Goal: Transaction & Acquisition: Purchase product/service

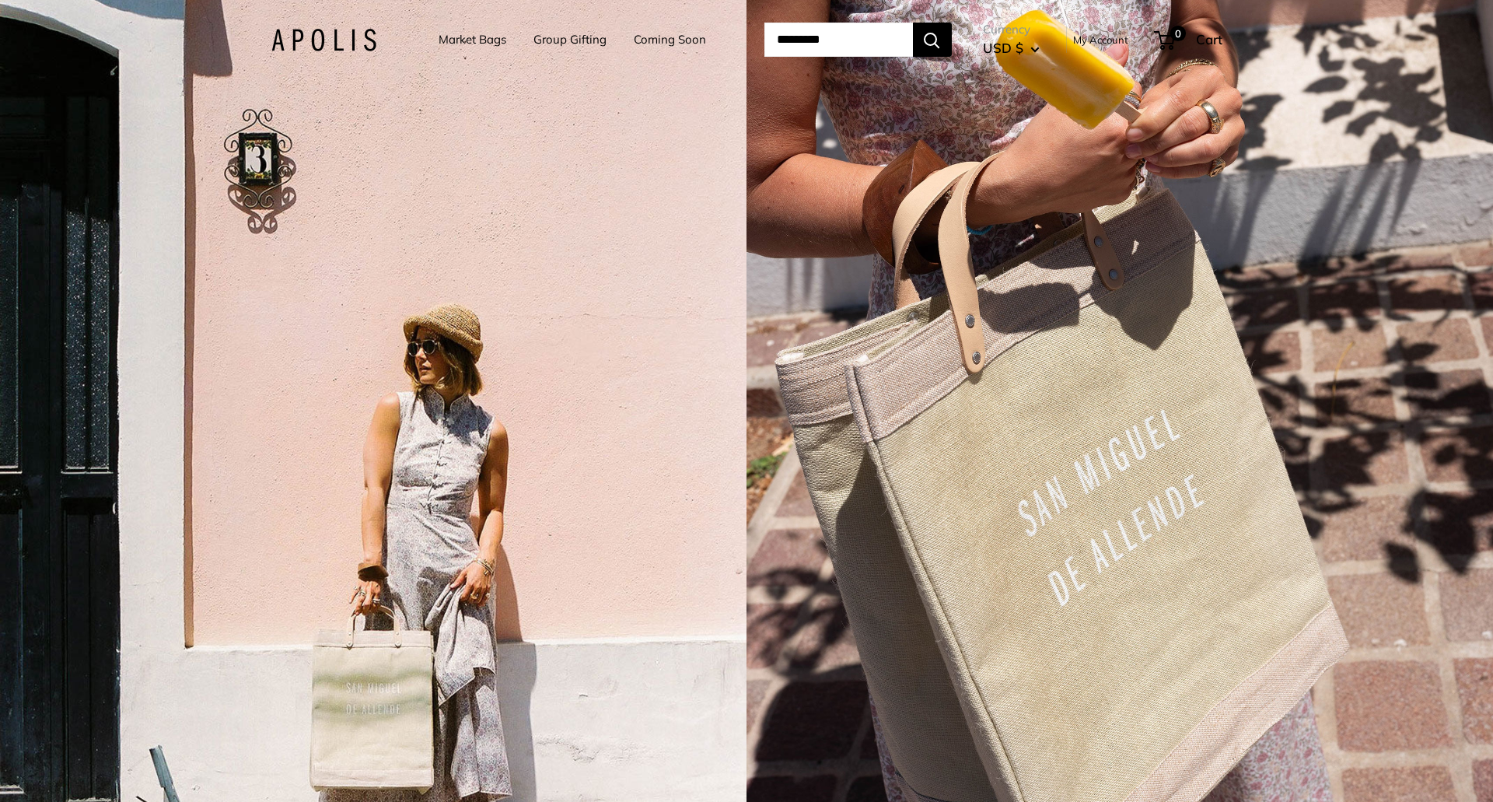
click at [463, 38] on link "Market Bags" at bounding box center [473, 40] width 68 height 22
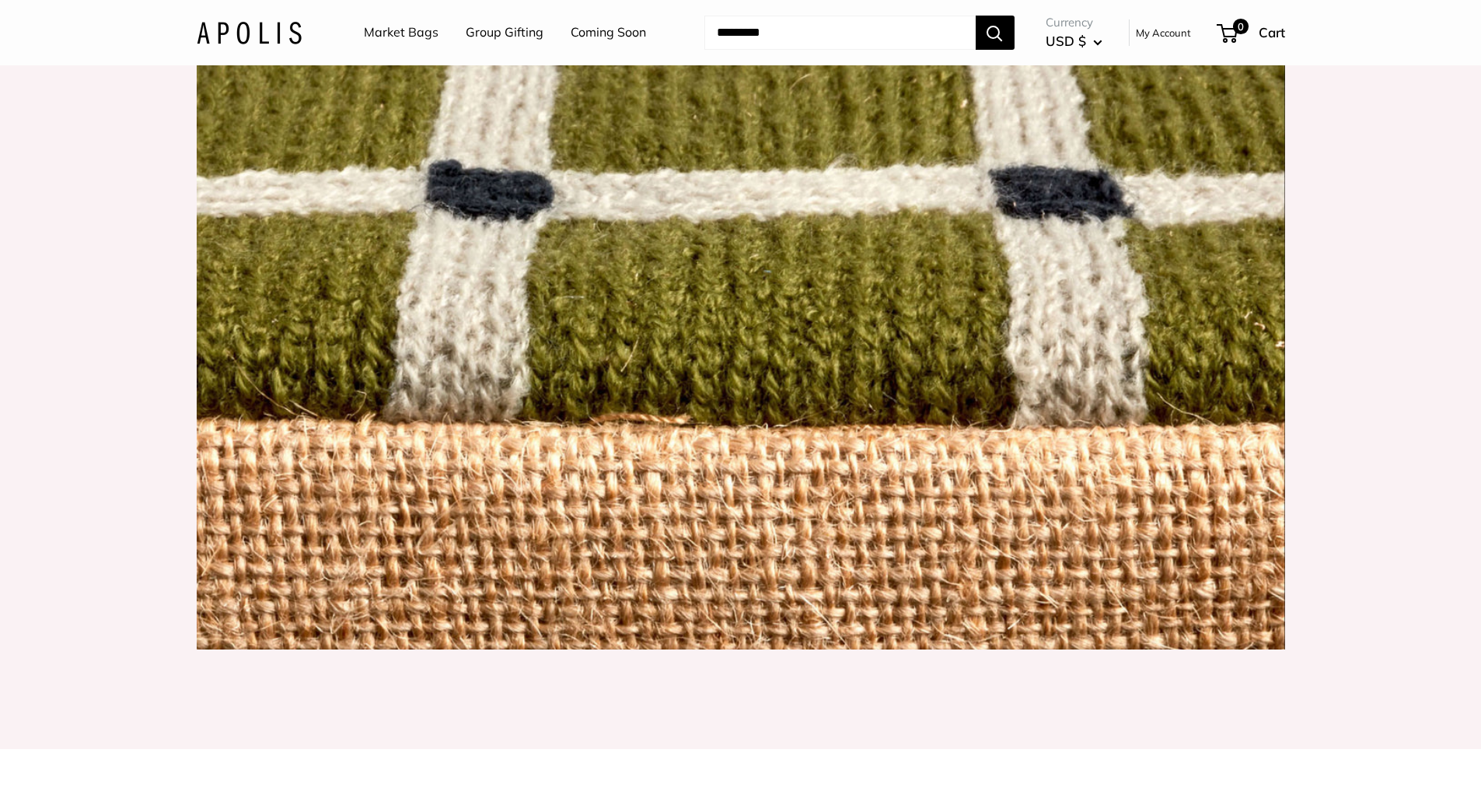
scroll to position [1944, 0]
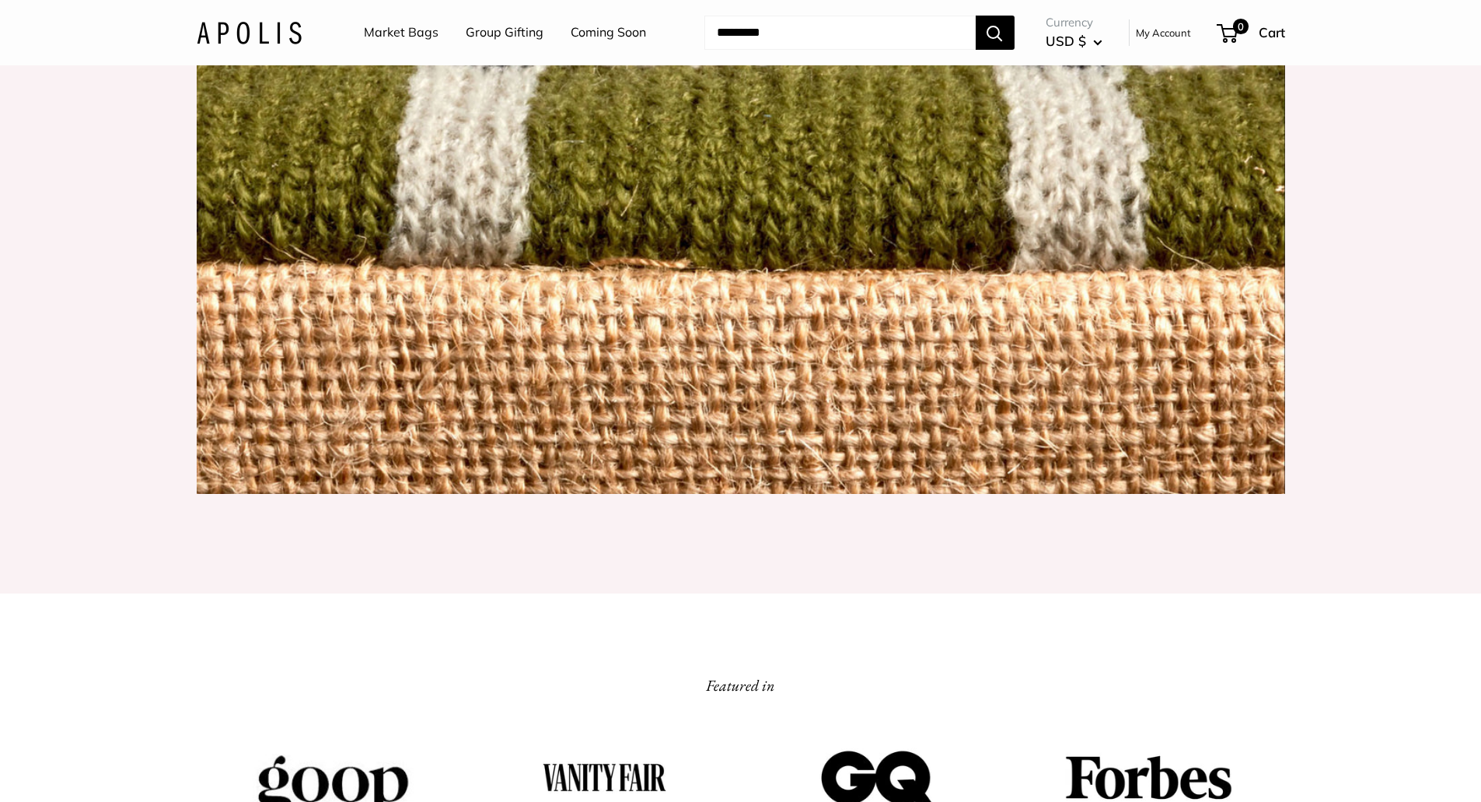
click at [390, 39] on link "Market Bags" at bounding box center [401, 32] width 75 height 23
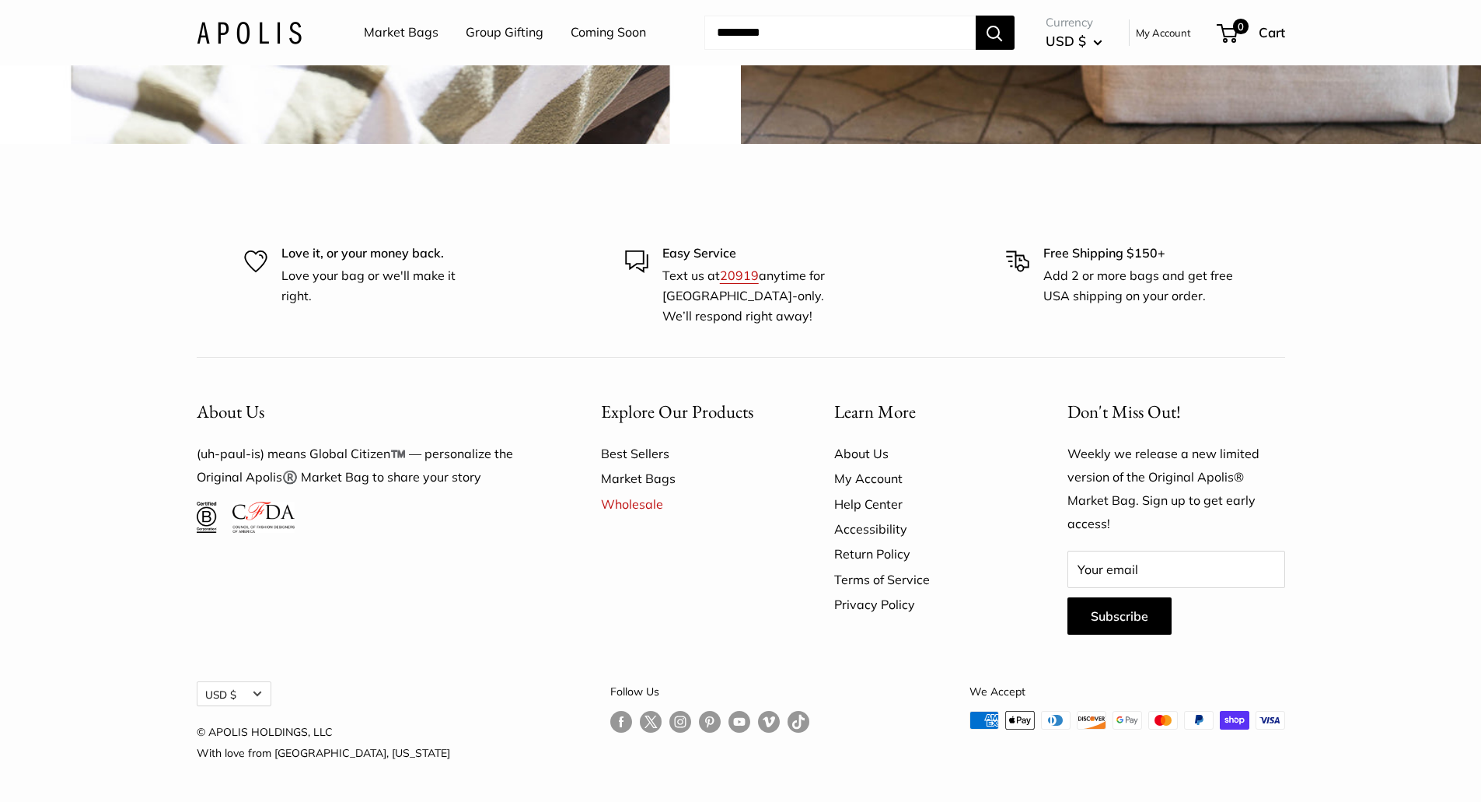
scroll to position [4760, 0]
click at [645, 474] on link "Market Bags" at bounding box center [690, 478] width 179 height 25
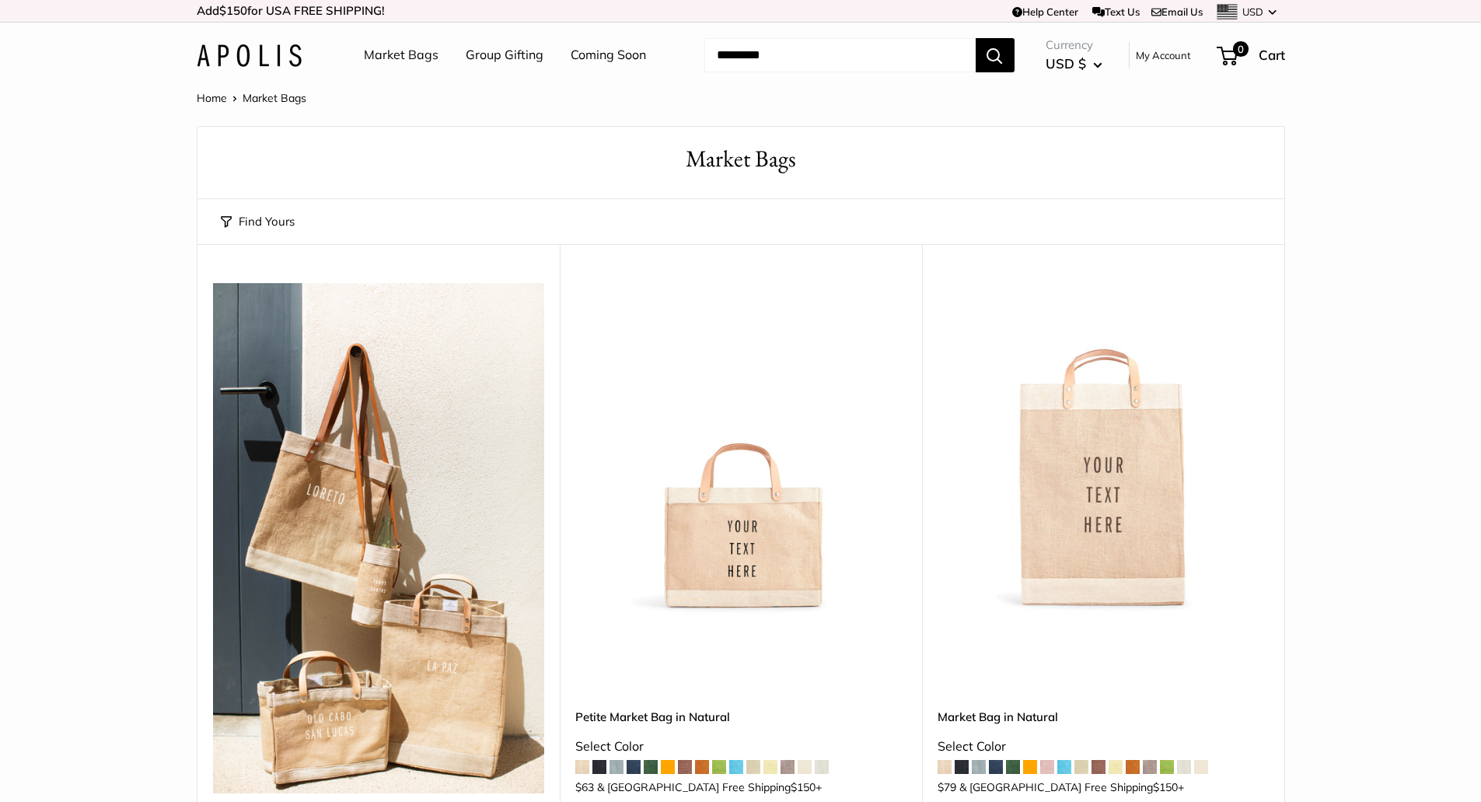
click at [282, 218] on button "Find Yours" at bounding box center [258, 222] width 74 height 22
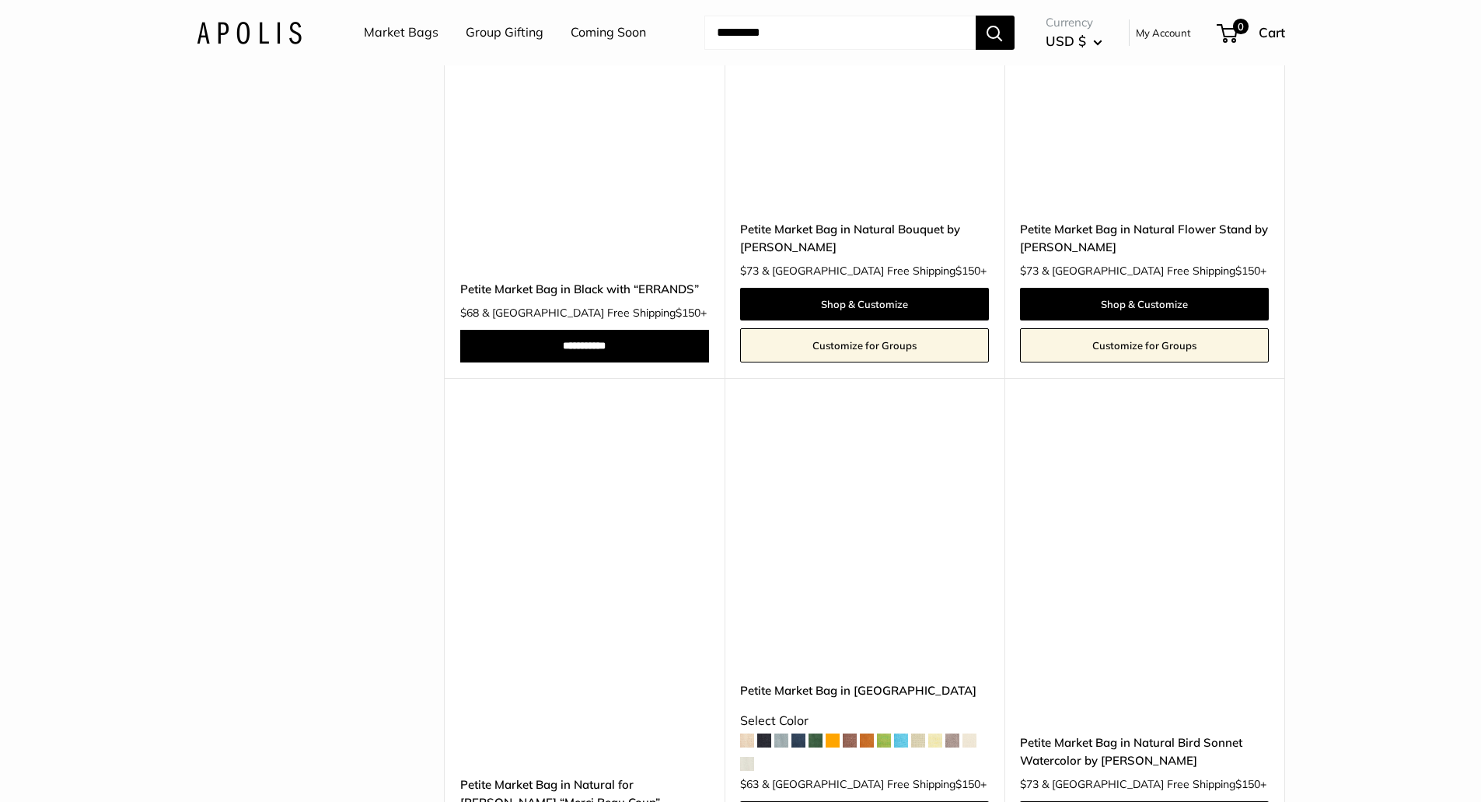
scroll to position [6143, 0]
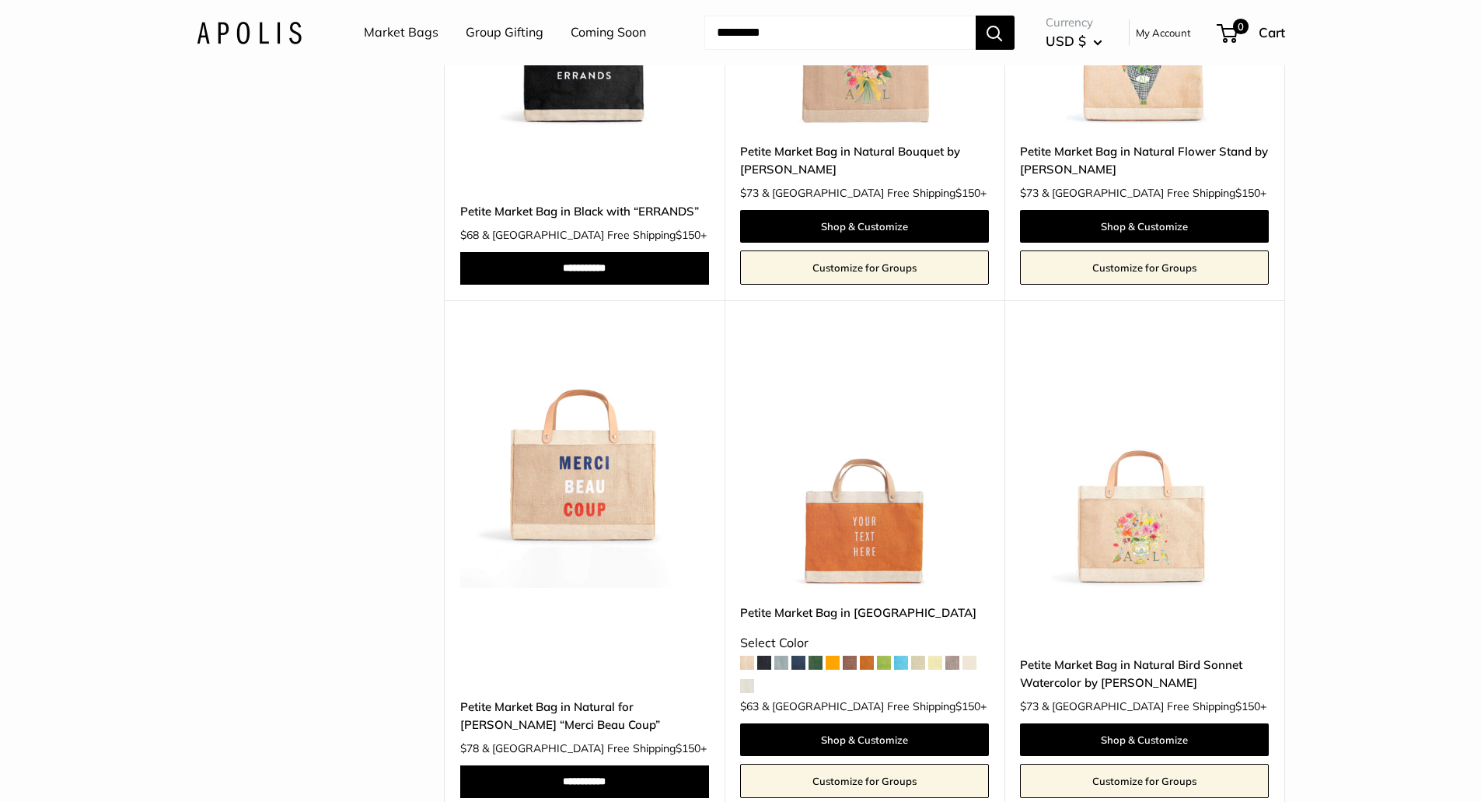
click at [1187, 597] on div "Upgrade: Next Day Fulfillment Customizable Text Sturdy & Spill Resistant New Pe…" at bounding box center [1145, 556] width 280 height 513
click at [0, 0] on img at bounding box center [0, 0] width 0 height 0
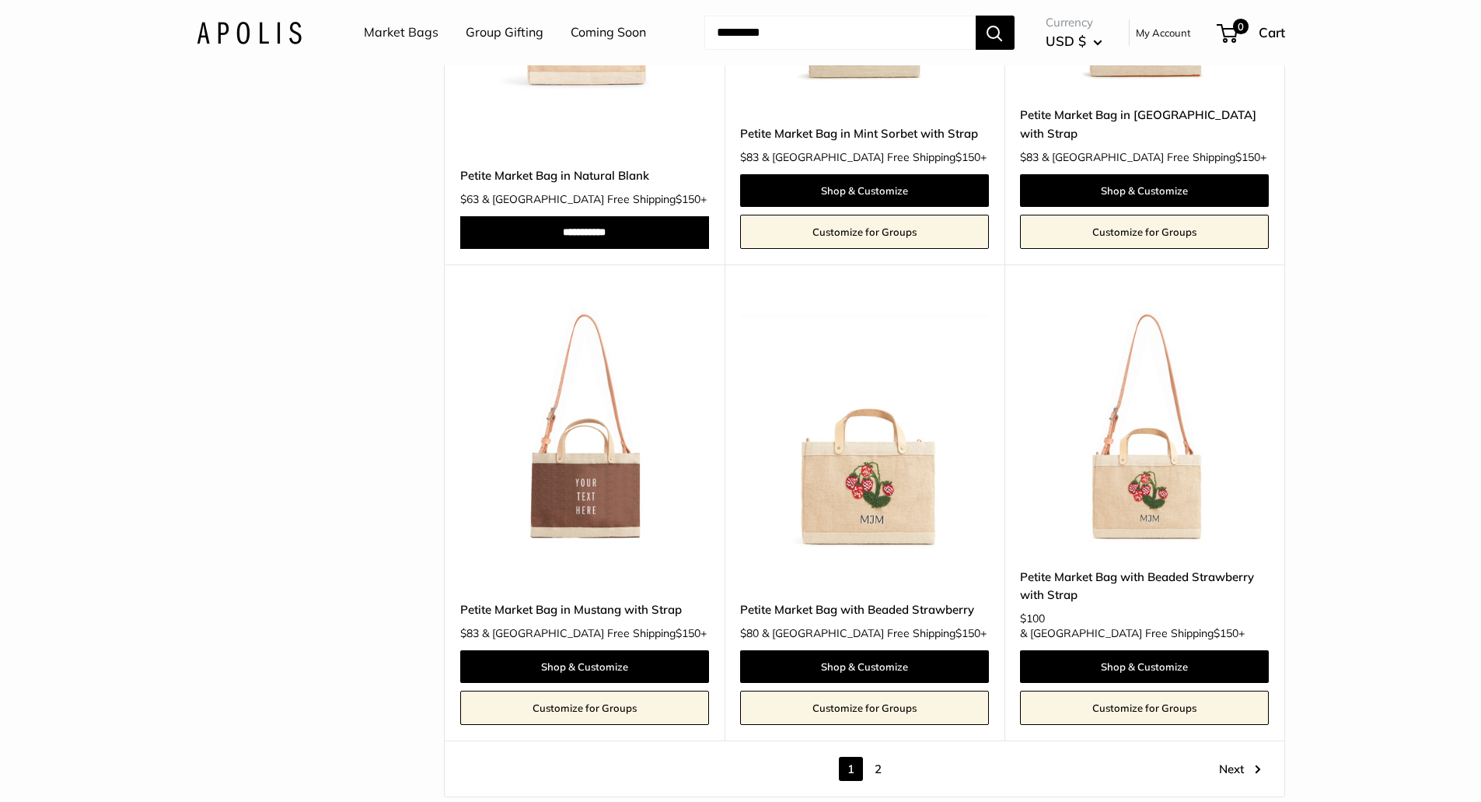
scroll to position [7310, 0]
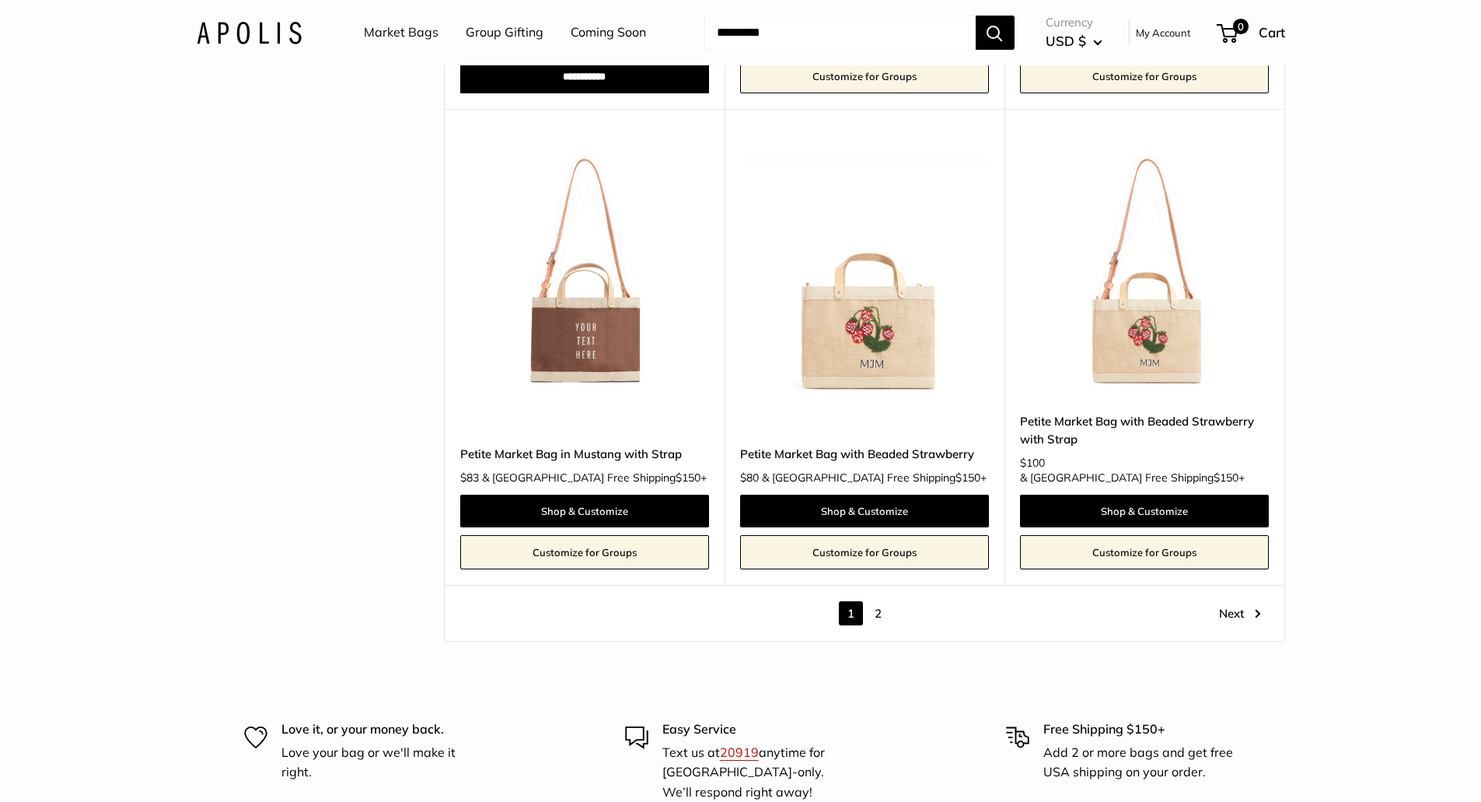
click at [878, 601] on link "2" at bounding box center [878, 613] width 24 height 24
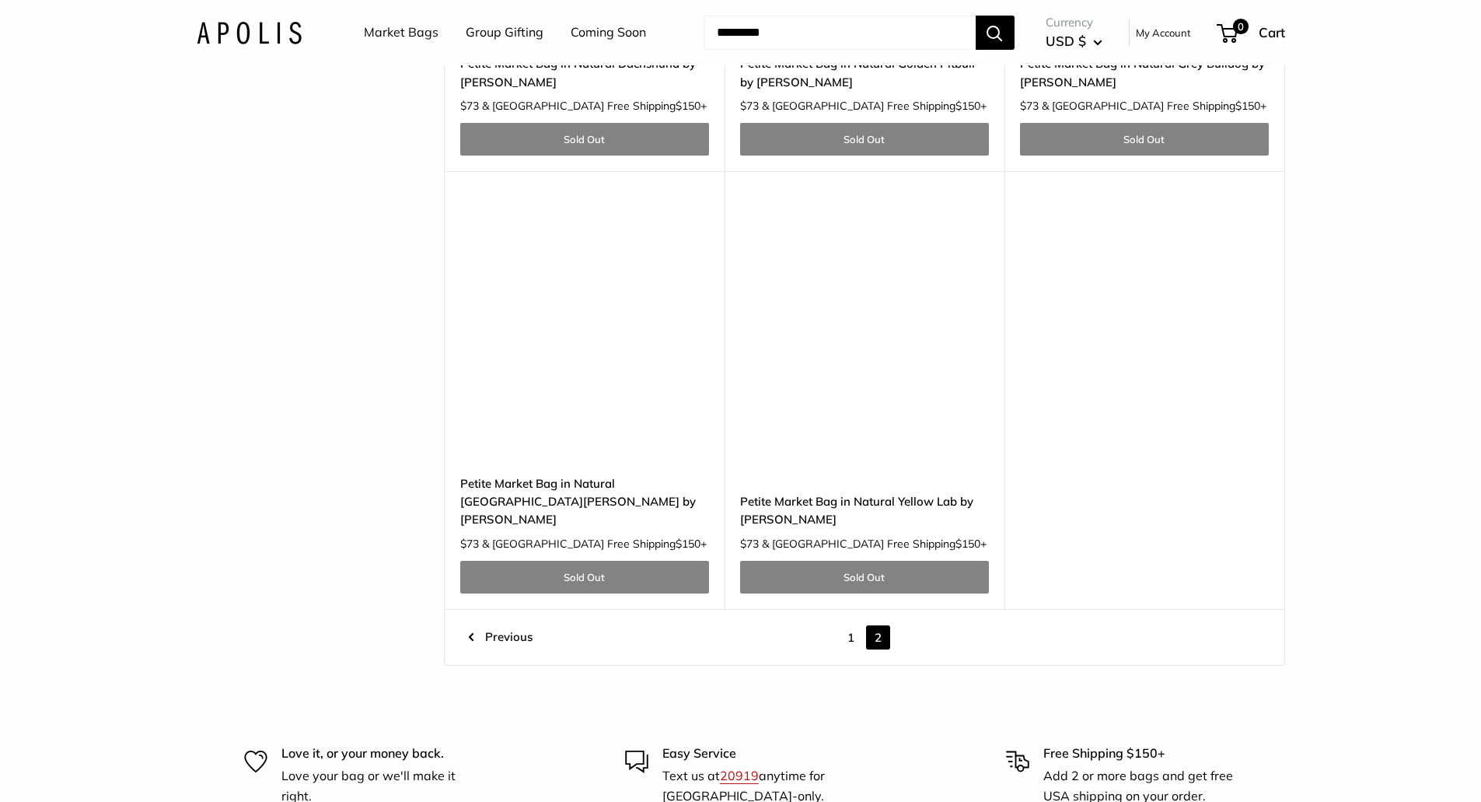
scroll to position [1985, 0]
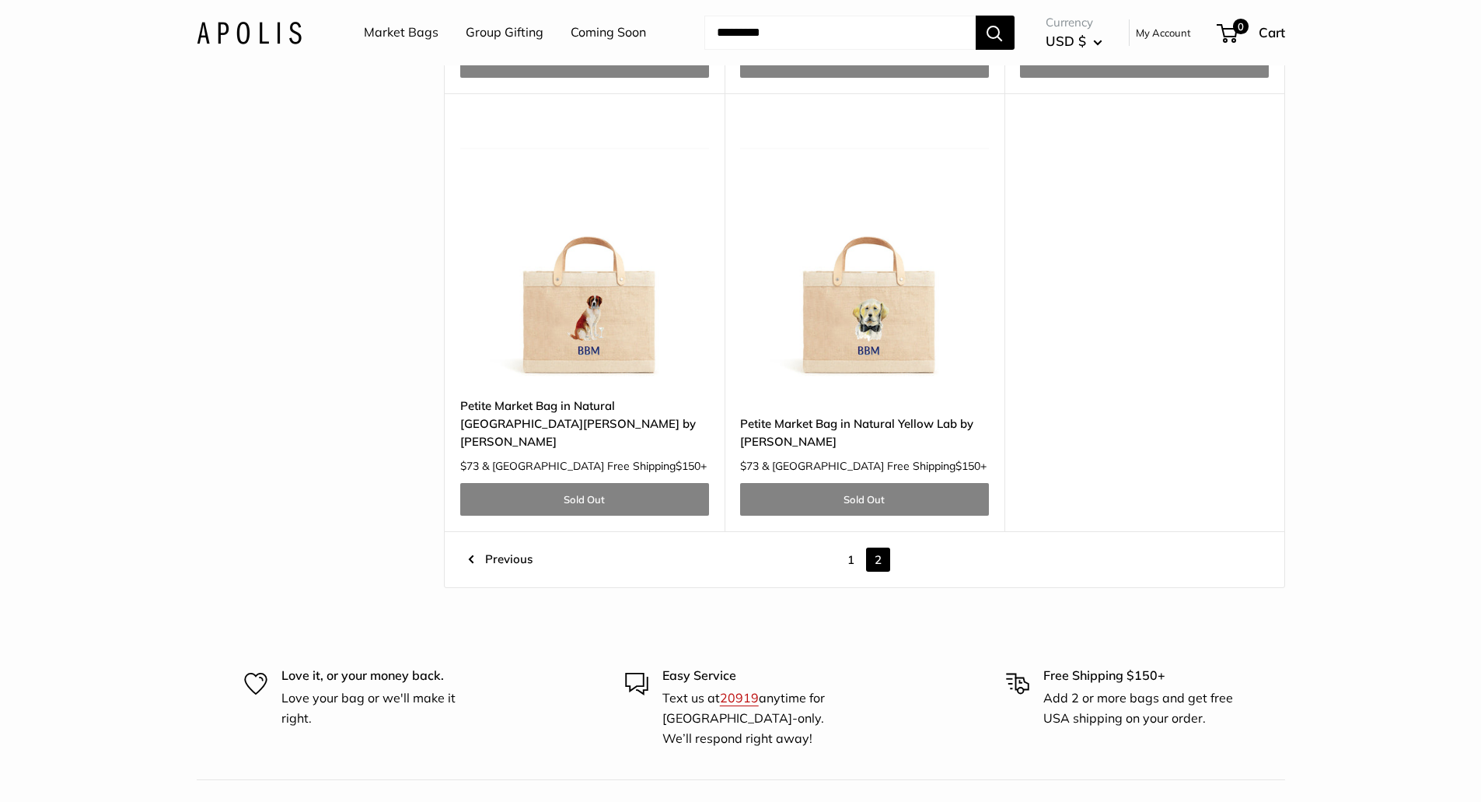
click at [852, 547] on link "1" at bounding box center [851, 559] width 24 height 24
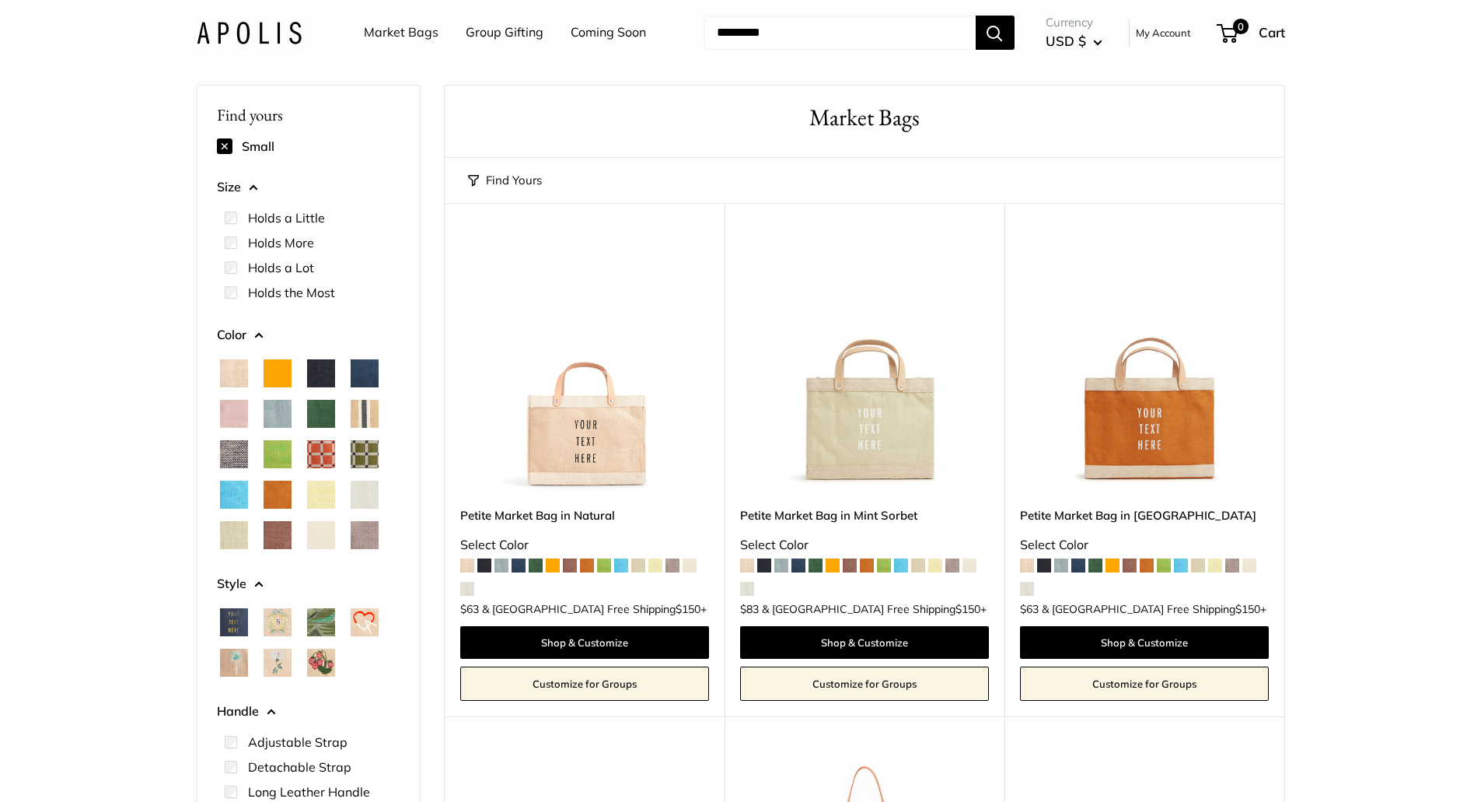
click at [364, 457] on span "Chenille Window Sage" at bounding box center [365, 454] width 28 height 28
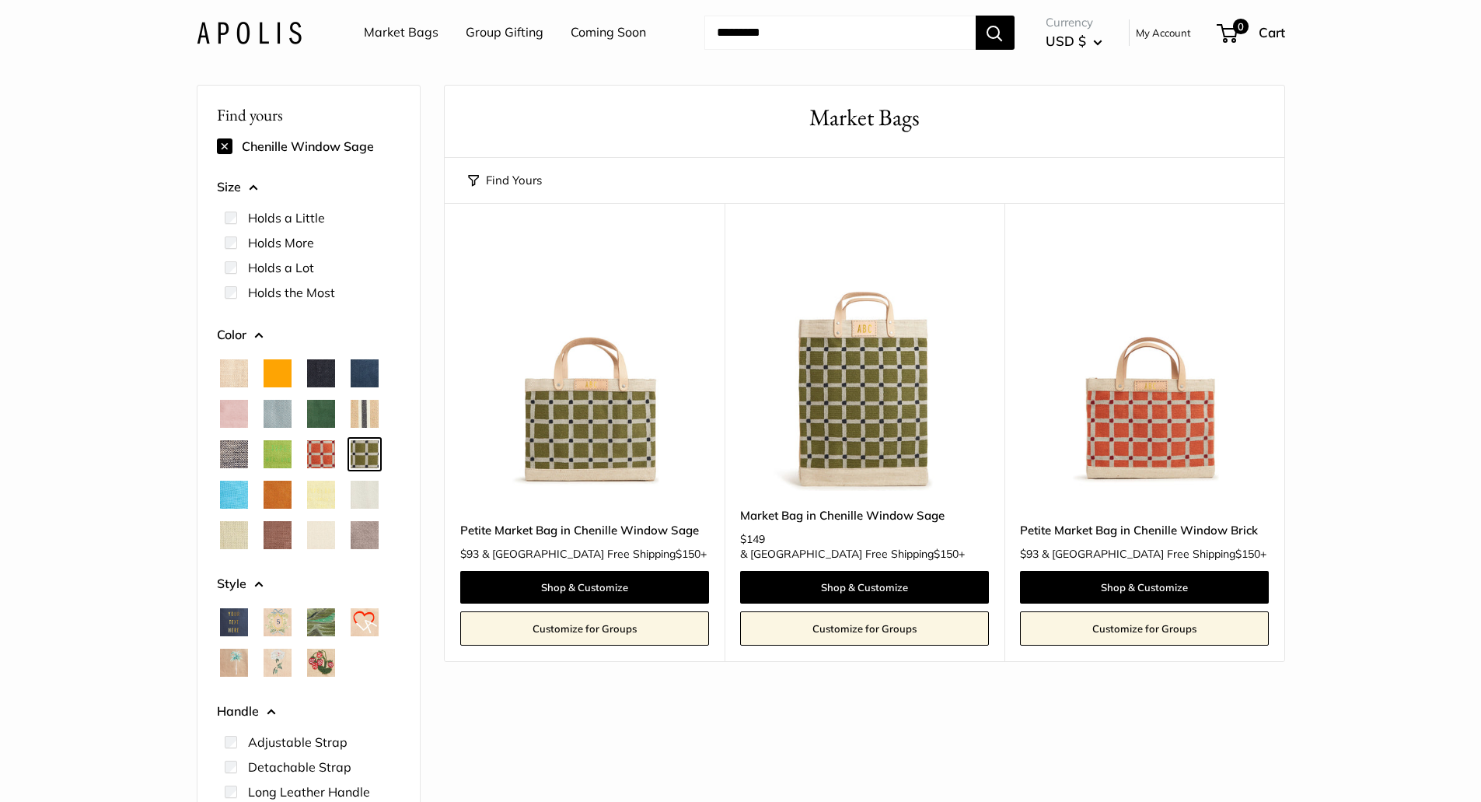
click at [238, 451] on span "Chambray" at bounding box center [234, 454] width 28 height 28
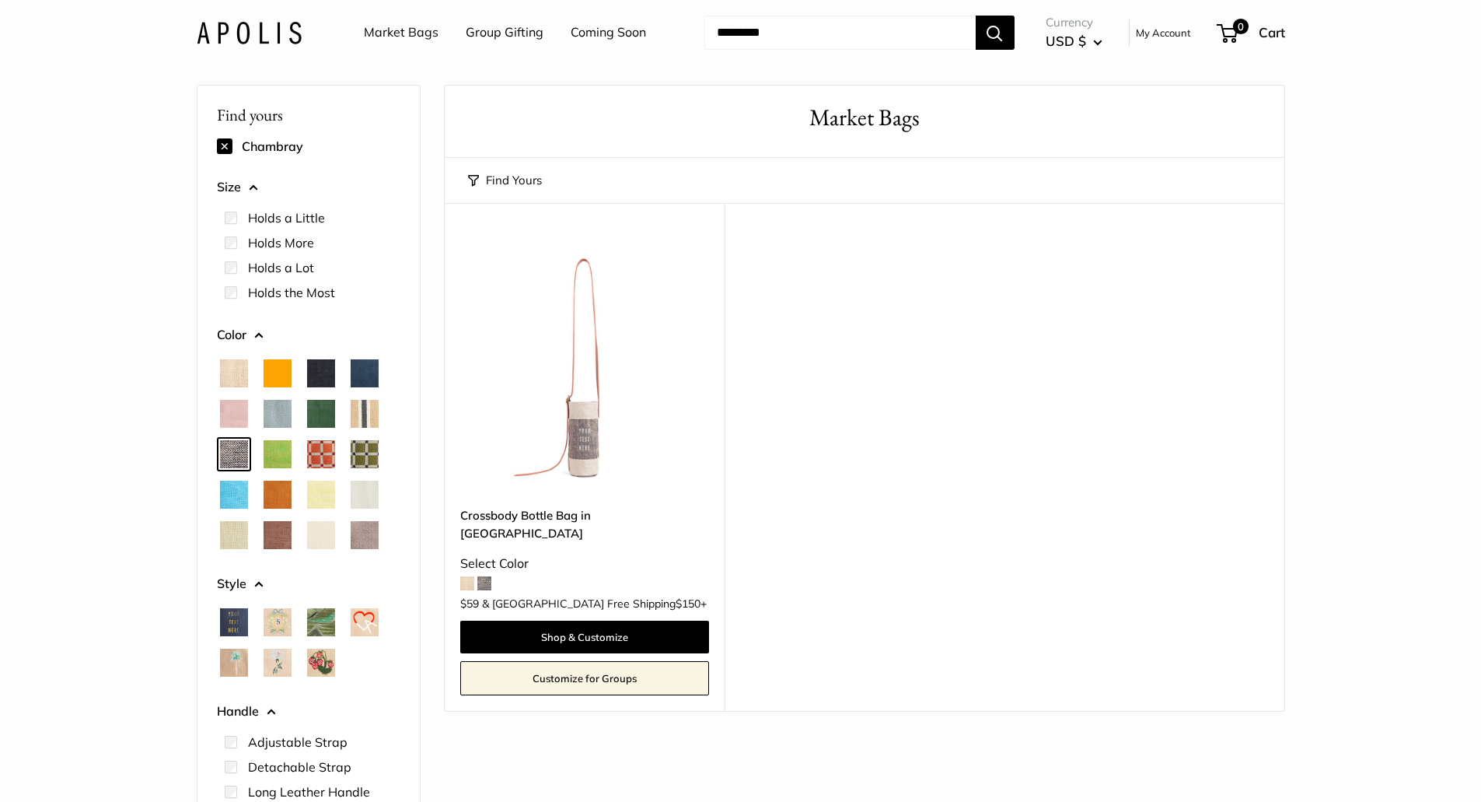
click at [373, 421] on span "blackstripe" at bounding box center [365, 414] width 28 height 28
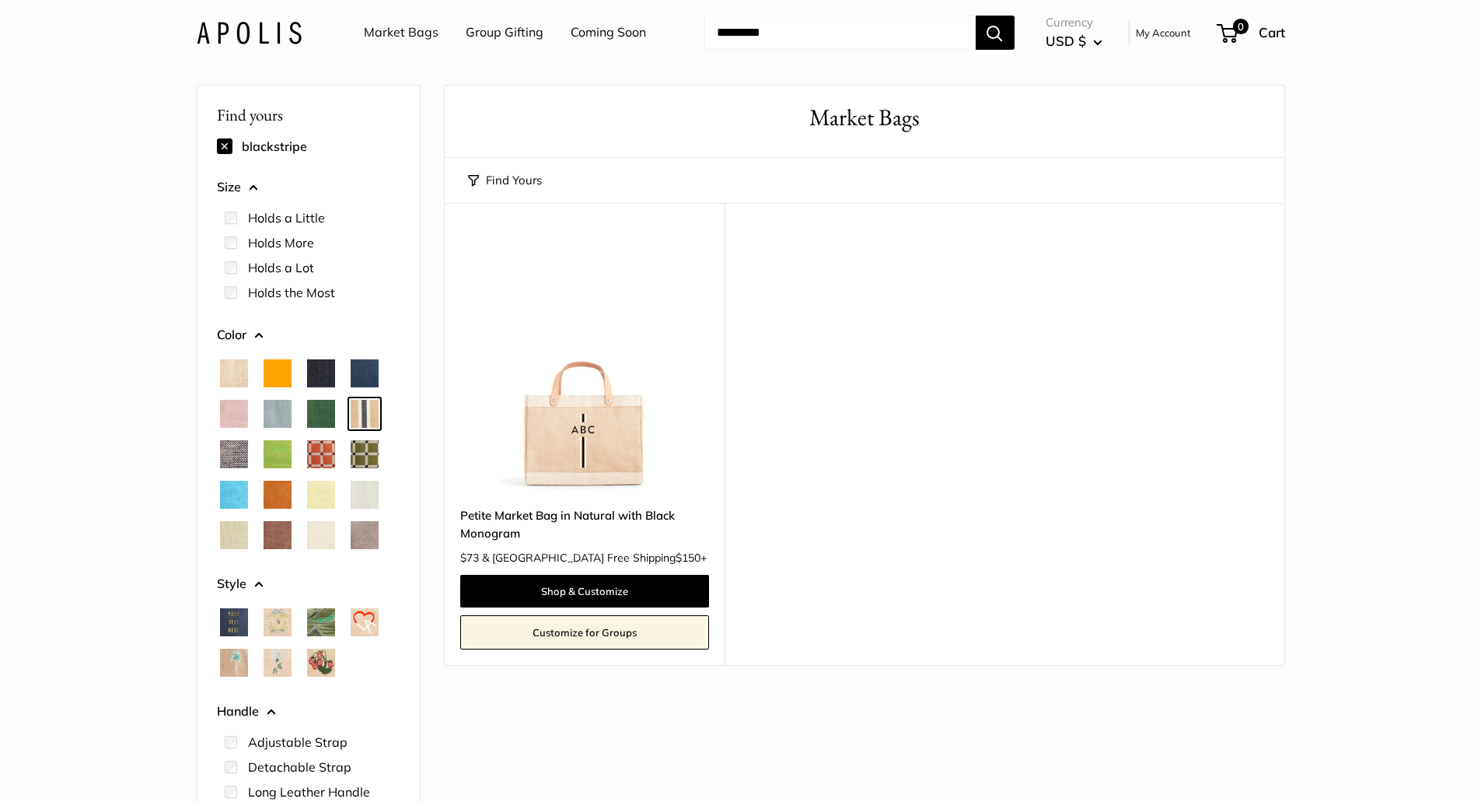
click at [243, 613] on span "Gold Foil" at bounding box center [234, 622] width 28 height 28
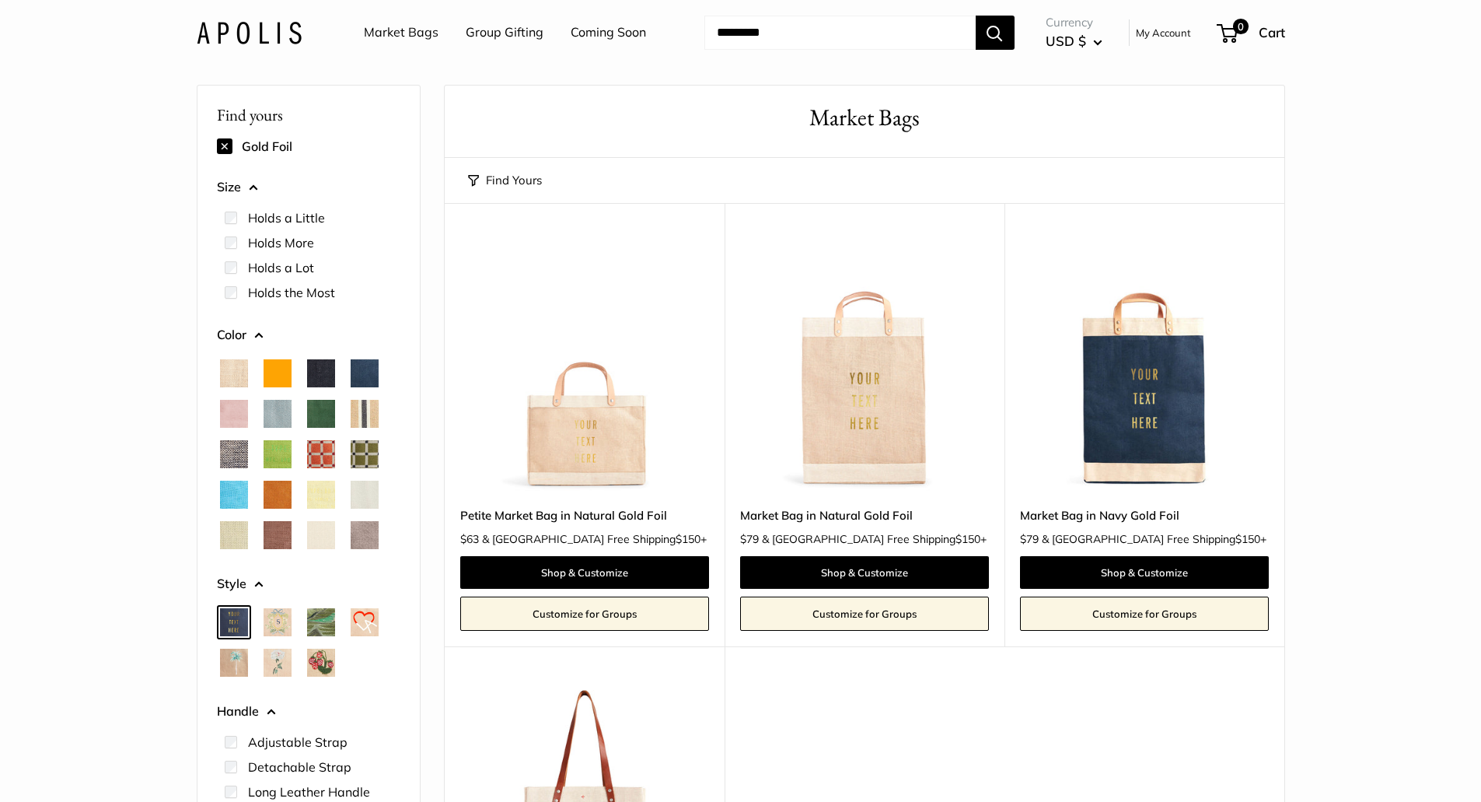
scroll to position [197, 0]
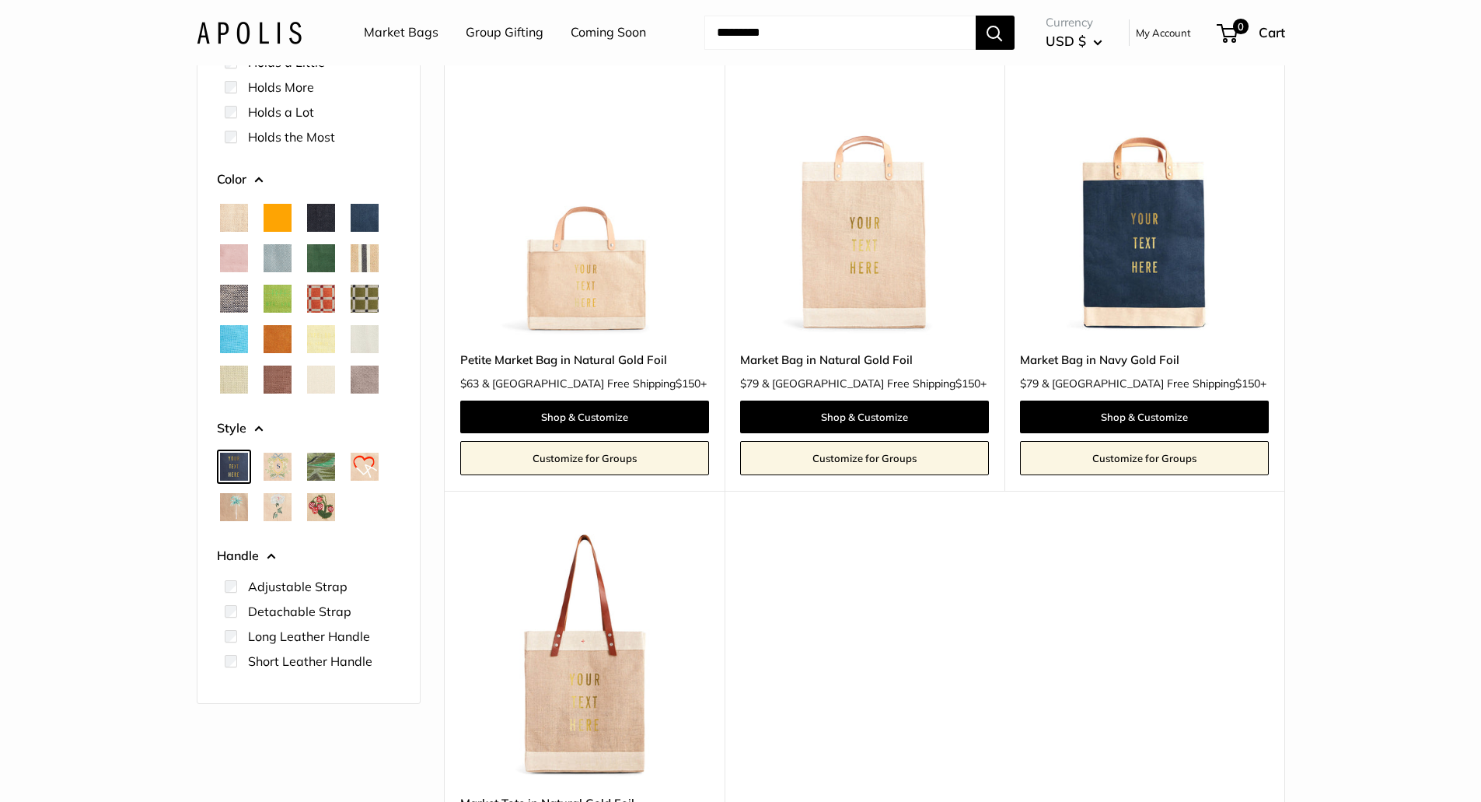
click at [281, 463] on span "Crest" at bounding box center [278, 467] width 28 height 28
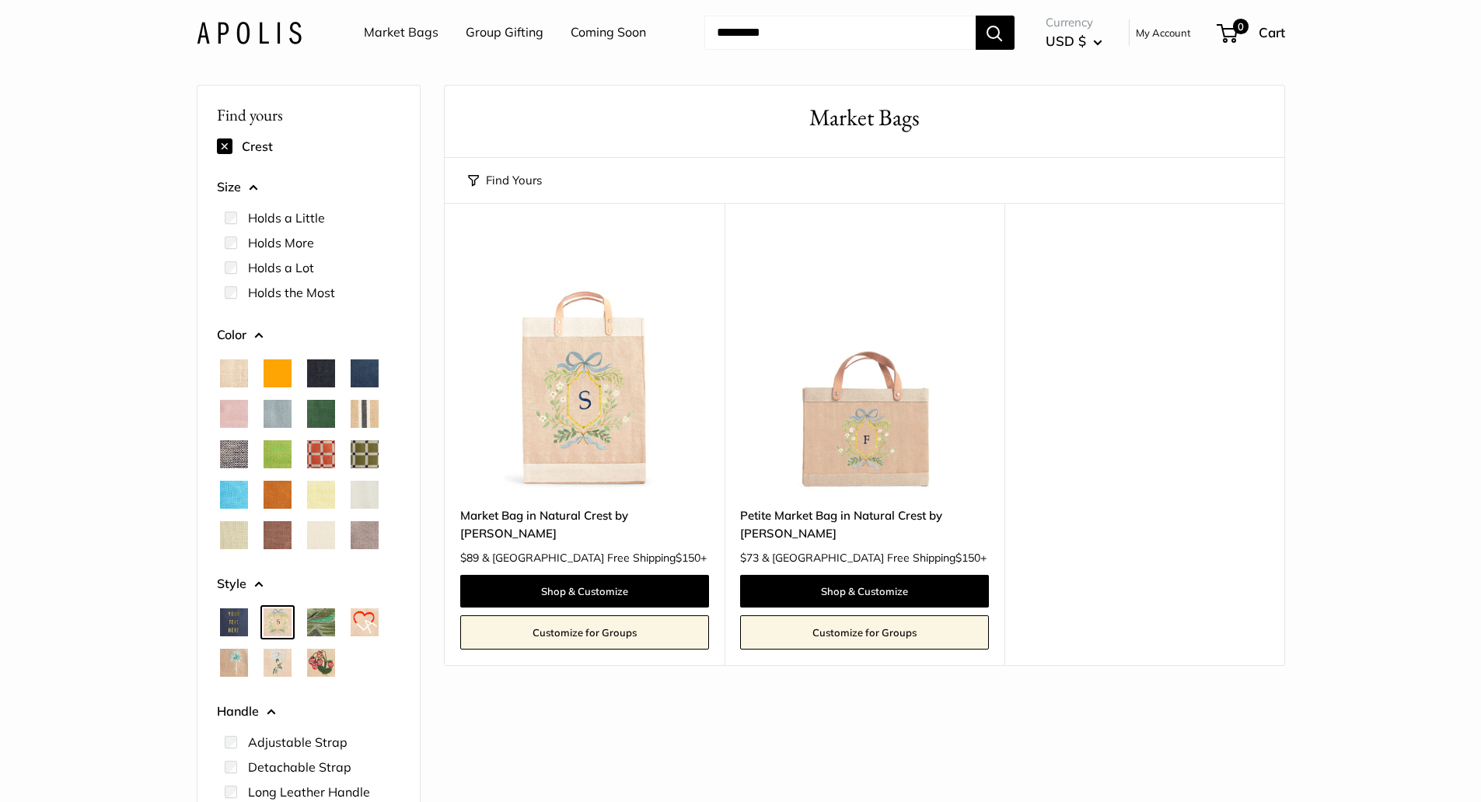
click at [316, 620] on span "Embroidered Palm" at bounding box center [321, 622] width 28 height 28
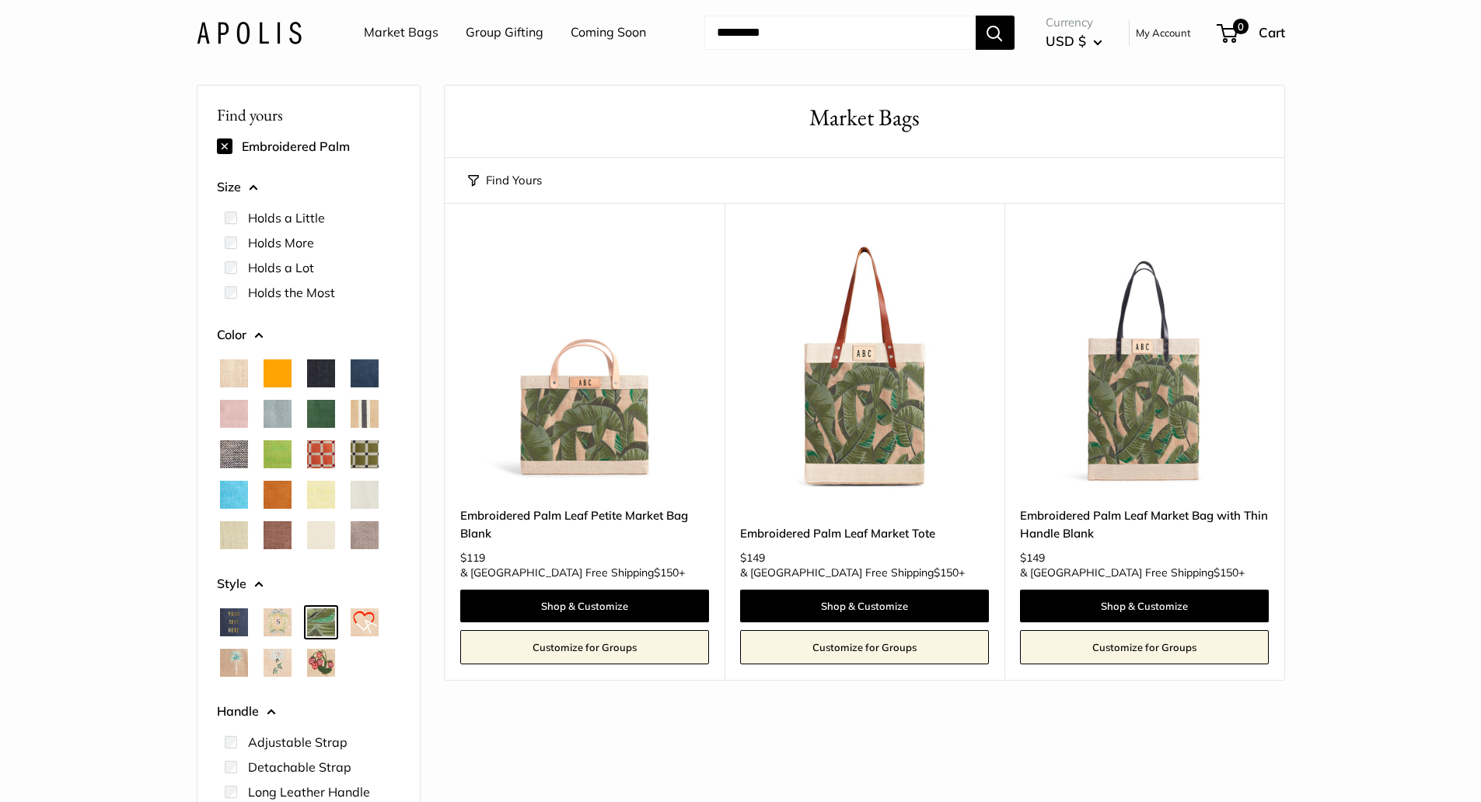
click at [369, 624] on span "LA" at bounding box center [365, 622] width 28 height 28
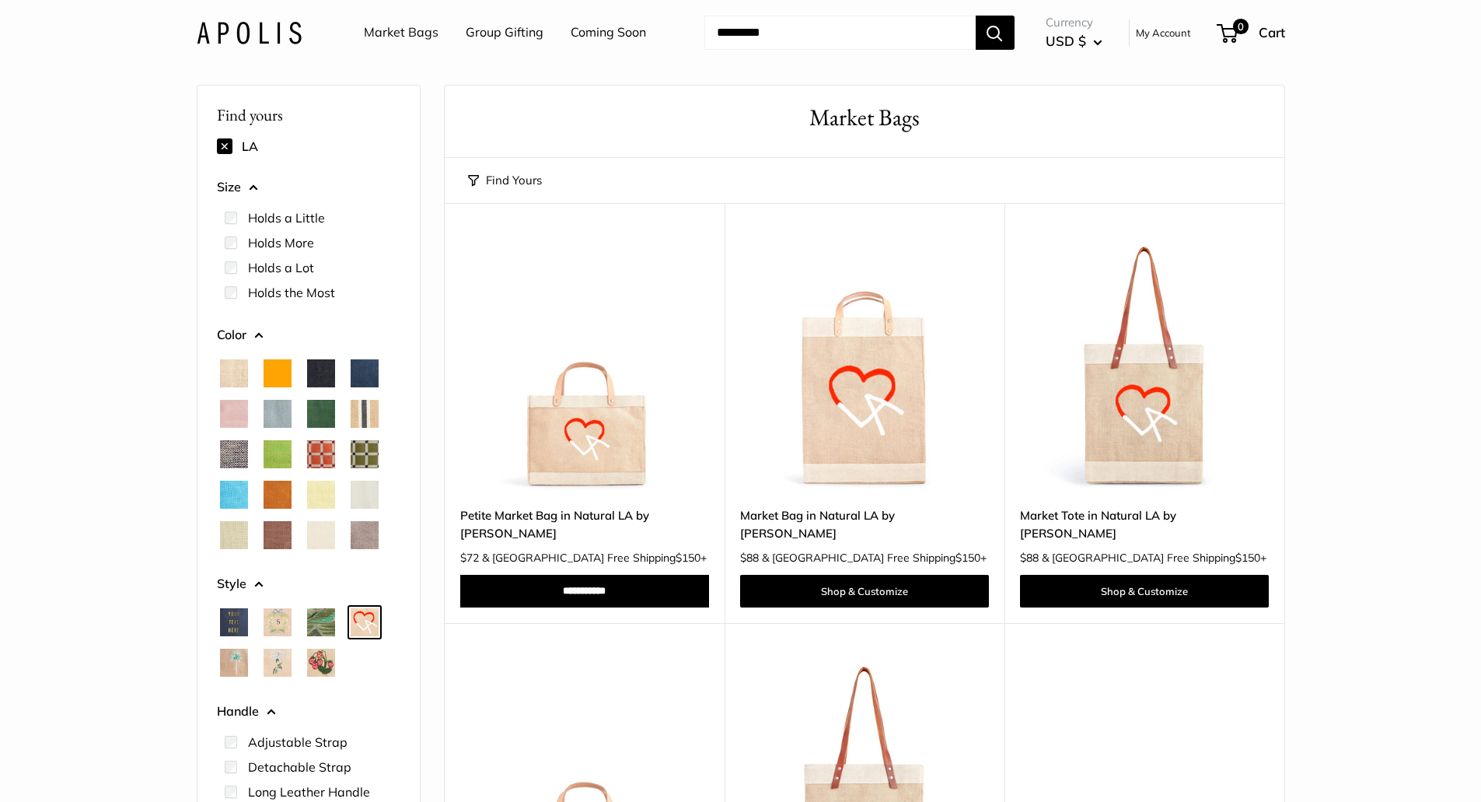
click at [229, 652] on span "Palm" at bounding box center [234, 663] width 28 height 28
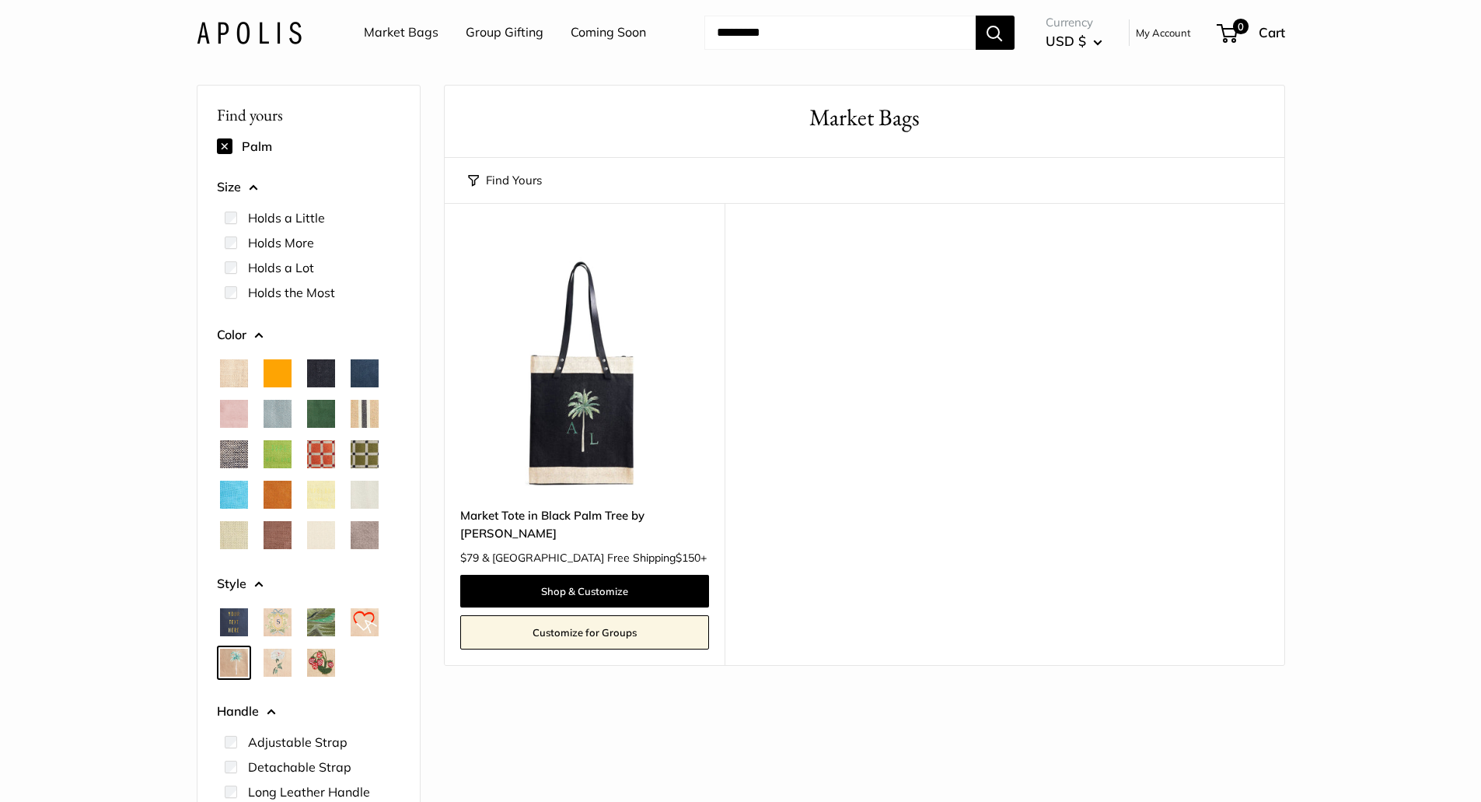
click at [279, 666] on span "Peony" at bounding box center [278, 663] width 28 height 28
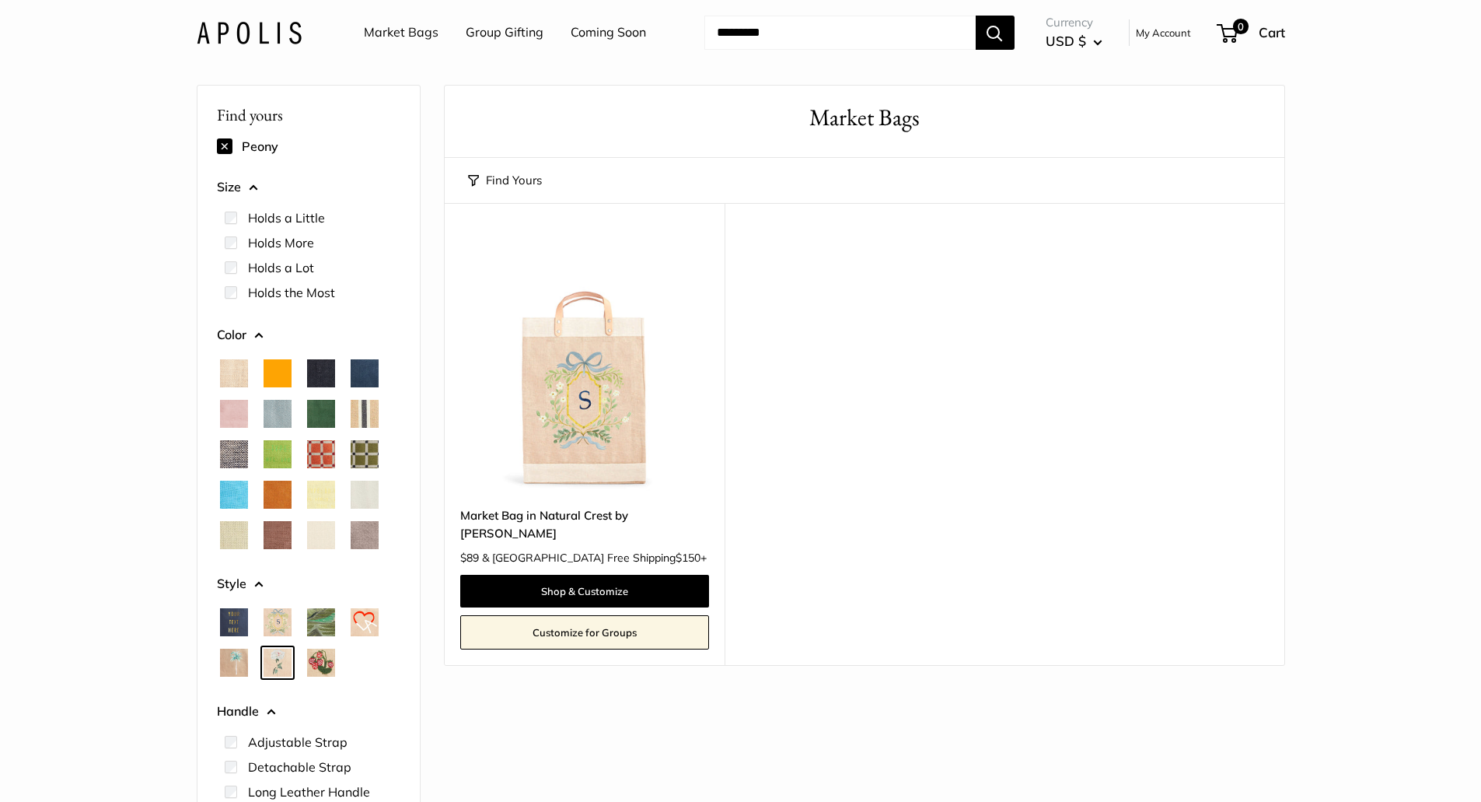
click at [327, 663] on span "Strawberrys" at bounding box center [321, 663] width 28 height 28
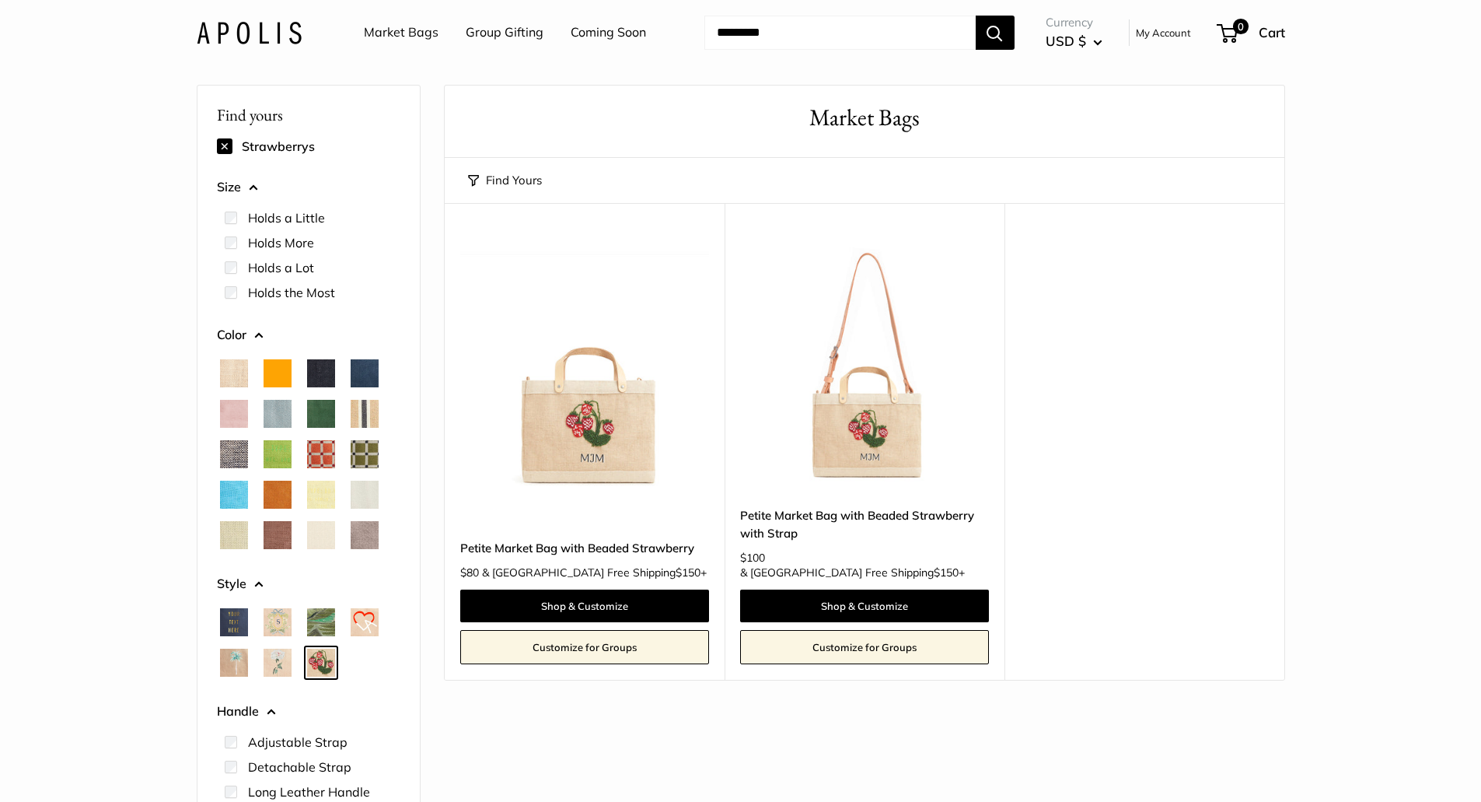
click at [323, 623] on span "Embroidered Palm" at bounding box center [321, 622] width 28 height 28
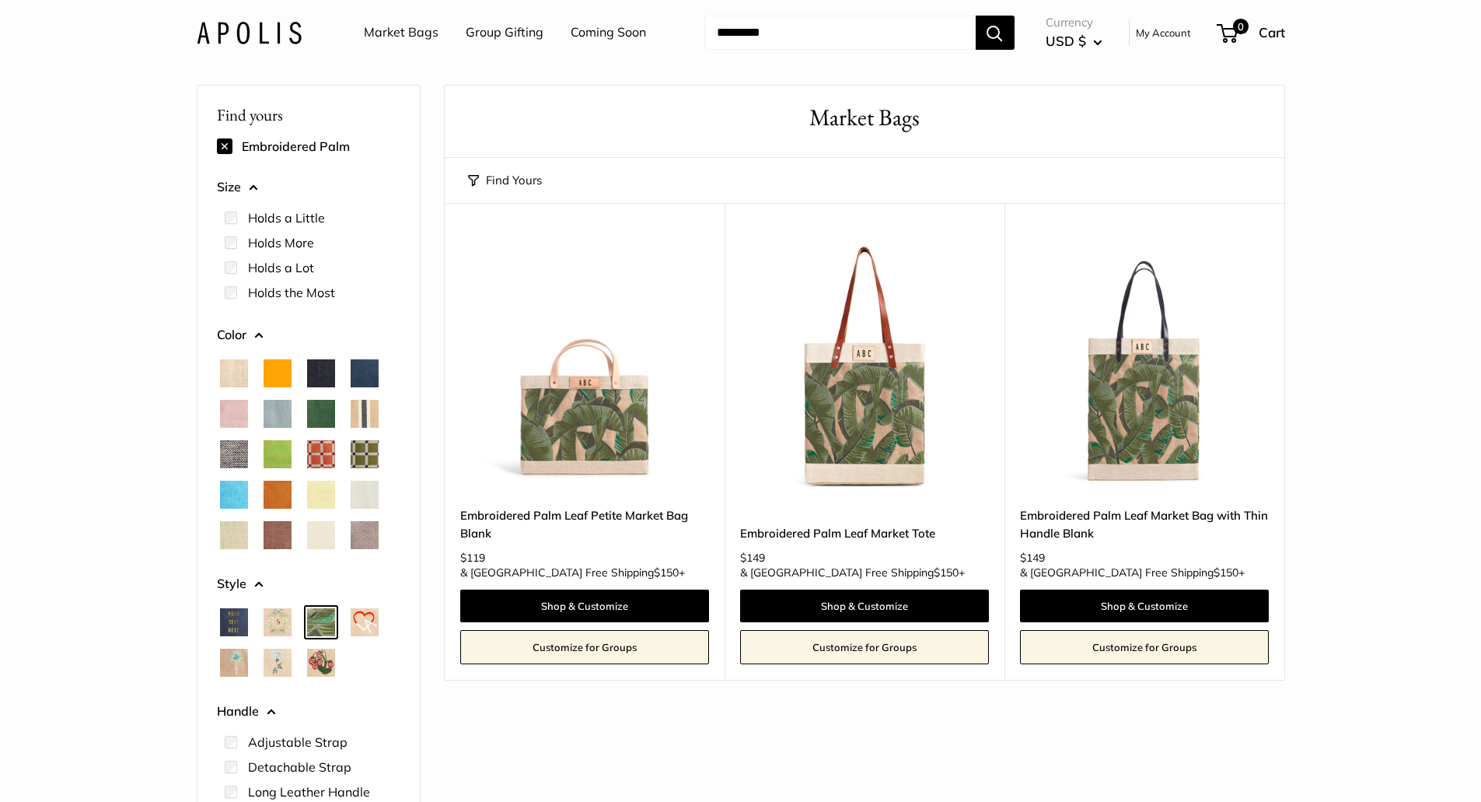
click at [0, 0] on img at bounding box center [0, 0] width 0 height 0
click at [358, 445] on span "Chenille Window Sage" at bounding box center [365, 454] width 28 height 28
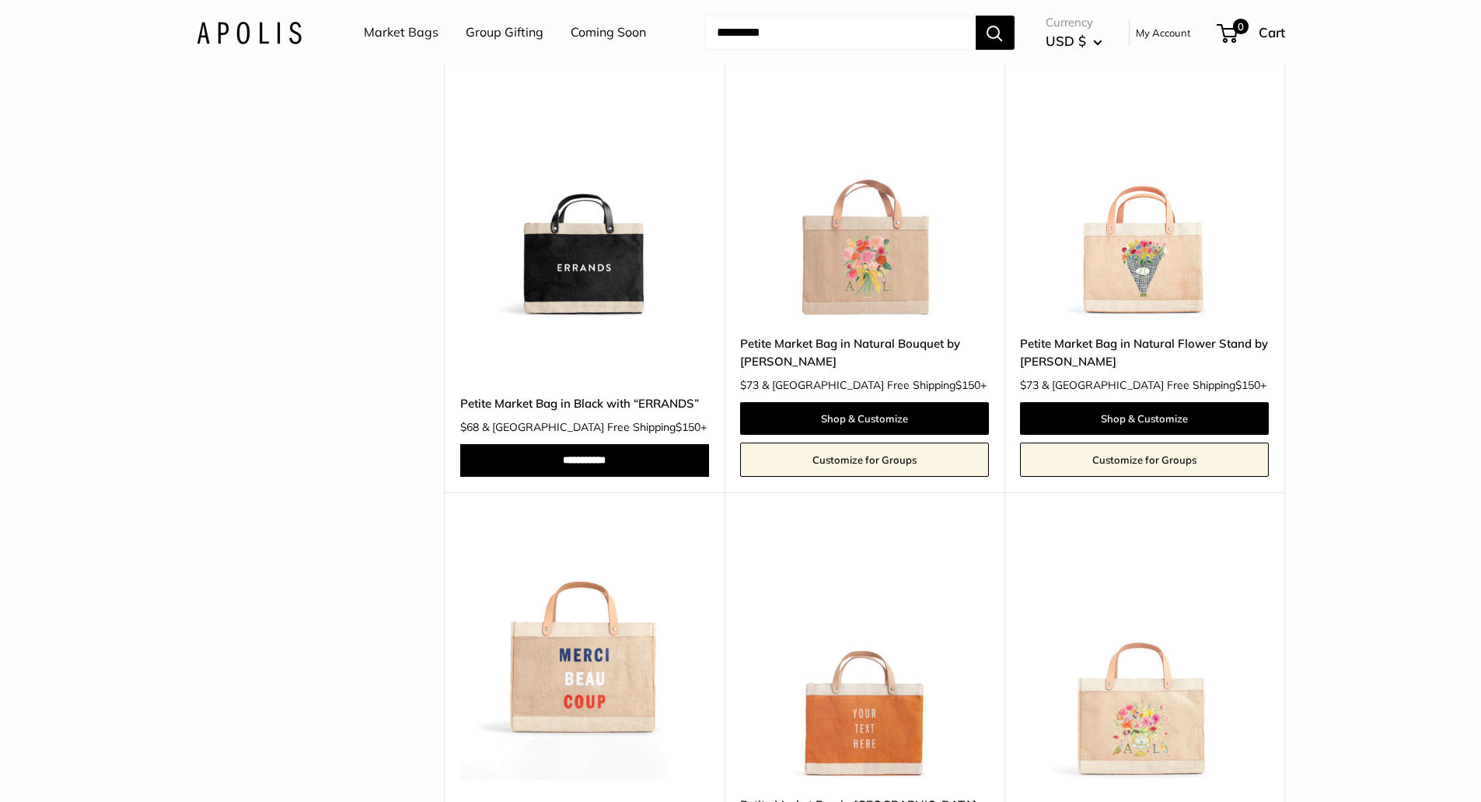
scroll to position [6029, 0]
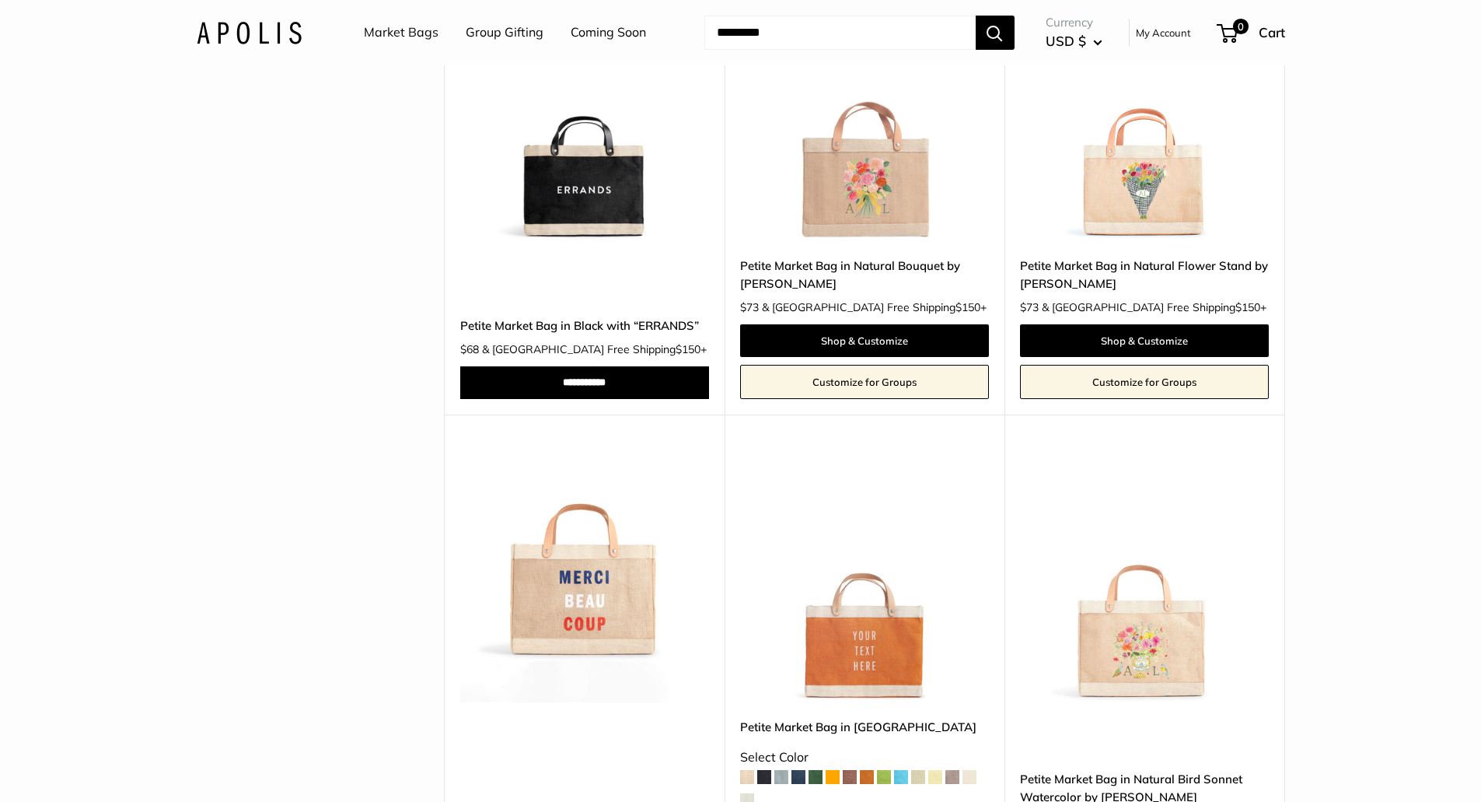
click at [0, 0] on img at bounding box center [0, 0] width 0 height 0
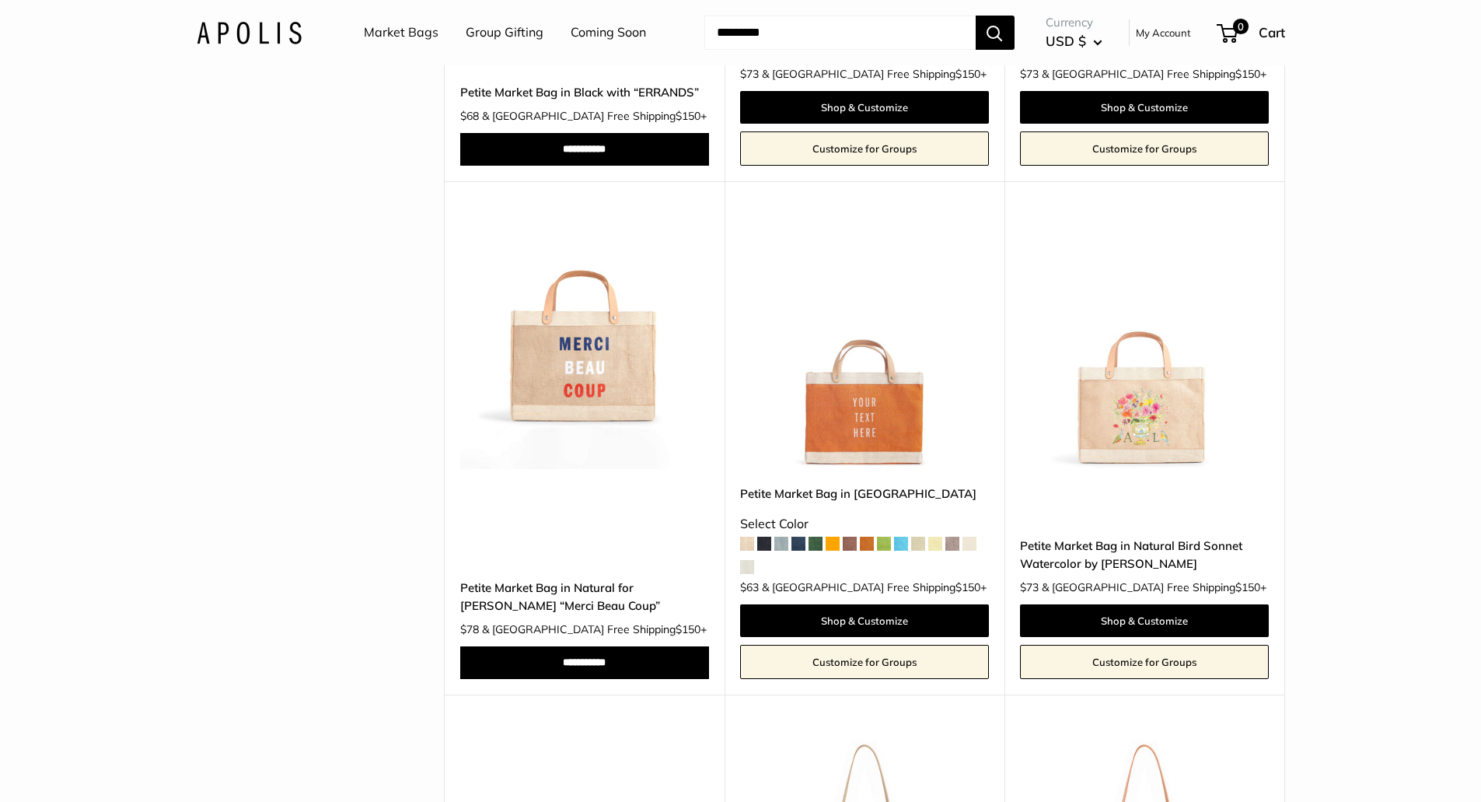
click at [0, 0] on img at bounding box center [0, 0] width 0 height 0
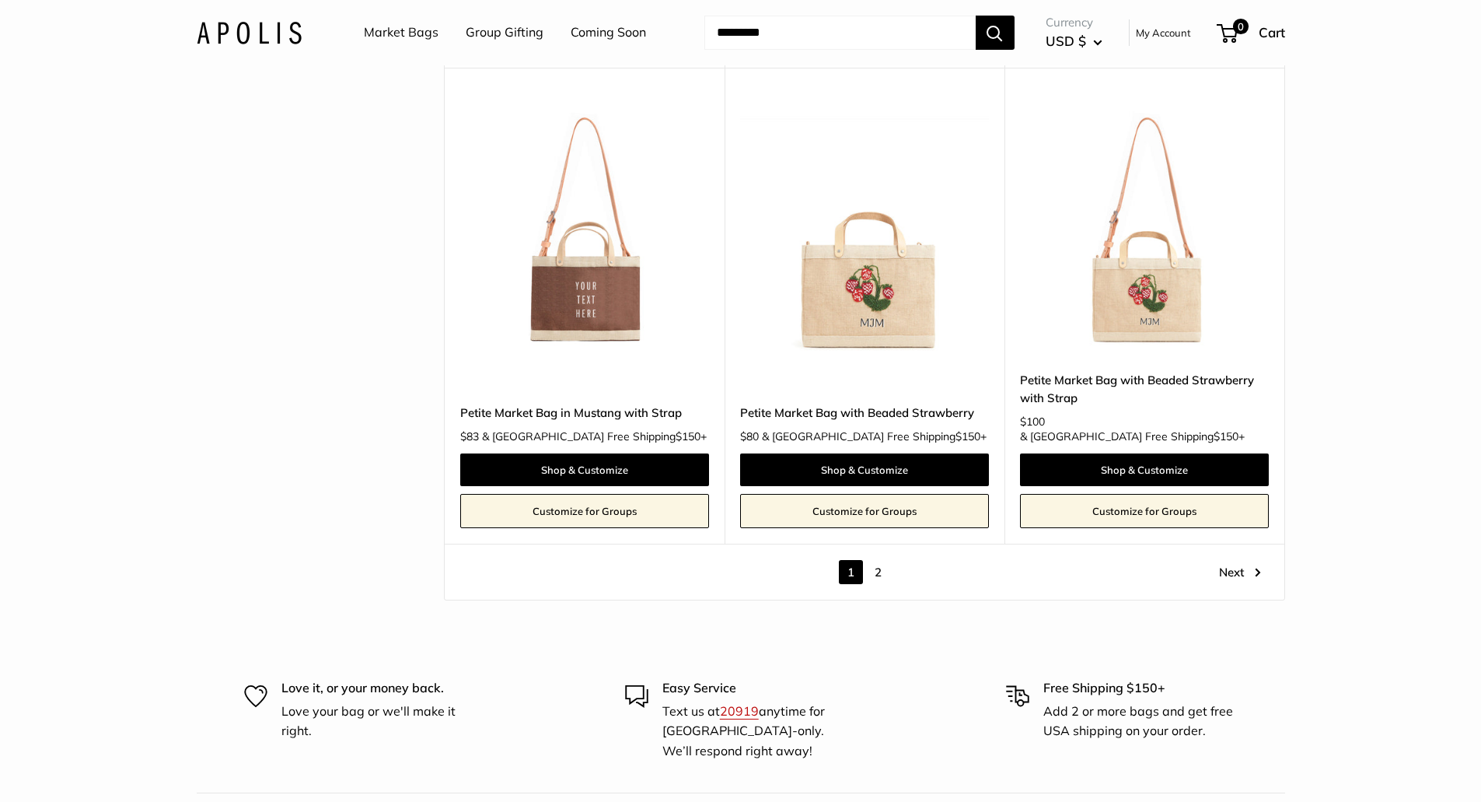
scroll to position [7429, 0]
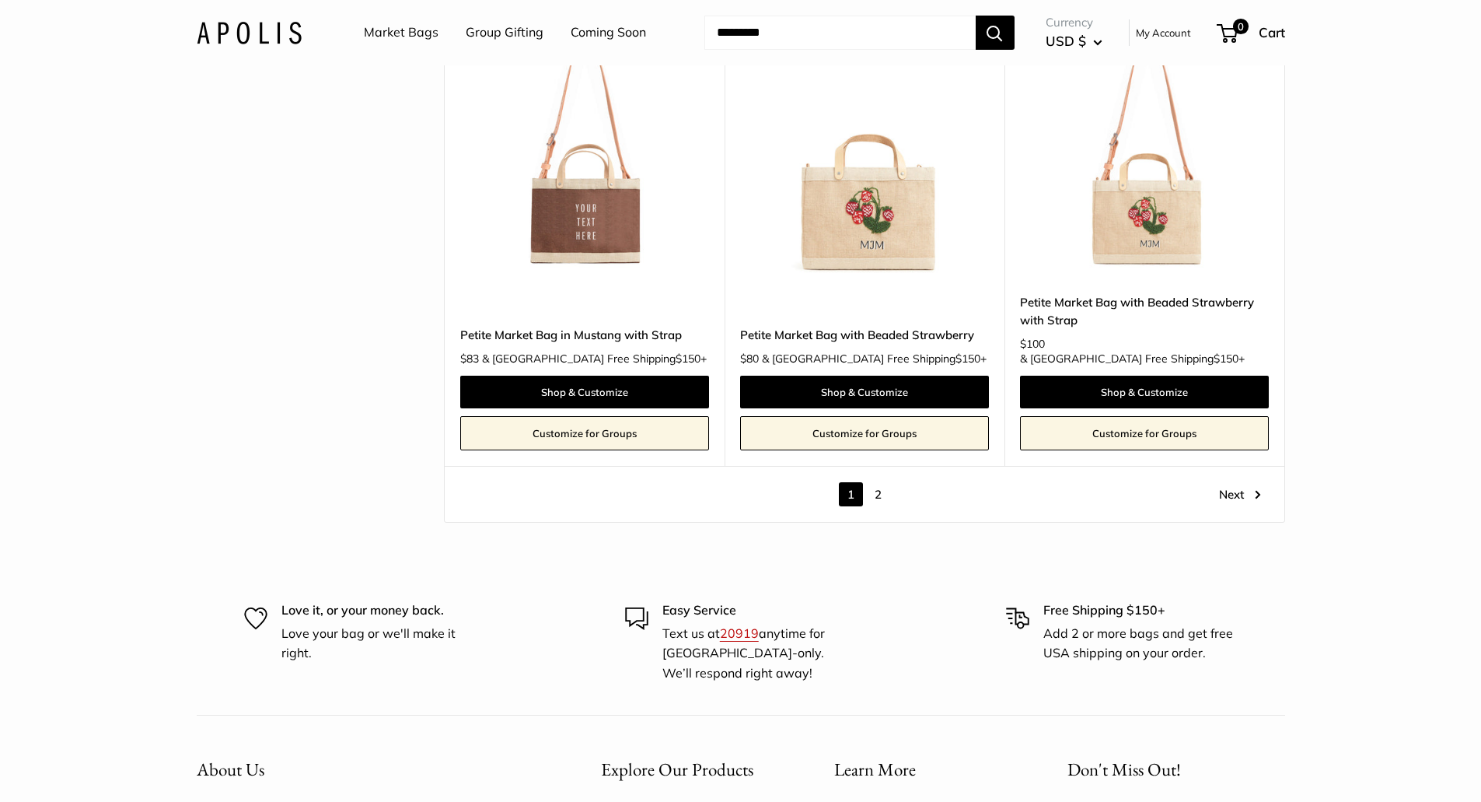
click at [878, 482] on link "2" at bounding box center [878, 494] width 24 height 24
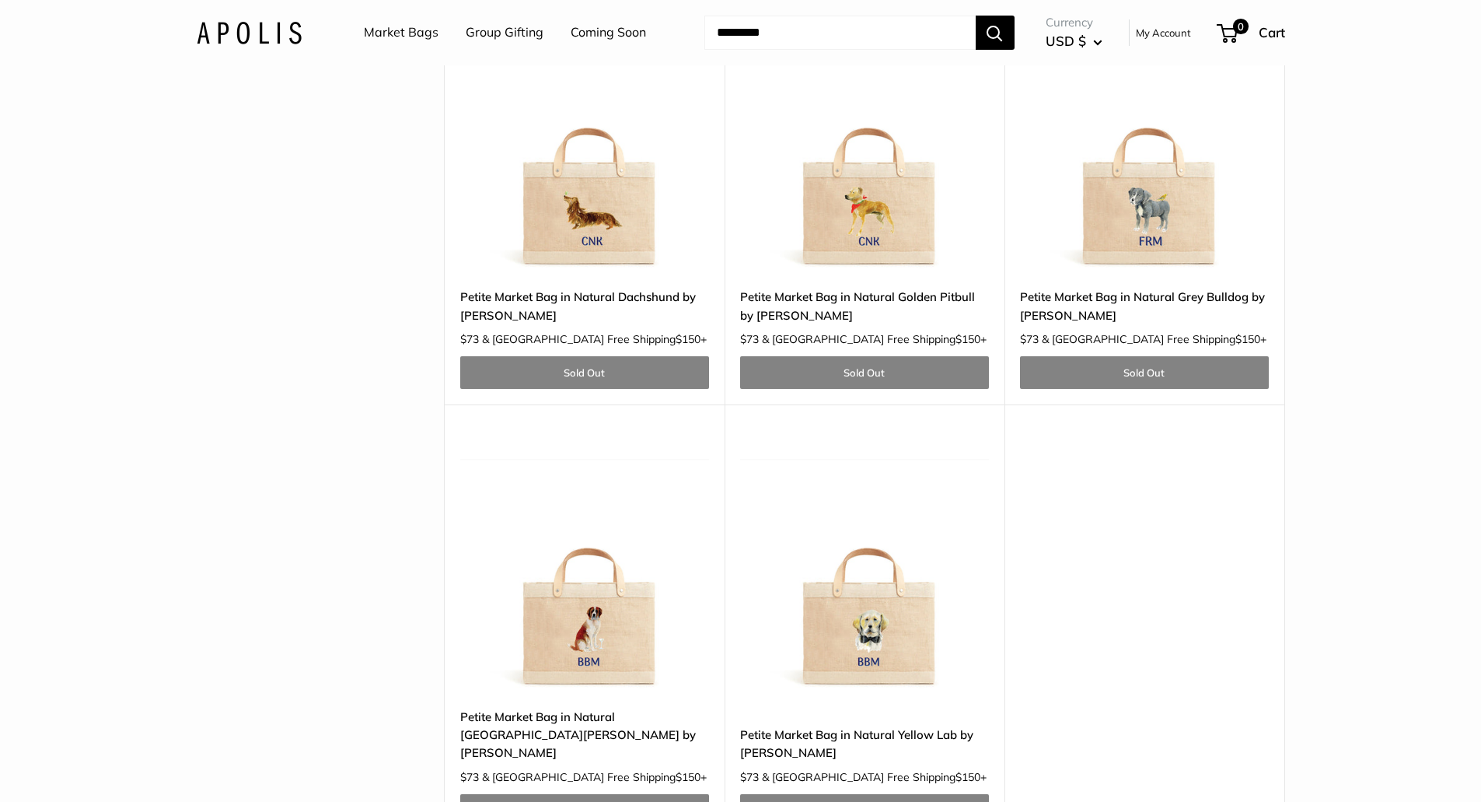
scroll to position [1985, 0]
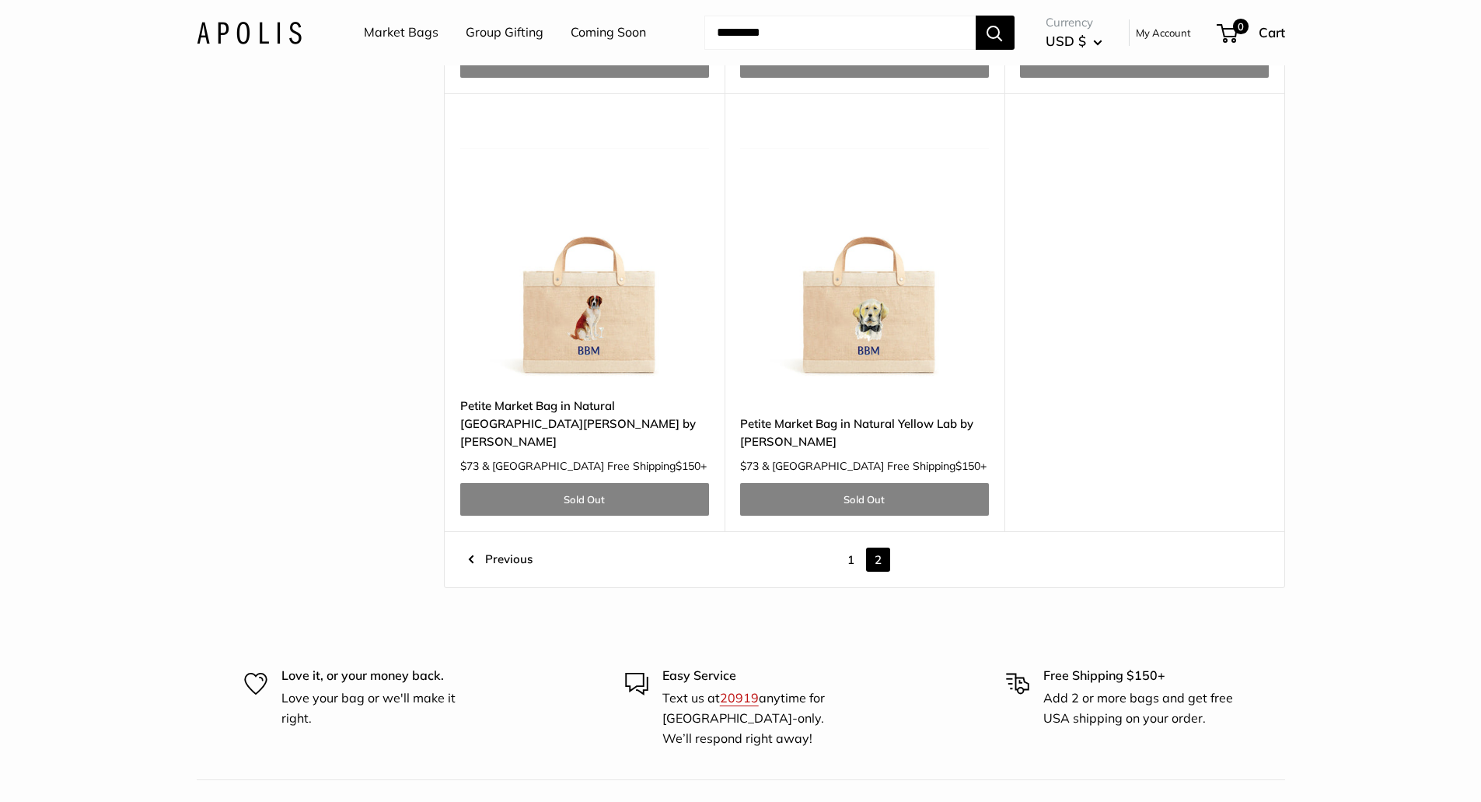
click at [852, 547] on link "1" at bounding box center [851, 559] width 24 height 24
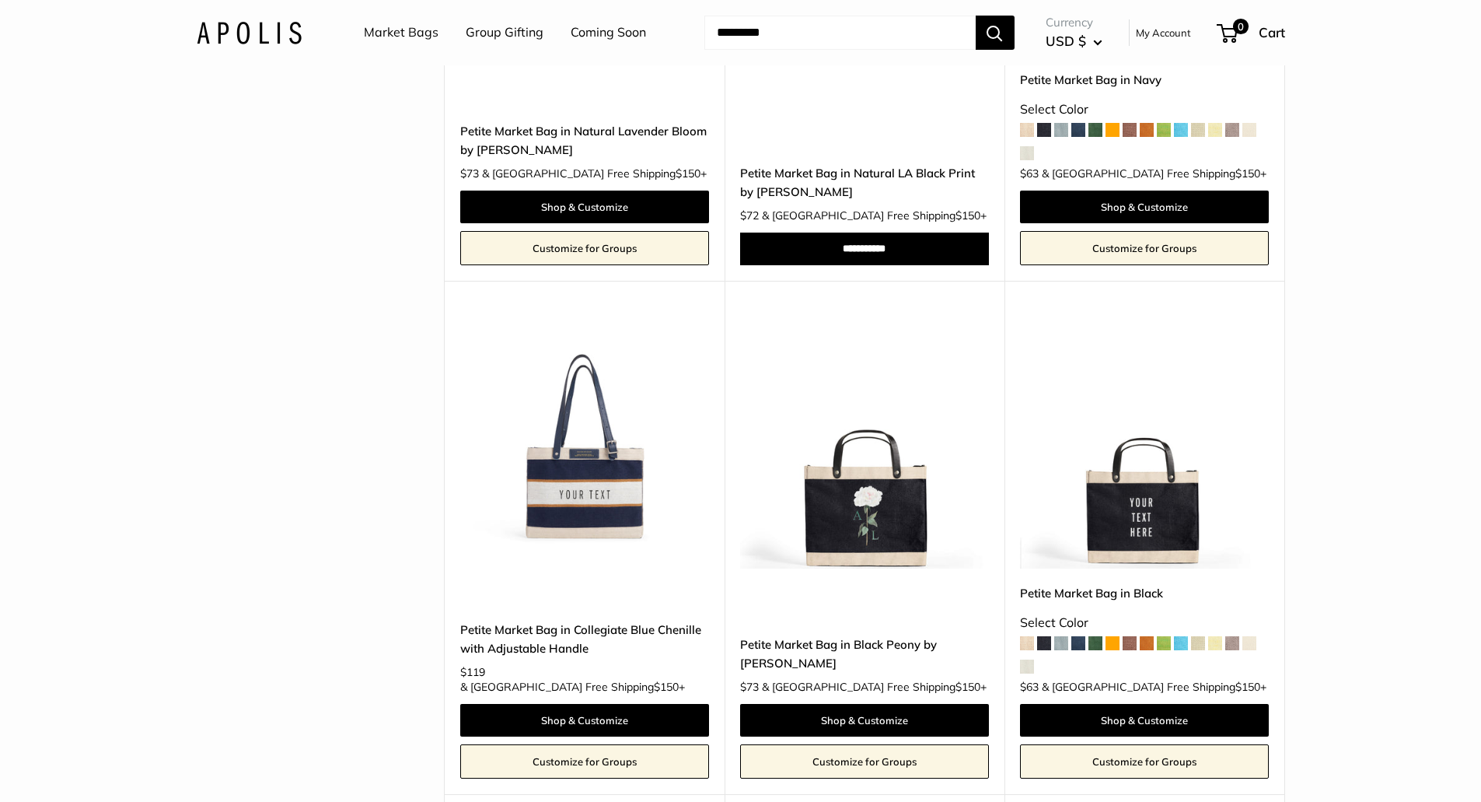
scroll to position [2607, 0]
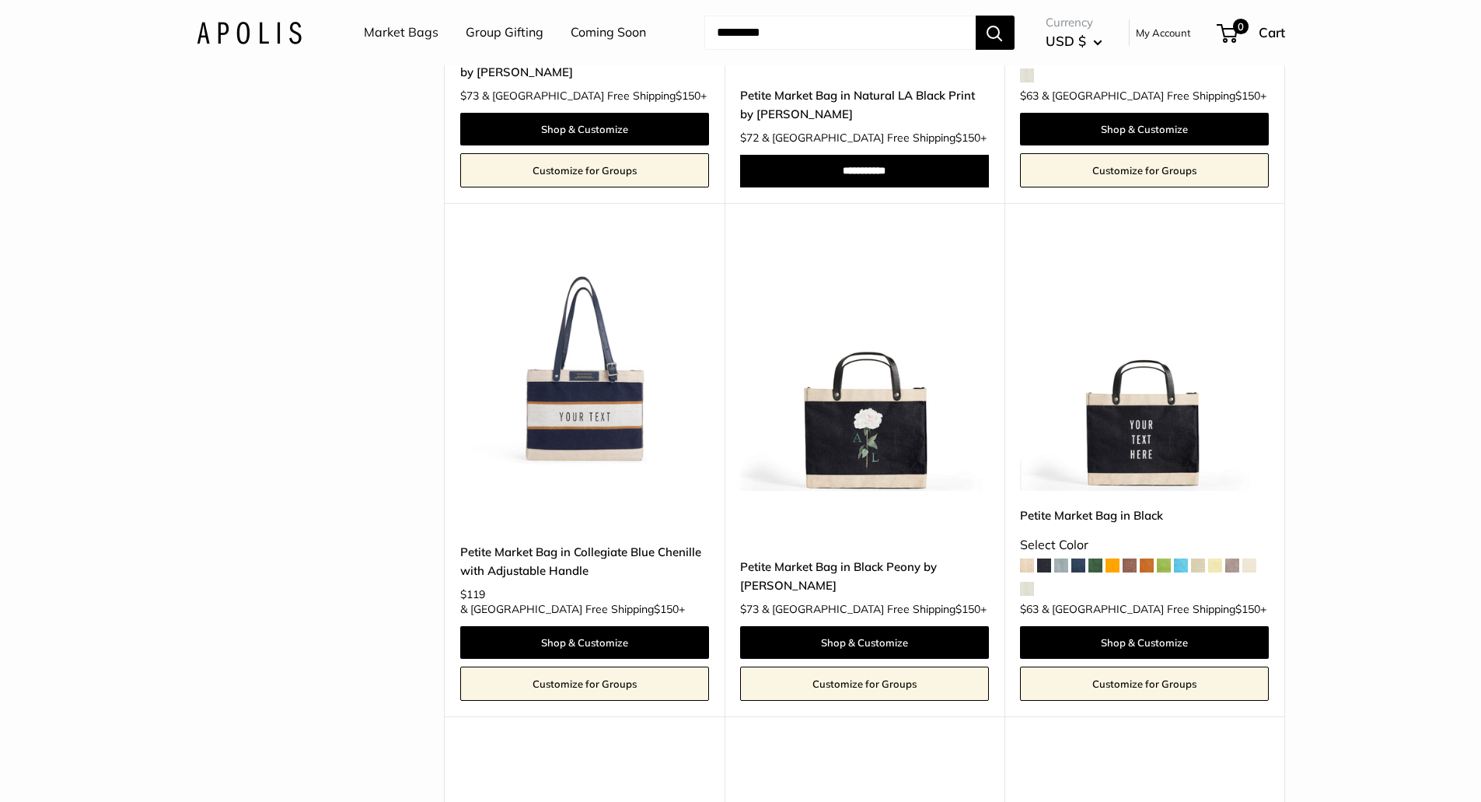
click at [0, 0] on img at bounding box center [0, 0] width 0 height 0
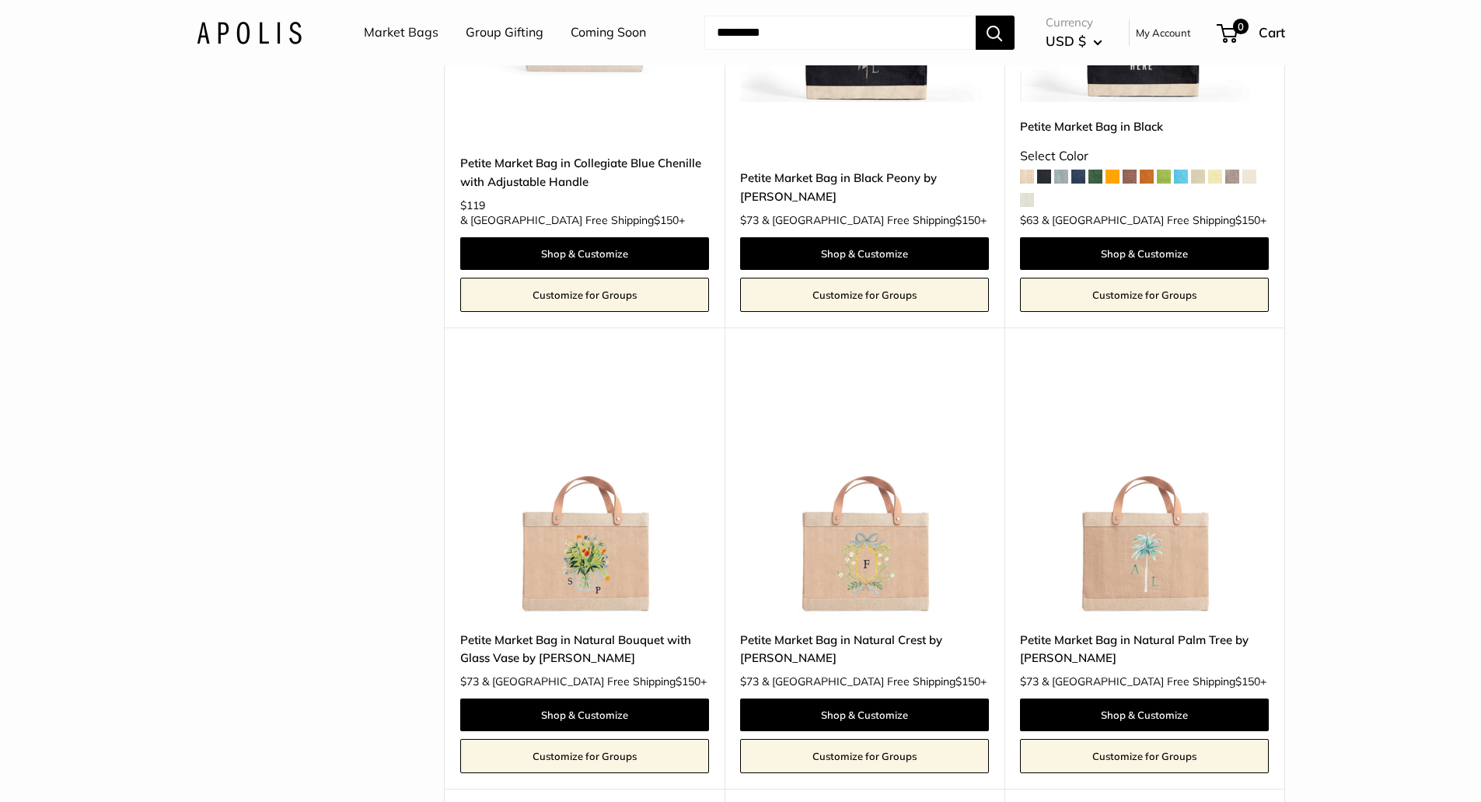
scroll to position [3152, 0]
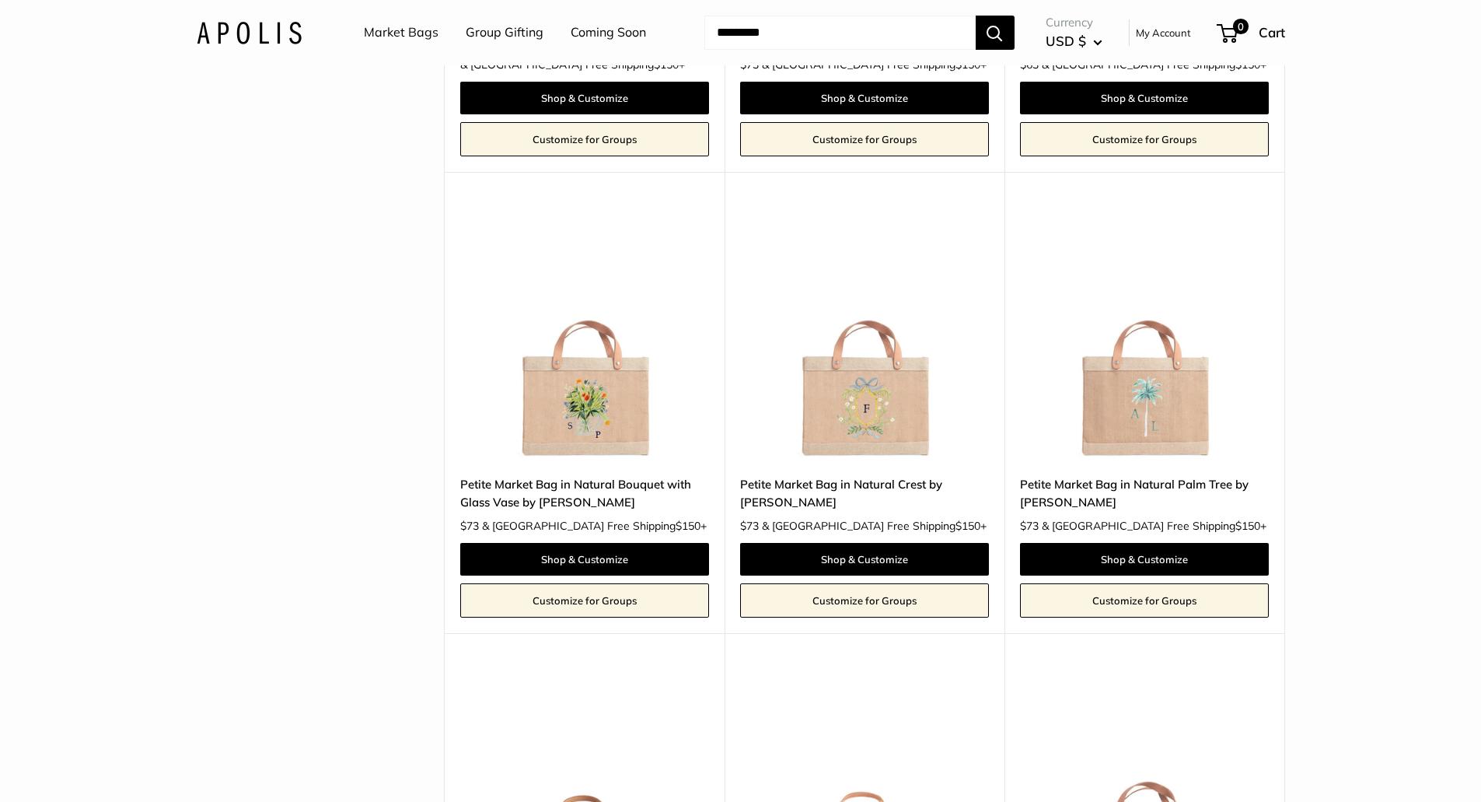
click at [659, 484] on link "Petite Market Bag in Natural Bouquet with Glass Vase by [PERSON_NAME]" at bounding box center [584, 493] width 249 height 37
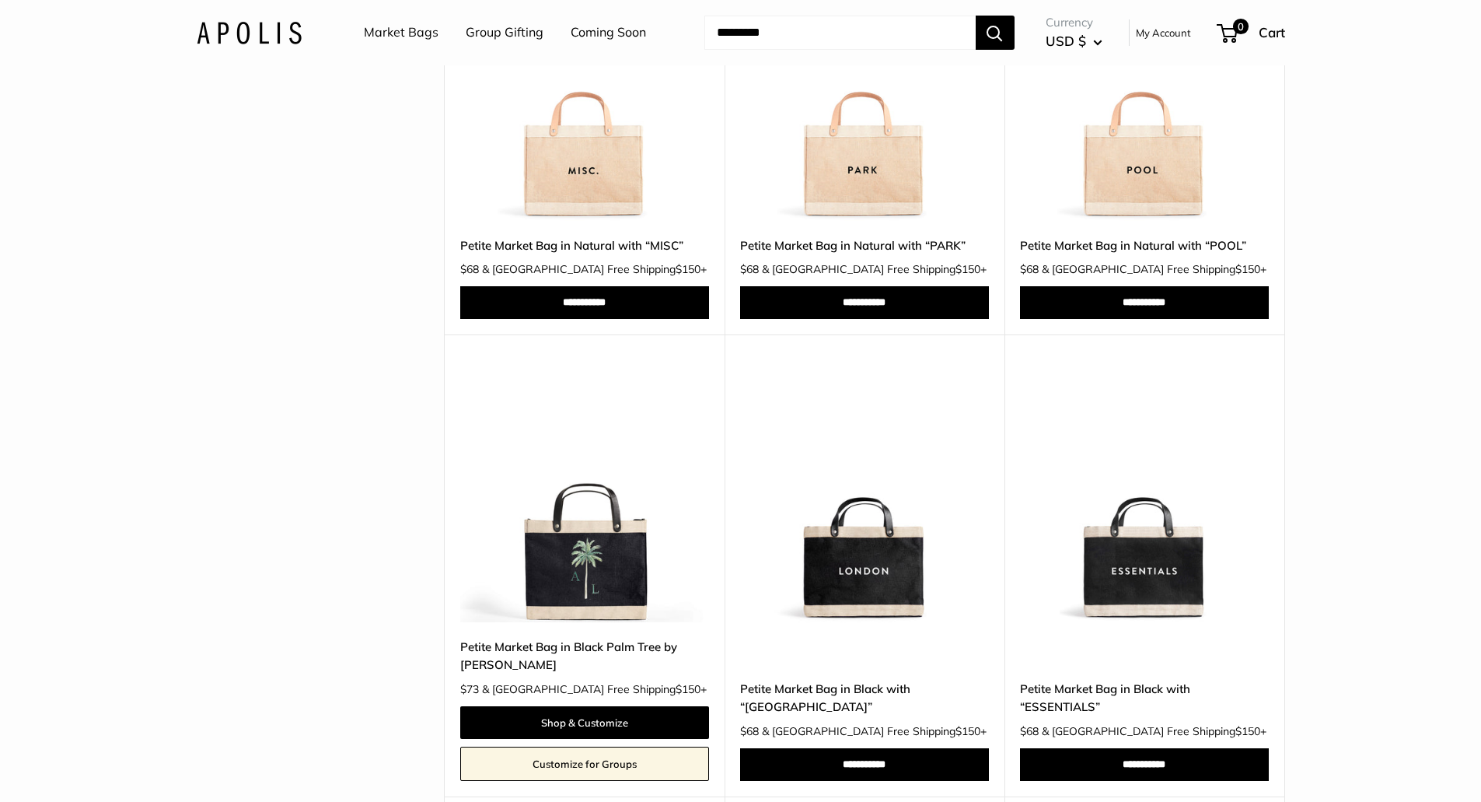
scroll to position [4940, 0]
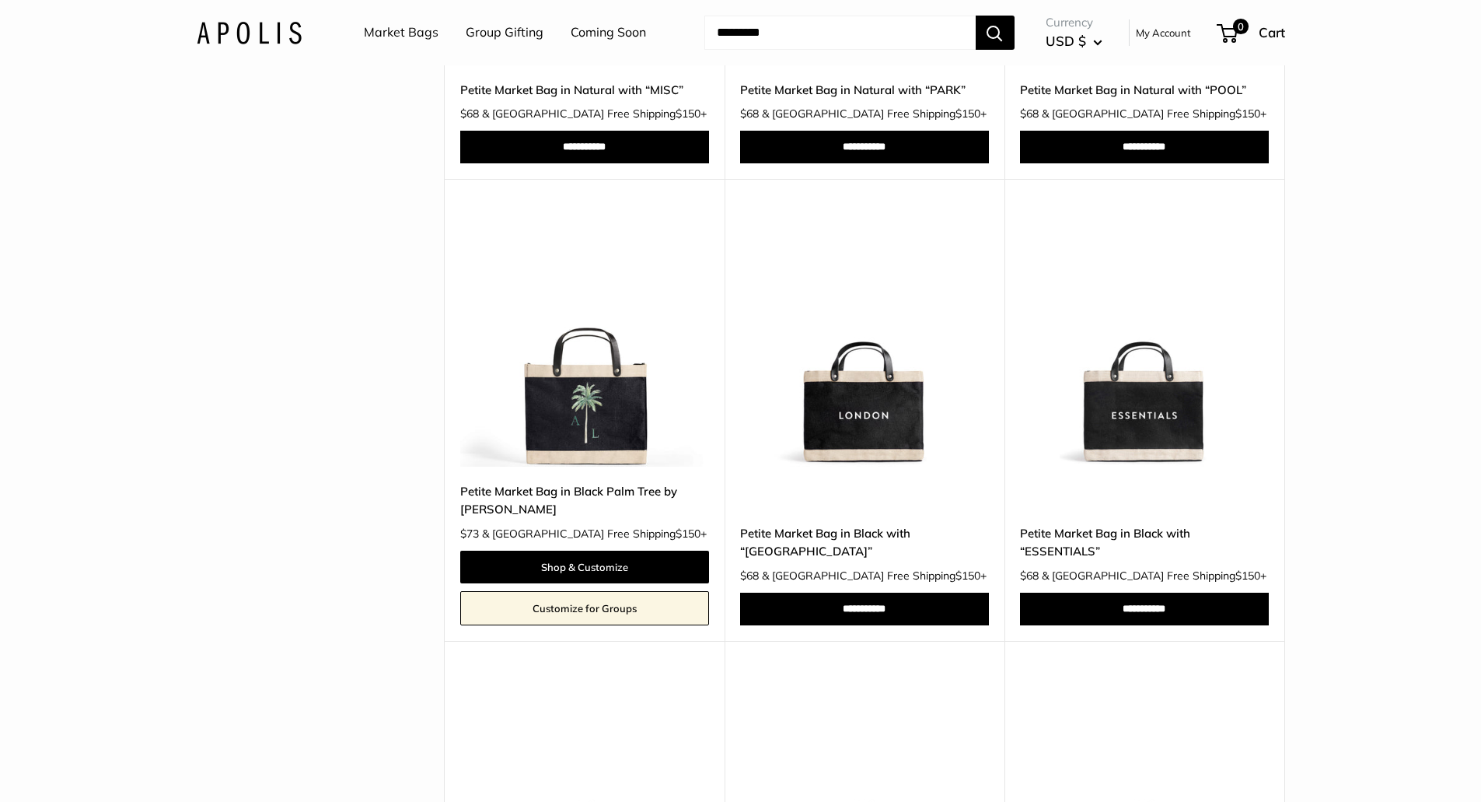
click at [0, 0] on img at bounding box center [0, 0] width 0 height 0
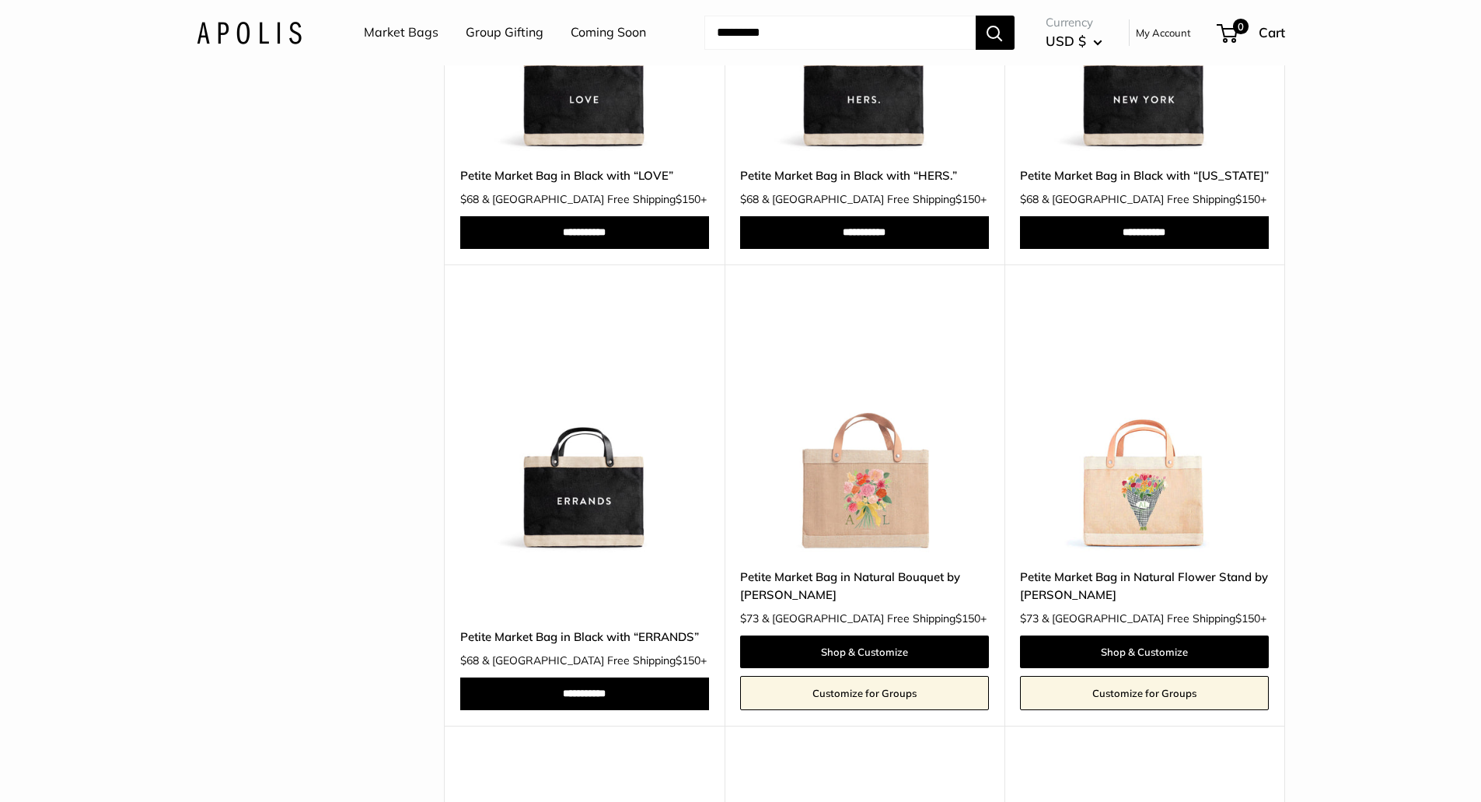
scroll to position [5796, 0]
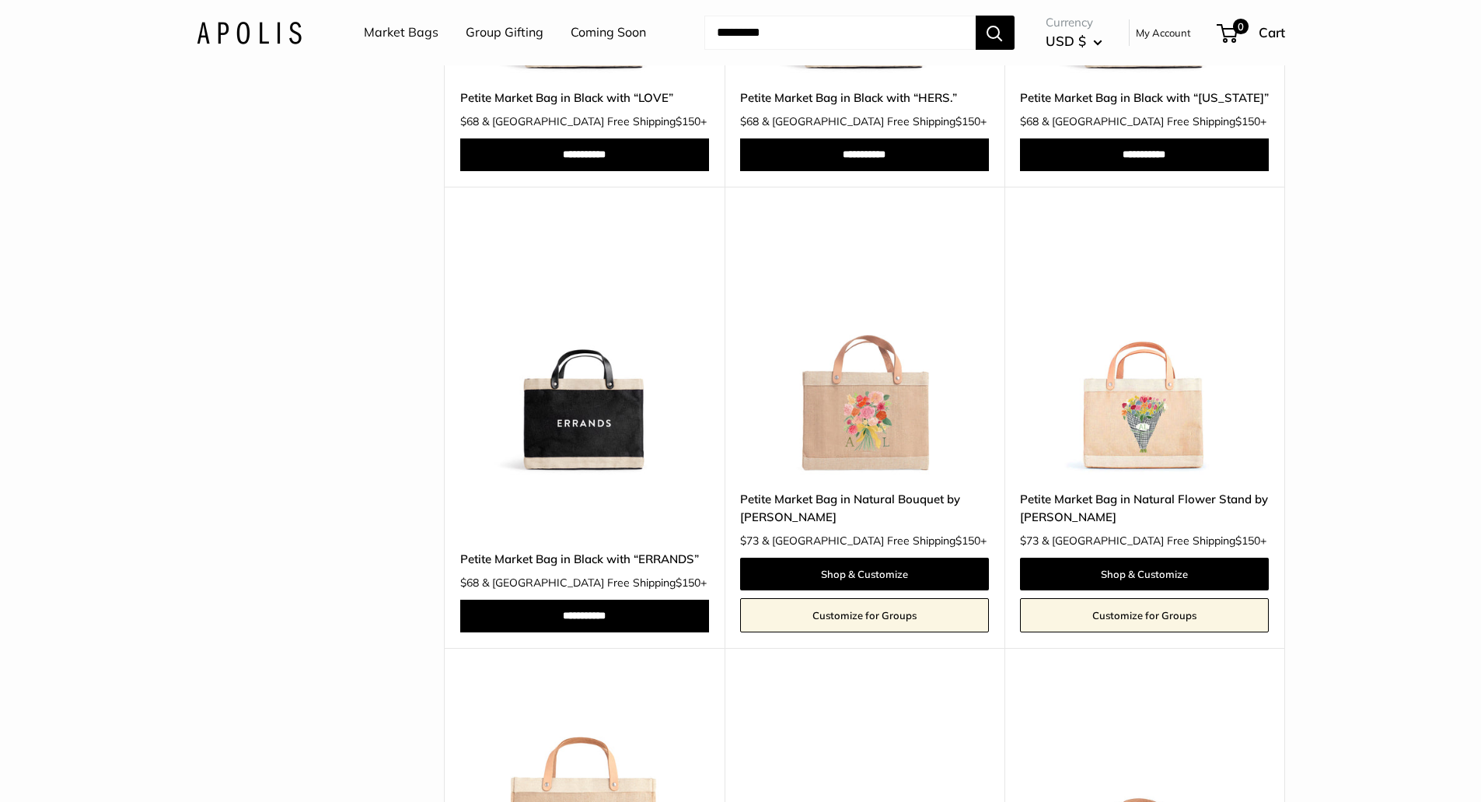
click at [0, 0] on img at bounding box center [0, 0] width 0 height 0
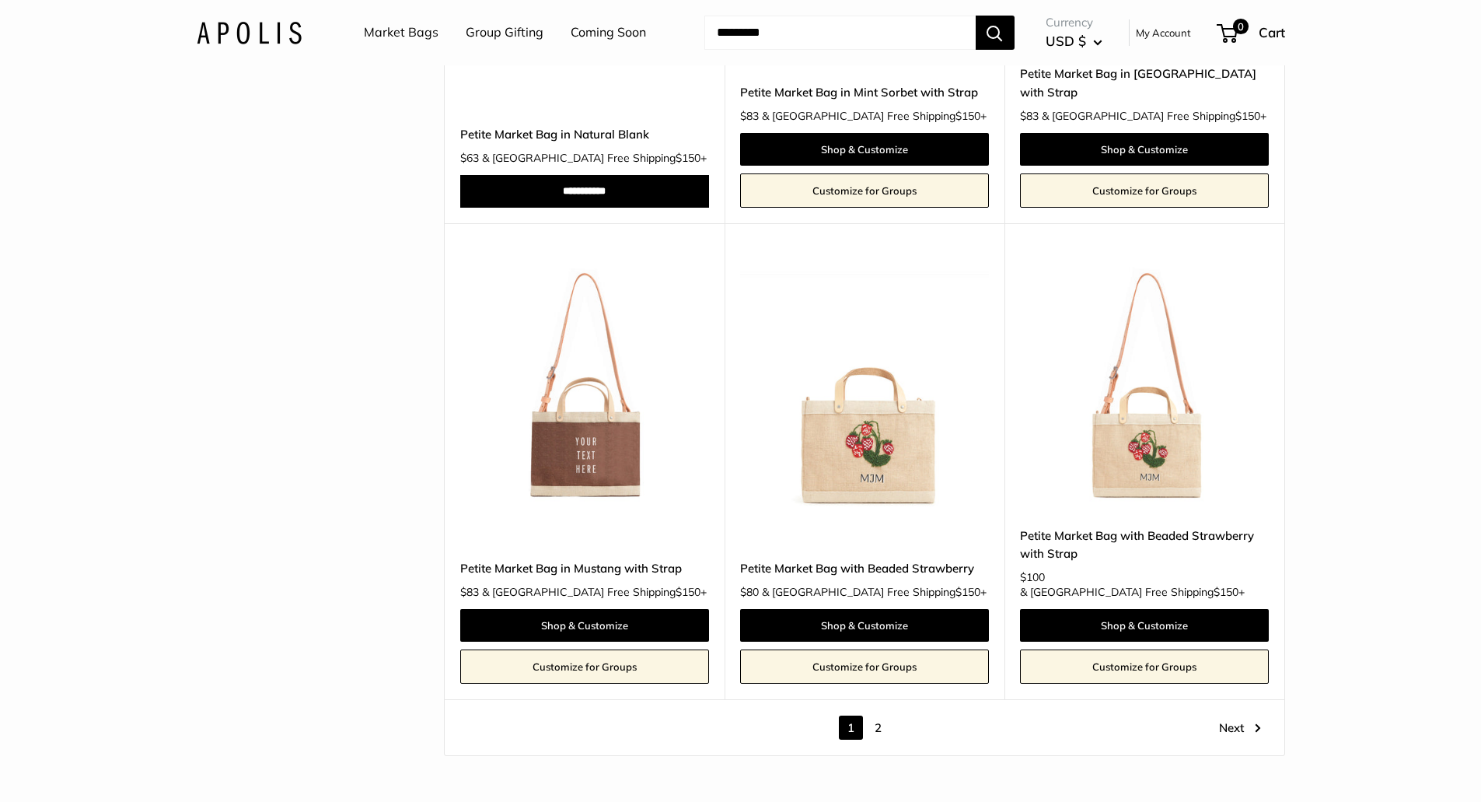
scroll to position [7273, 0]
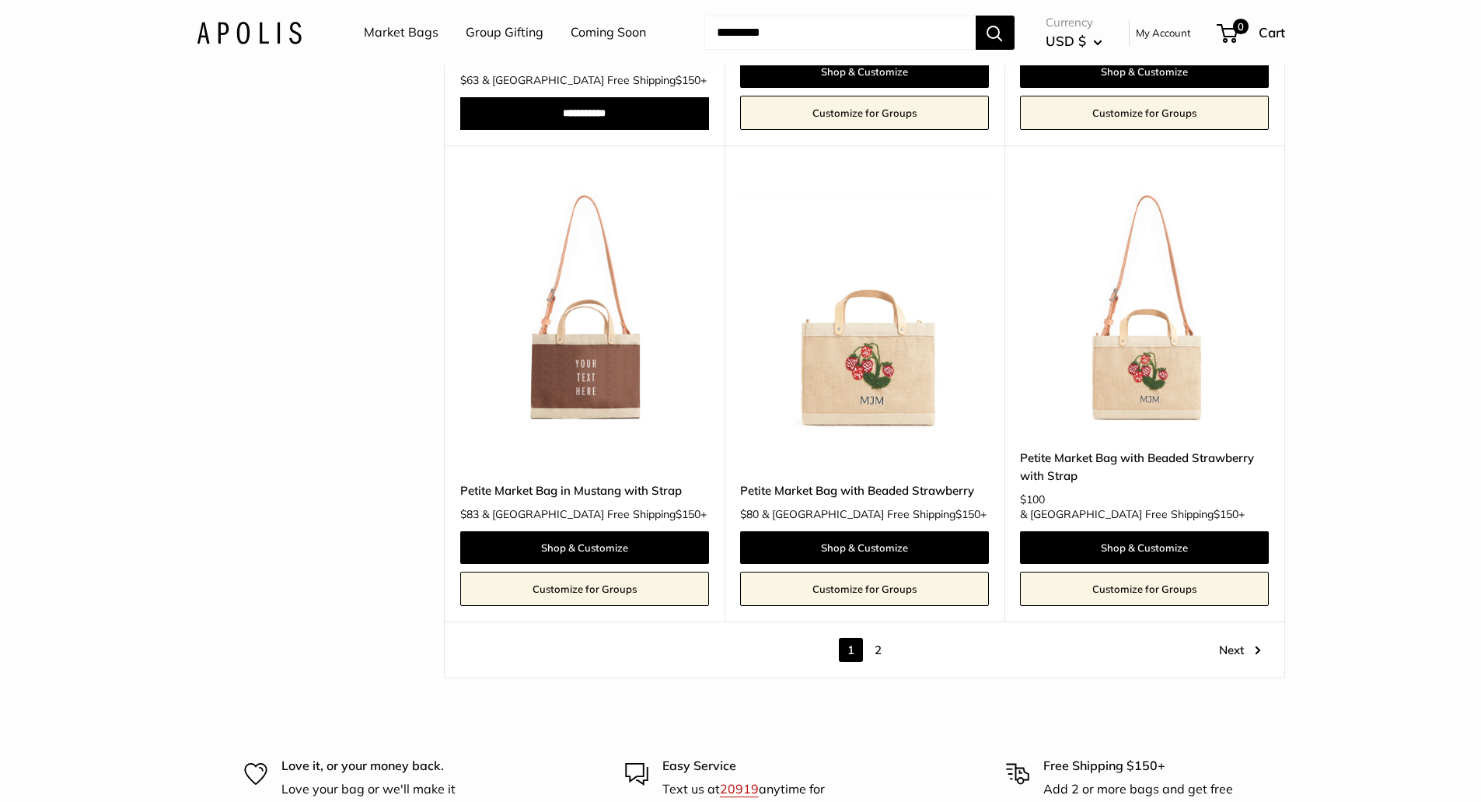
click at [880, 638] on link "2" at bounding box center [878, 650] width 24 height 24
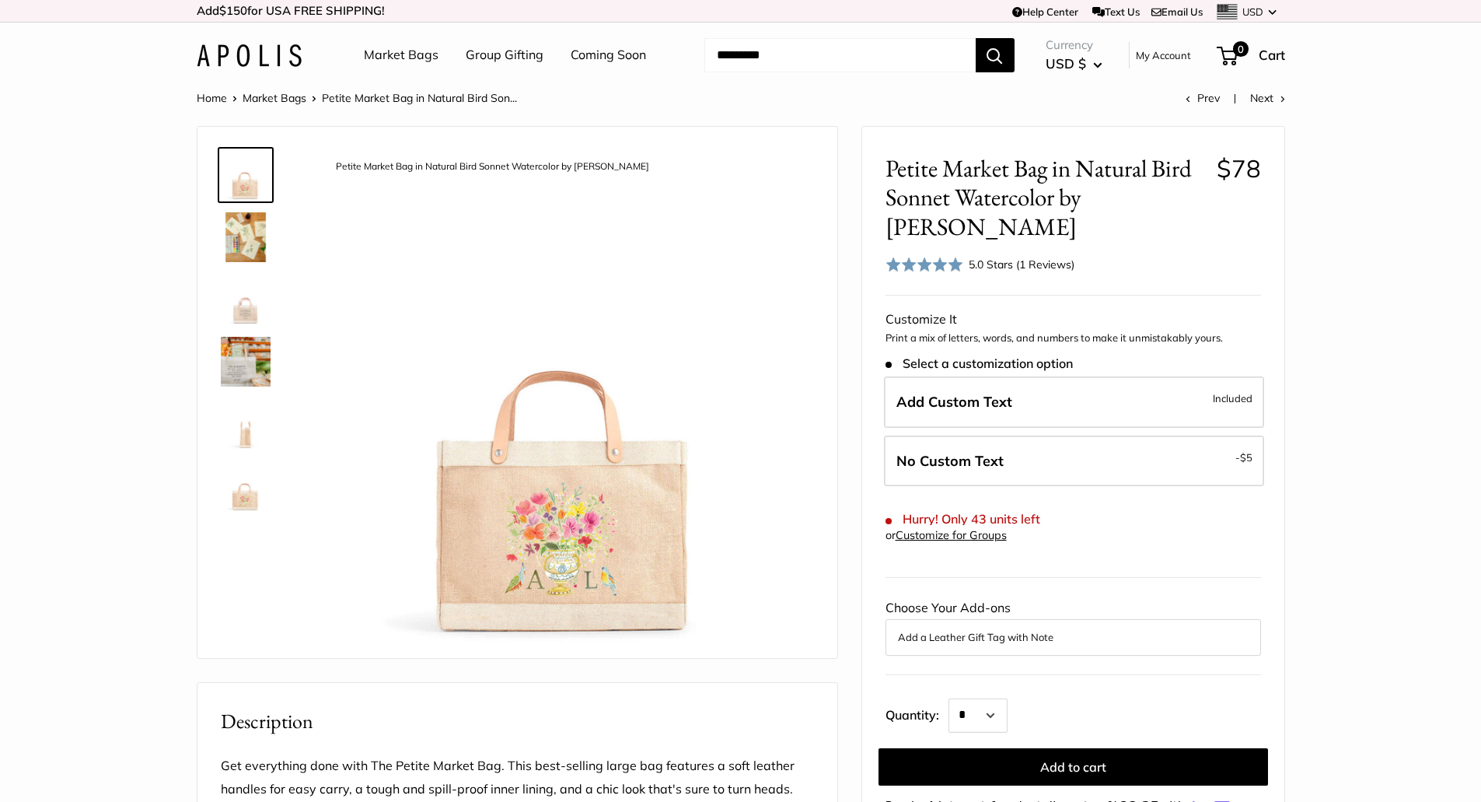
click at [245, 308] on img at bounding box center [246, 300] width 50 height 50
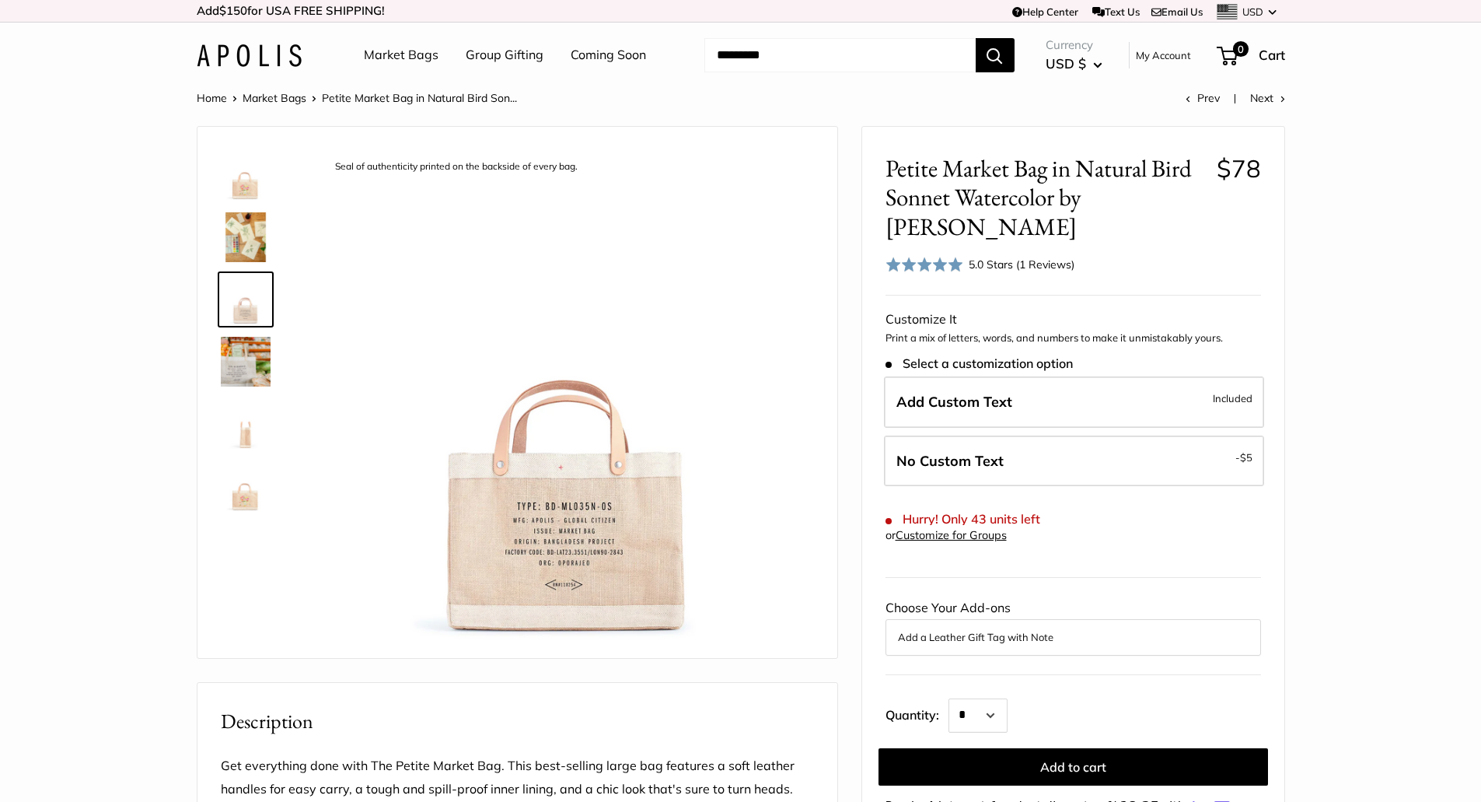
click at [250, 191] on img at bounding box center [246, 175] width 50 height 50
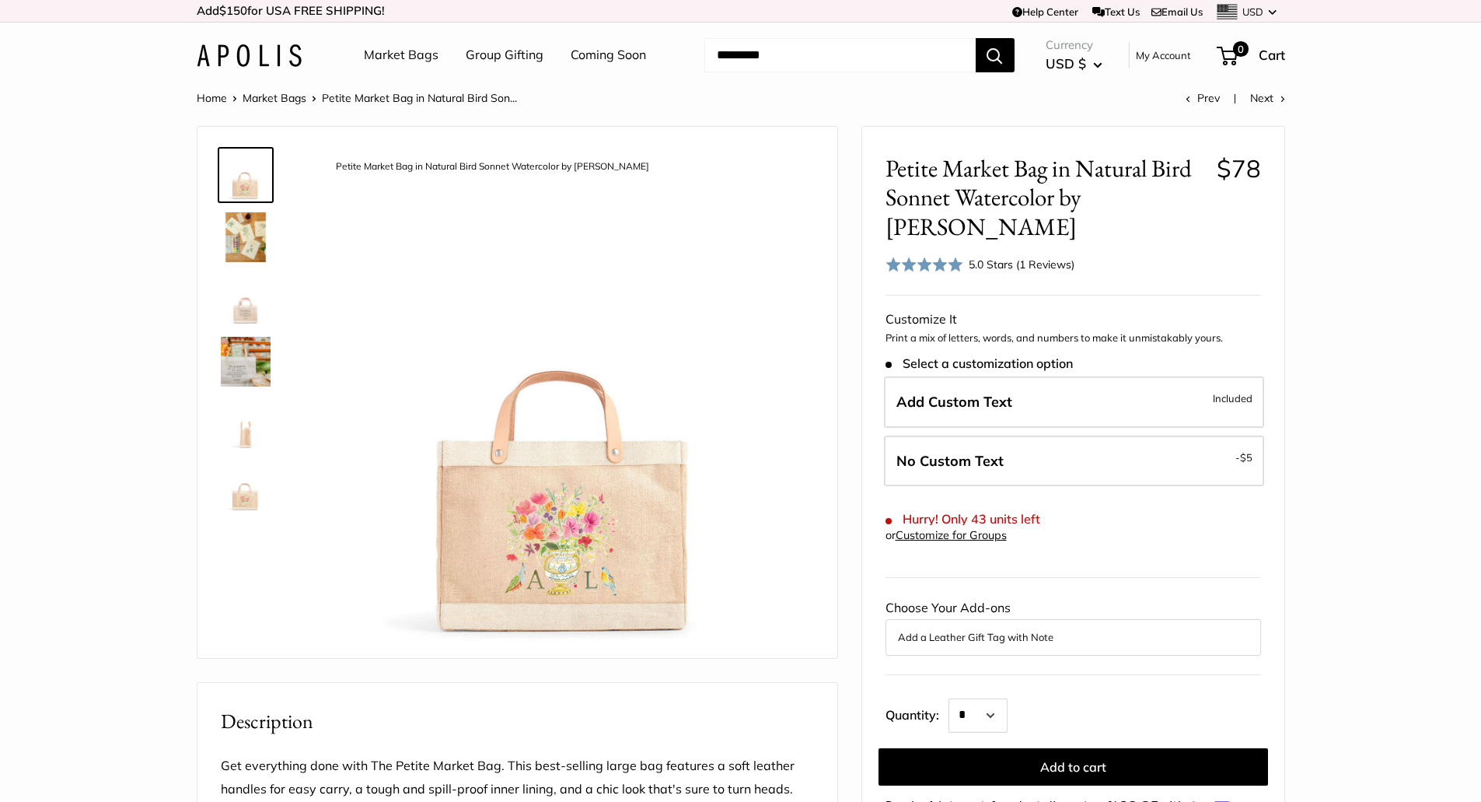
click at [245, 497] on img at bounding box center [246, 486] width 50 height 50
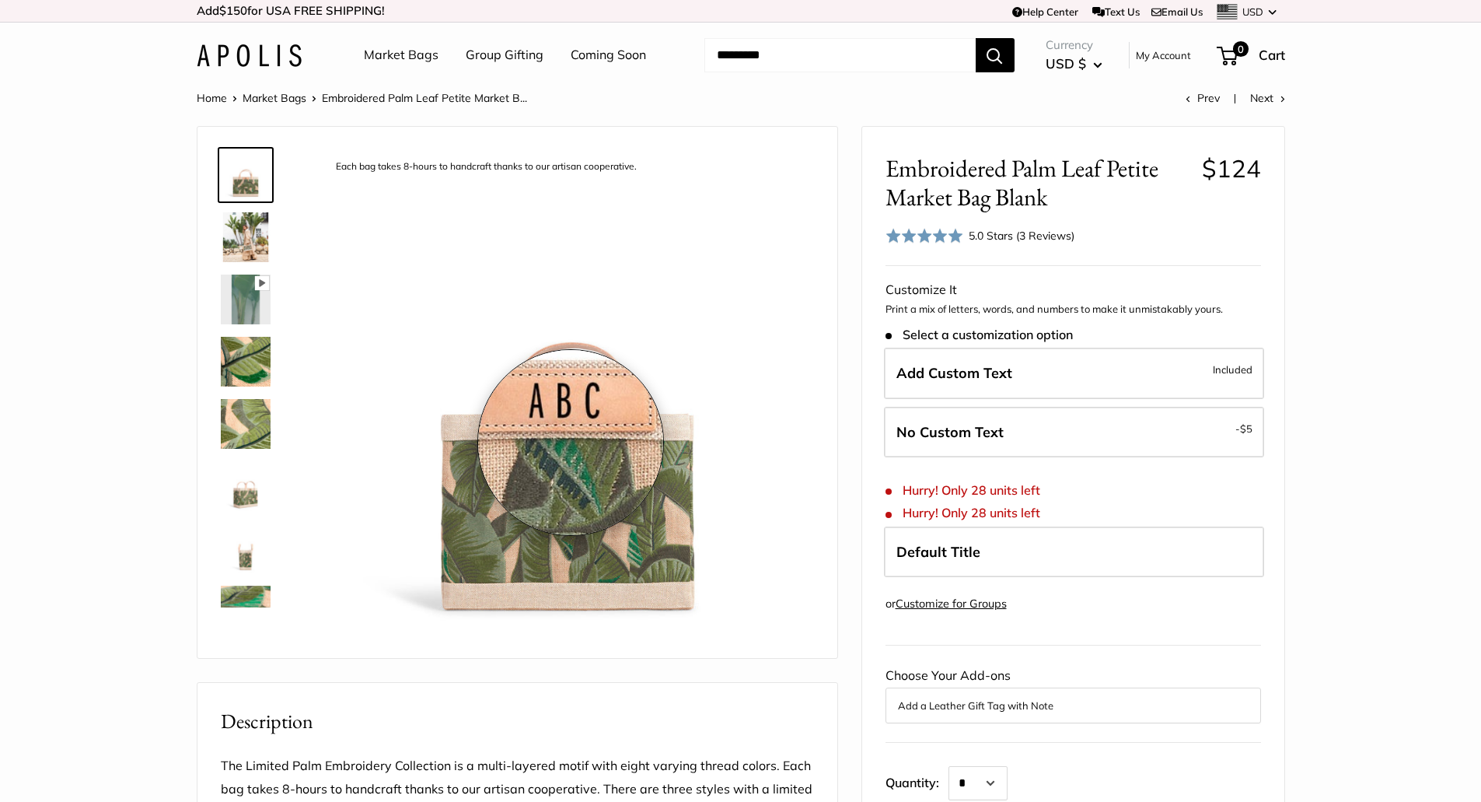
click at [571, 442] on img at bounding box center [568, 396] width 492 height 492
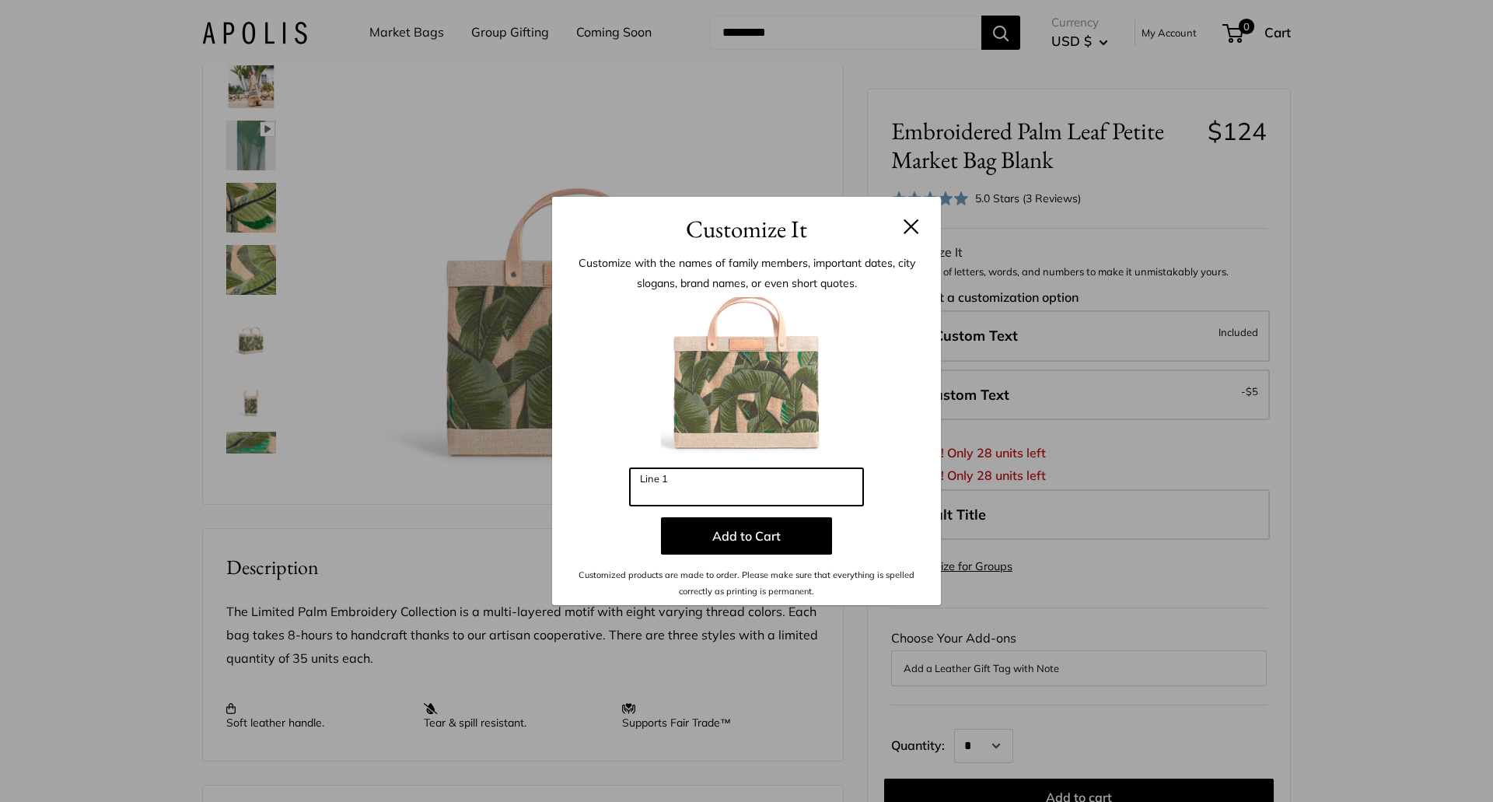
click at [829, 491] on input "Line 1" at bounding box center [746, 486] width 233 height 37
type input "***"
click at [914, 219] on button at bounding box center [912, 227] width 16 height 16
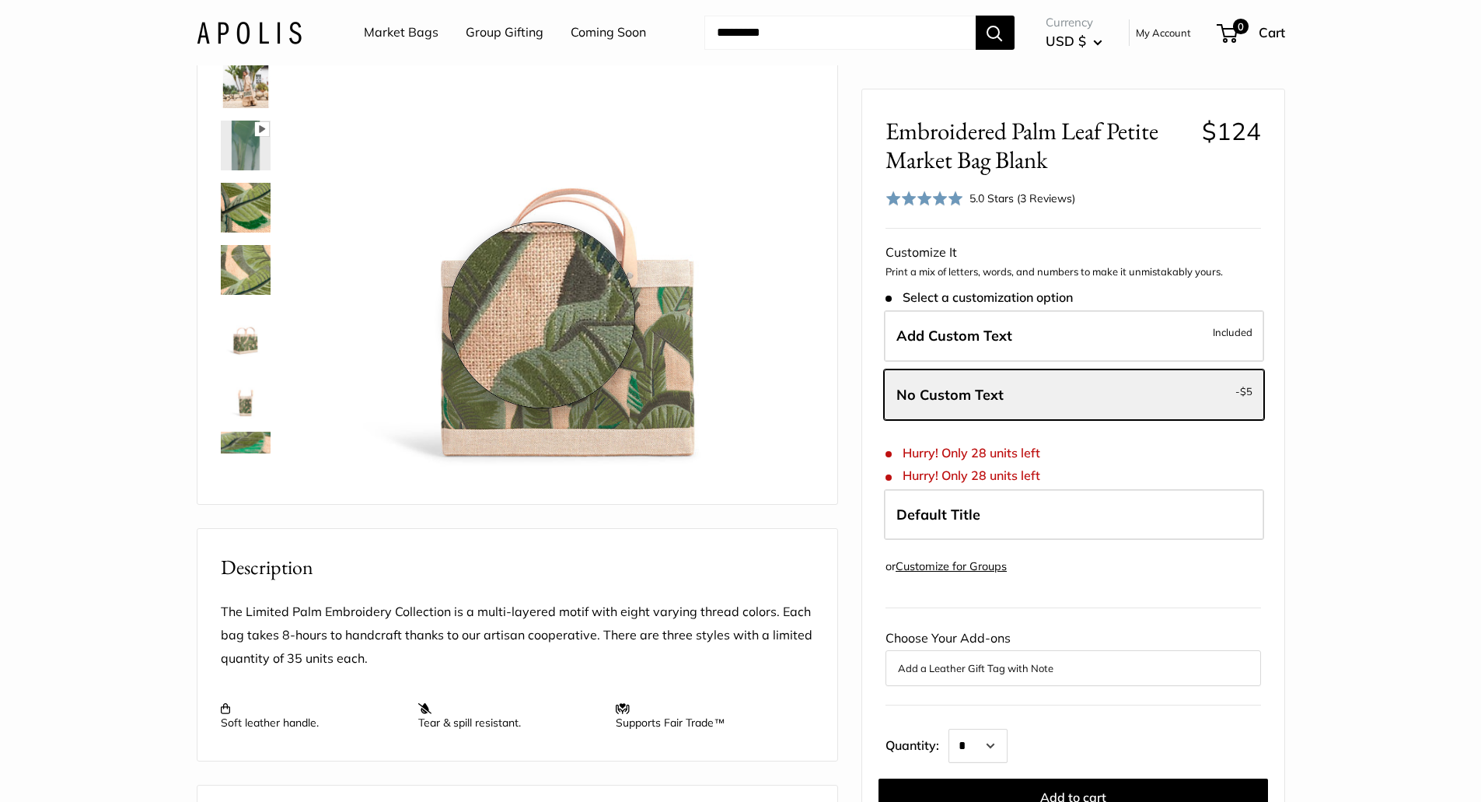
click at [542, 315] on img at bounding box center [568, 242] width 492 height 492
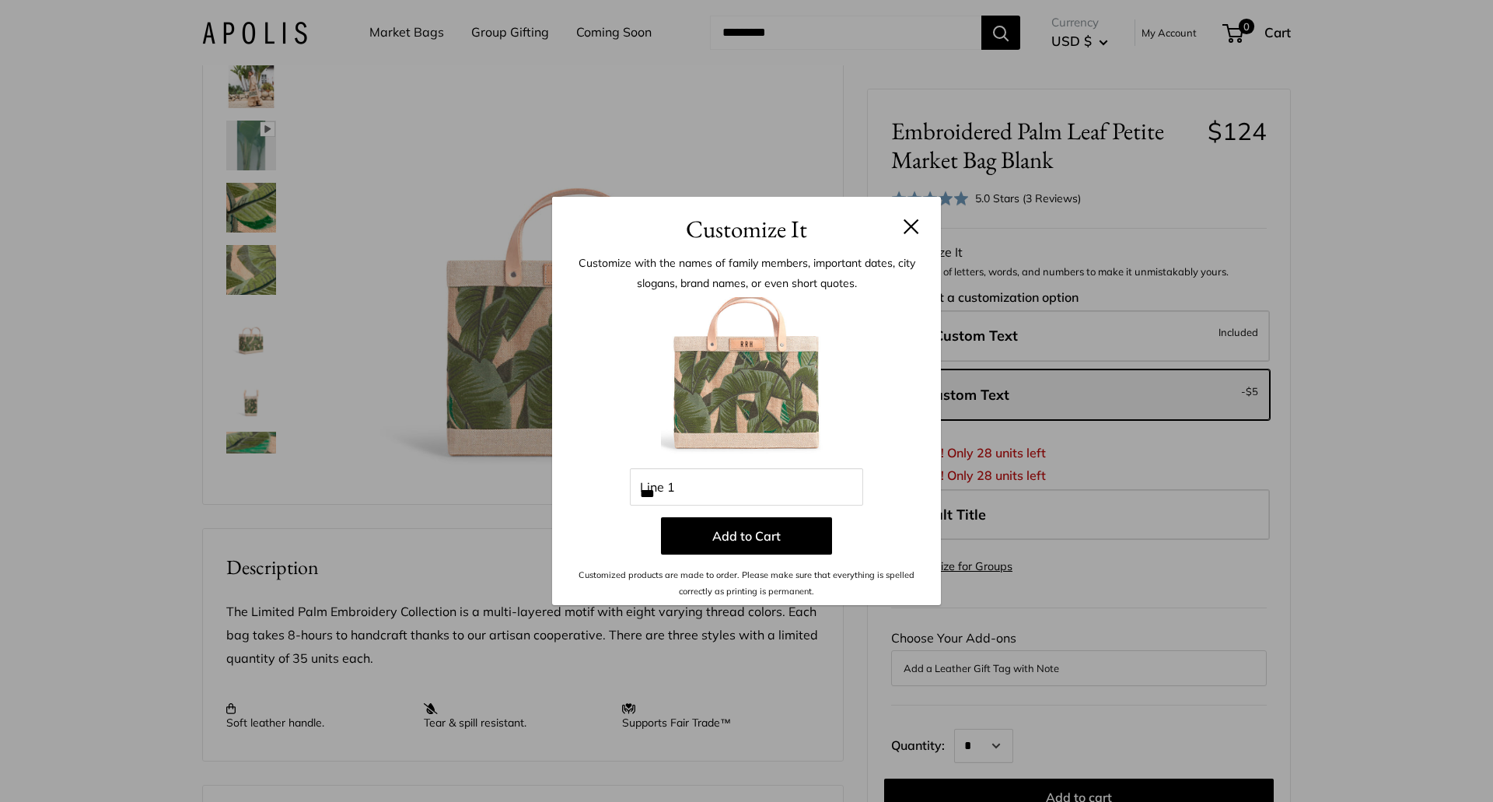
click at [903, 221] on h3 "Customize It" at bounding box center [746, 229] width 342 height 37
click at [908, 229] on button at bounding box center [912, 227] width 16 height 16
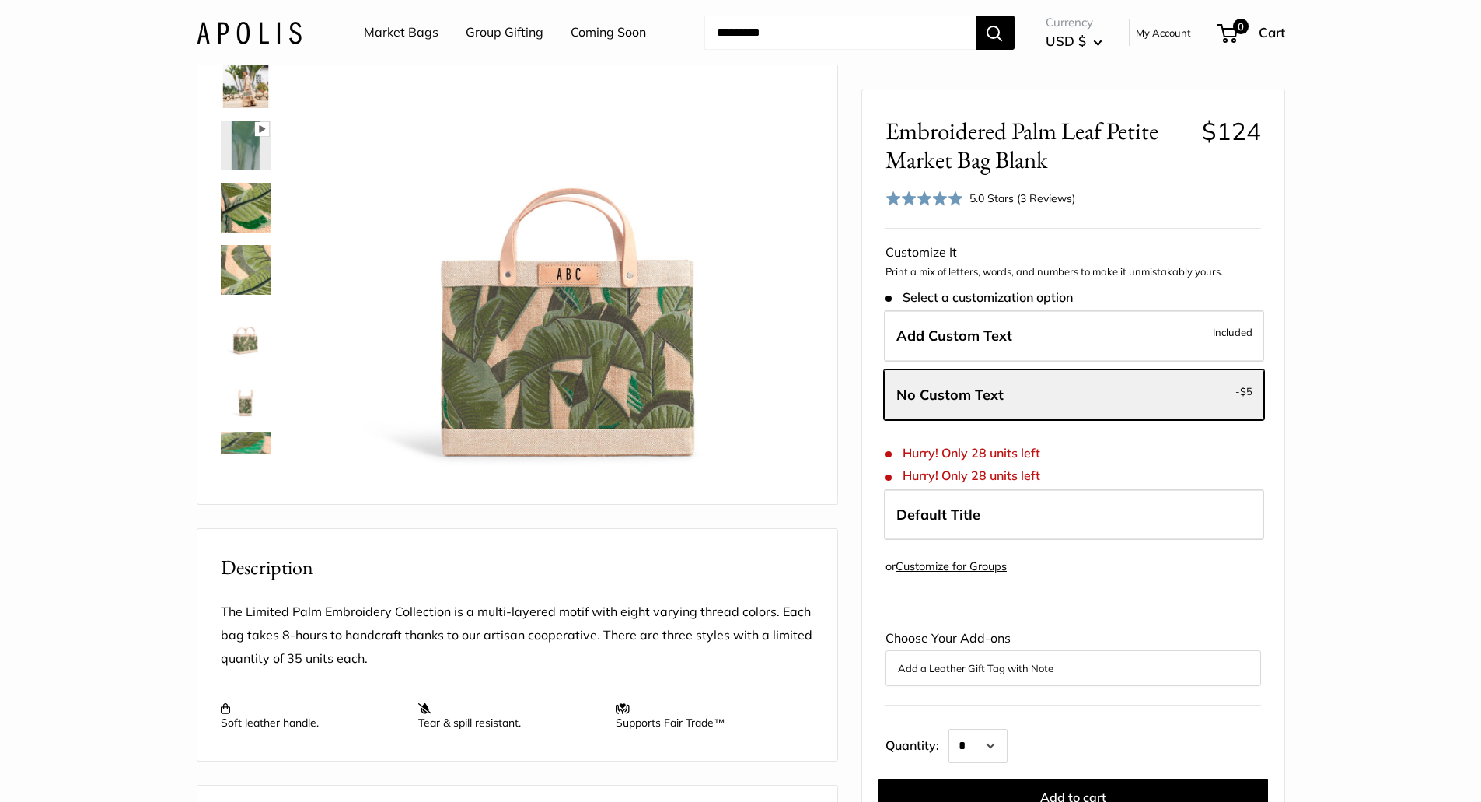
click at [243, 148] on img at bounding box center [246, 146] width 50 height 50
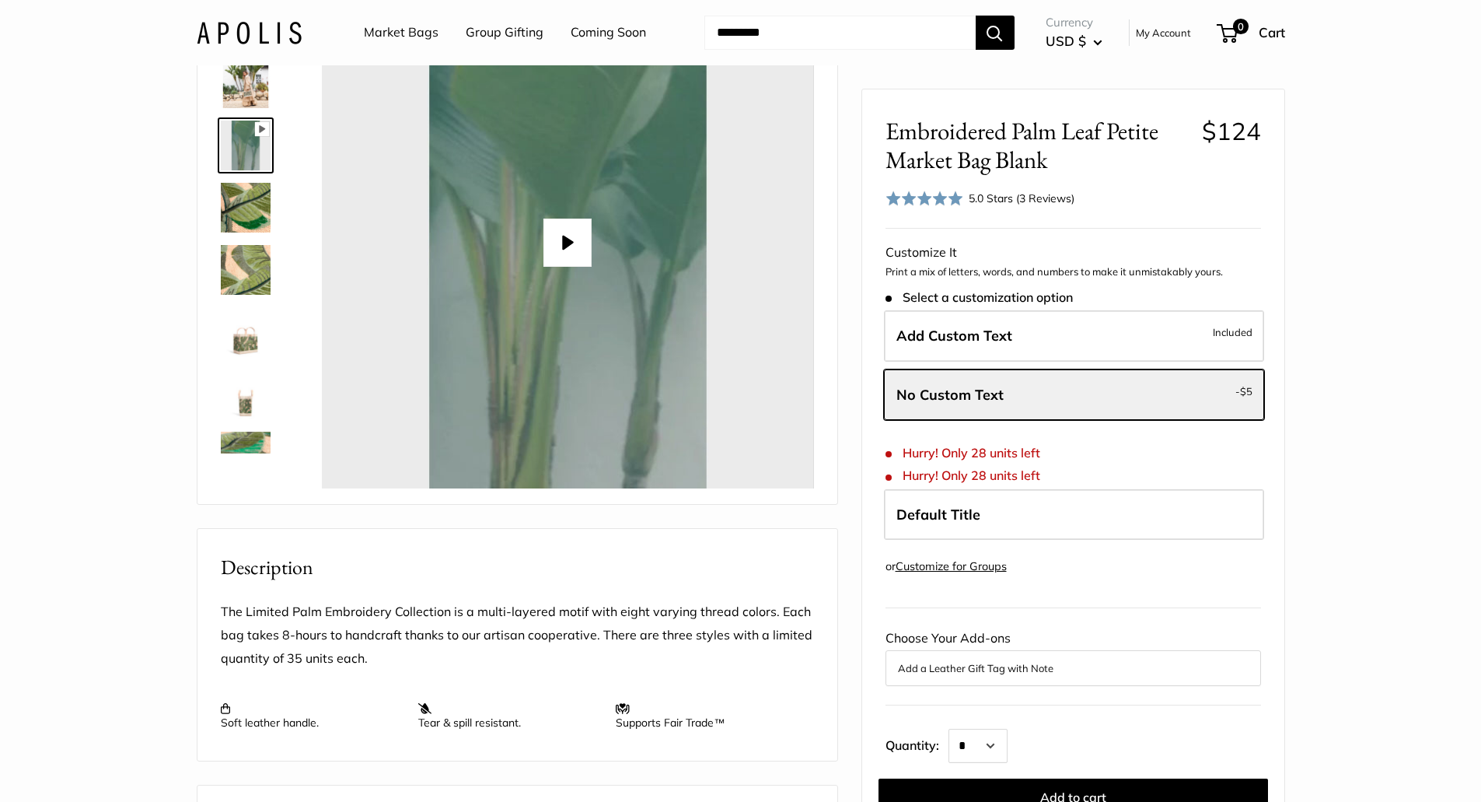
type input "*"
click at [238, 404] on img at bounding box center [246, 394] width 50 height 50
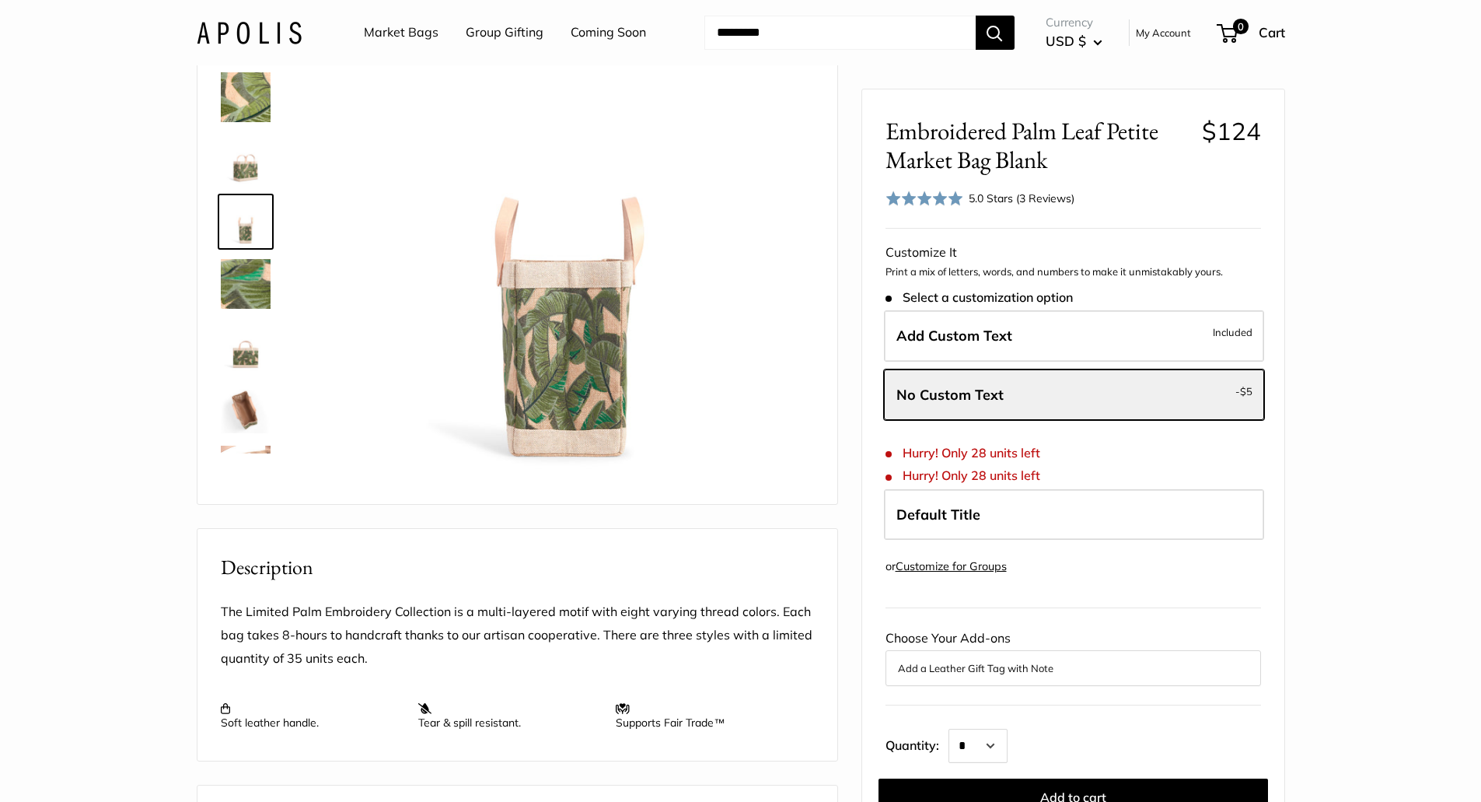
click at [246, 361] on img at bounding box center [246, 346] width 50 height 50
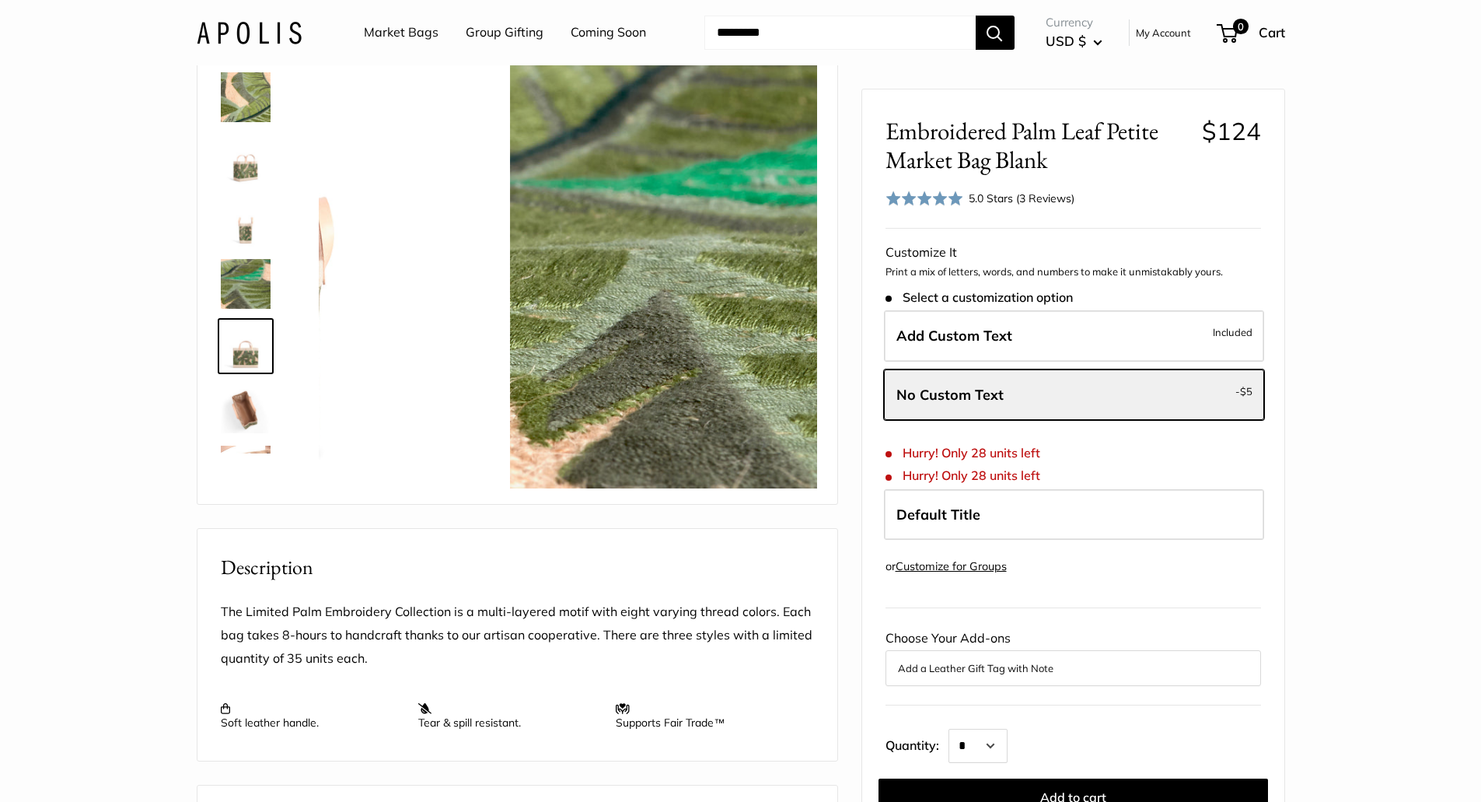
scroll to position [286, 0]
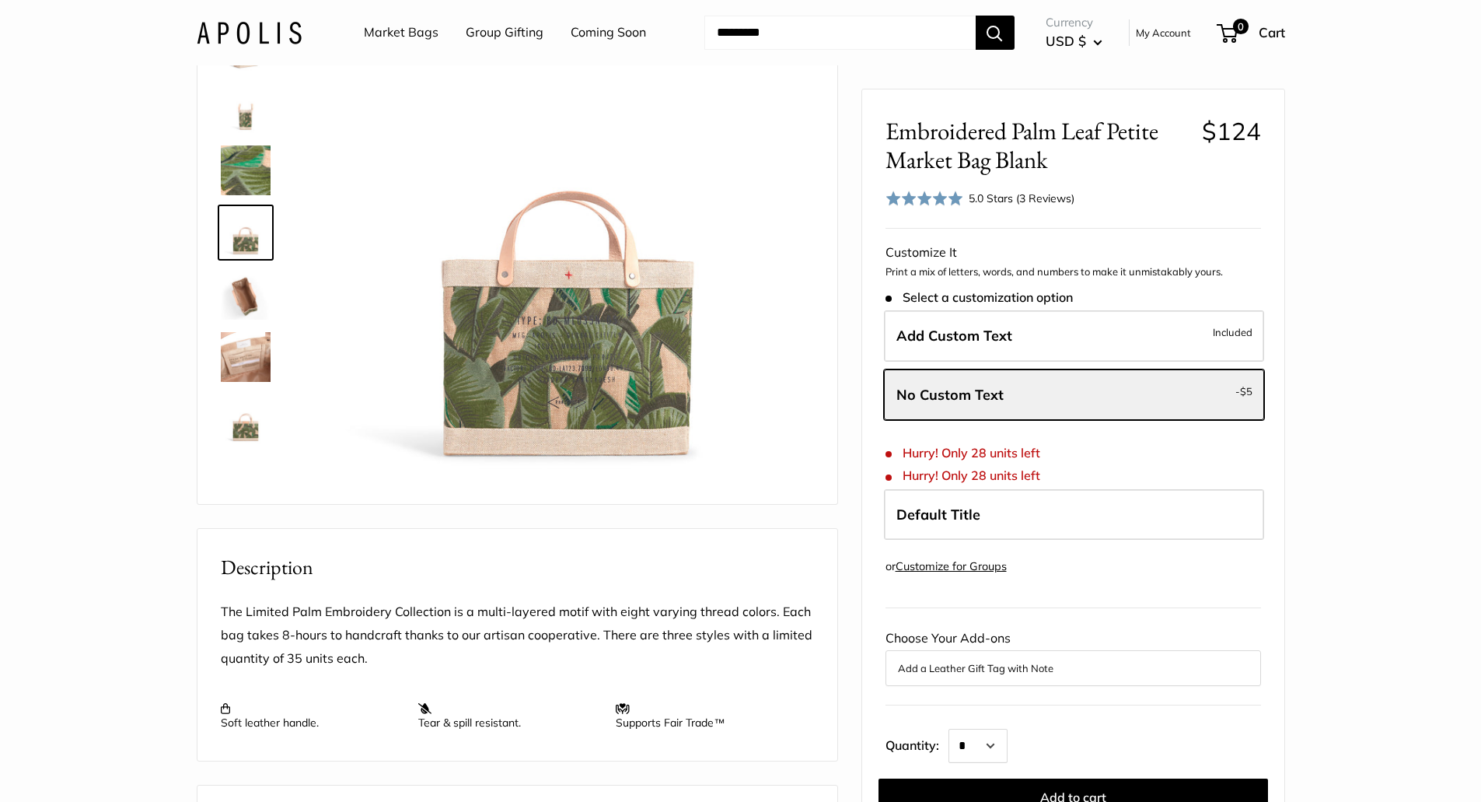
click at [245, 431] on img at bounding box center [246, 419] width 50 height 50
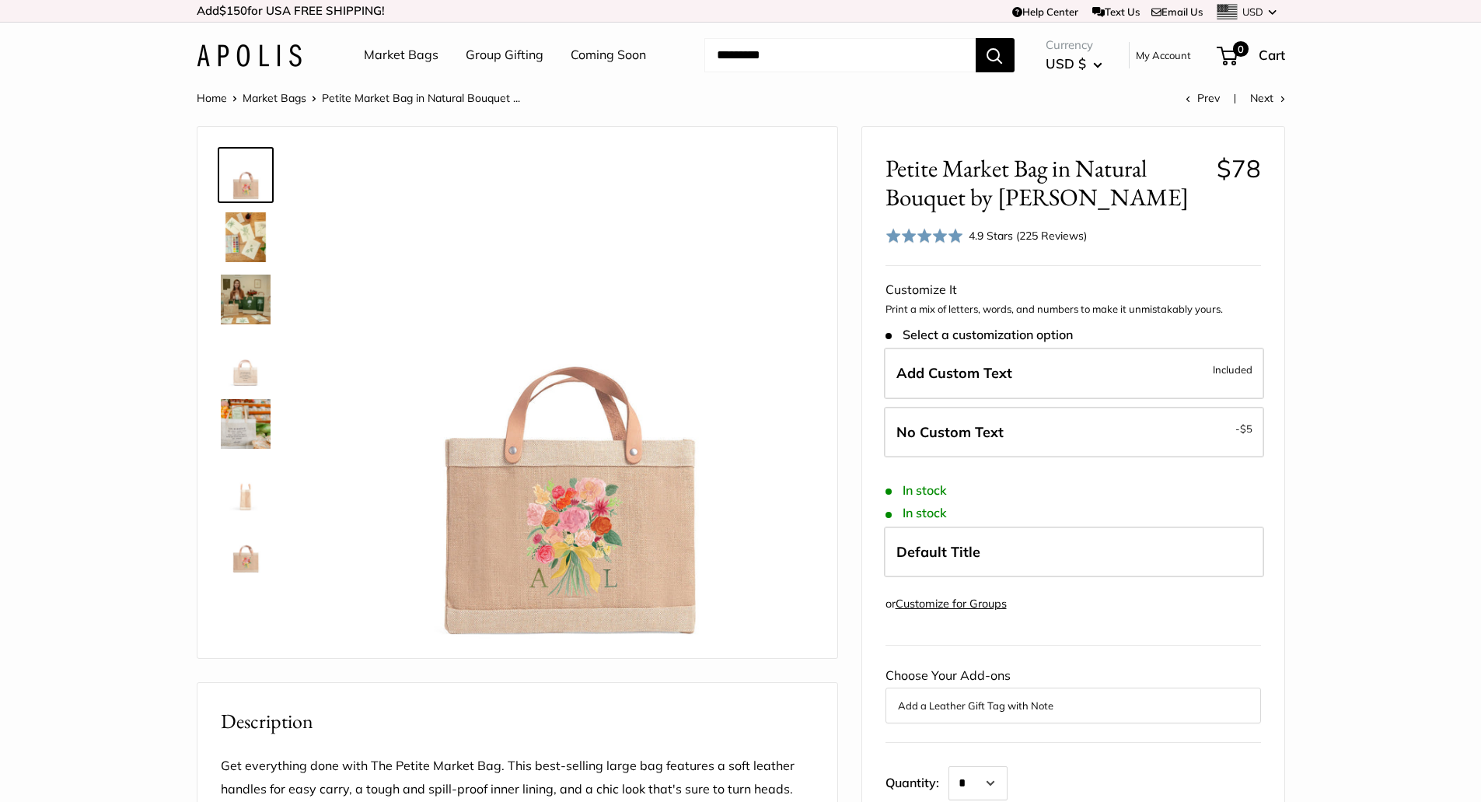
click at [234, 243] on img at bounding box center [246, 237] width 50 height 50
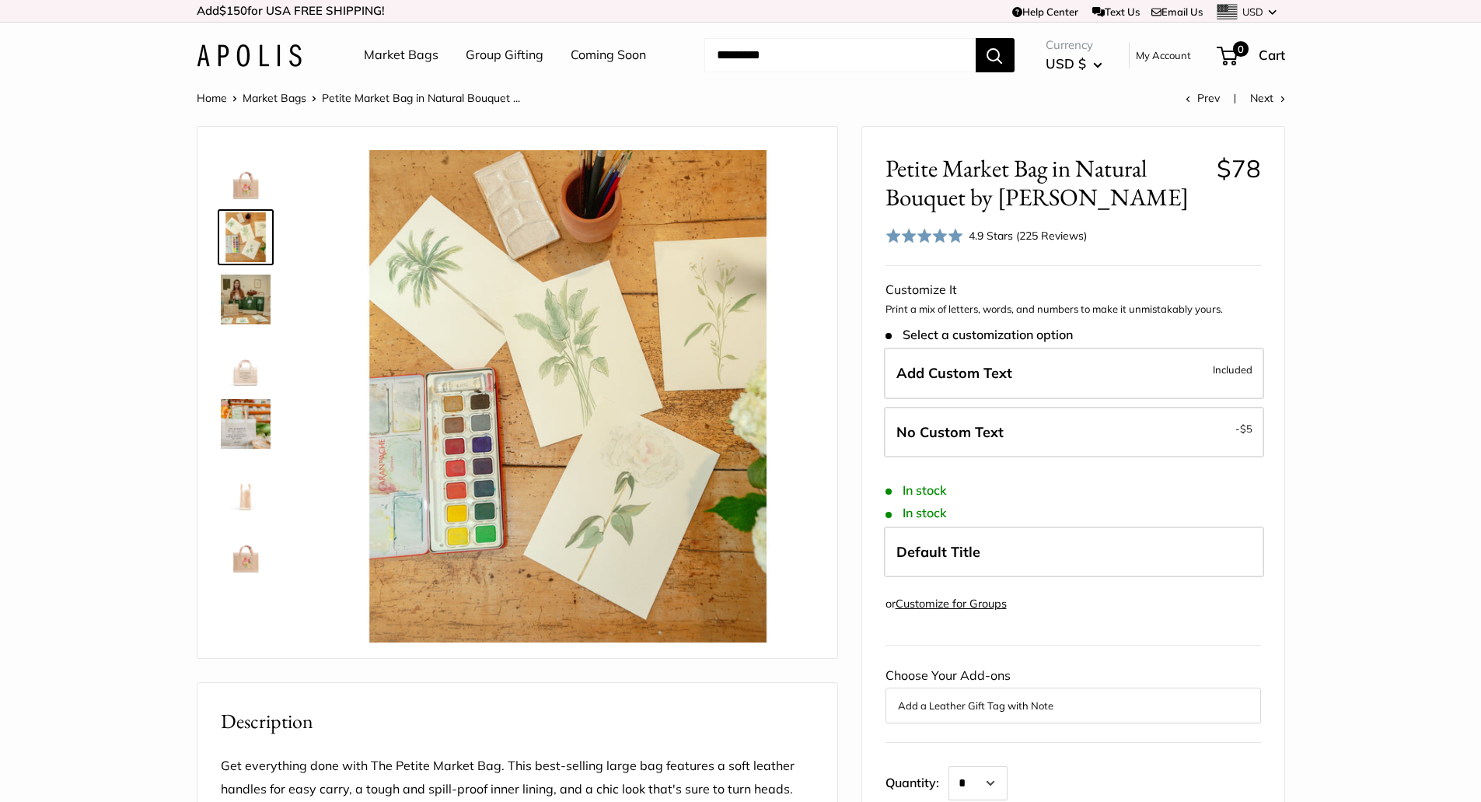
click at [249, 301] on img at bounding box center [246, 300] width 50 height 50
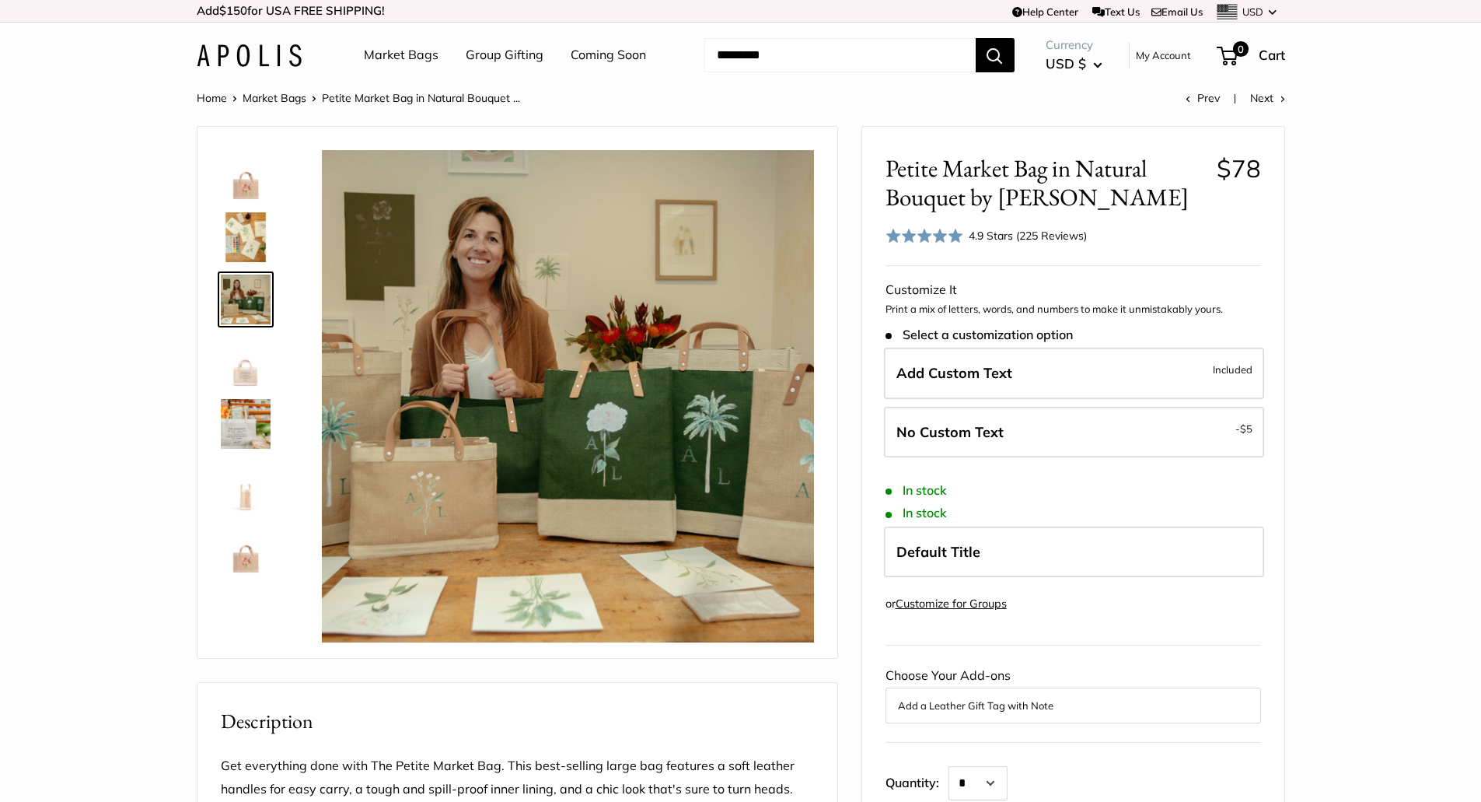
click at [239, 568] on img at bounding box center [246, 548] width 50 height 50
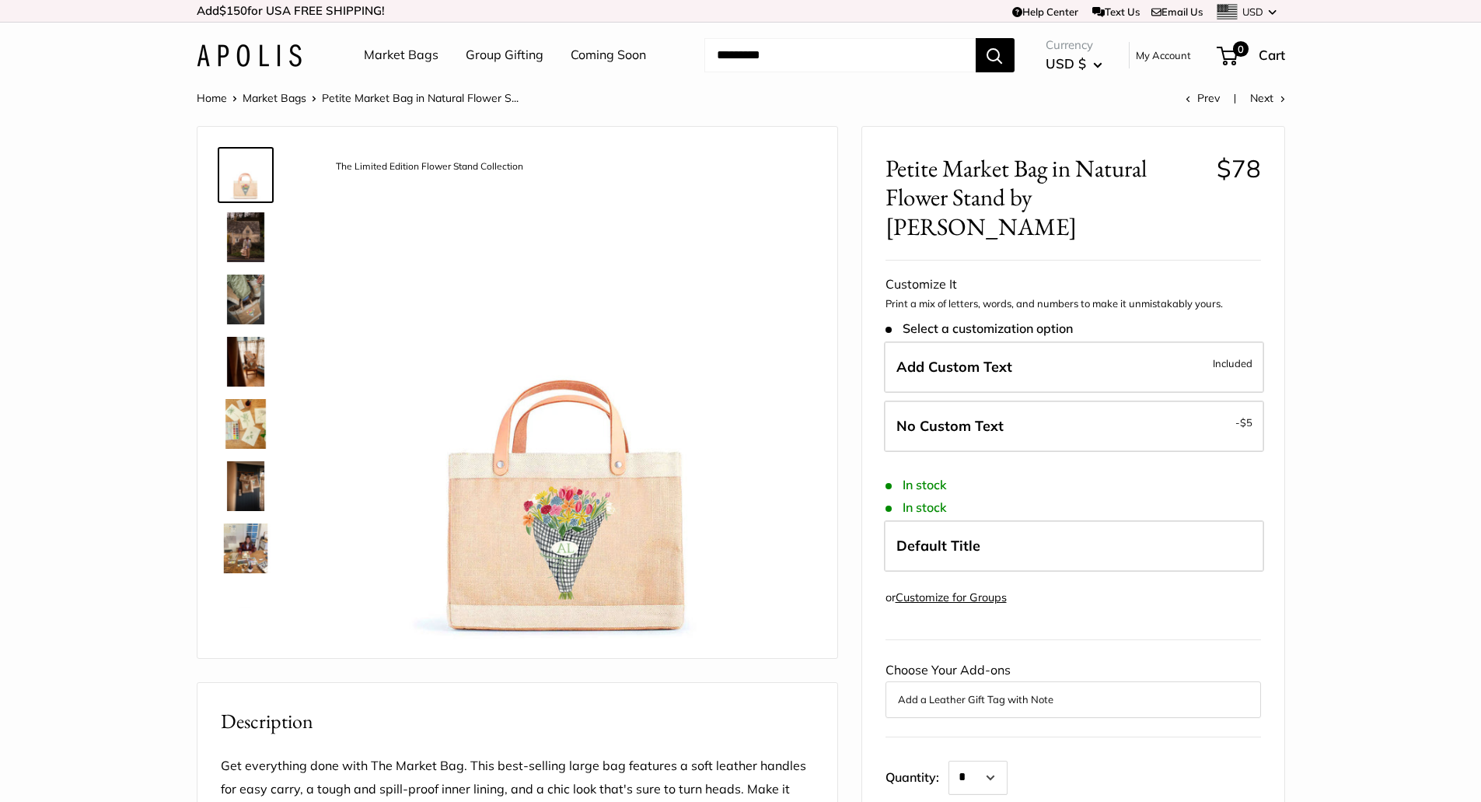
click at [249, 245] on img at bounding box center [246, 237] width 50 height 50
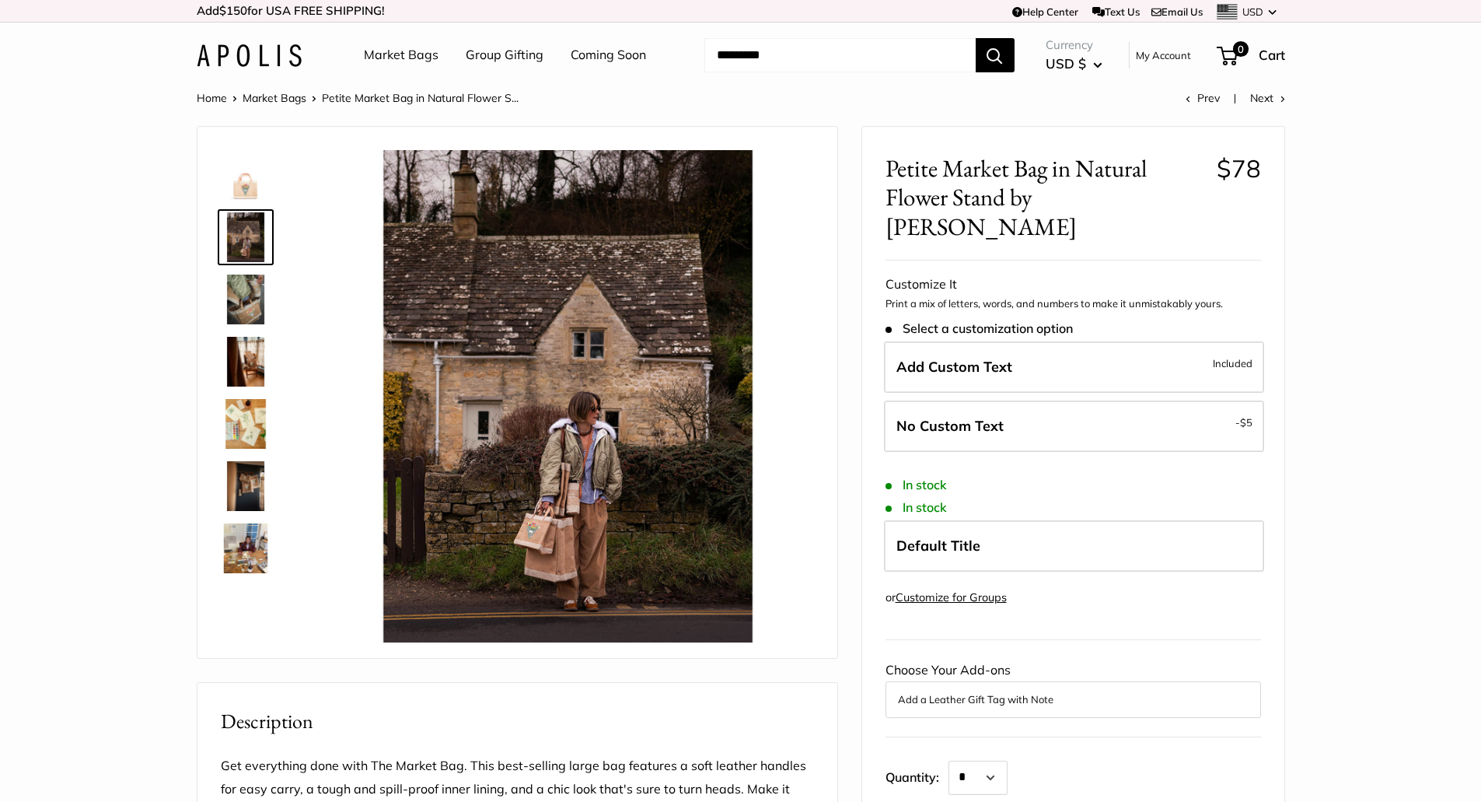
click at [233, 357] on img at bounding box center [246, 362] width 50 height 50
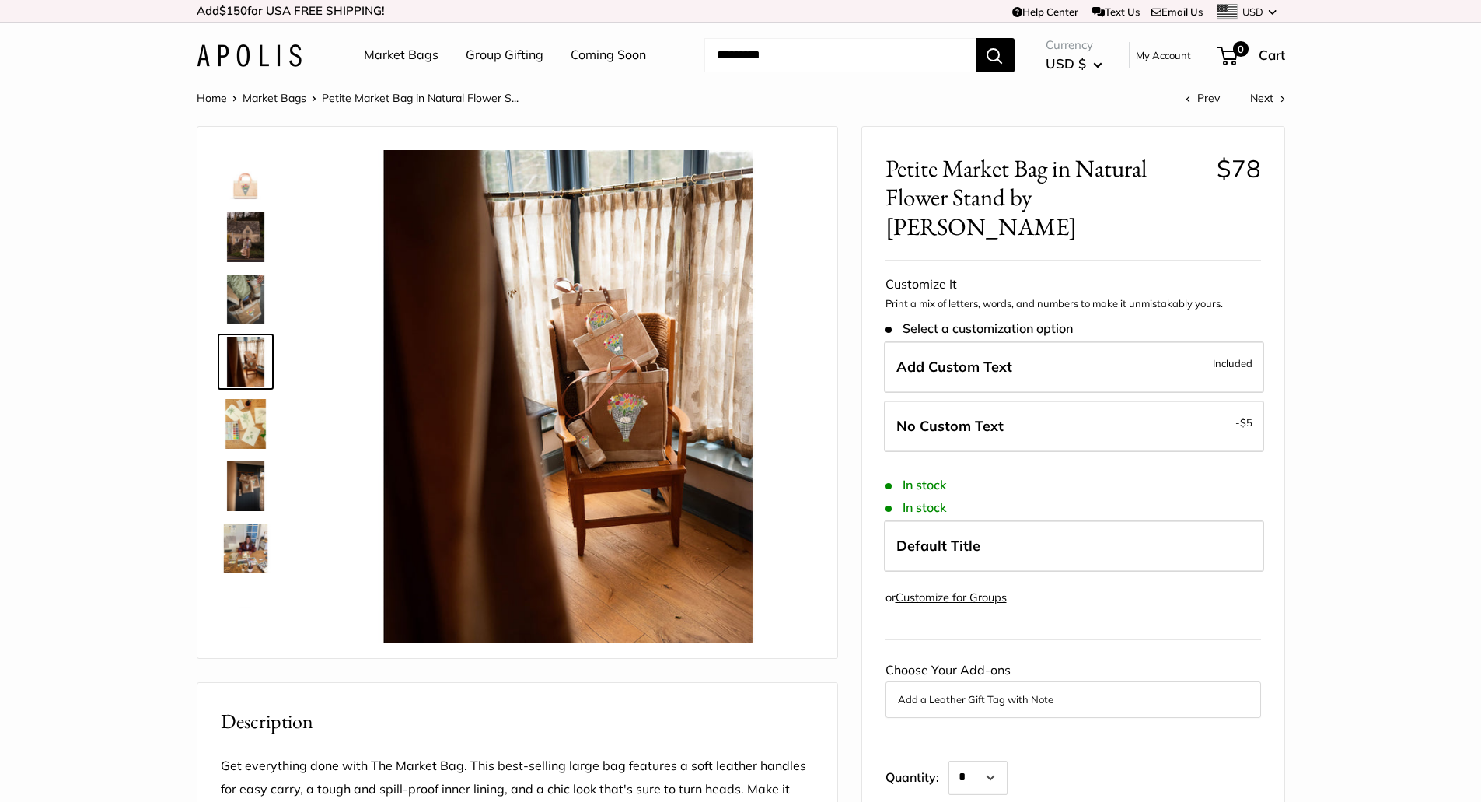
click at [253, 306] on img at bounding box center [246, 300] width 50 height 50
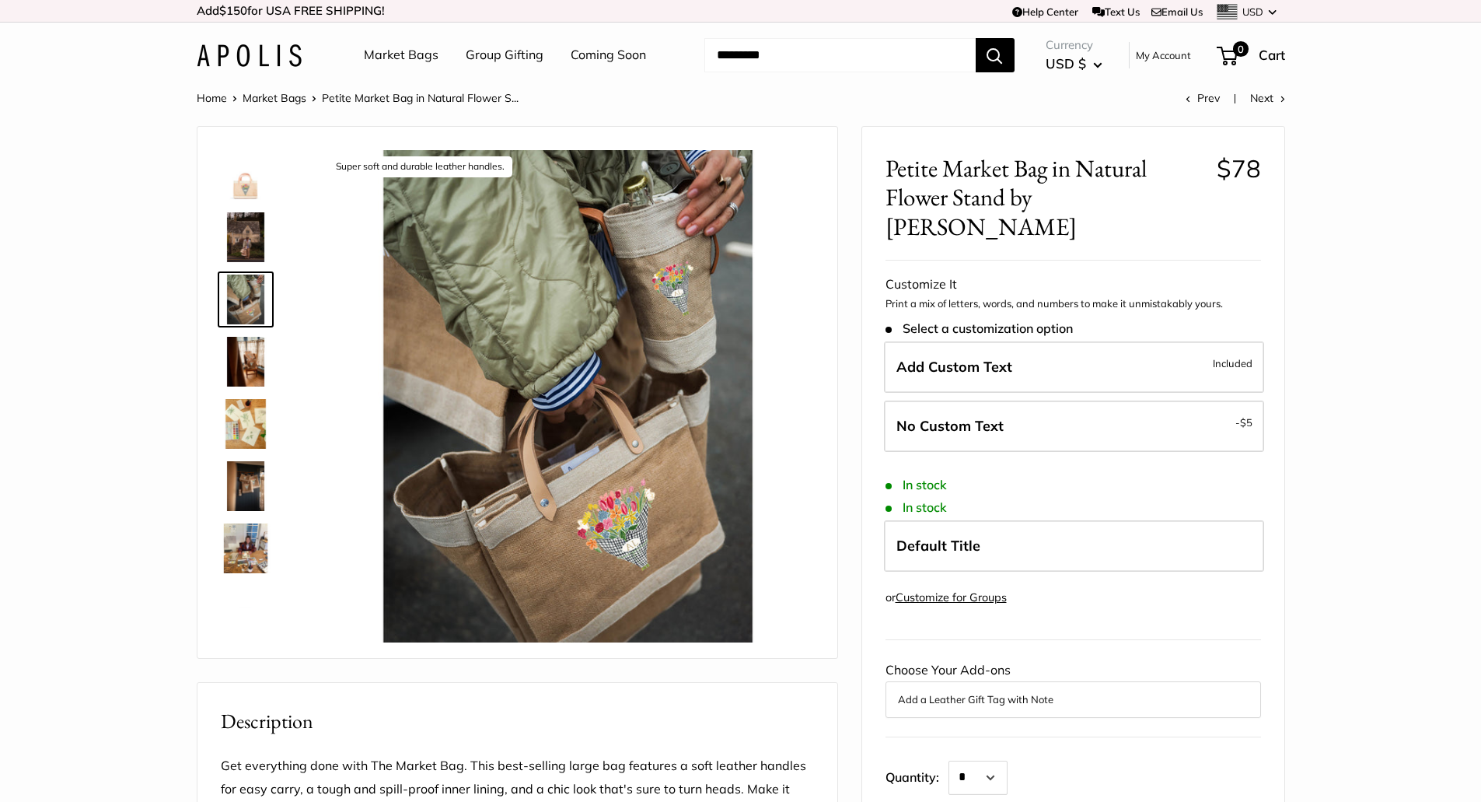
click at [249, 498] on img at bounding box center [246, 486] width 50 height 50
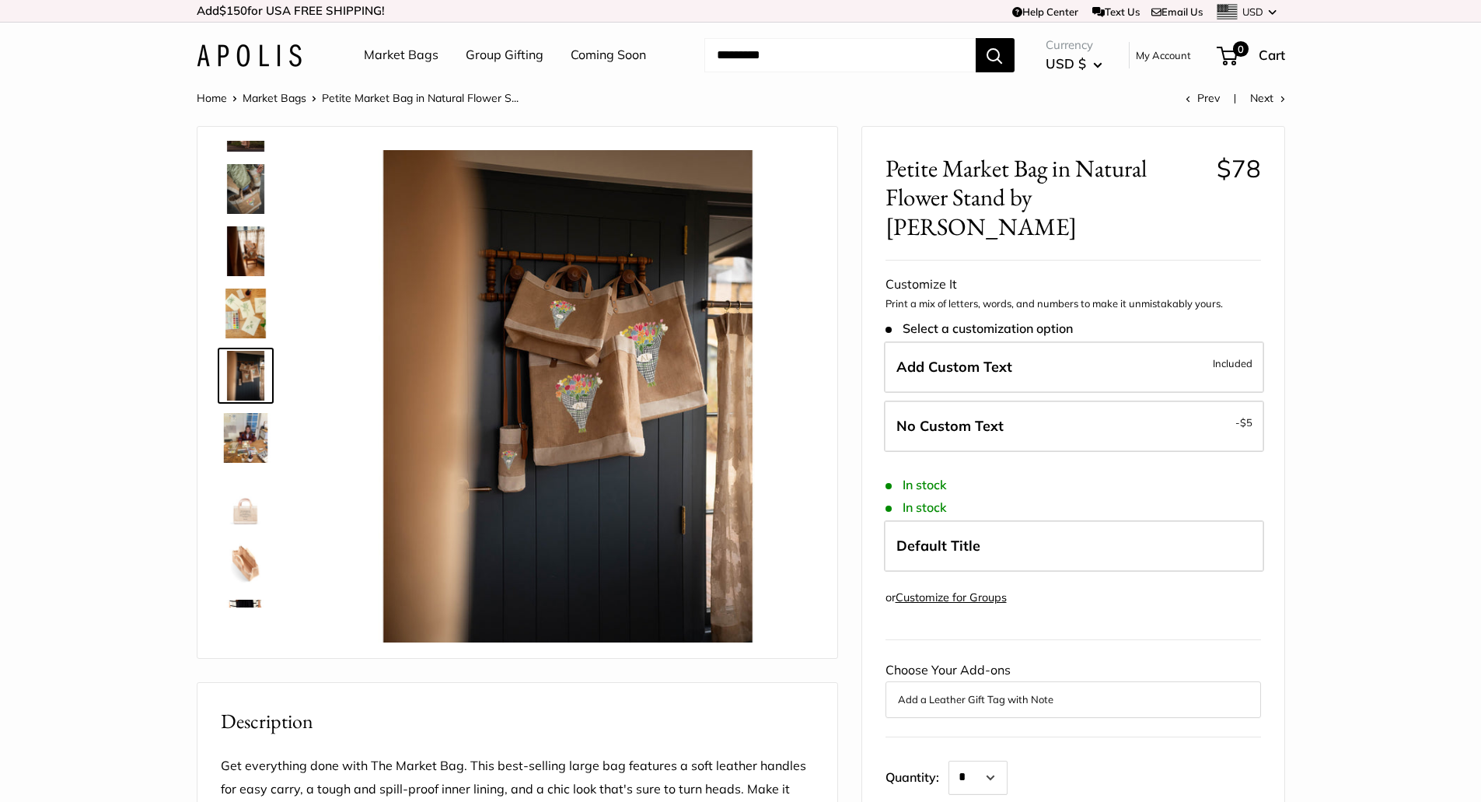
click at [236, 562] on img at bounding box center [246, 562] width 50 height 50
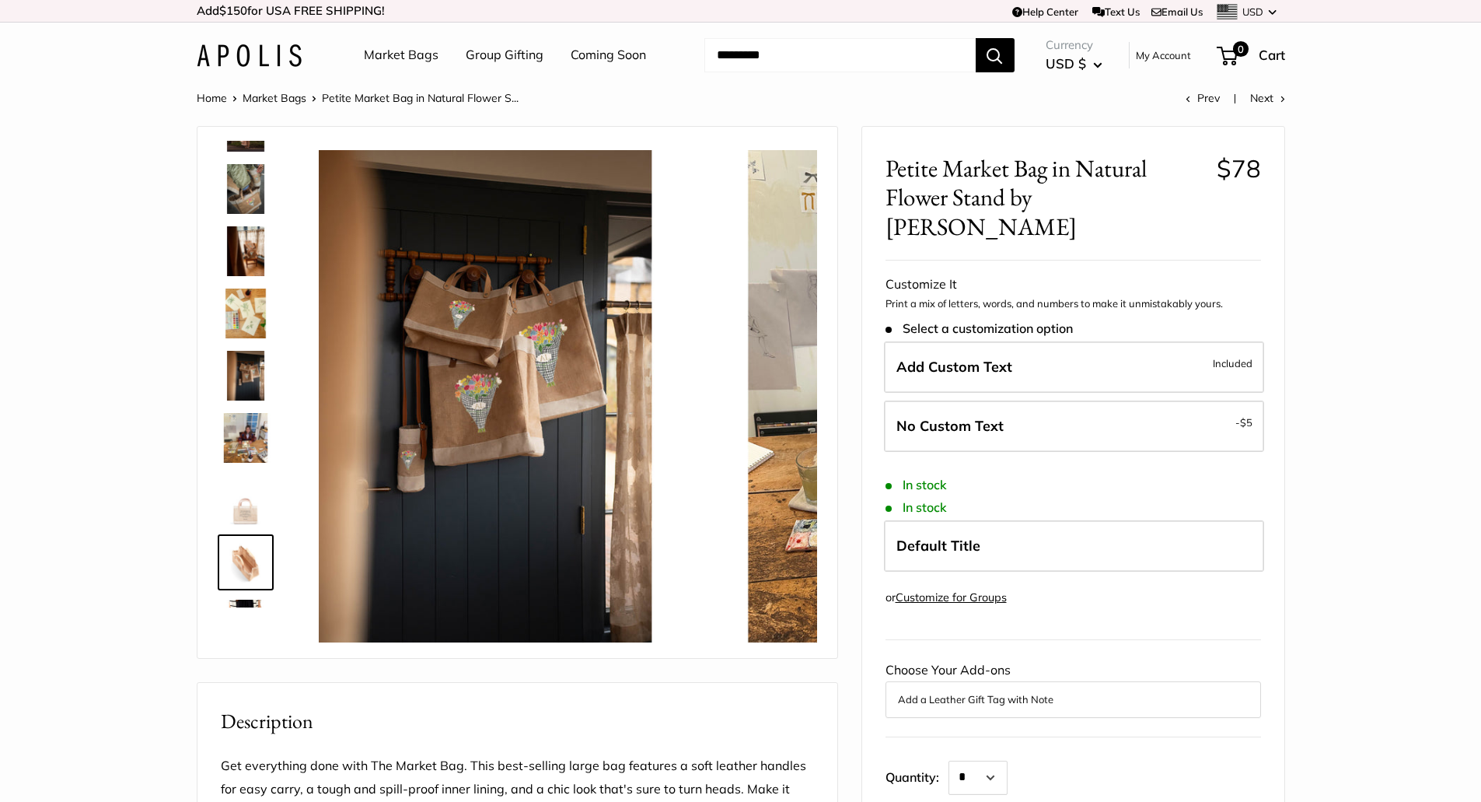
scroll to position [224, 0]
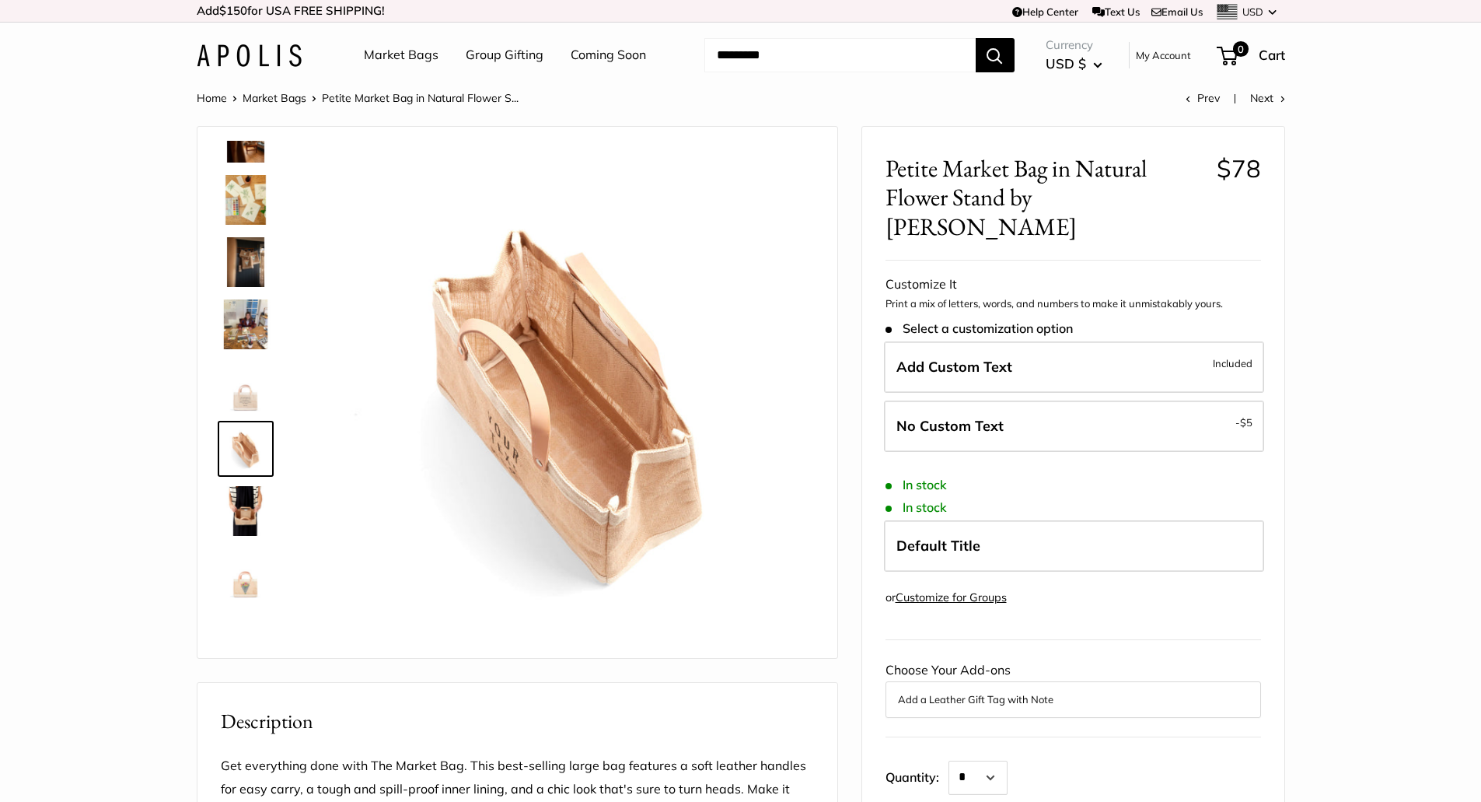
click at [242, 517] on img at bounding box center [246, 511] width 50 height 50
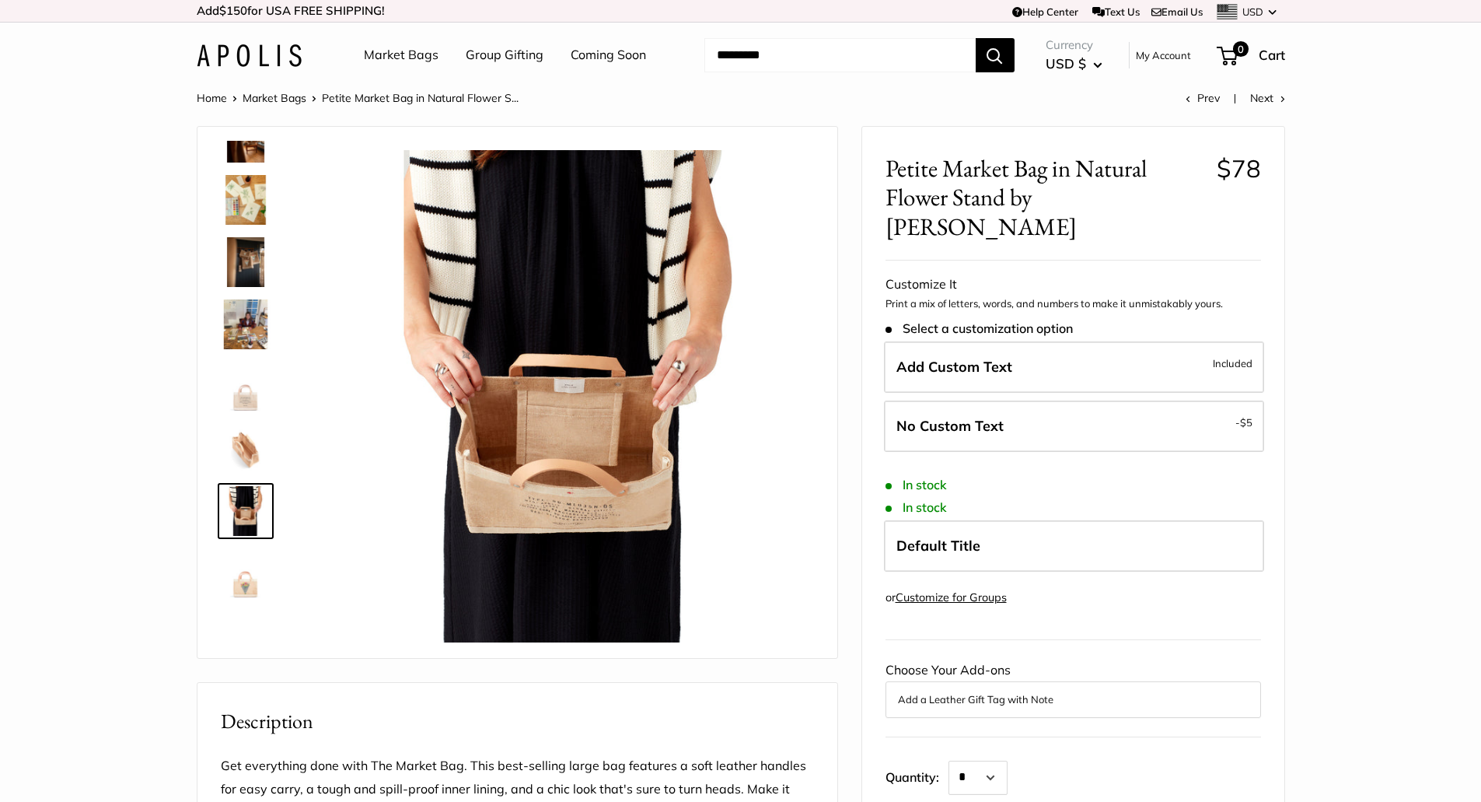
click at [238, 583] on img at bounding box center [246, 573] width 50 height 50
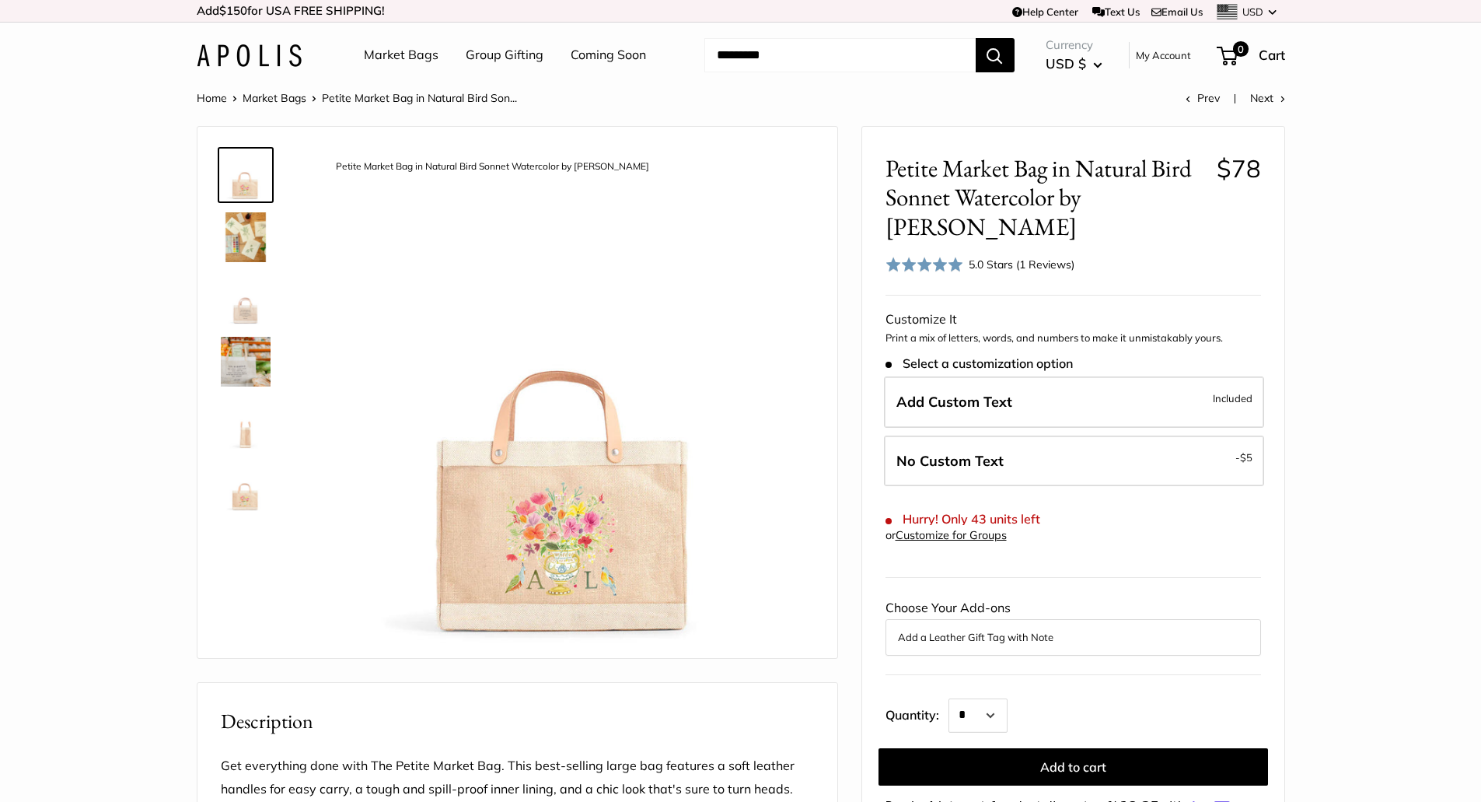
click at [243, 305] on img at bounding box center [246, 300] width 50 height 50
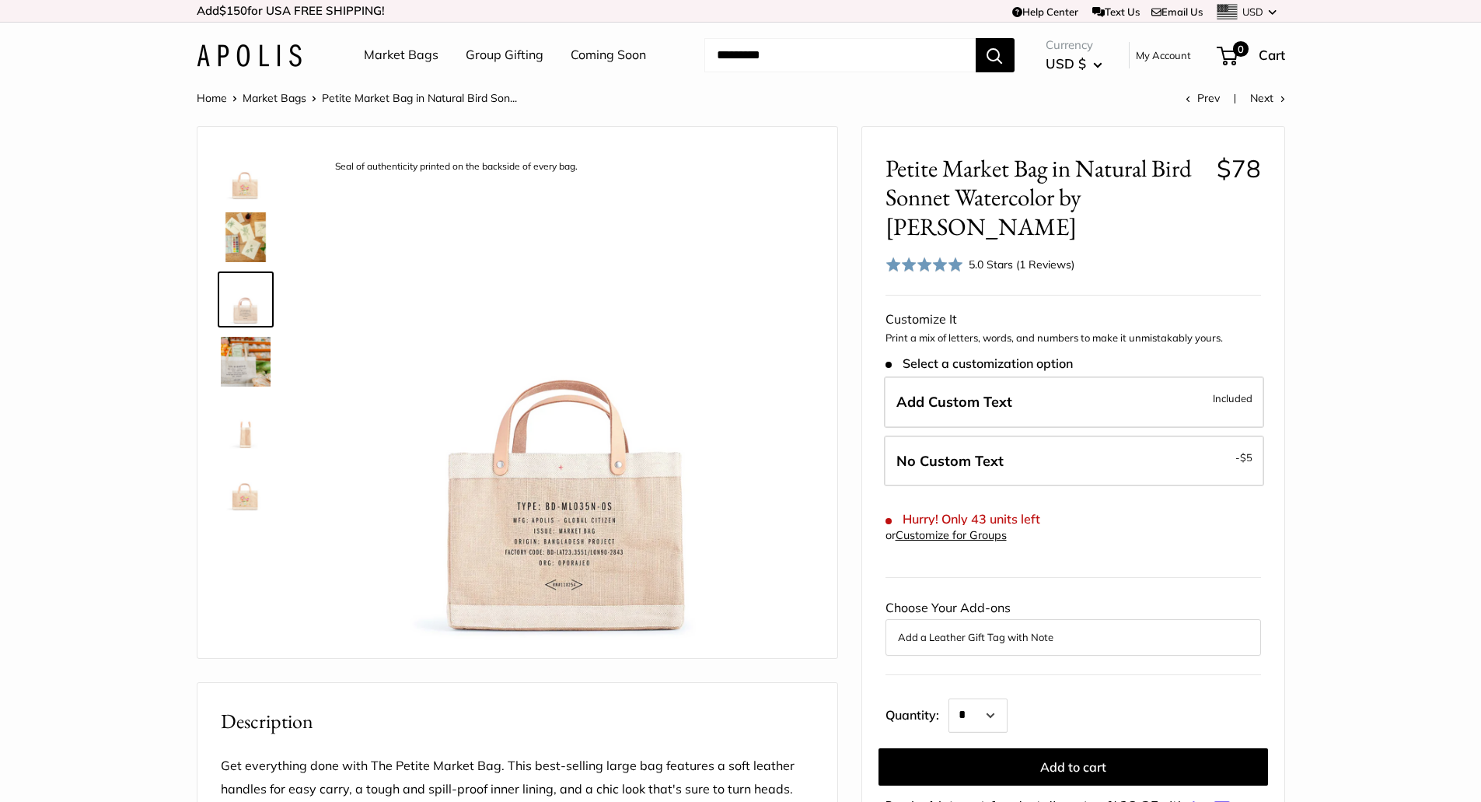
click at [243, 371] on img at bounding box center [246, 362] width 50 height 50
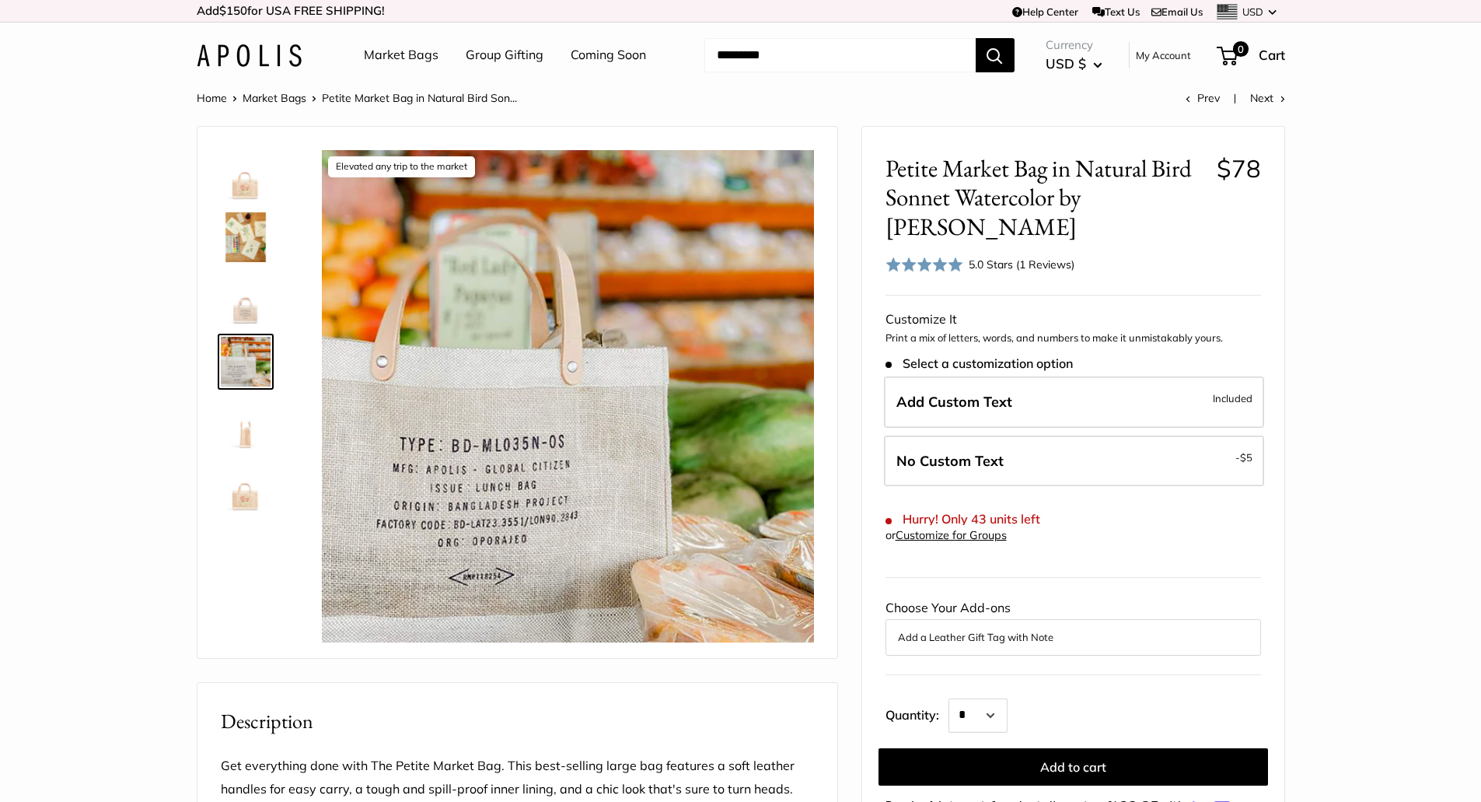
click at [234, 442] on img at bounding box center [246, 424] width 50 height 50
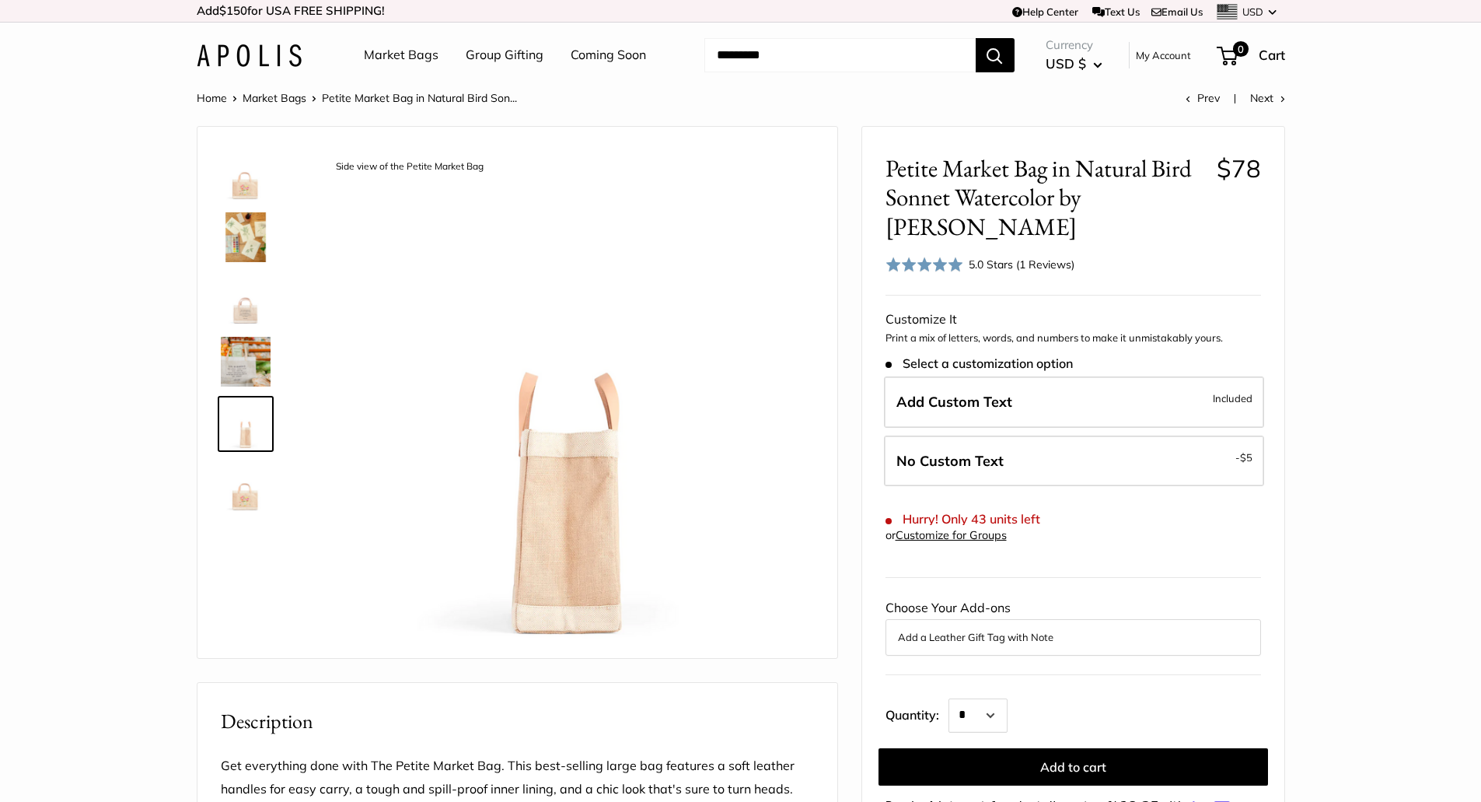
click at [245, 507] on img at bounding box center [246, 486] width 50 height 50
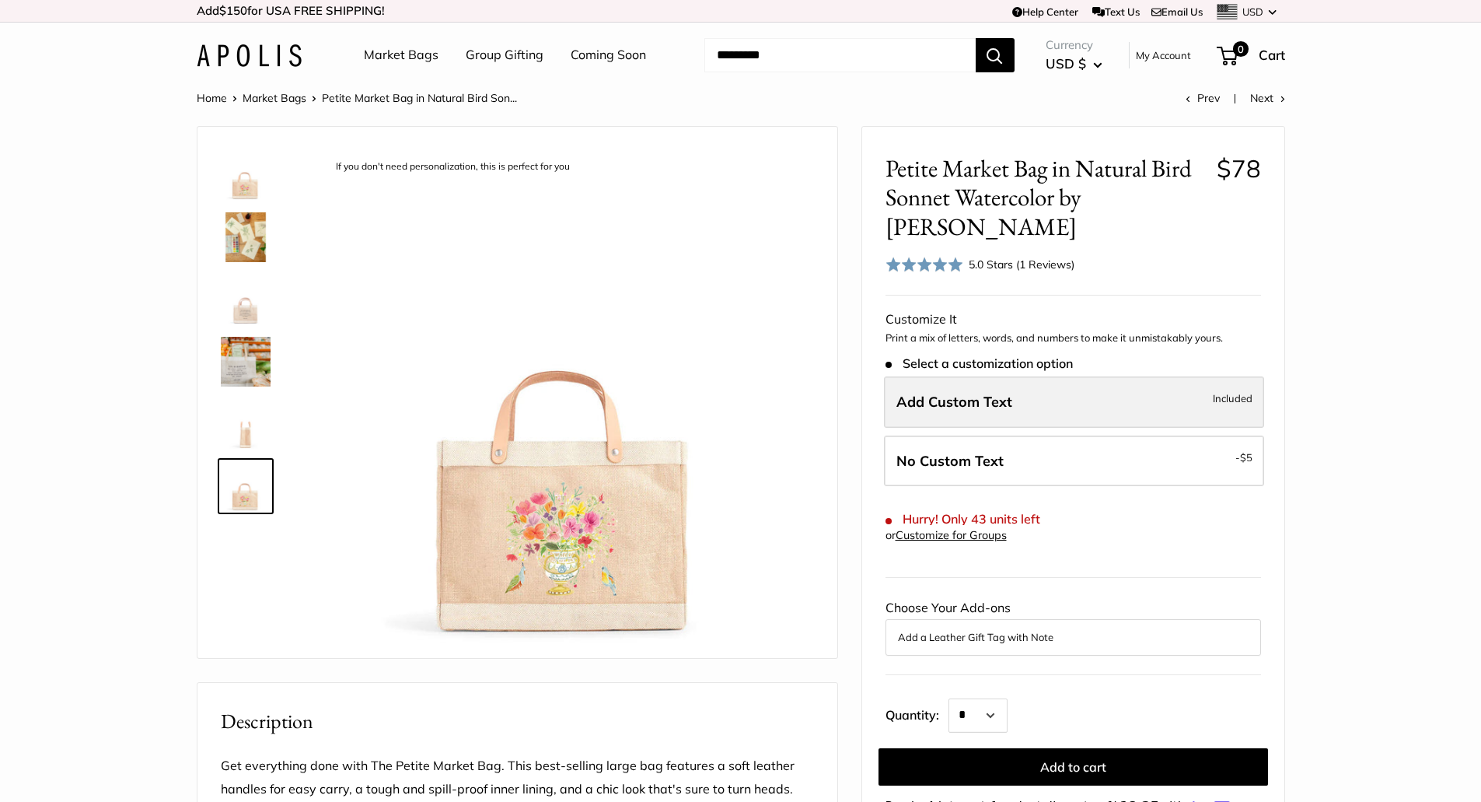
click at [1058, 405] on label "Add Custom Text Included" at bounding box center [1074, 401] width 380 height 51
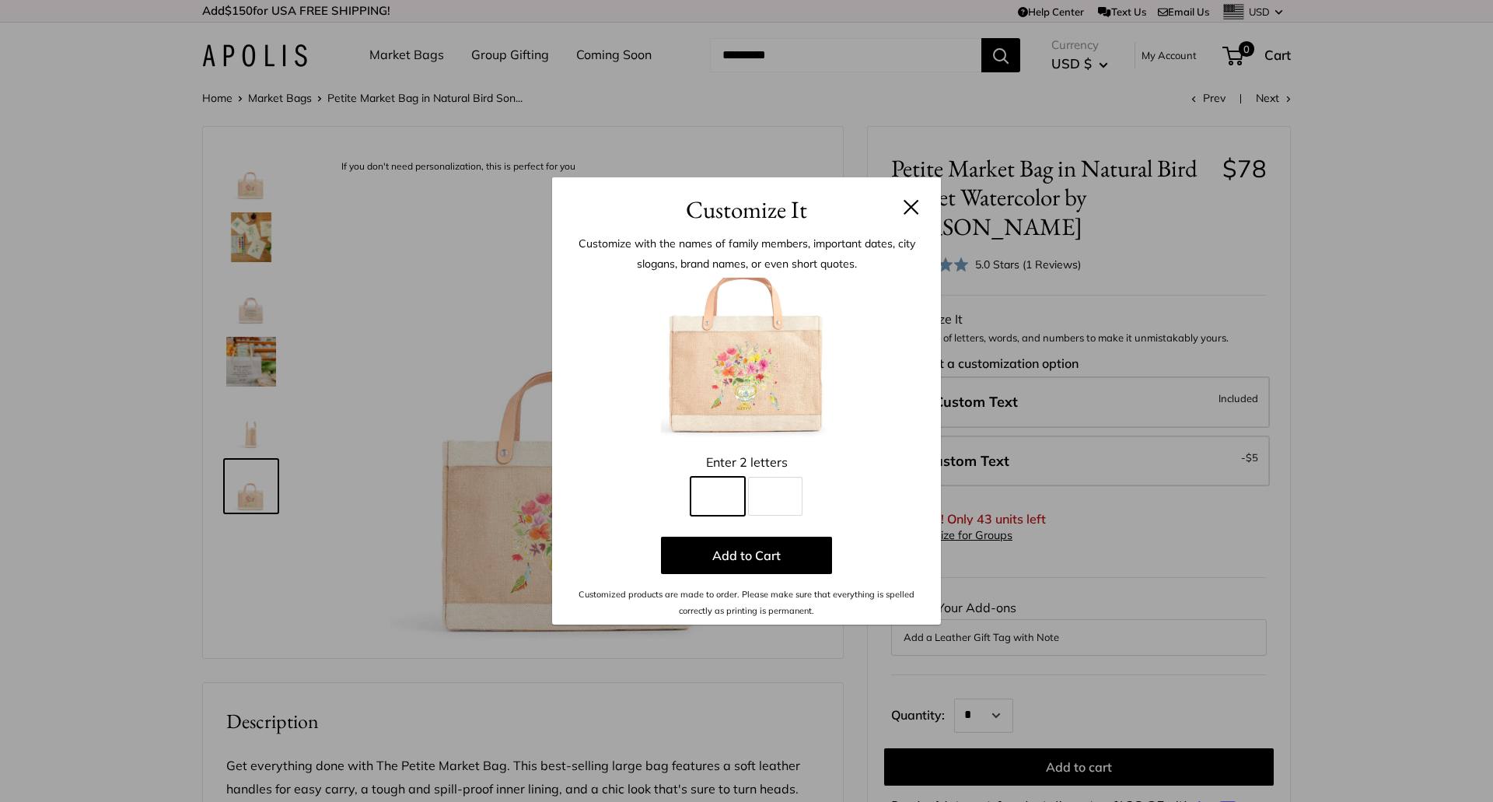
click at [712, 491] on input "Line 1" at bounding box center [718, 496] width 54 height 39
type input "*"
click at [796, 505] on input "Line 2" at bounding box center [775, 496] width 54 height 39
type input "*"
click at [918, 345] on div "Customize with the names of family members, important dates, city slogans, bran…" at bounding box center [746, 425] width 389 height 397
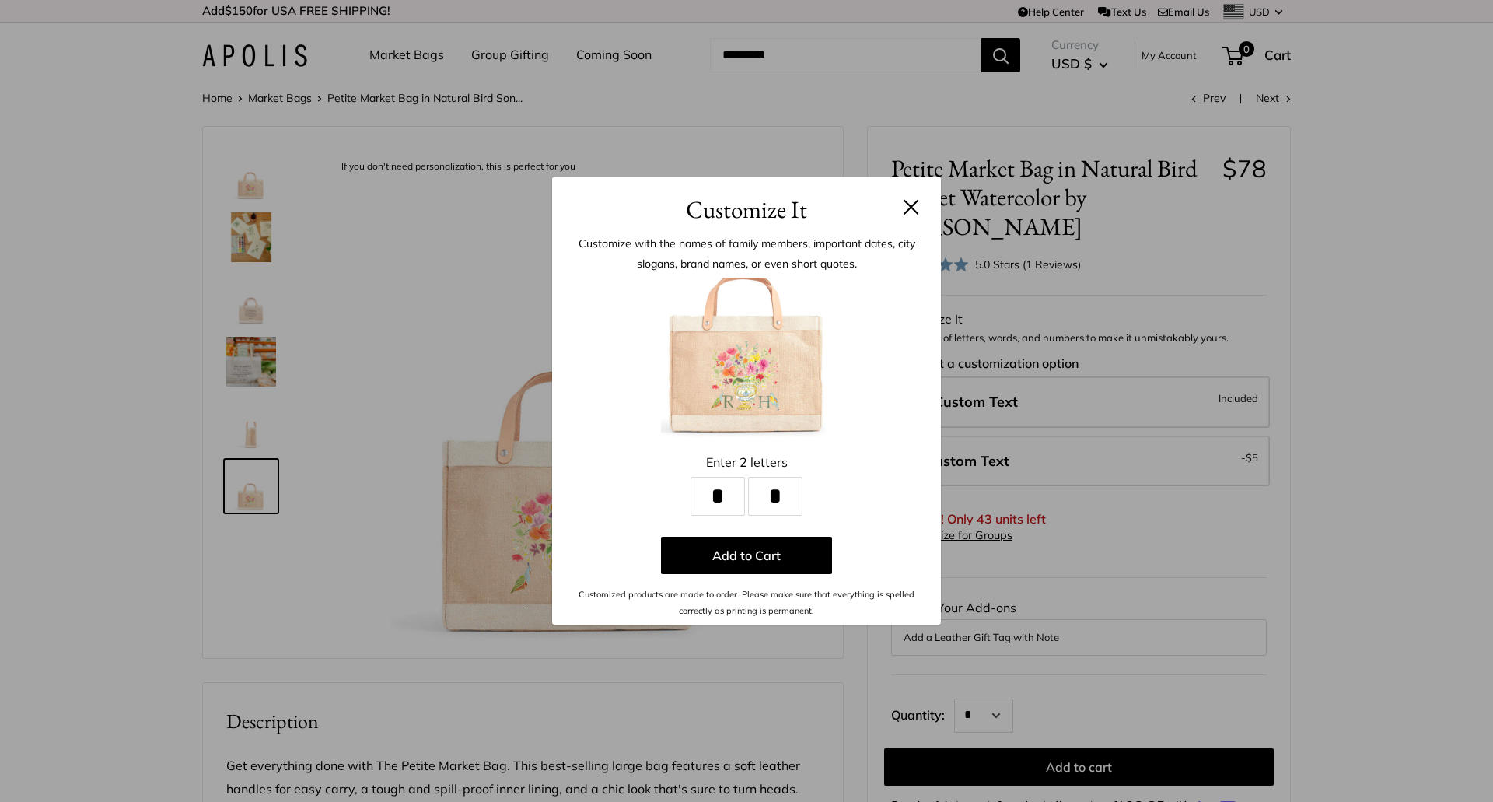
click at [910, 215] on h3 "Customize It" at bounding box center [746, 209] width 342 height 37
click at [904, 209] on button at bounding box center [912, 207] width 16 height 16
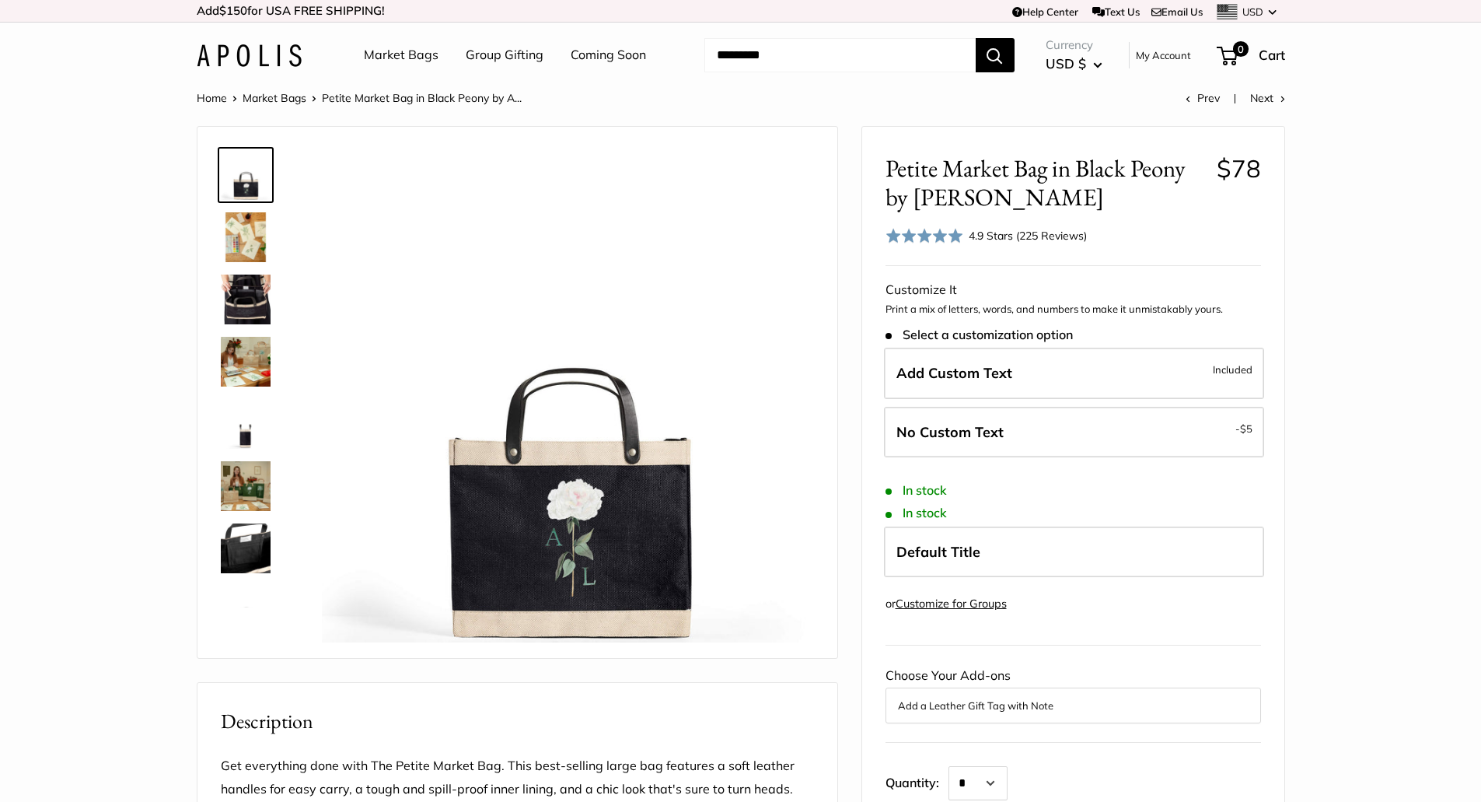
click at [249, 299] on img at bounding box center [246, 300] width 50 height 50
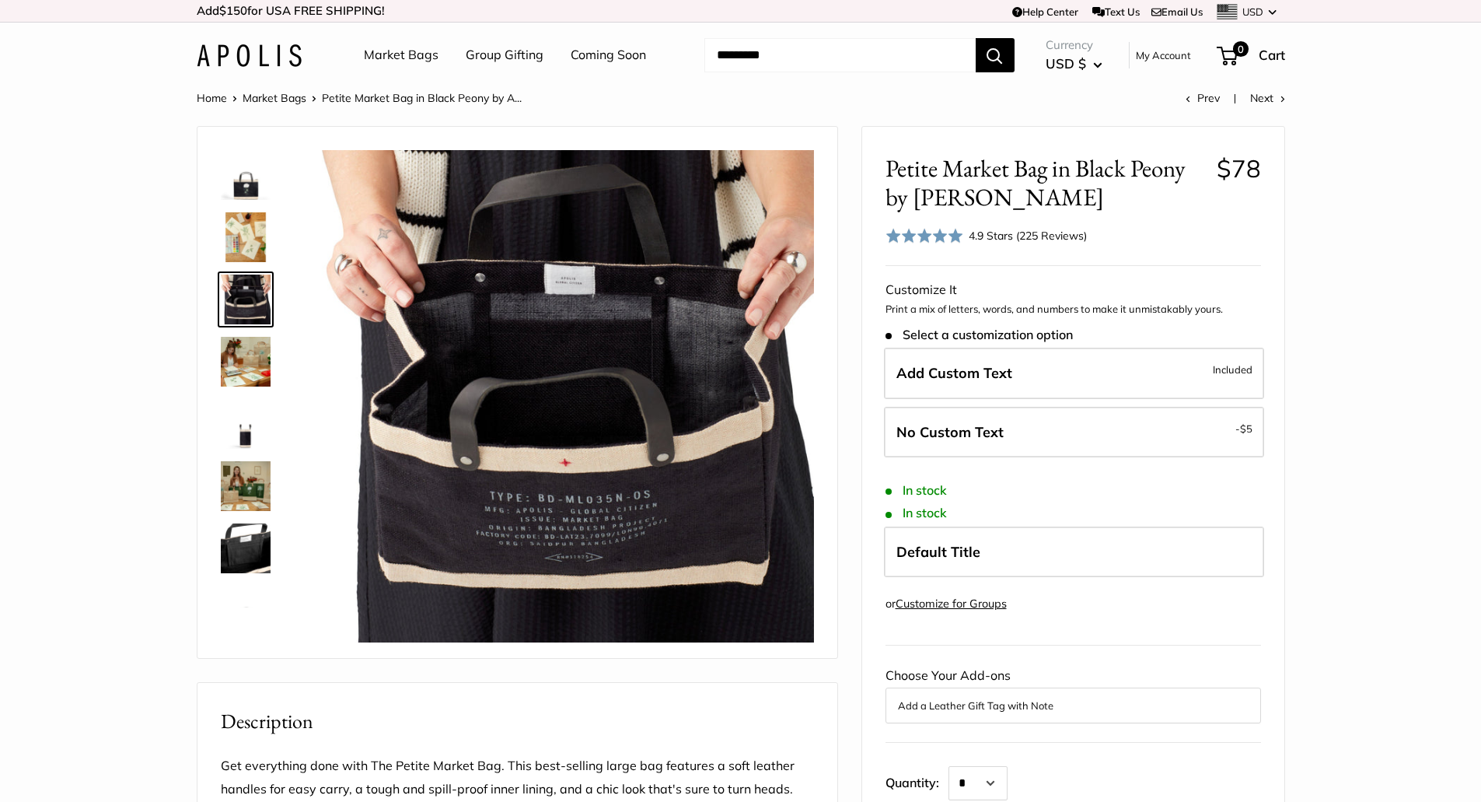
click at [247, 349] on img at bounding box center [246, 362] width 50 height 50
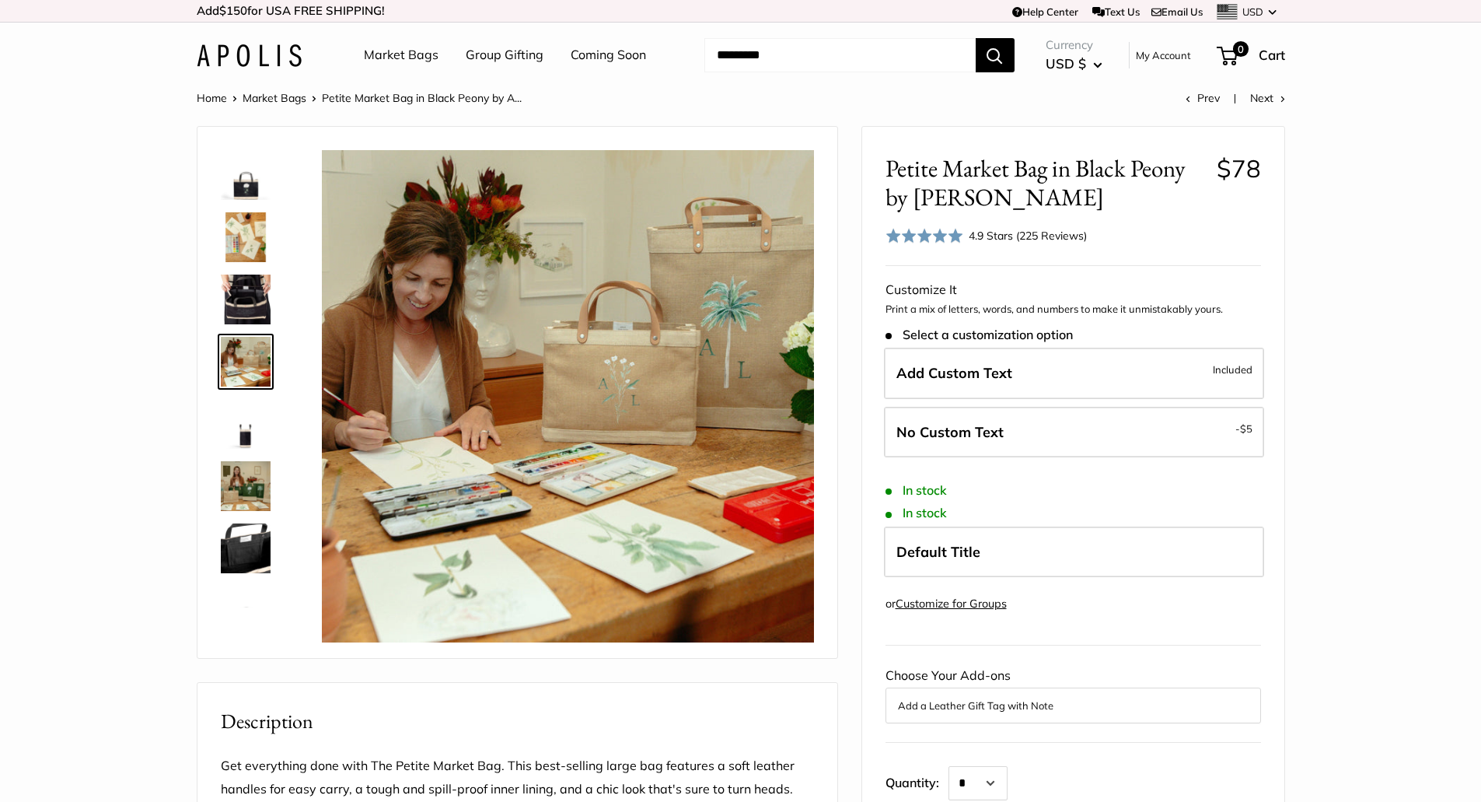
click at [251, 407] on img at bounding box center [246, 424] width 50 height 50
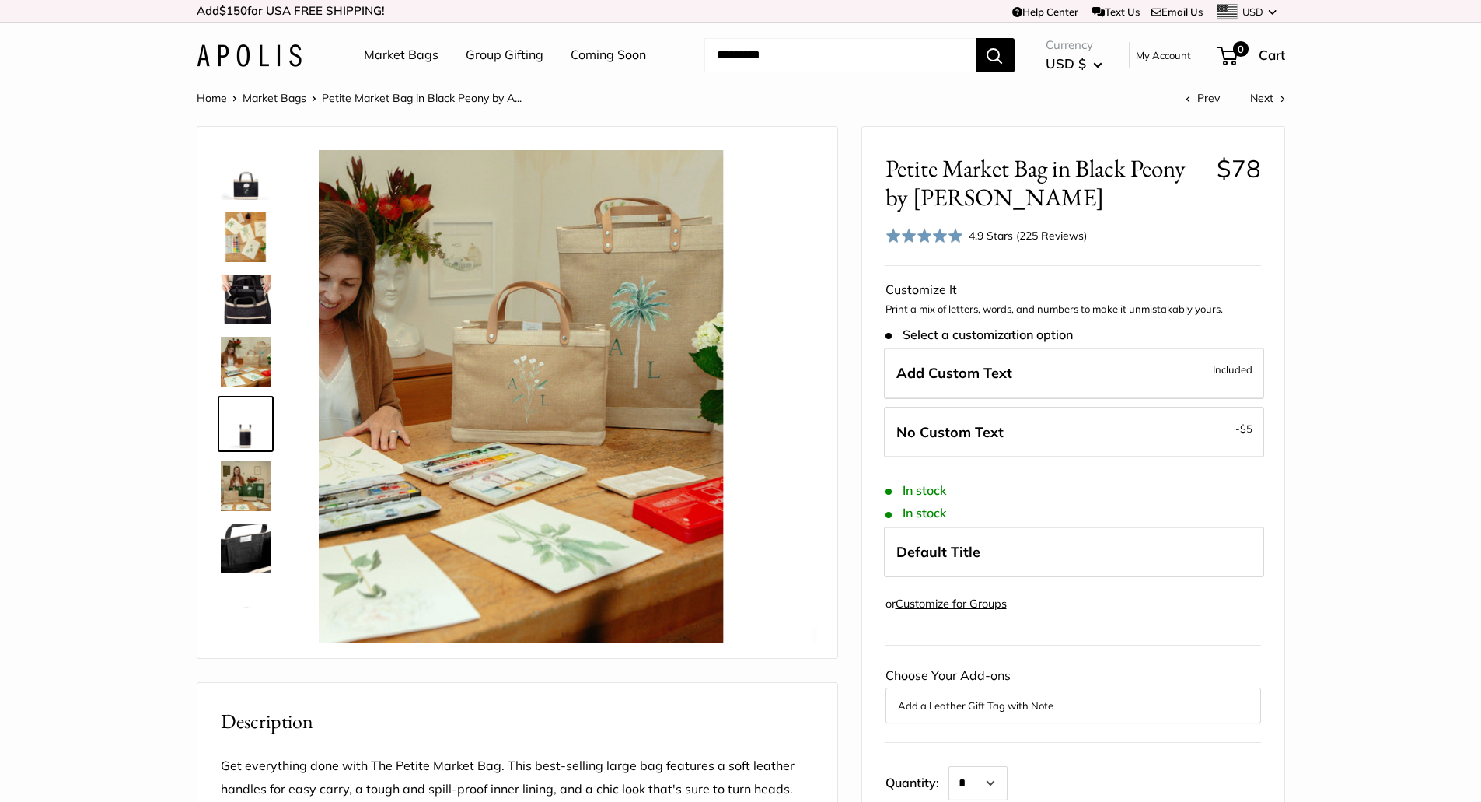
scroll to position [37, 0]
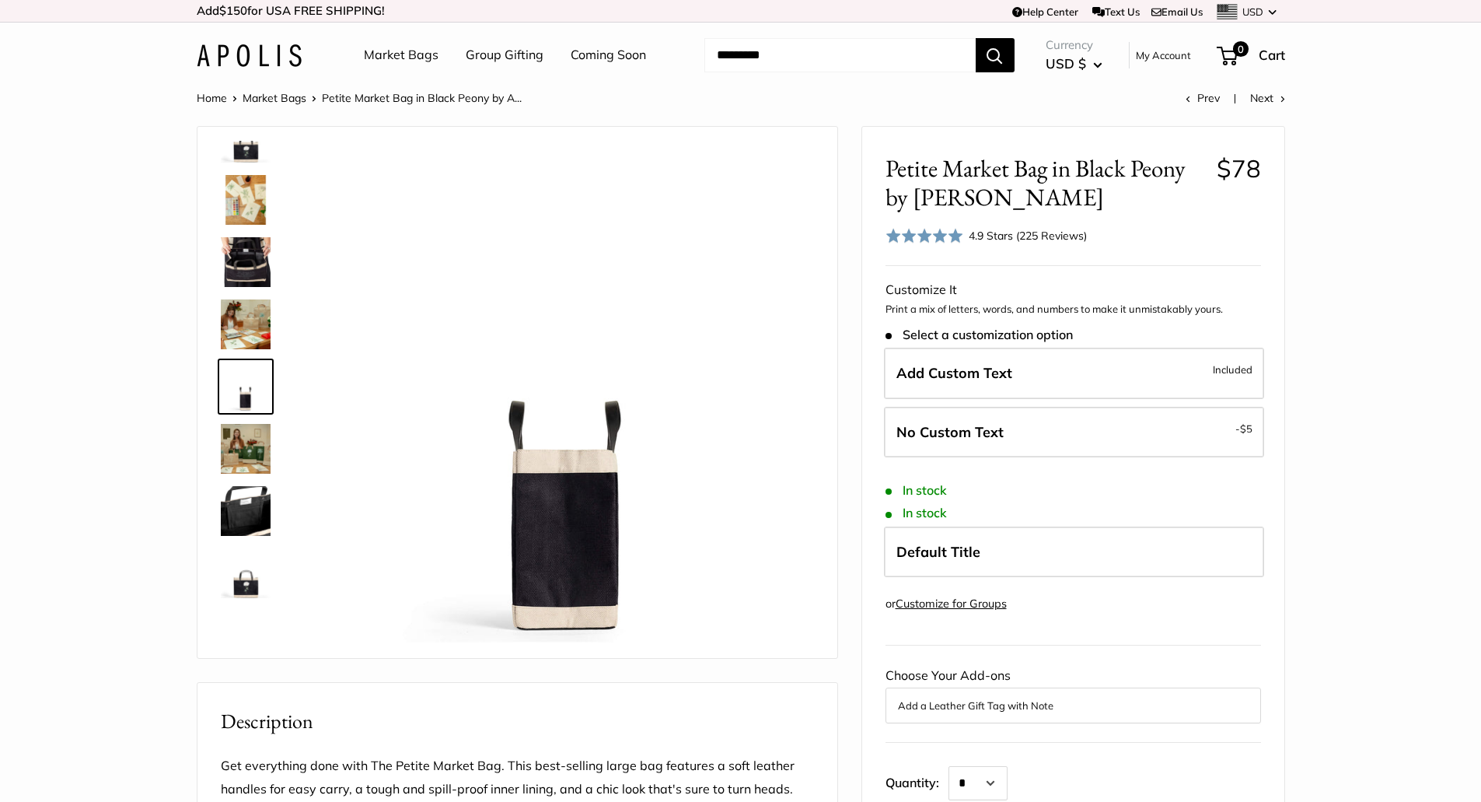
click at [251, 447] on img at bounding box center [246, 449] width 50 height 50
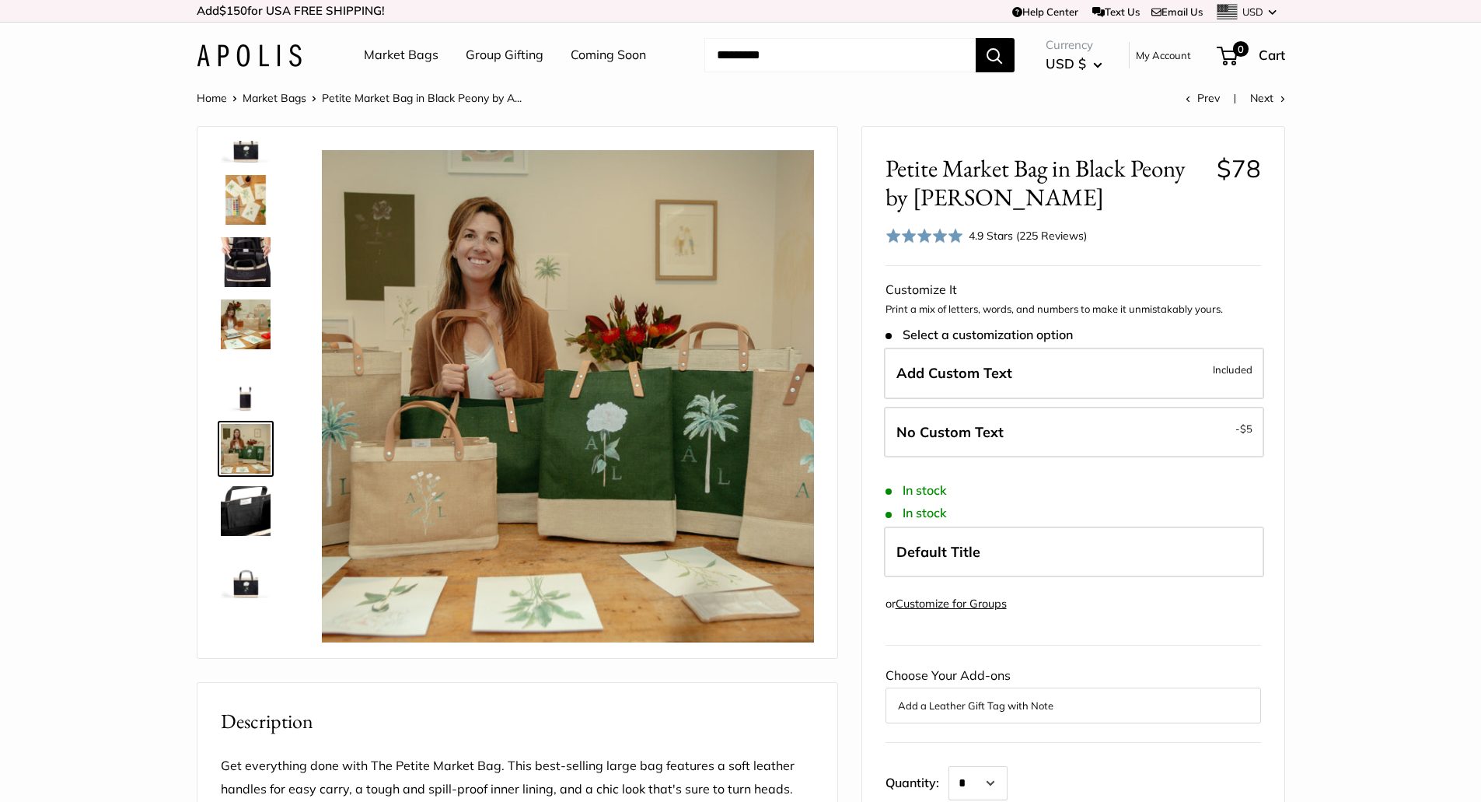
click at [256, 502] on img at bounding box center [246, 511] width 50 height 50
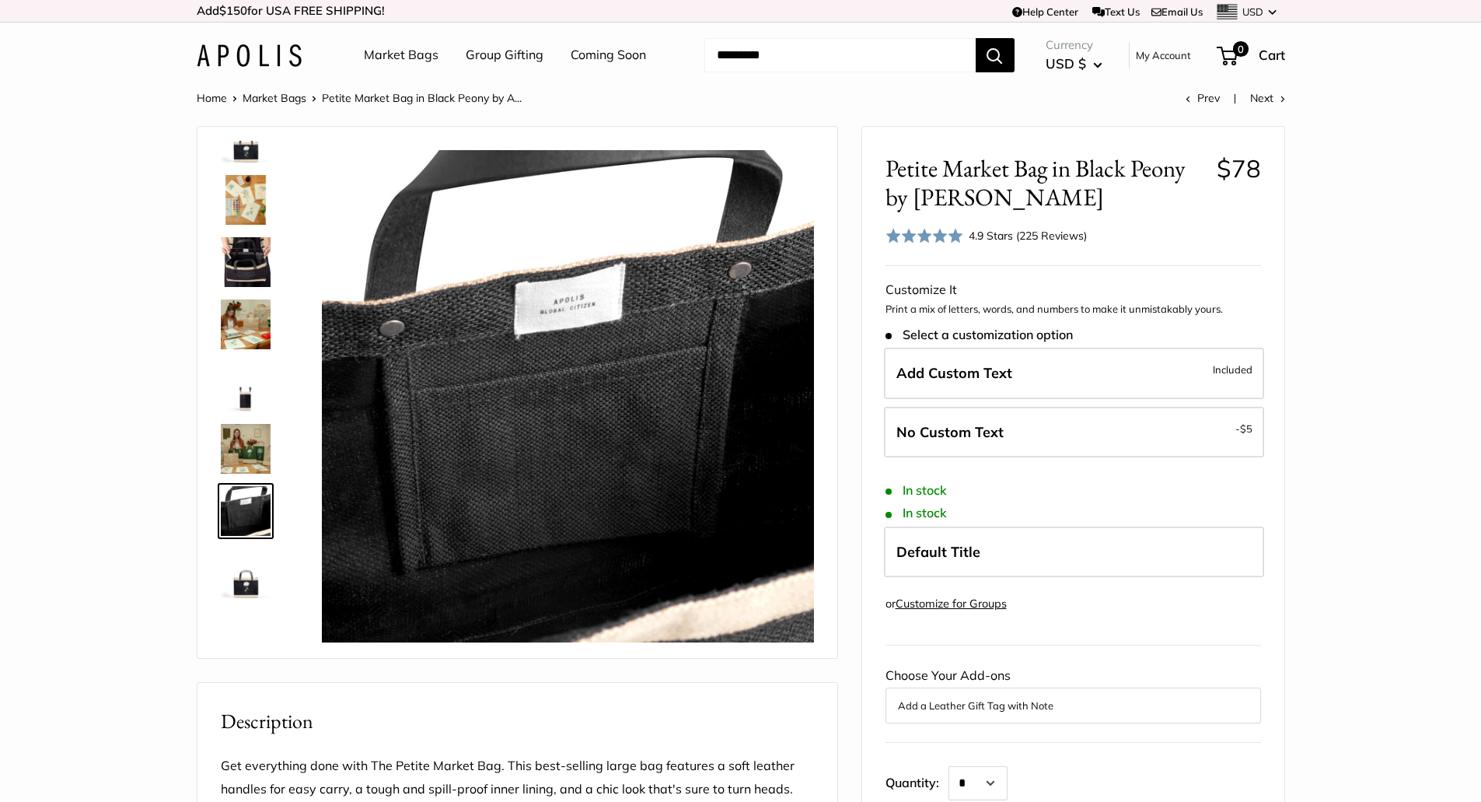
click at [251, 575] on img at bounding box center [246, 573] width 50 height 50
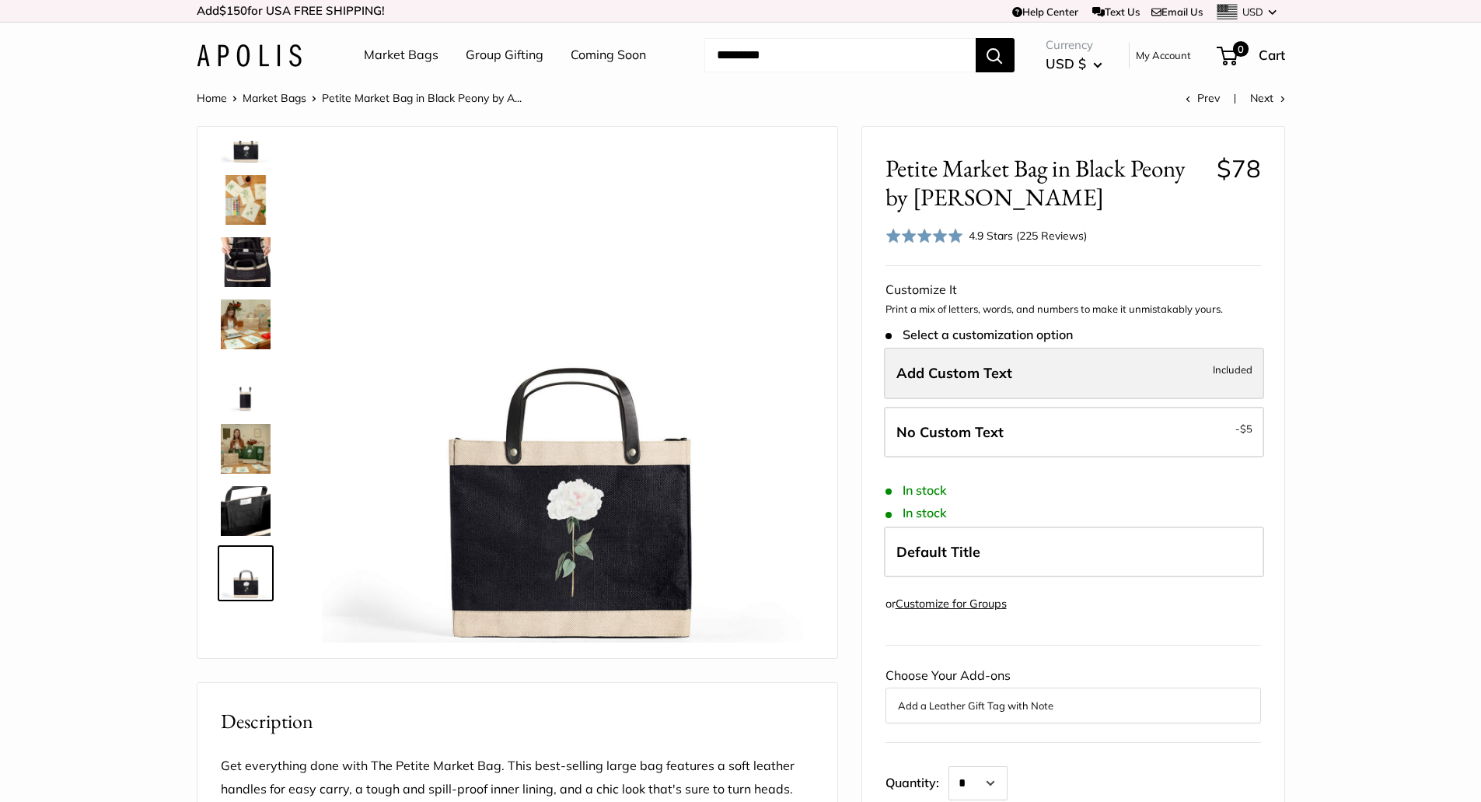
click at [967, 376] on span "Add Custom Text" at bounding box center [955, 373] width 116 height 18
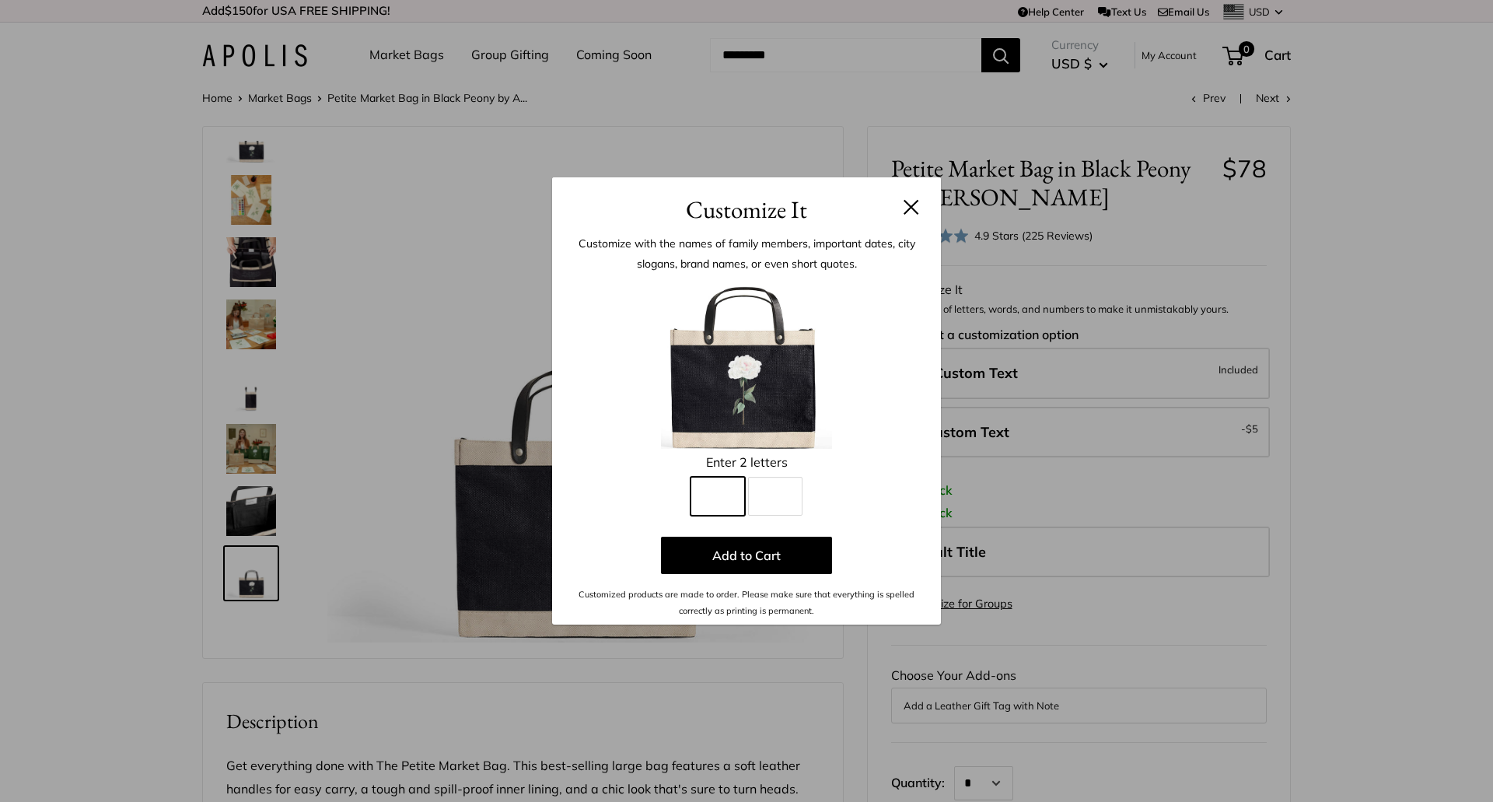
click at [712, 495] on input "Line 1" at bounding box center [718, 496] width 54 height 39
type input "*"
click at [774, 491] on input "Line 2" at bounding box center [775, 496] width 54 height 39
type input "*"
click at [894, 502] on div "Enter 2 letters * Line 1 * Line 2 Add to Cart Customized products are made to o…" at bounding box center [746, 448] width 342 height 341
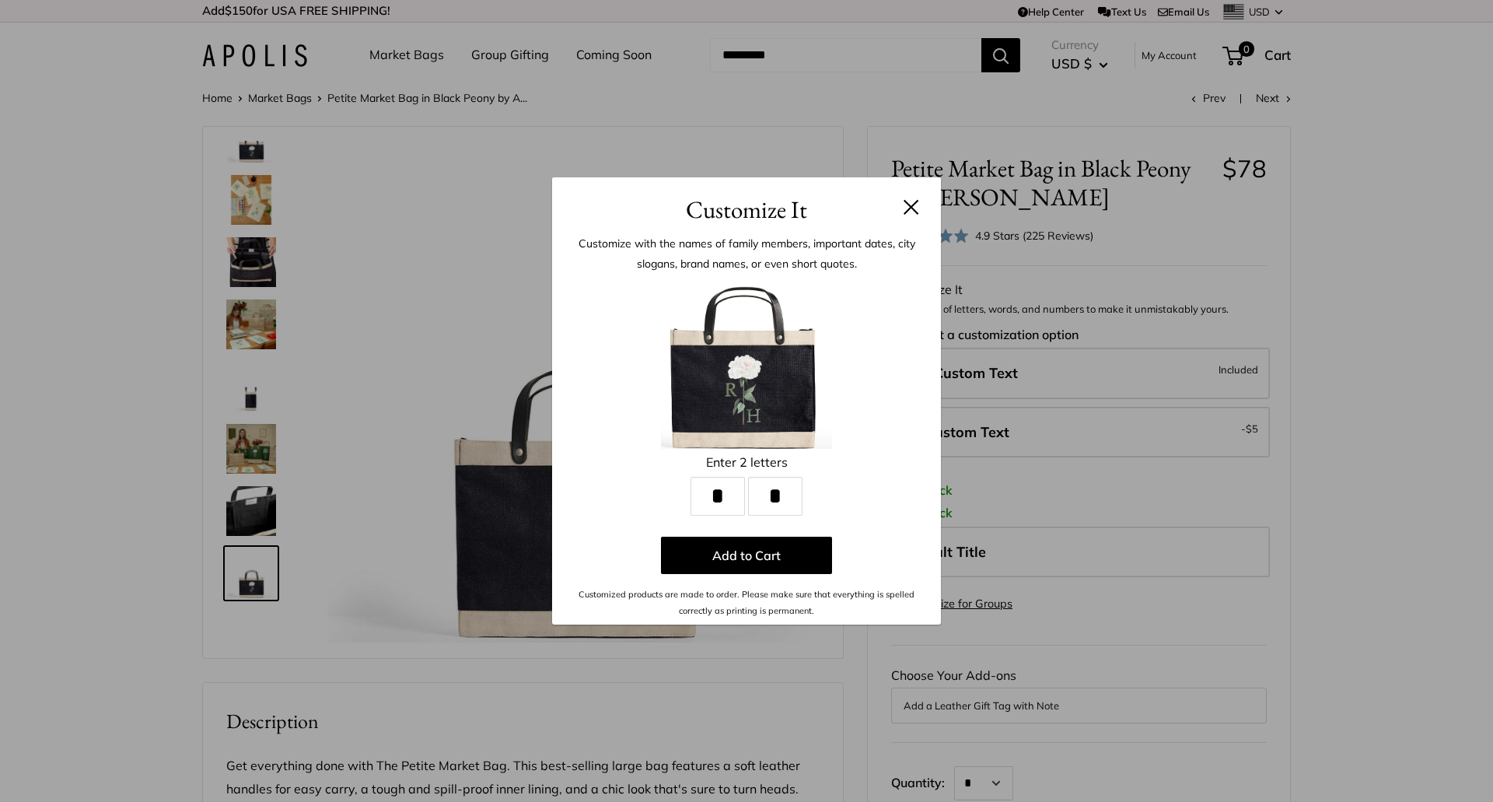
click at [904, 207] on button at bounding box center [912, 207] width 16 height 16
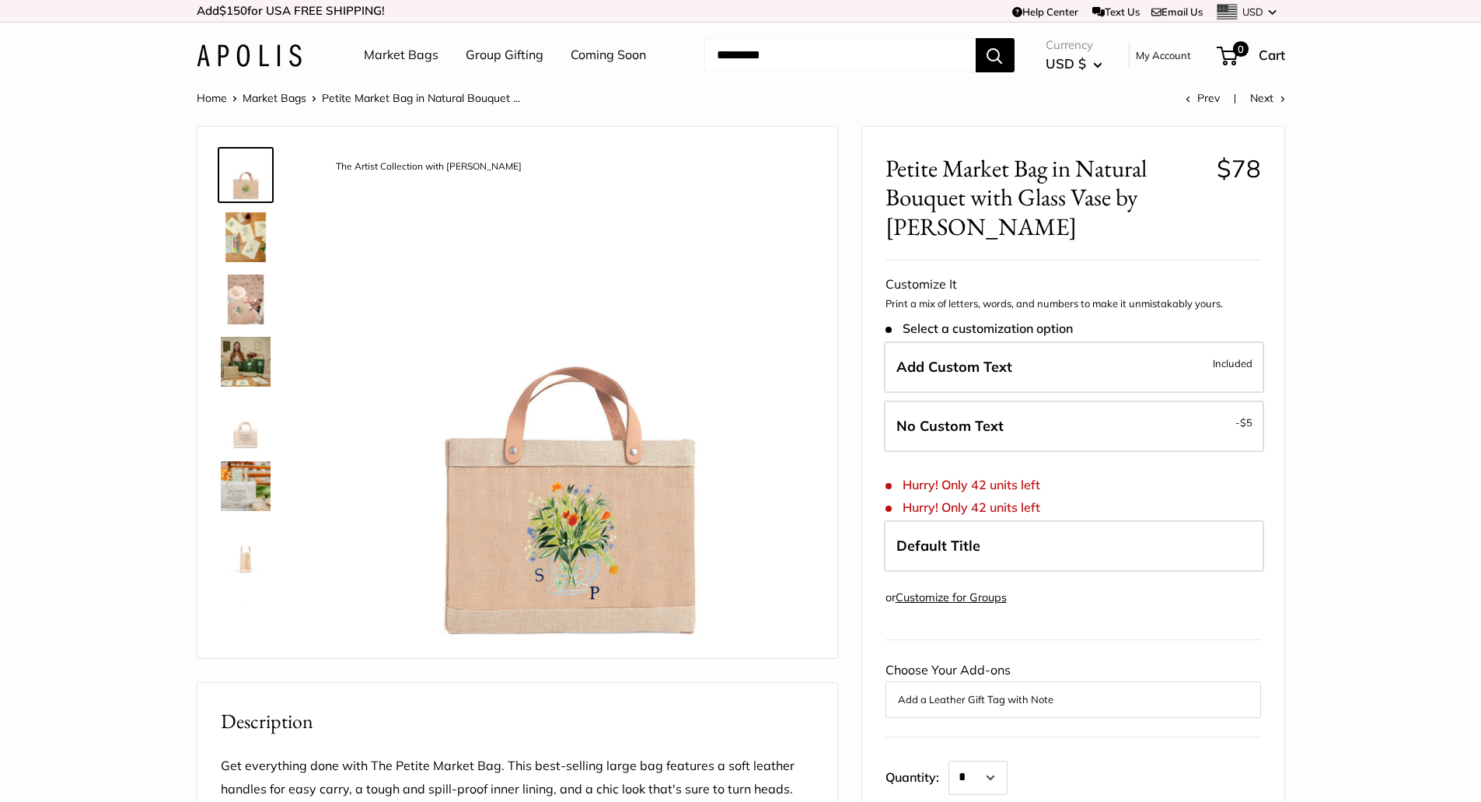
click at [243, 299] on img at bounding box center [246, 300] width 50 height 50
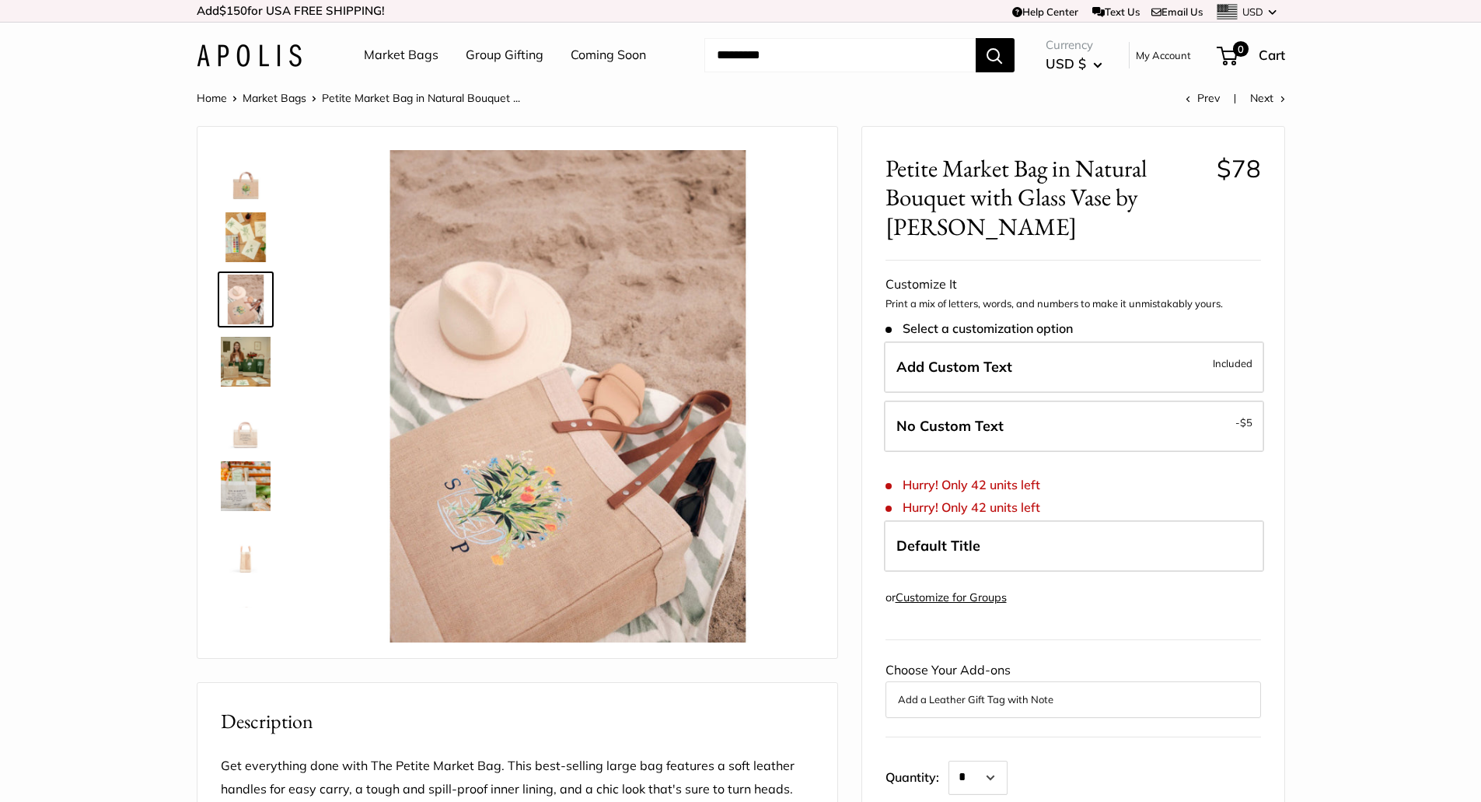
click at [246, 356] on img at bounding box center [246, 362] width 50 height 50
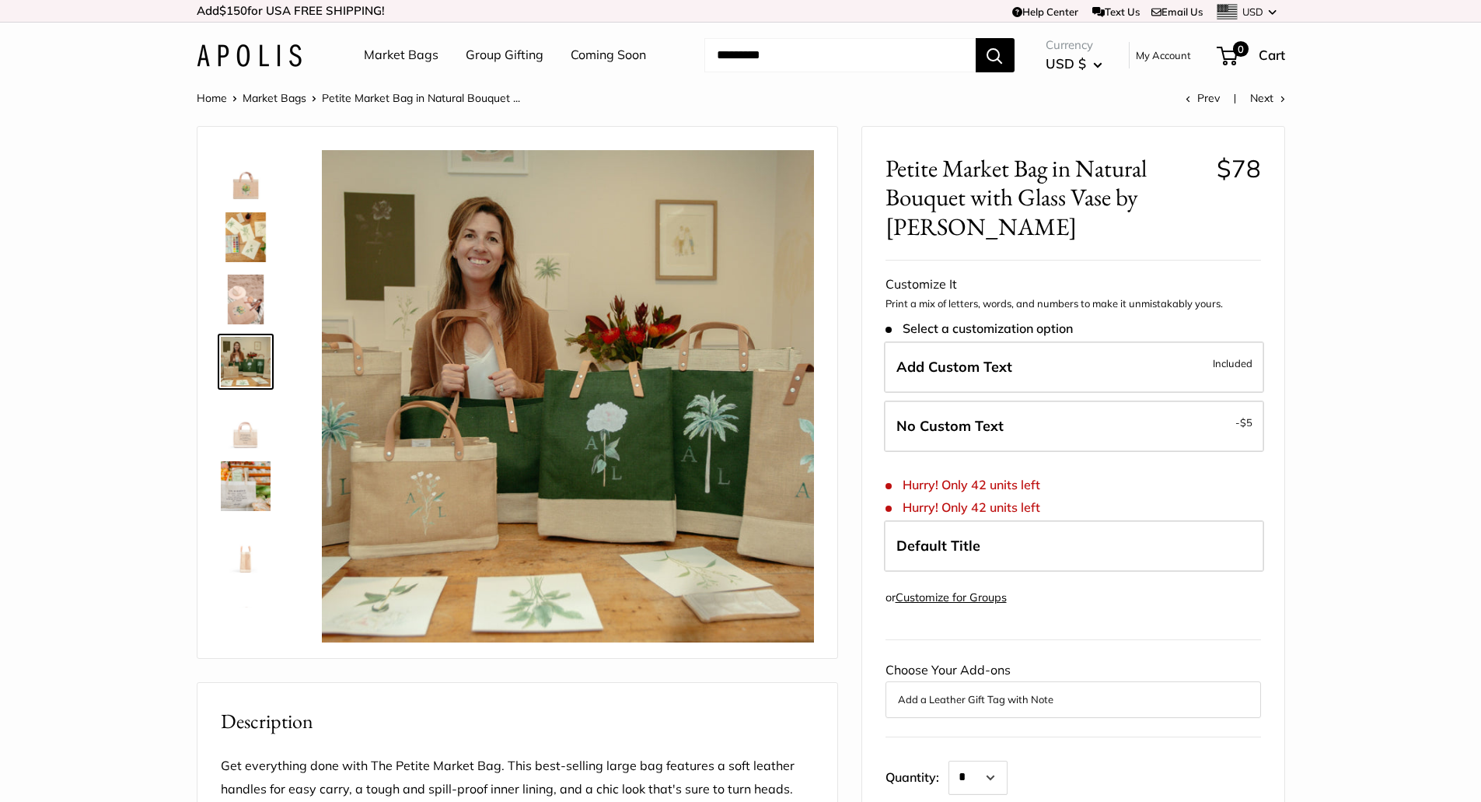
click at [262, 247] on img at bounding box center [246, 237] width 50 height 50
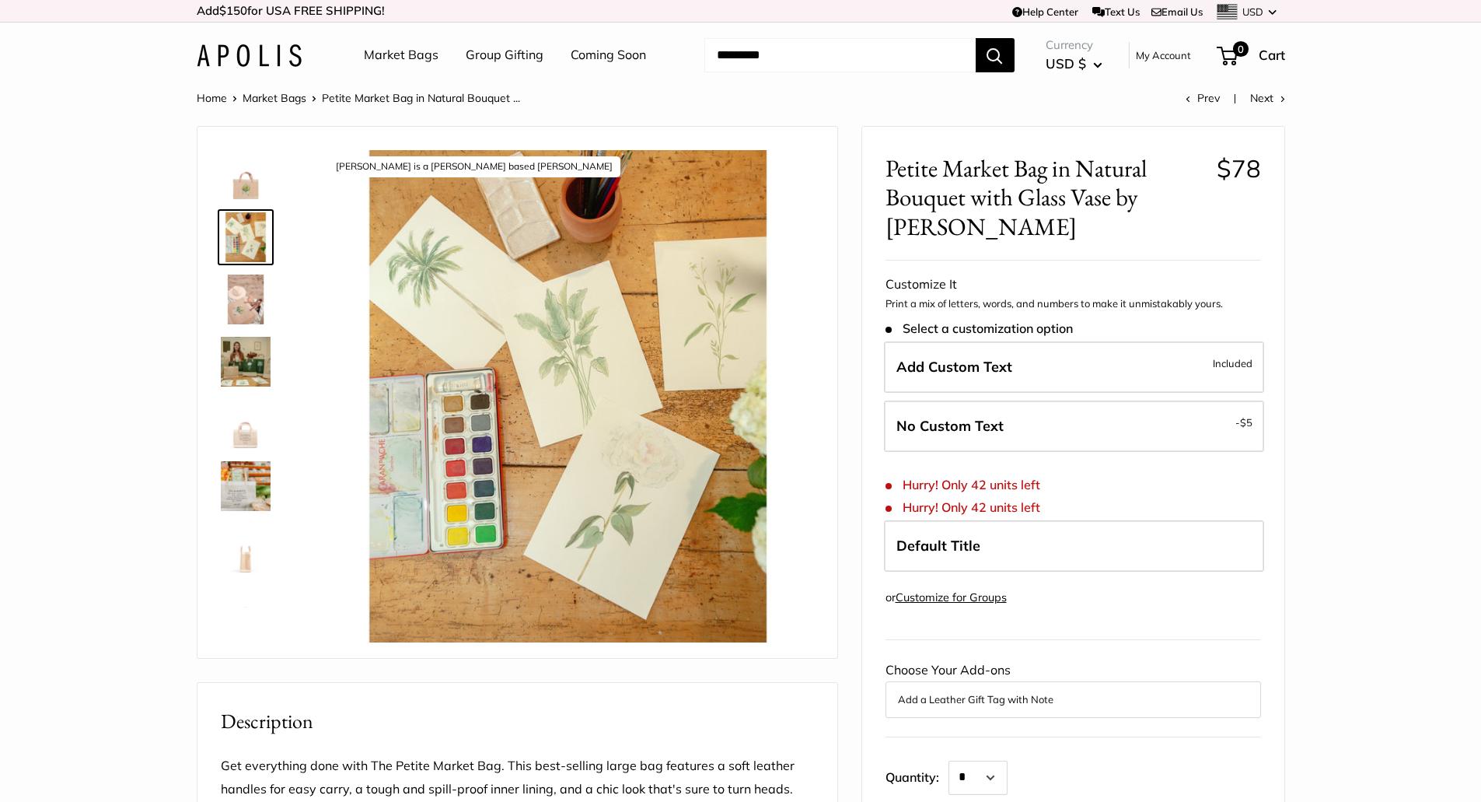
click at [260, 495] on img at bounding box center [246, 486] width 50 height 50
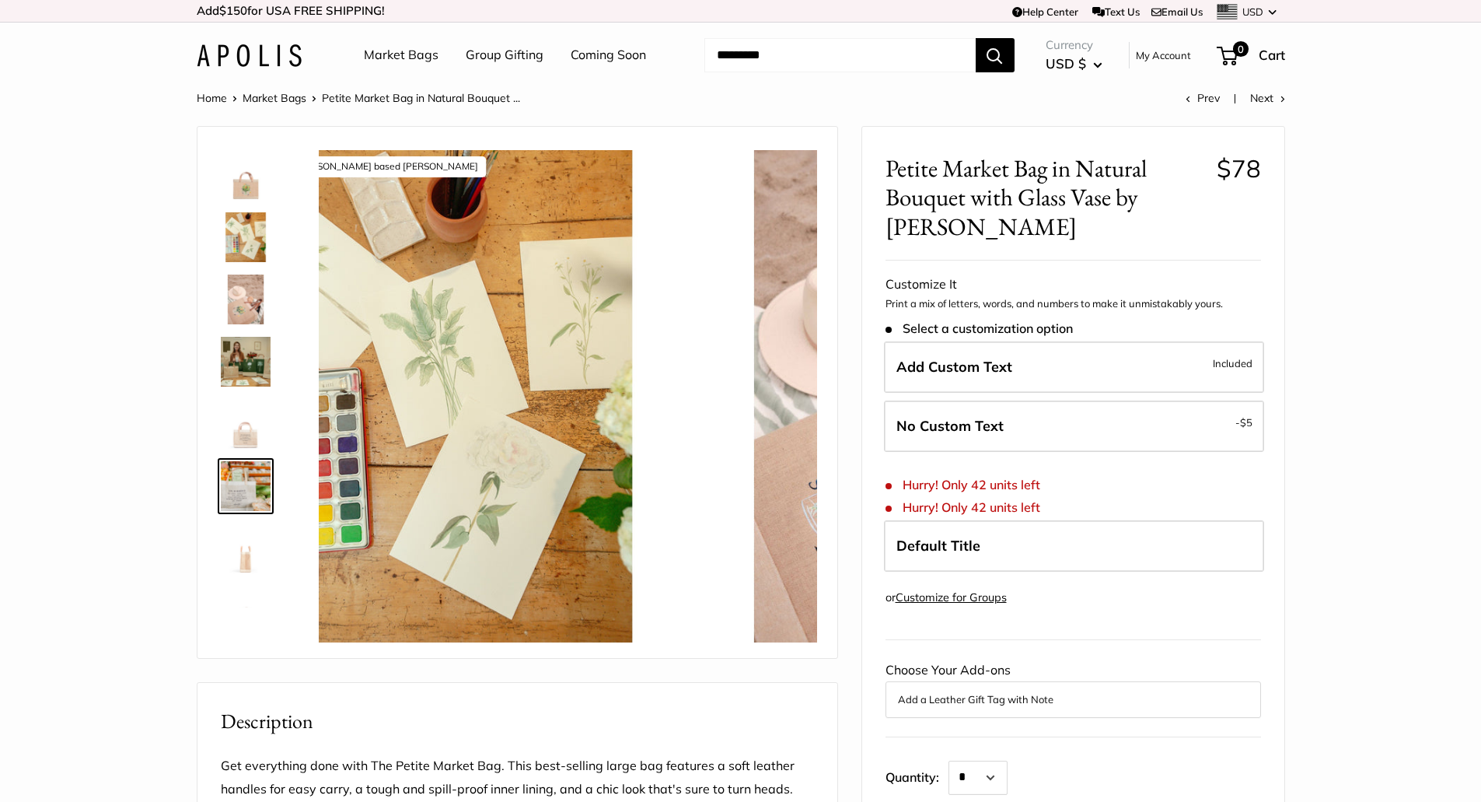
scroll to position [37, 0]
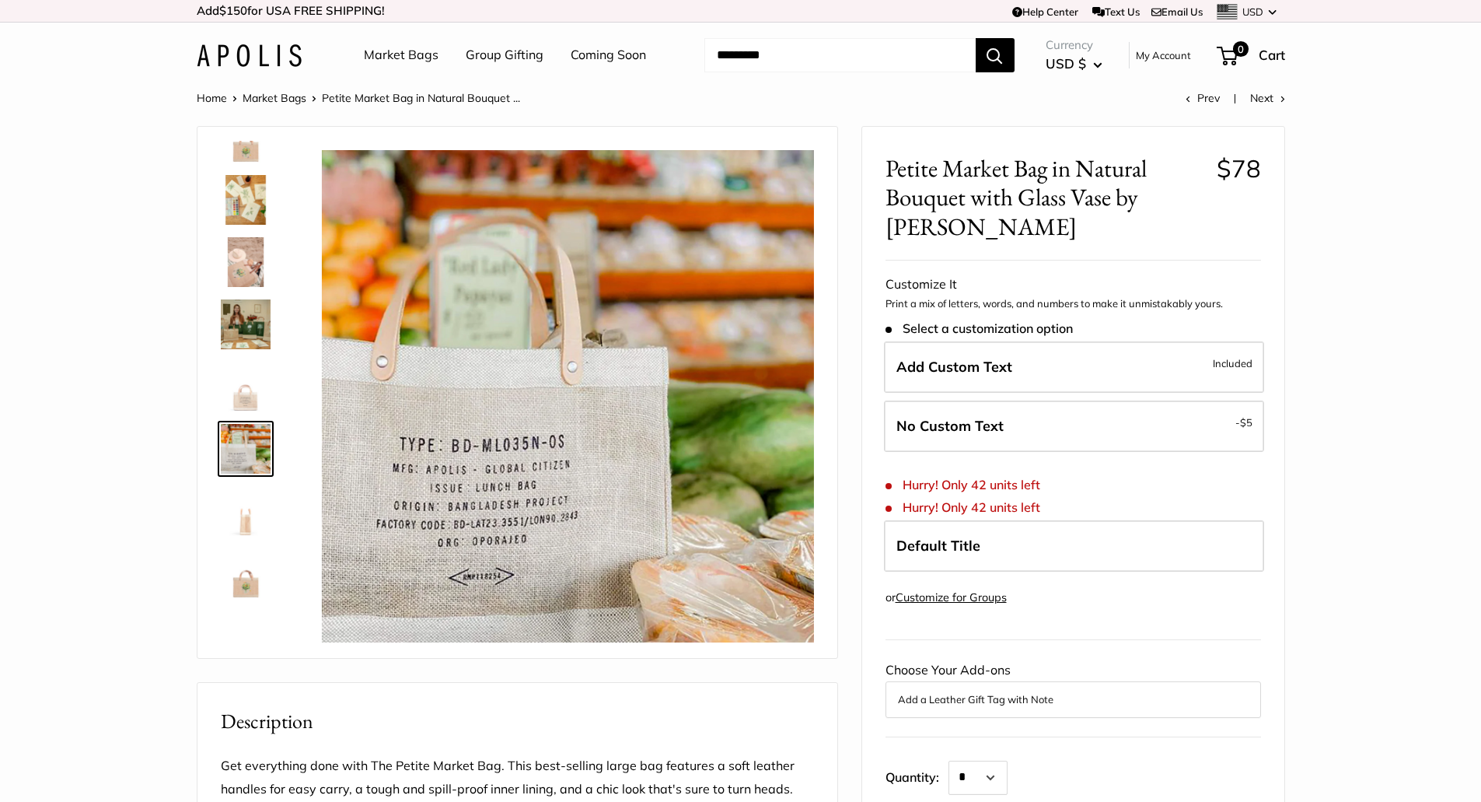
click at [246, 590] on img at bounding box center [246, 573] width 50 height 50
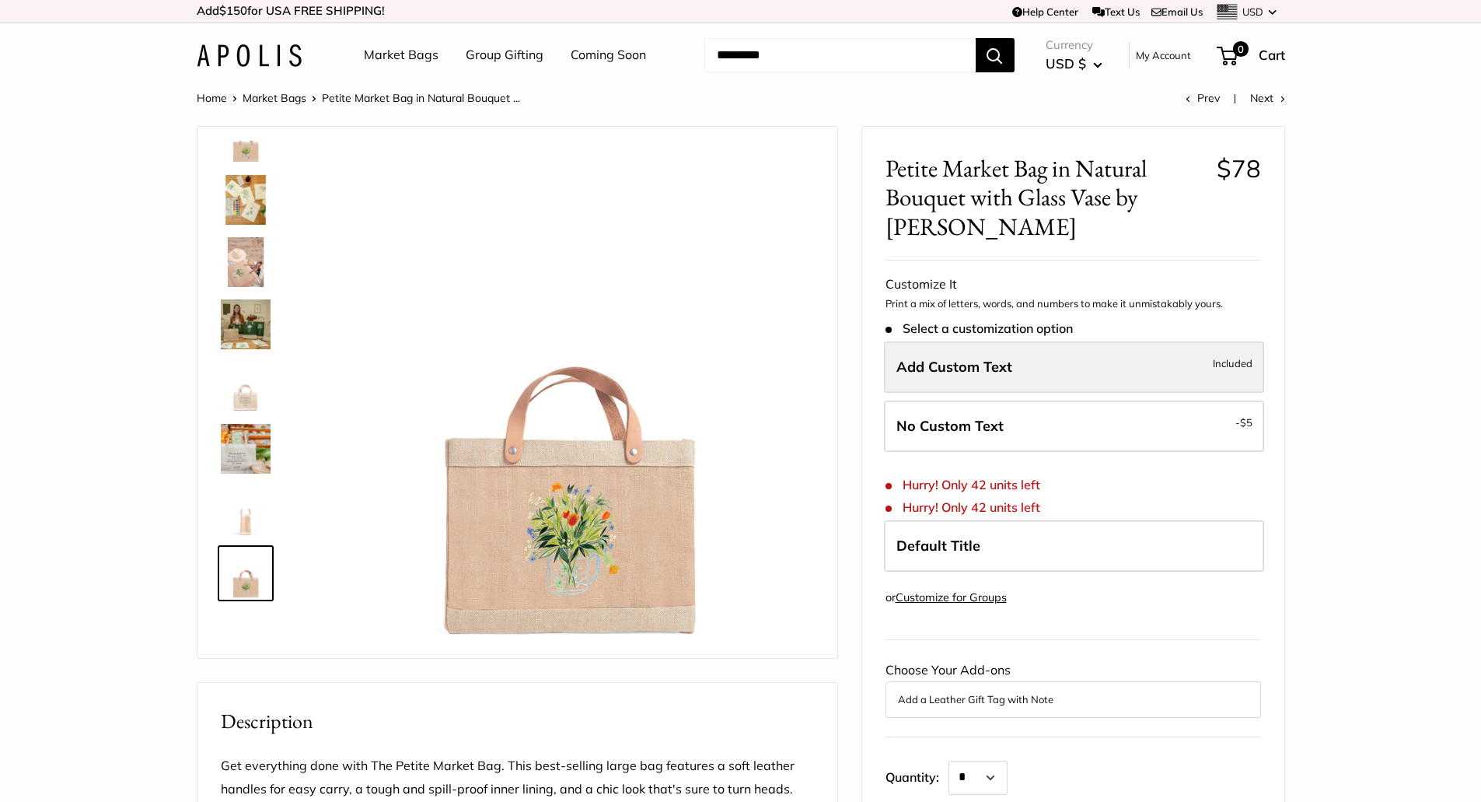
click at [1018, 373] on label "Add Custom Text Included" at bounding box center [1074, 366] width 380 height 51
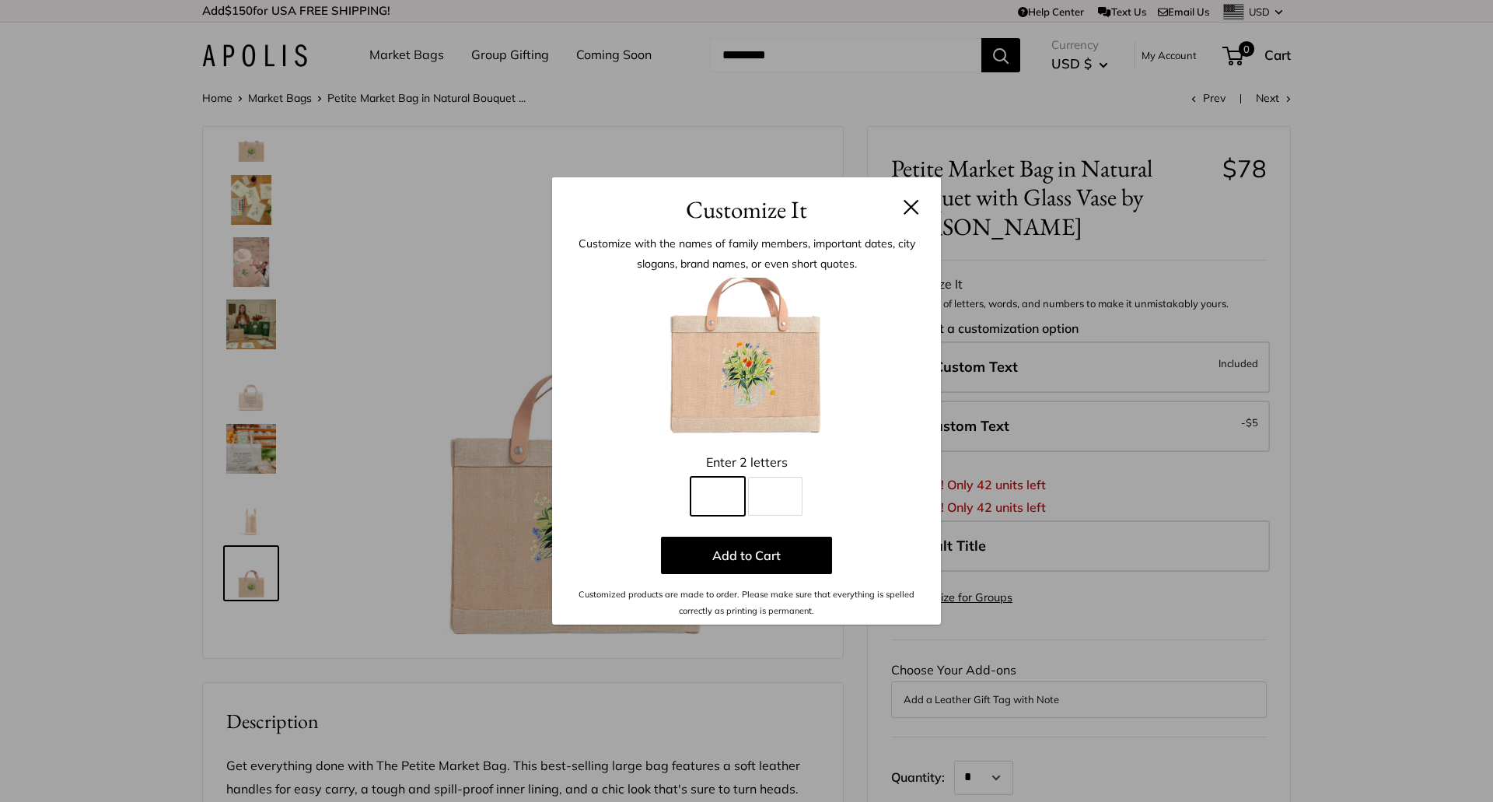
click at [740, 498] on input "Line 1" at bounding box center [718, 496] width 54 height 39
type input "*"
click at [789, 498] on input "Line 2" at bounding box center [775, 496] width 54 height 39
type input "*"
click at [912, 207] on button at bounding box center [912, 207] width 16 height 16
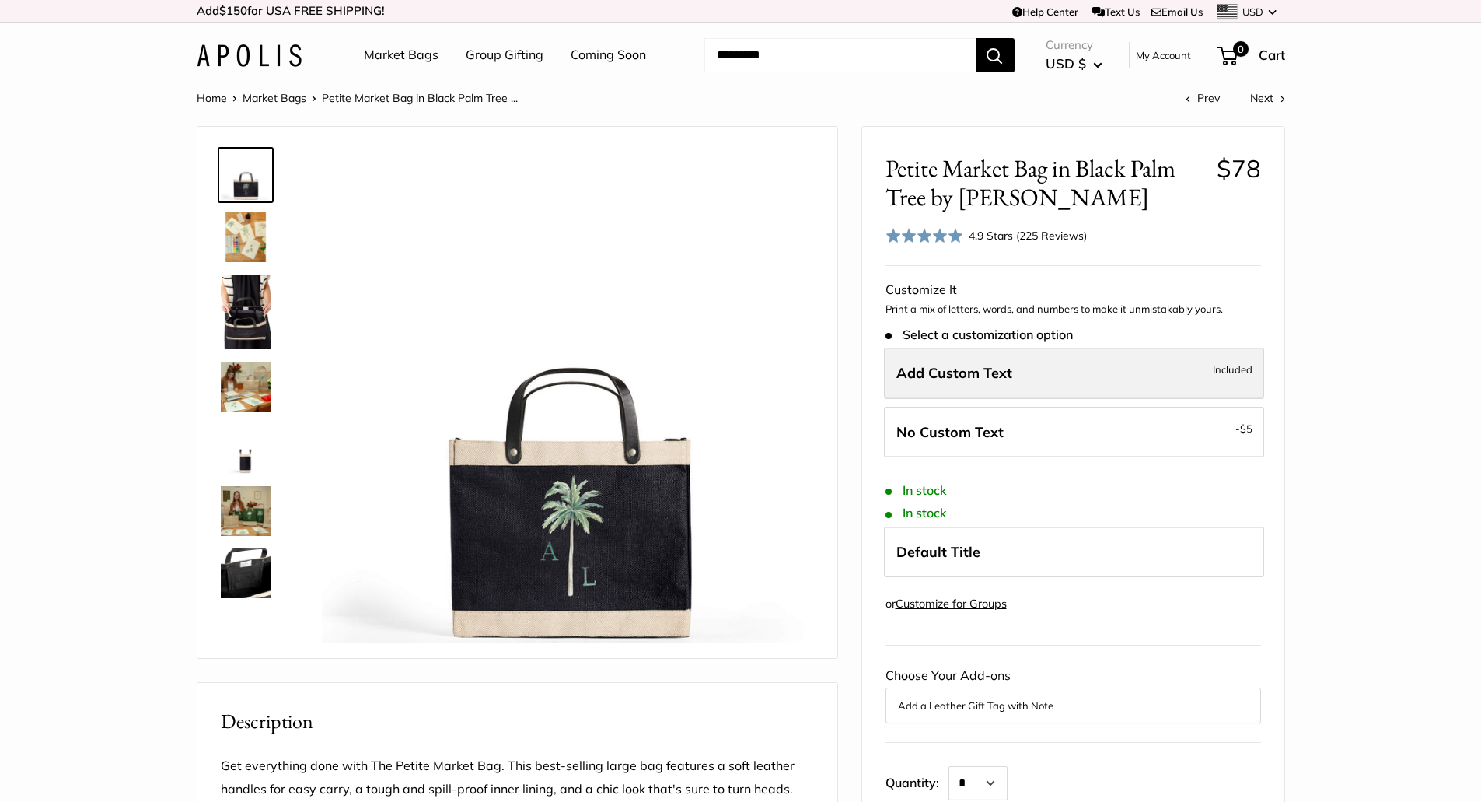
click at [974, 382] on label "Add Custom Text Included" at bounding box center [1074, 373] width 380 height 51
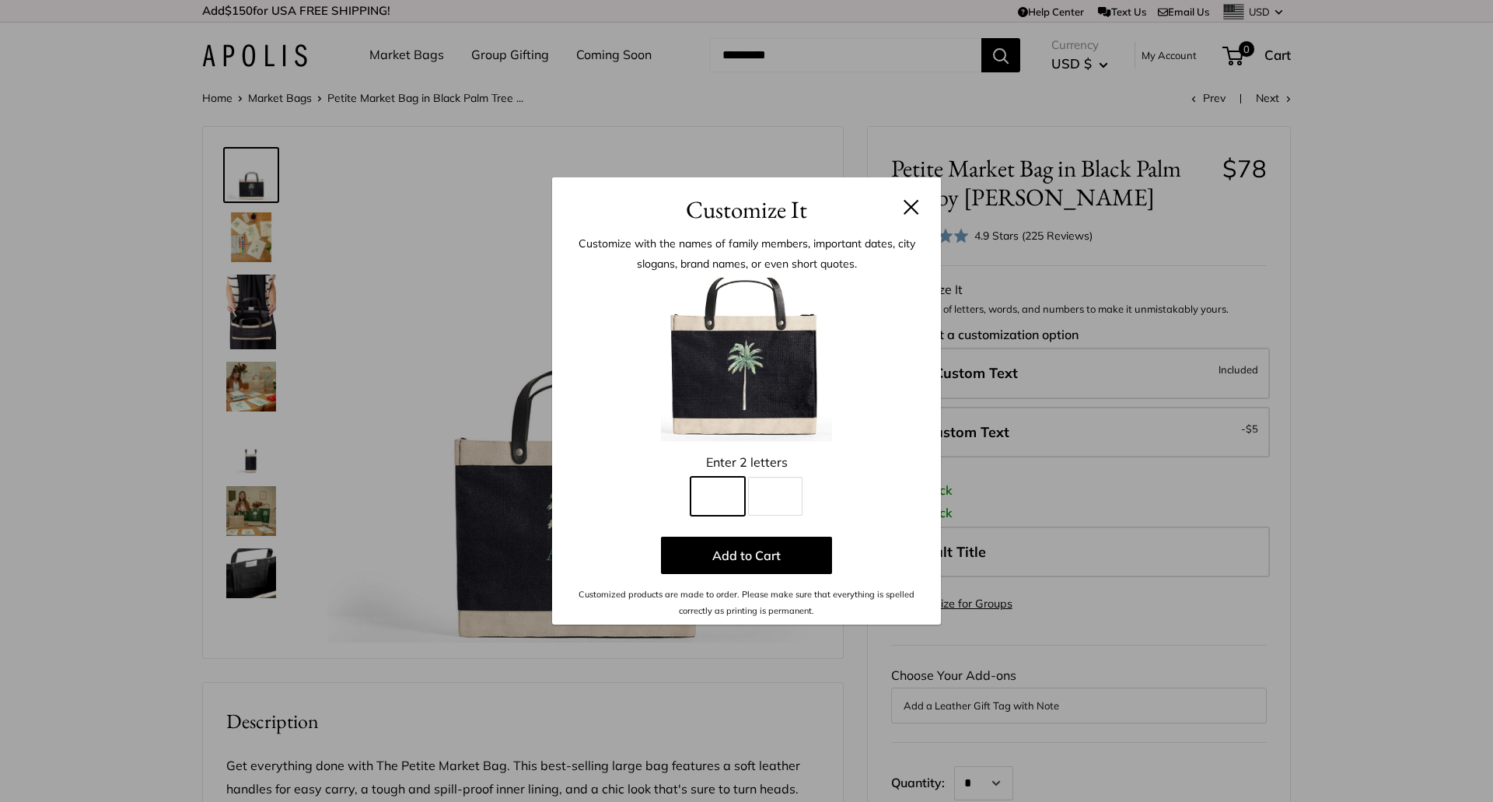
click at [719, 497] on input "Line 1" at bounding box center [718, 496] width 54 height 39
type input "*"
click at [779, 495] on input "Line 2" at bounding box center [775, 496] width 54 height 39
type input "*"
click at [914, 205] on button at bounding box center [912, 207] width 16 height 16
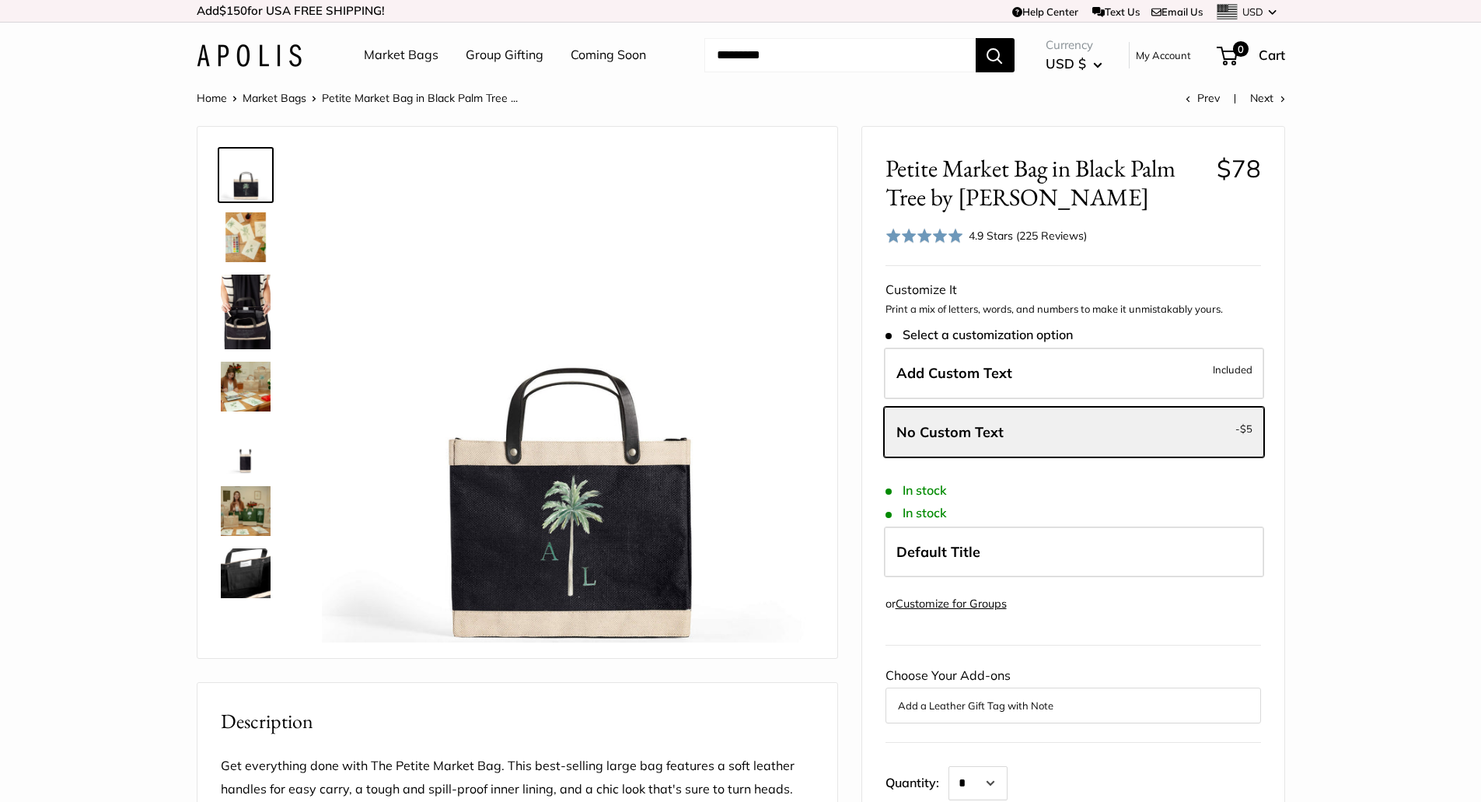
click at [260, 324] on img at bounding box center [246, 312] width 50 height 75
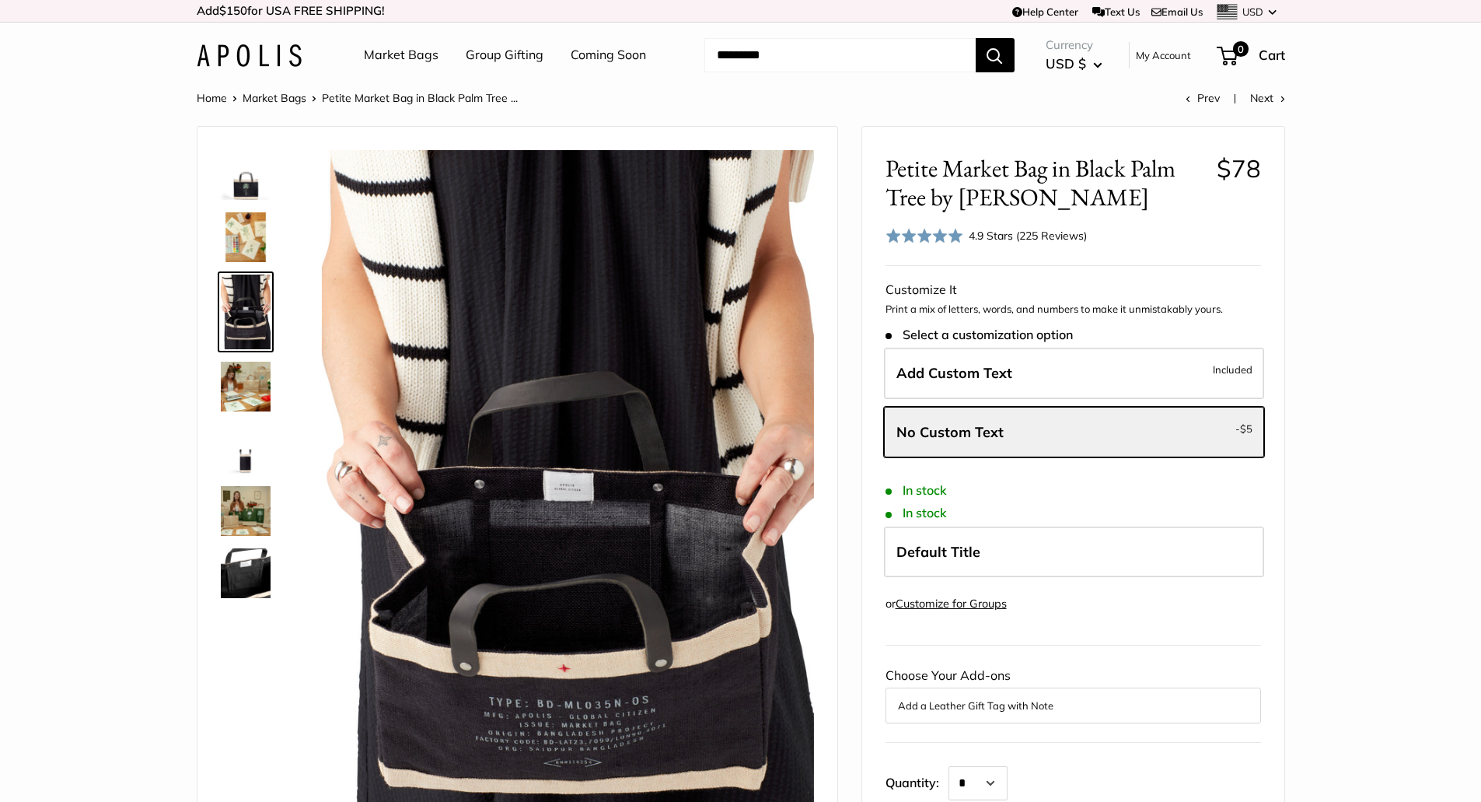
click at [253, 512] on img at bounding box center [246, 511] width 50 height 50
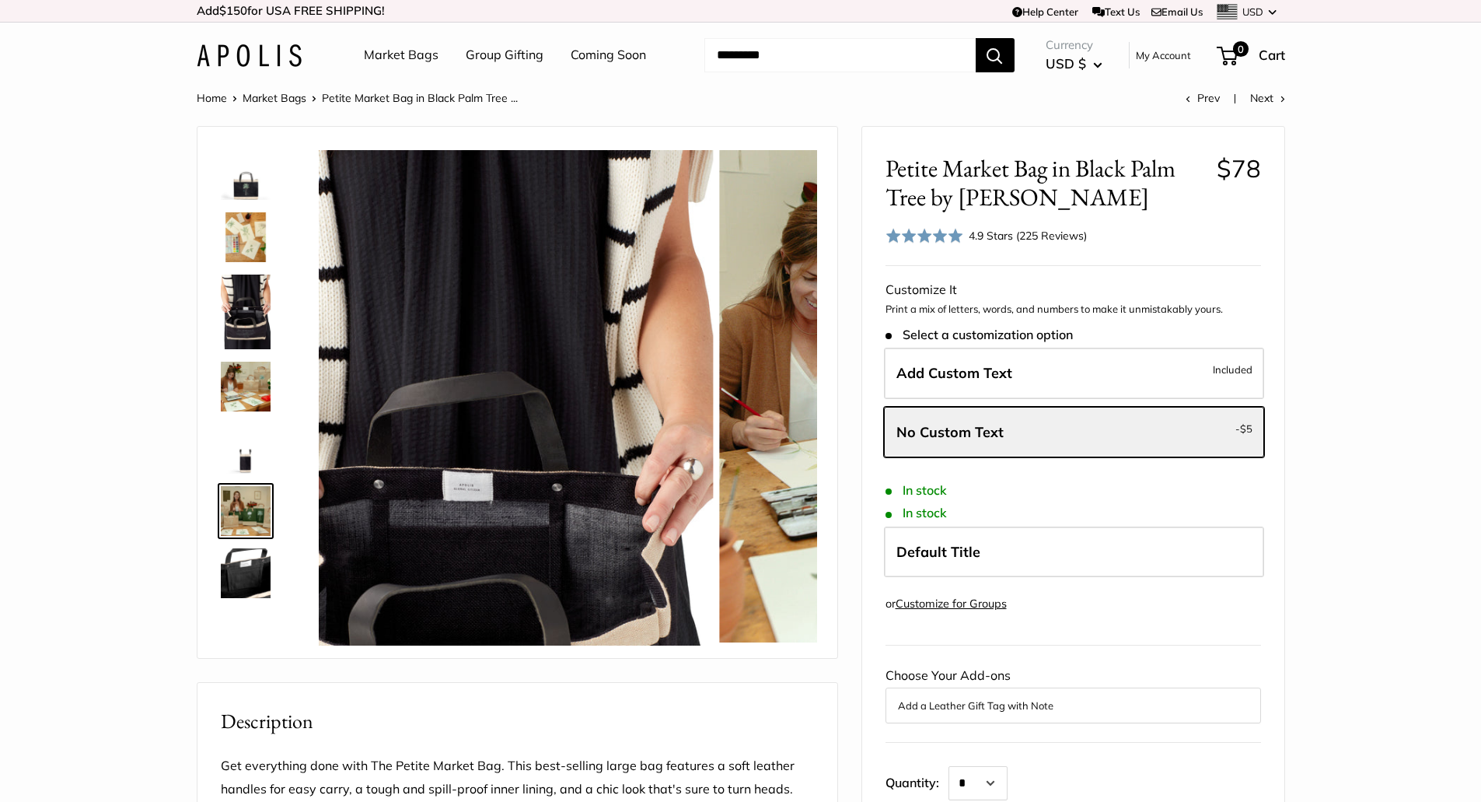
scroll to position [62, 0]
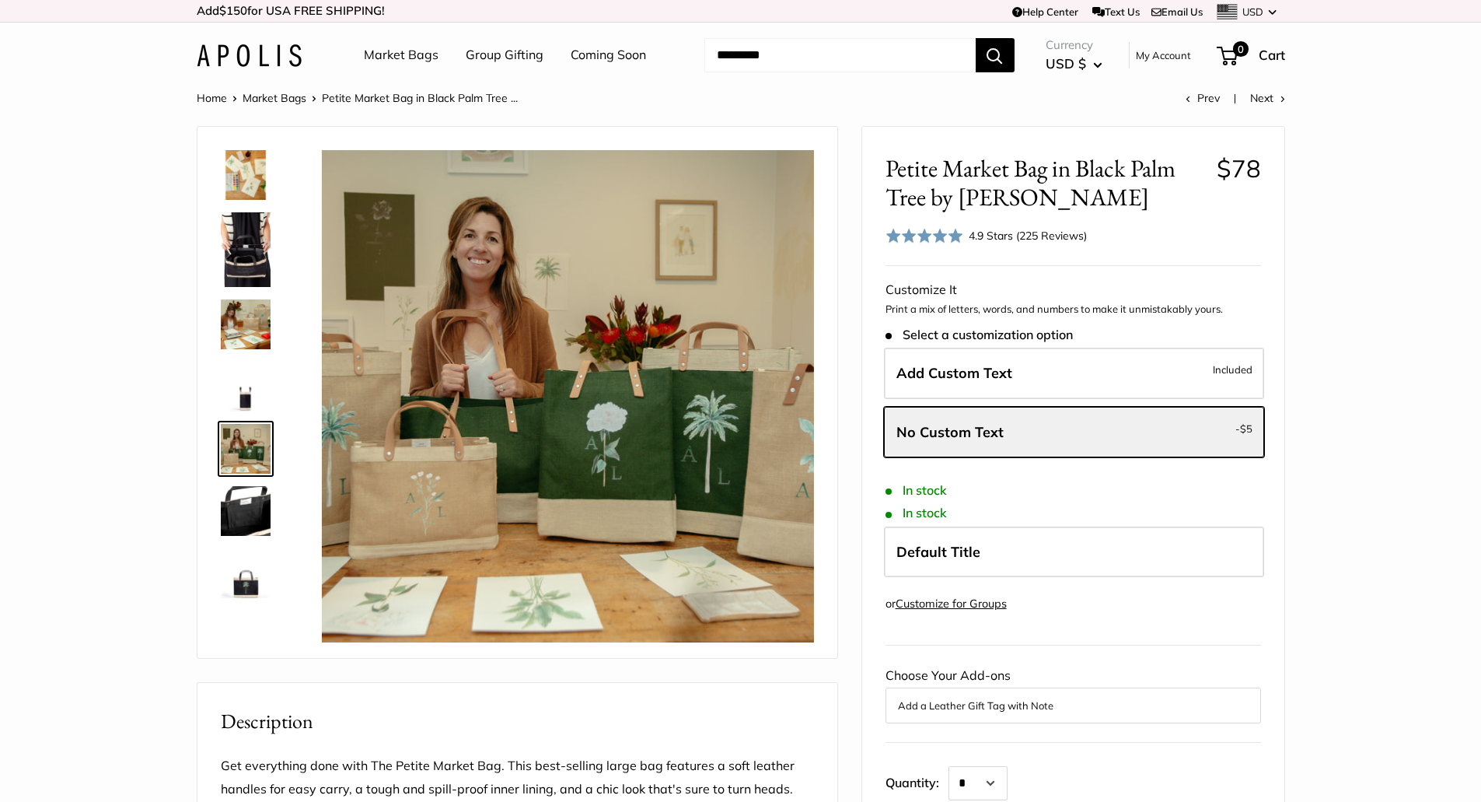
click at [239, 575] on img at bounding box center [246, 573] width 50 height 50
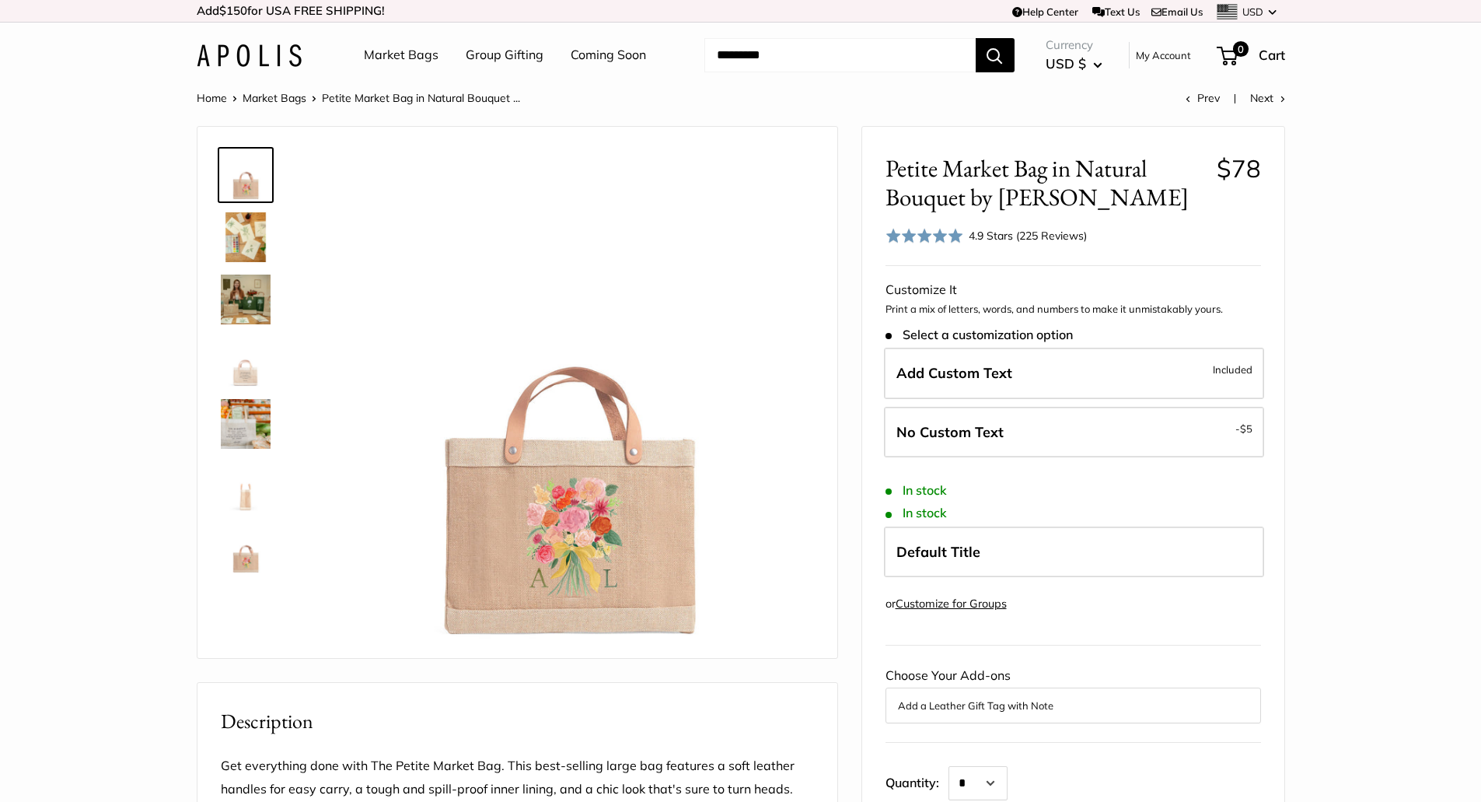
click at [250, 564] on img at bounding box center [246, 548] width 50 height 50
click at [258, 296] on img at bounding box center [246, 300] width 50 height 50
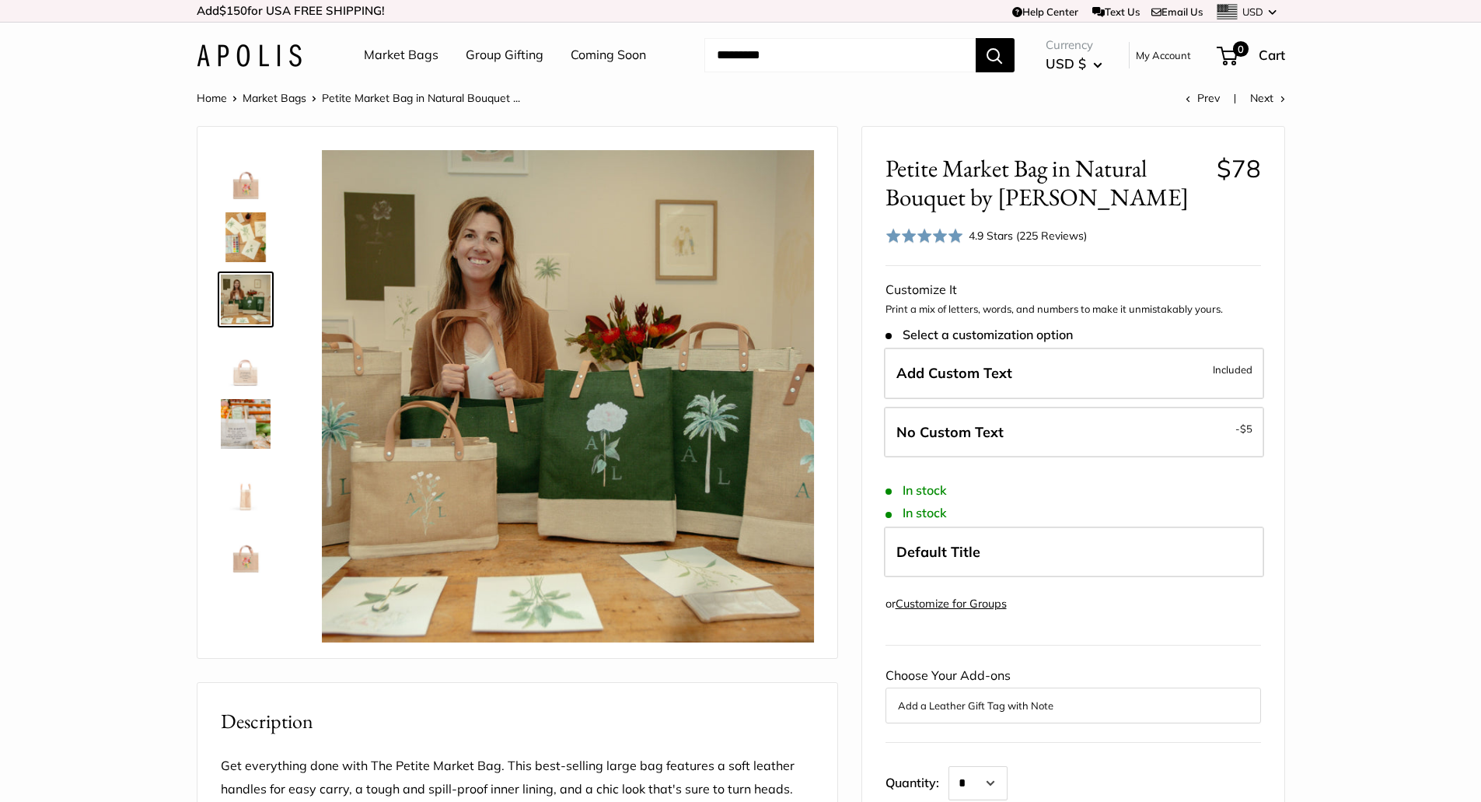
click at [250, 249] on img at bounding box center [246, 237] width 50 height 50
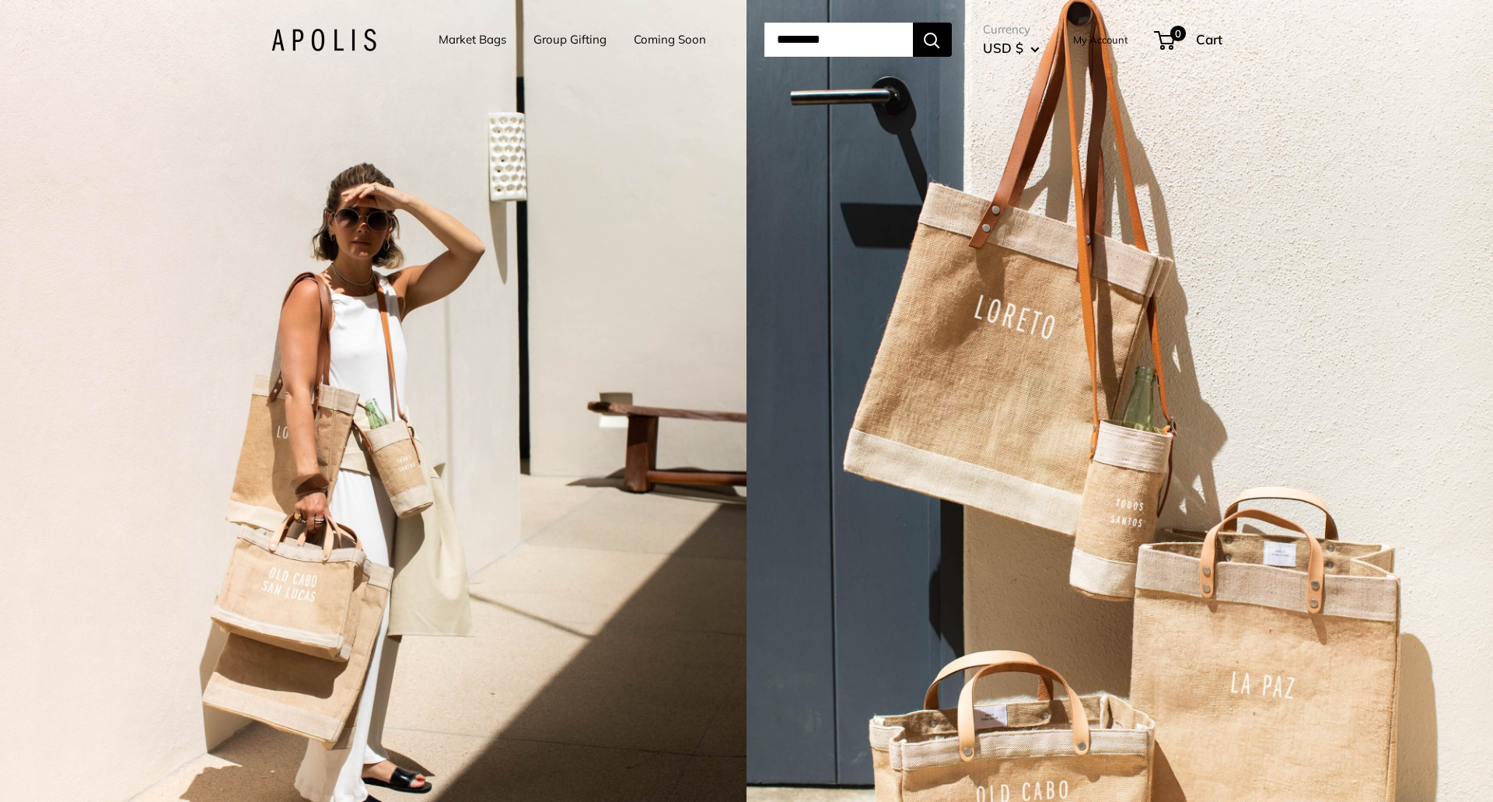
click at [446, 44] on link "Market Bags" at bounding box center [473, 40] width 68 height 22
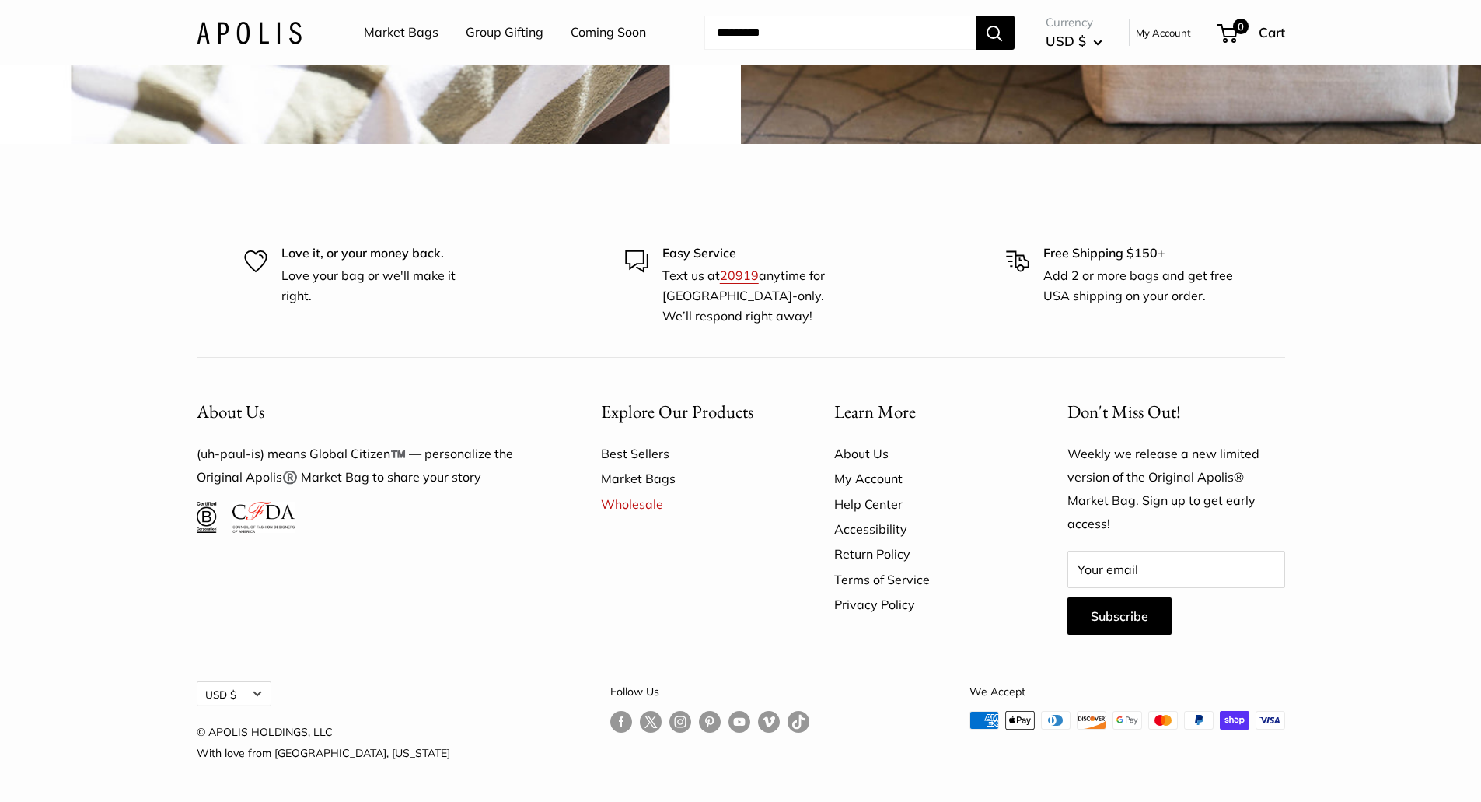
scroll to position [4666, 0]
click at [645, 491] on link "Market Bags" at bounding box center [690, 478] width 179 height 25
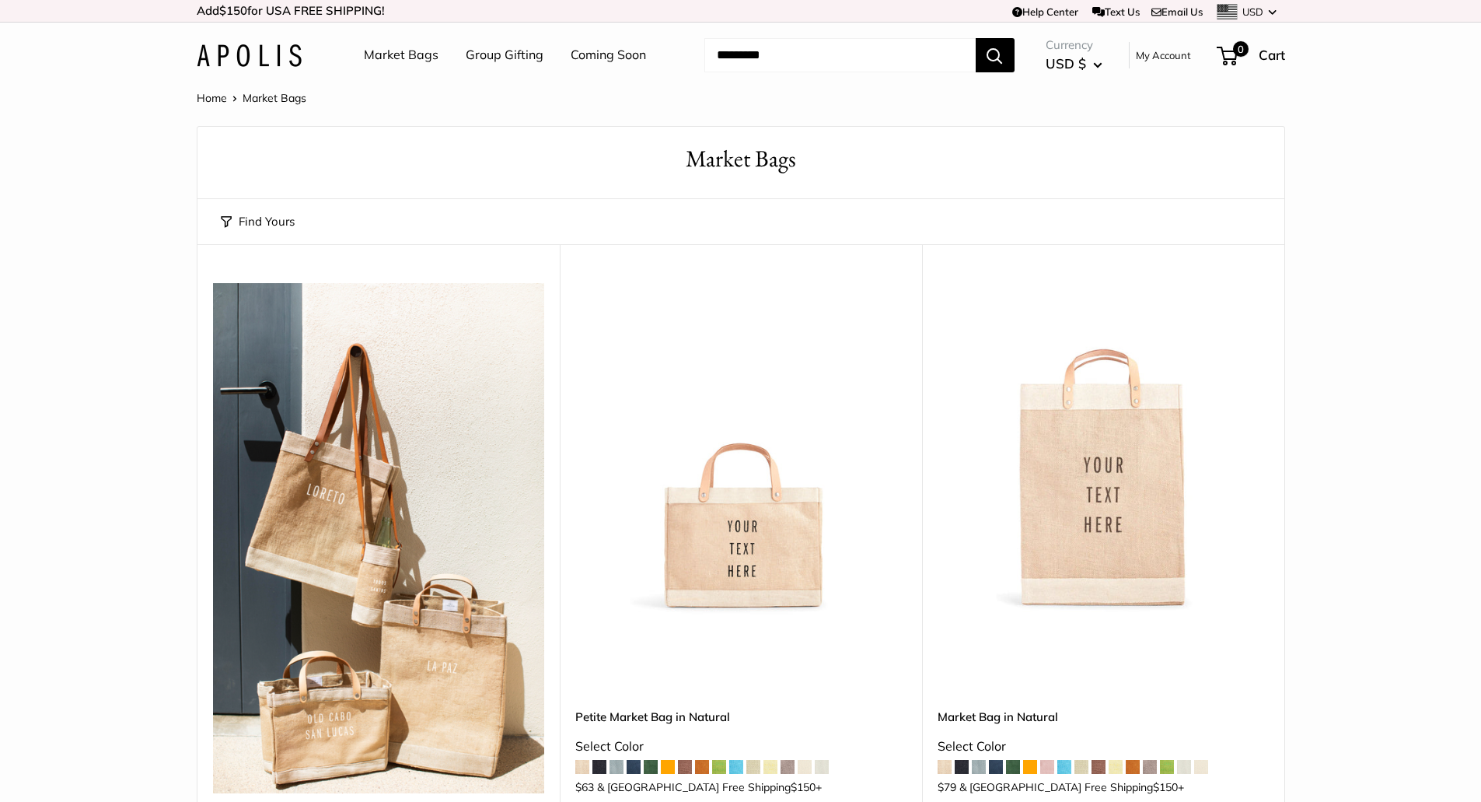
click at [288, 226] on button "Find Yours" at bounding box center [258, 222] width 74 height 22
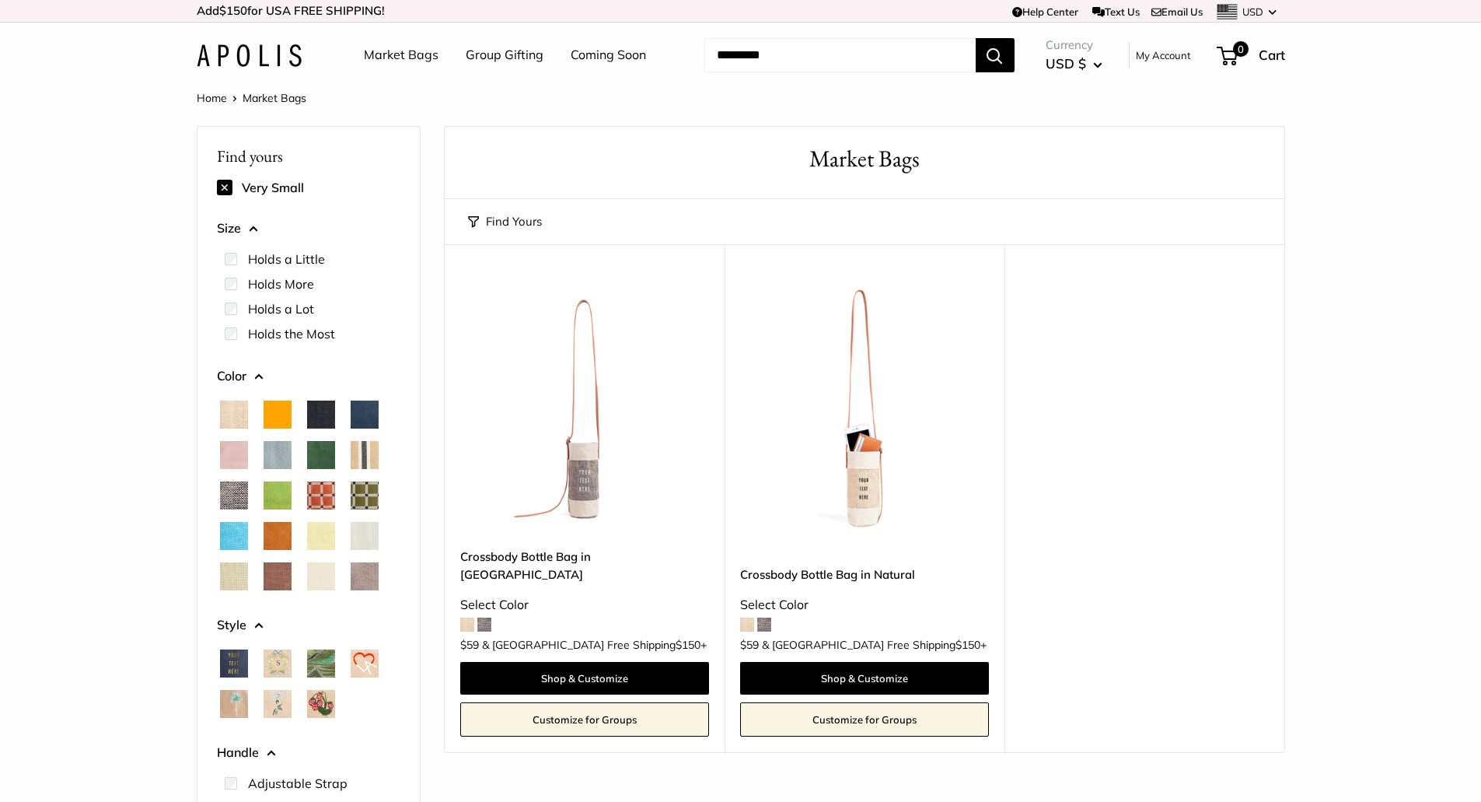
click at [229, 224] on button "Size" at bounding box center [309, 228] width 184 height 23
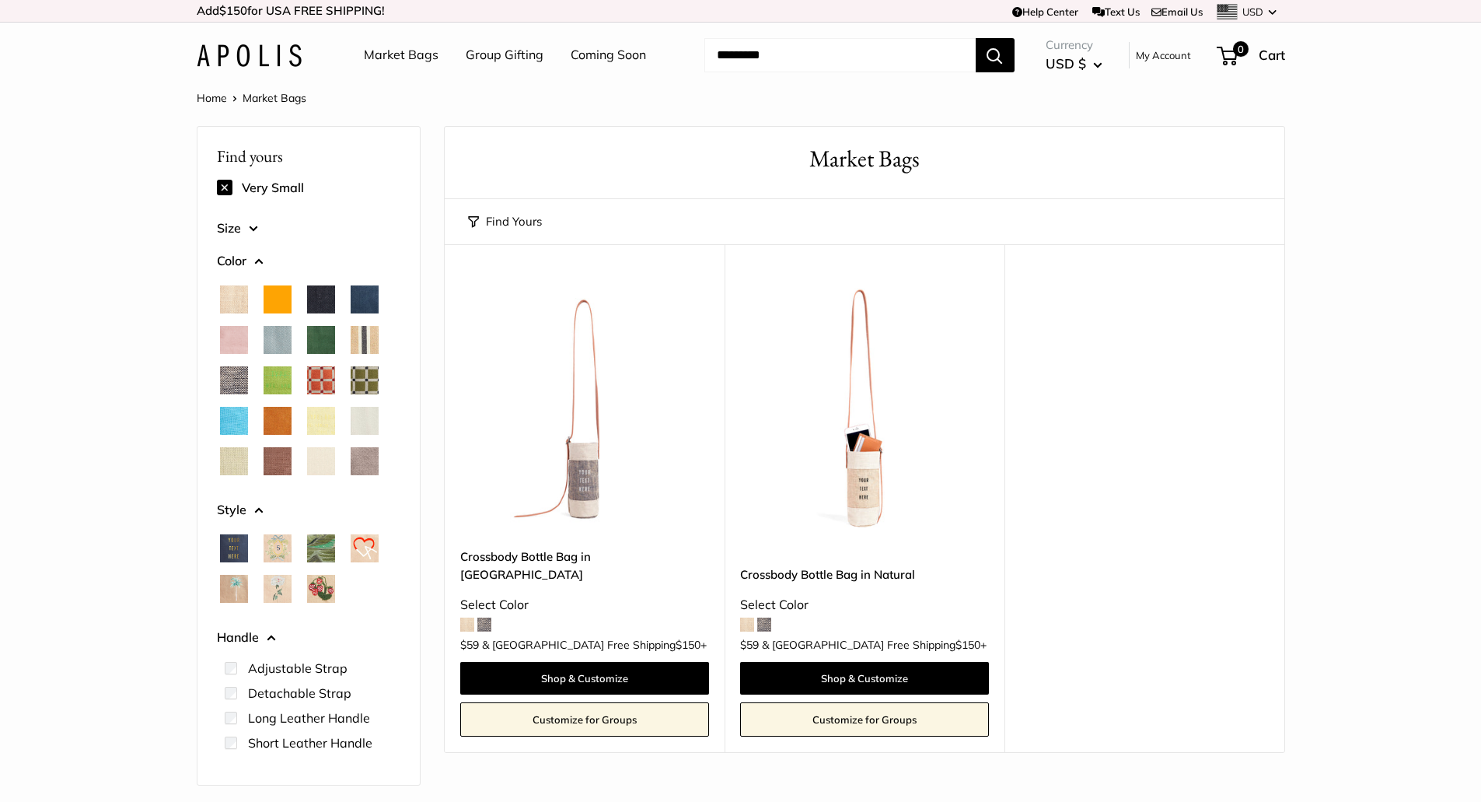
click at [230, 227] on button "Size" at bounding box center [309, 228] width 184 height 23
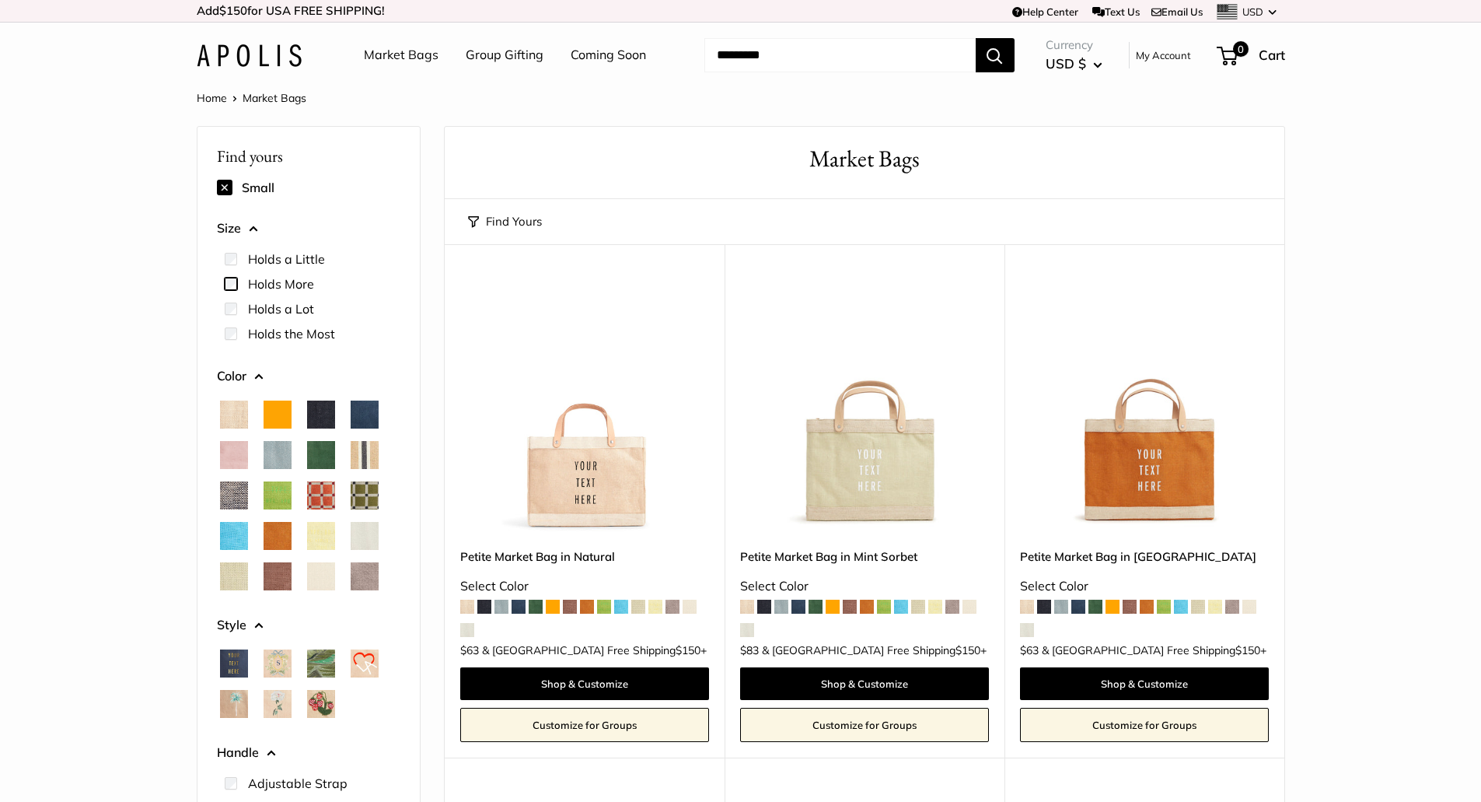
scroll to position [78, 0]
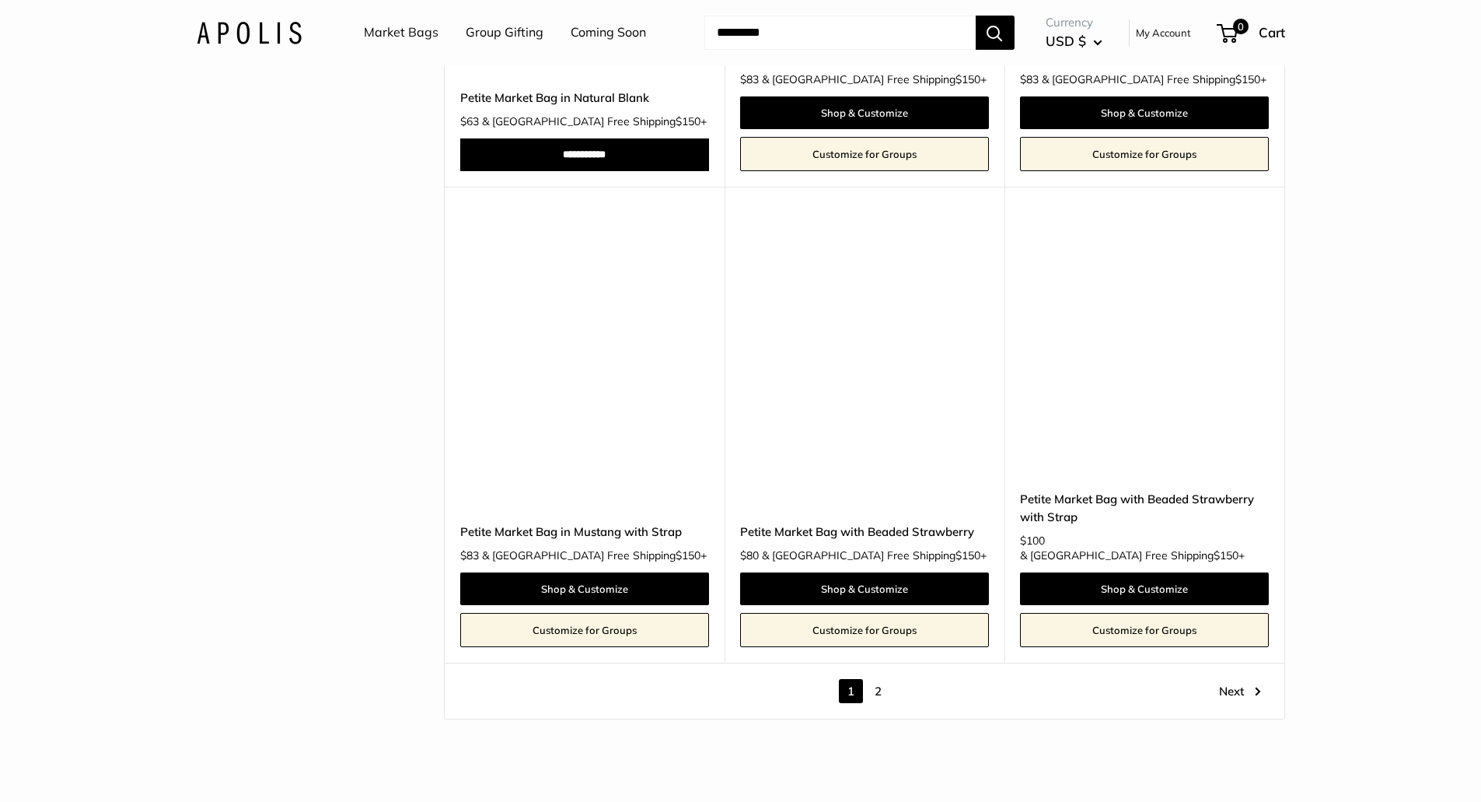
scroll to position [7466, 0]
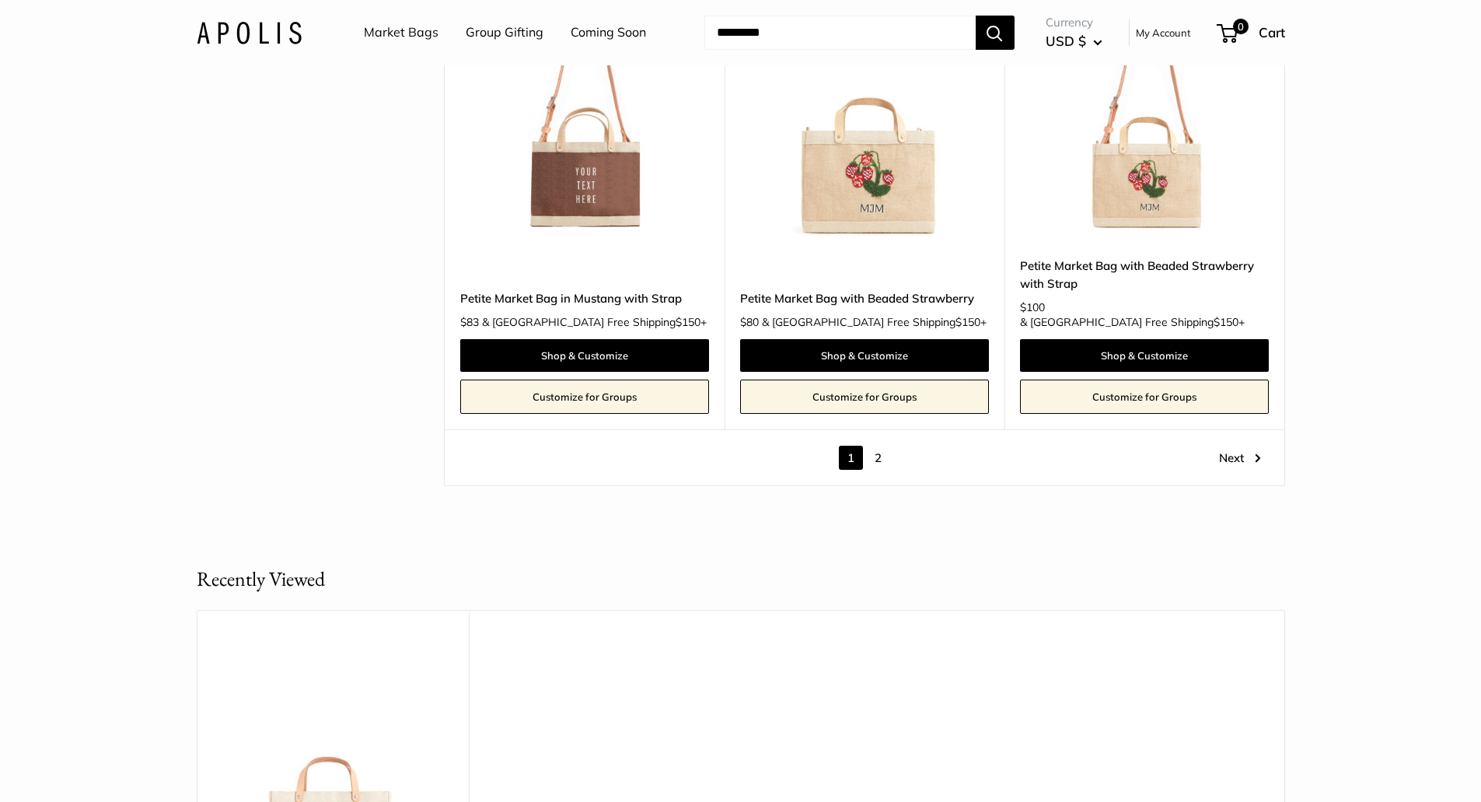
click at [876, 446] on link "2" at bounding box center [878, 458] width 24 height 24
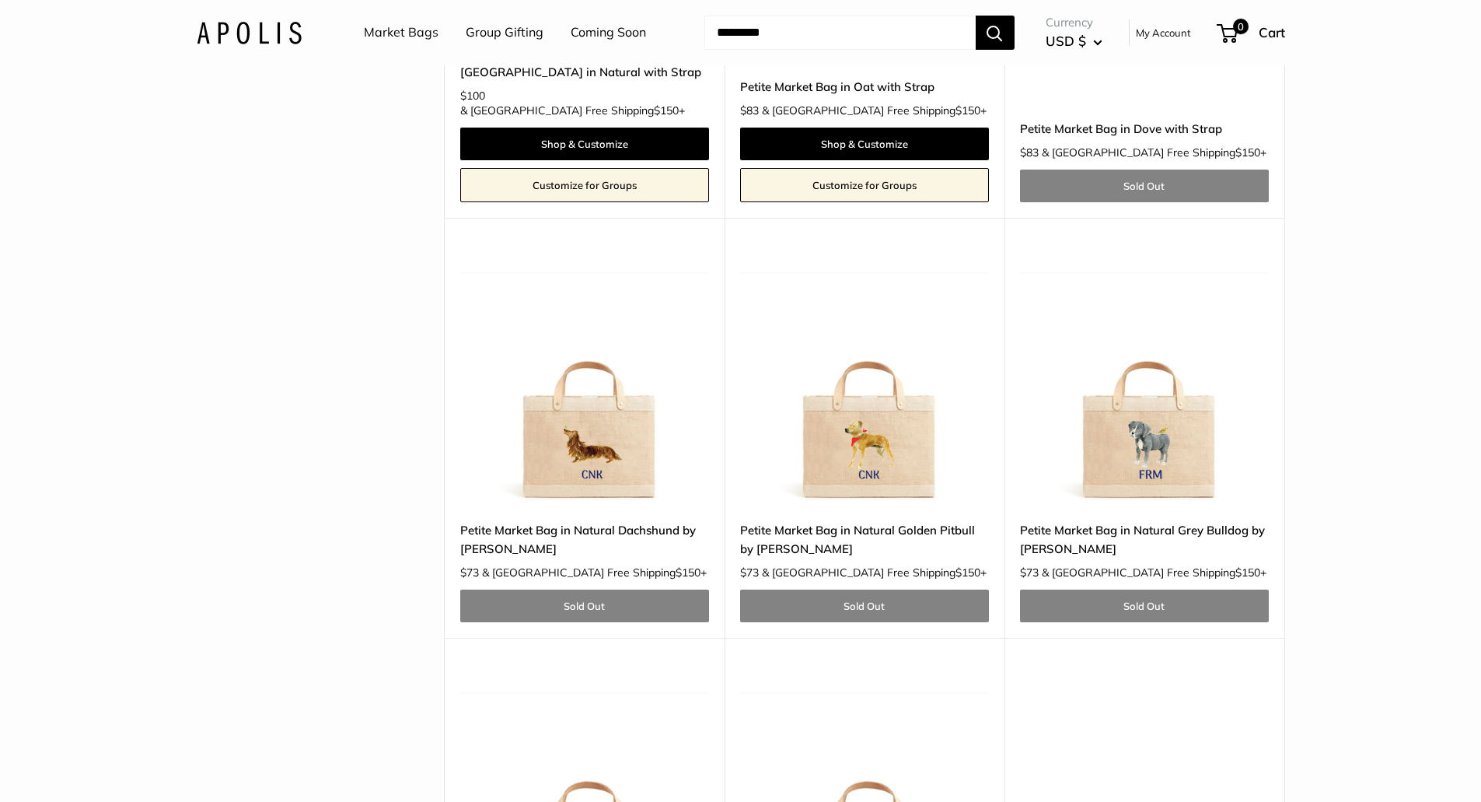
scroll to position [1752, 0]
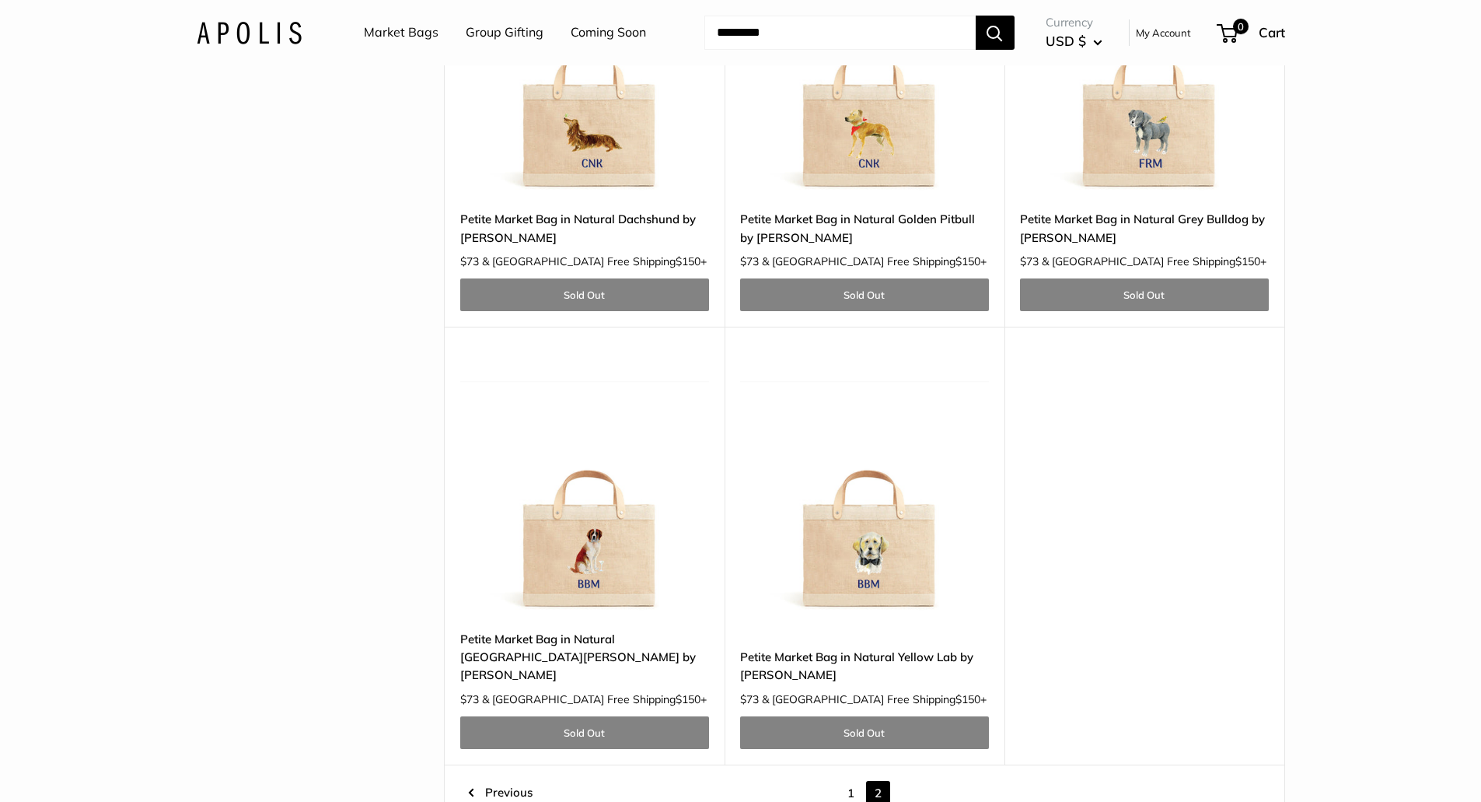
click at [849, 781] on link "1" at bounding box center [851, 793] width 24 height 24
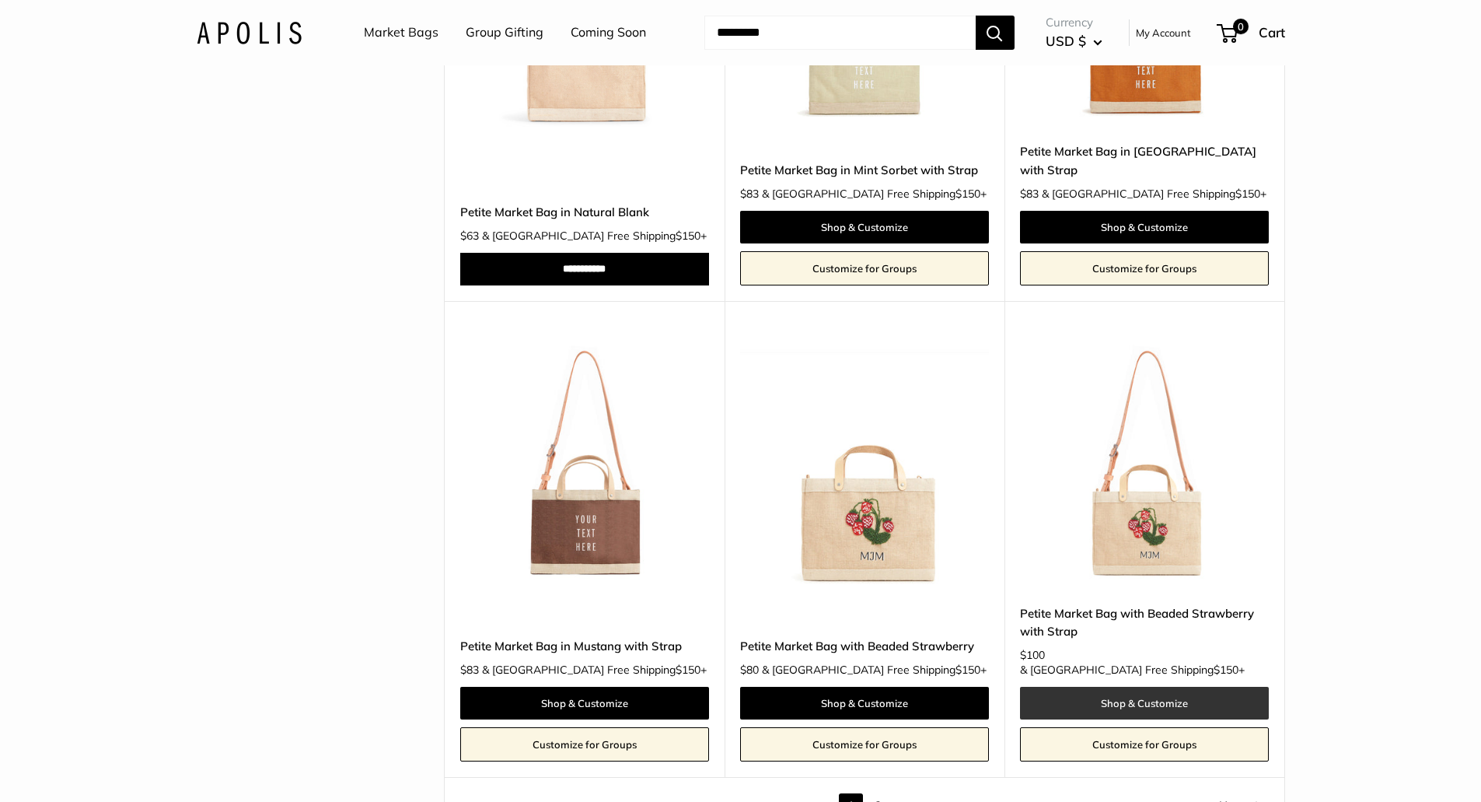
scroll to position [7196, 0]
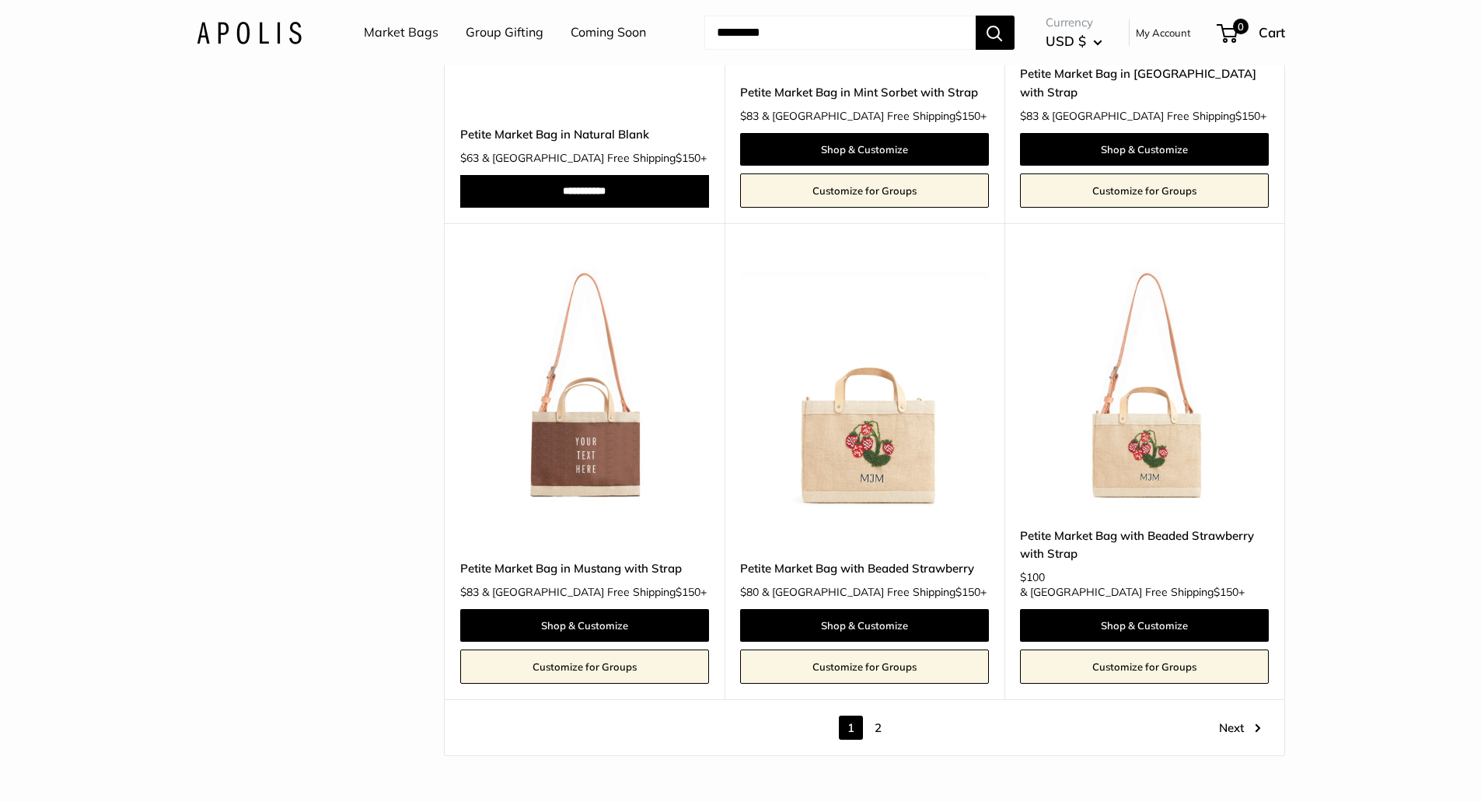
click at [876, 715] on link "2" at bounding box center [878, 727] width 24 height 24
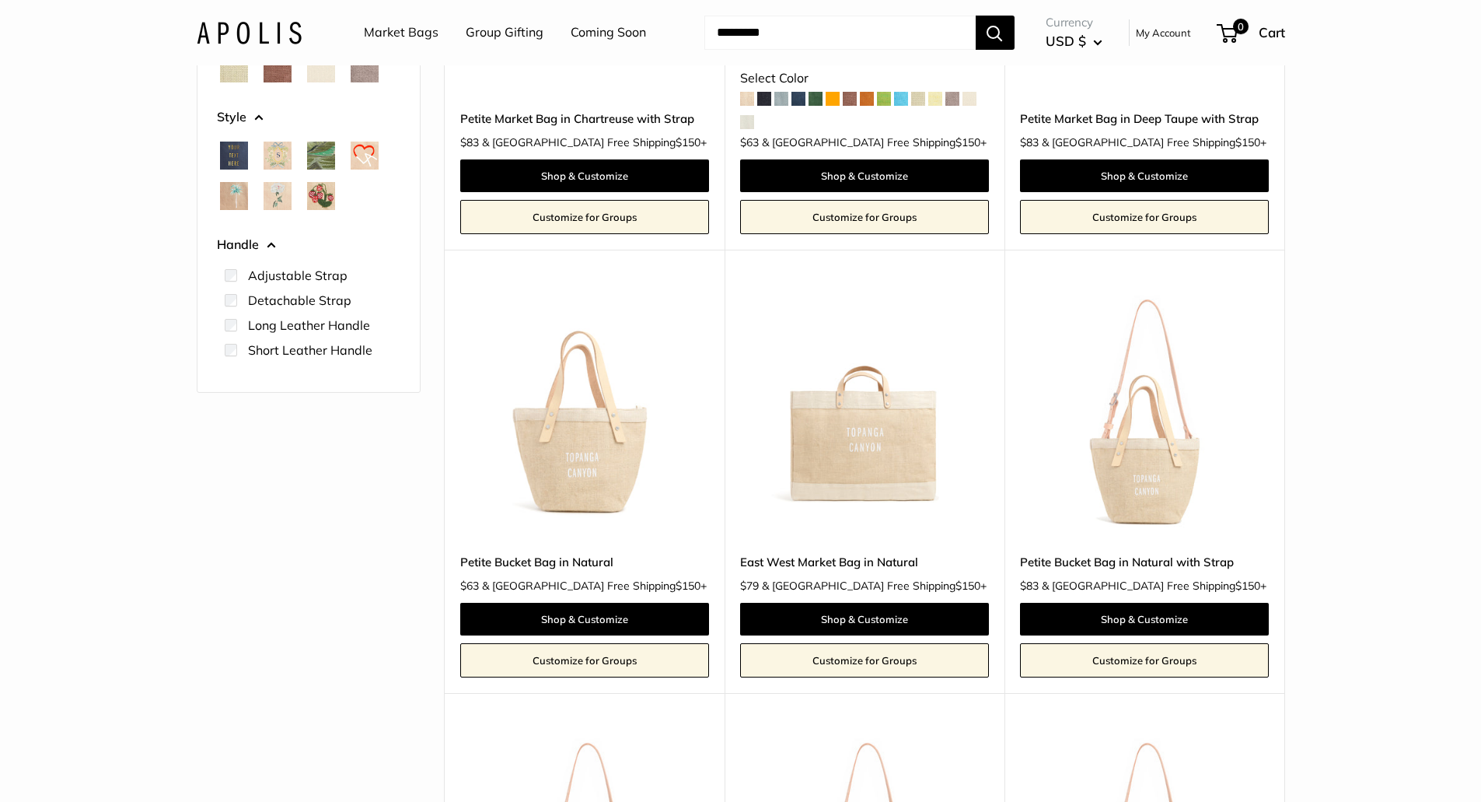
scroll to position [663, 0]
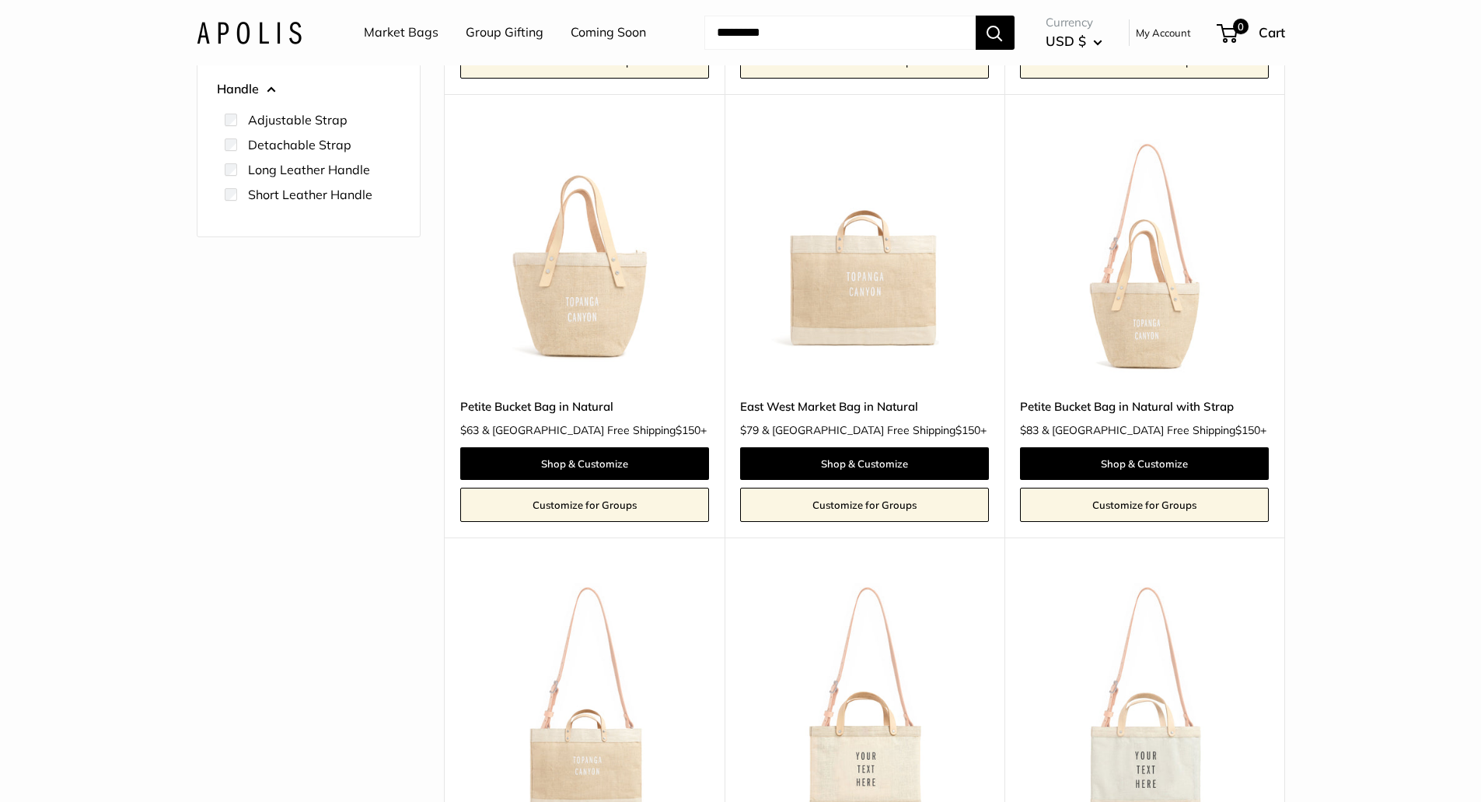
click img
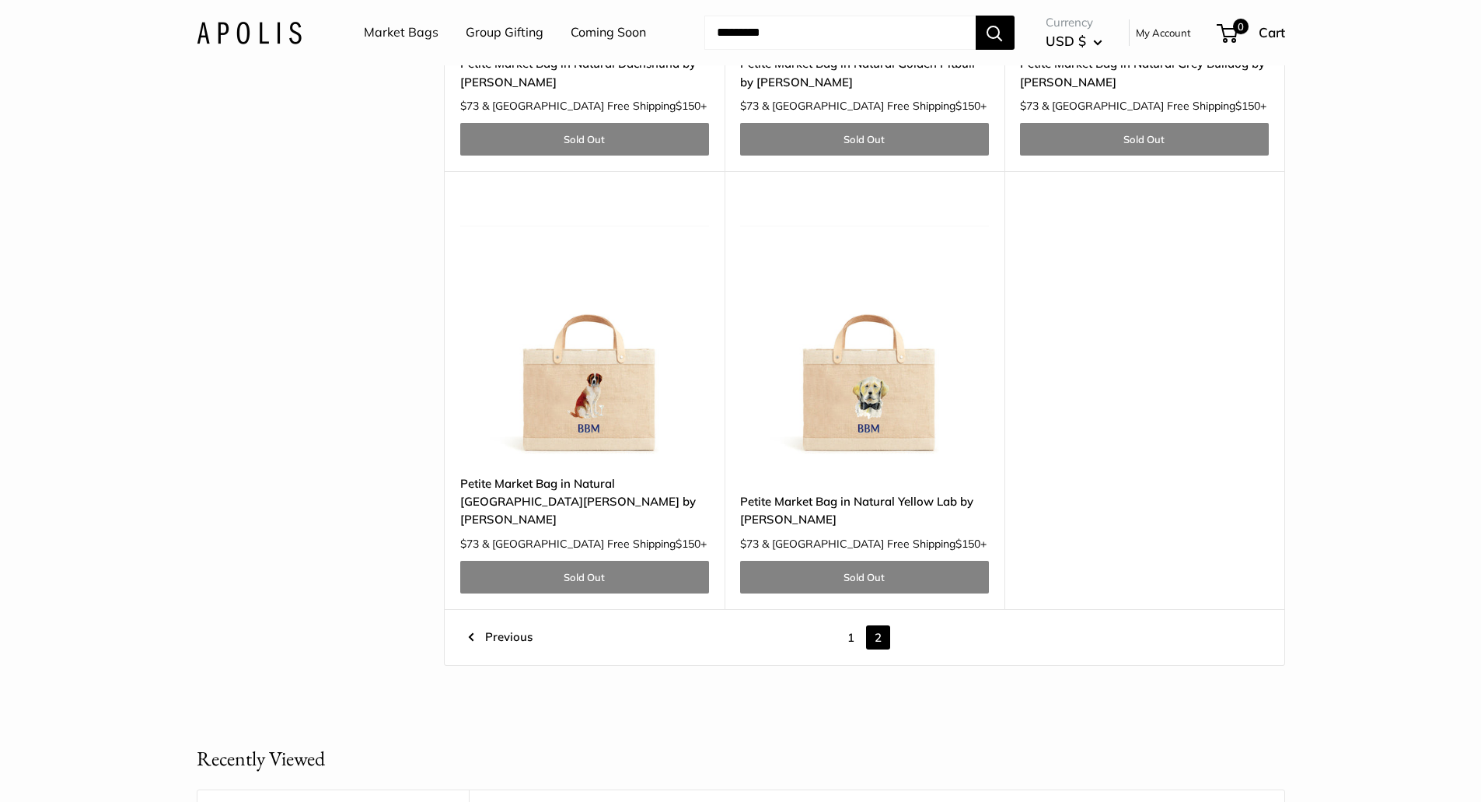
scroll to position [2063, 0]
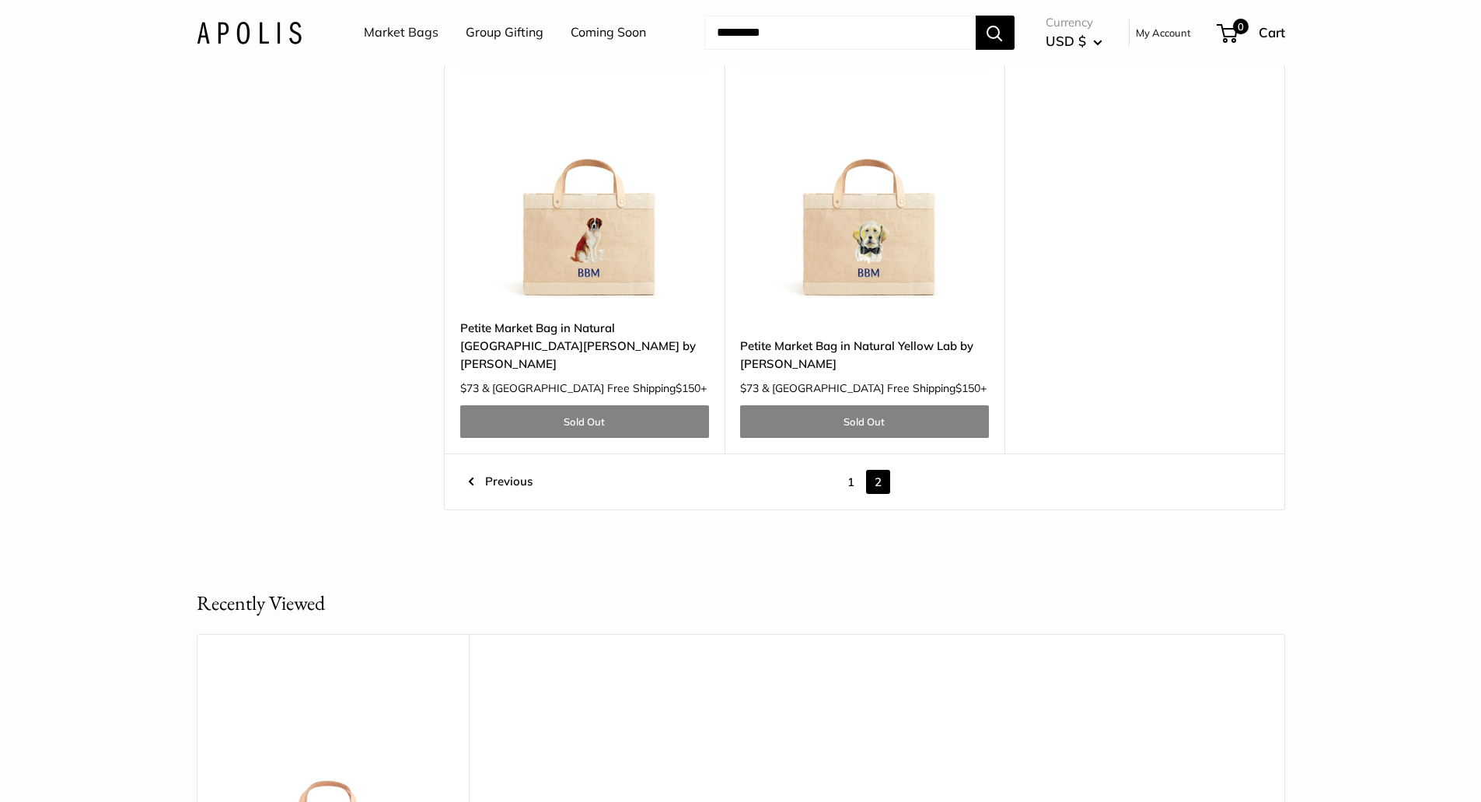
click link "1"
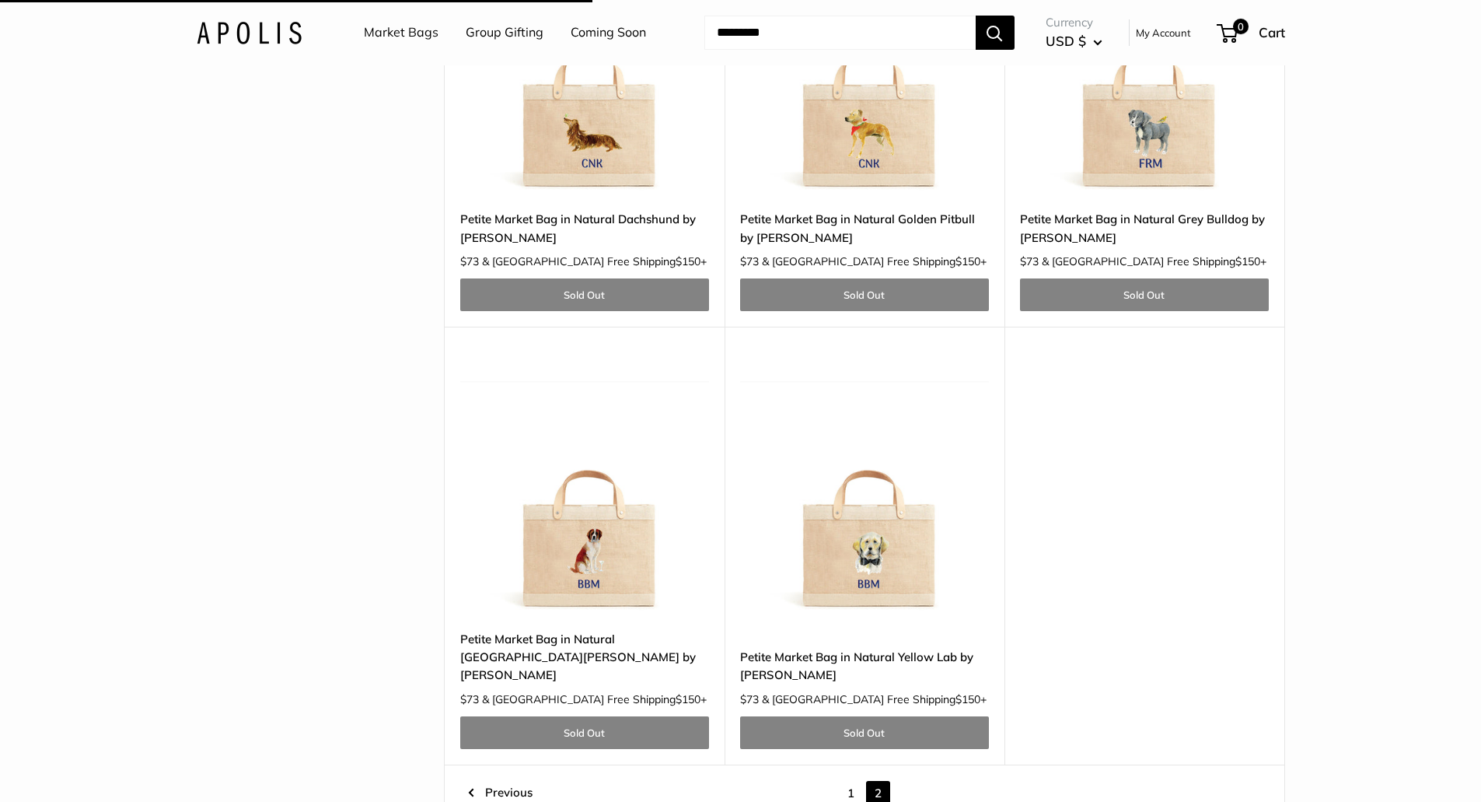
scroll to position [1830, 0]
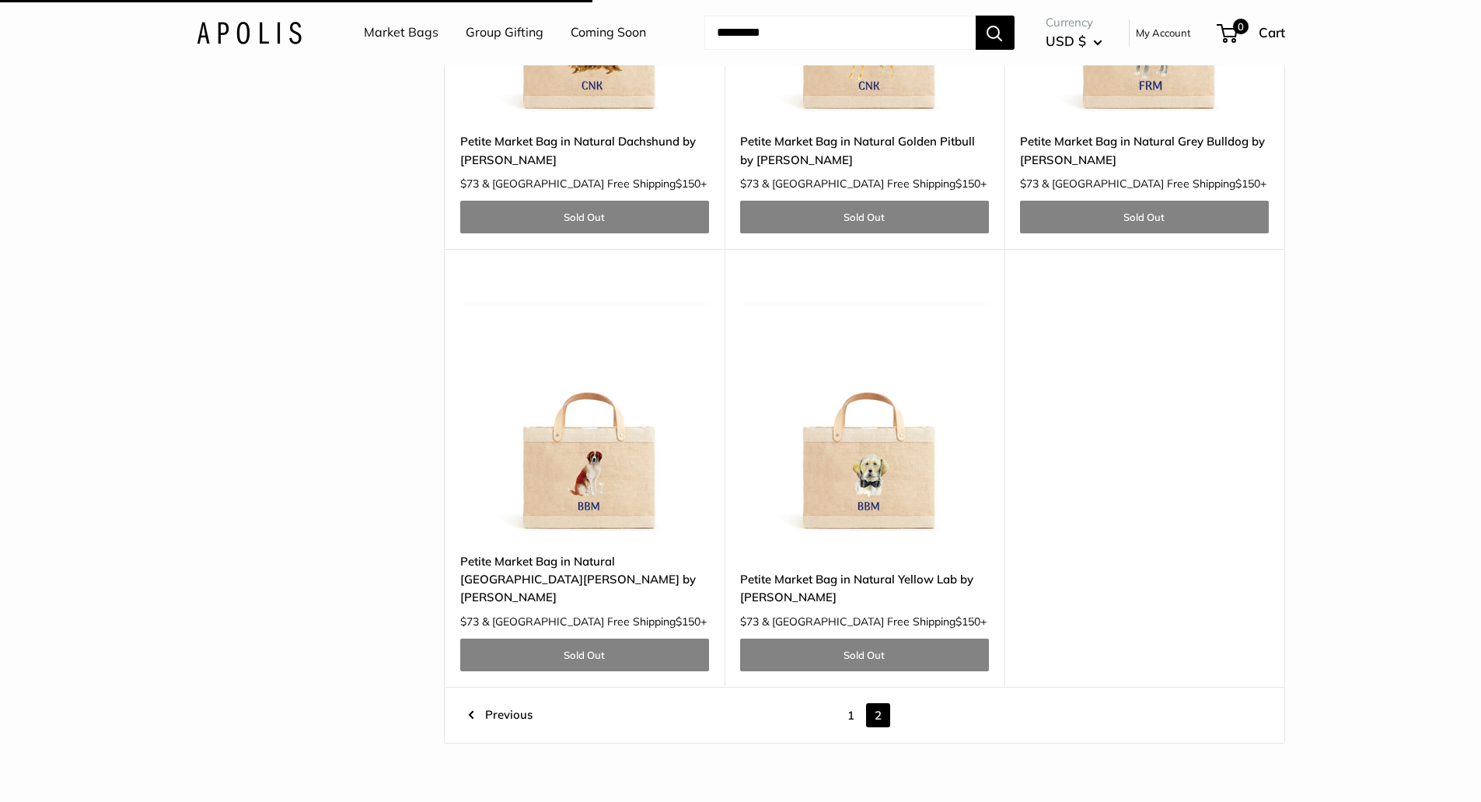
click link "Previous"
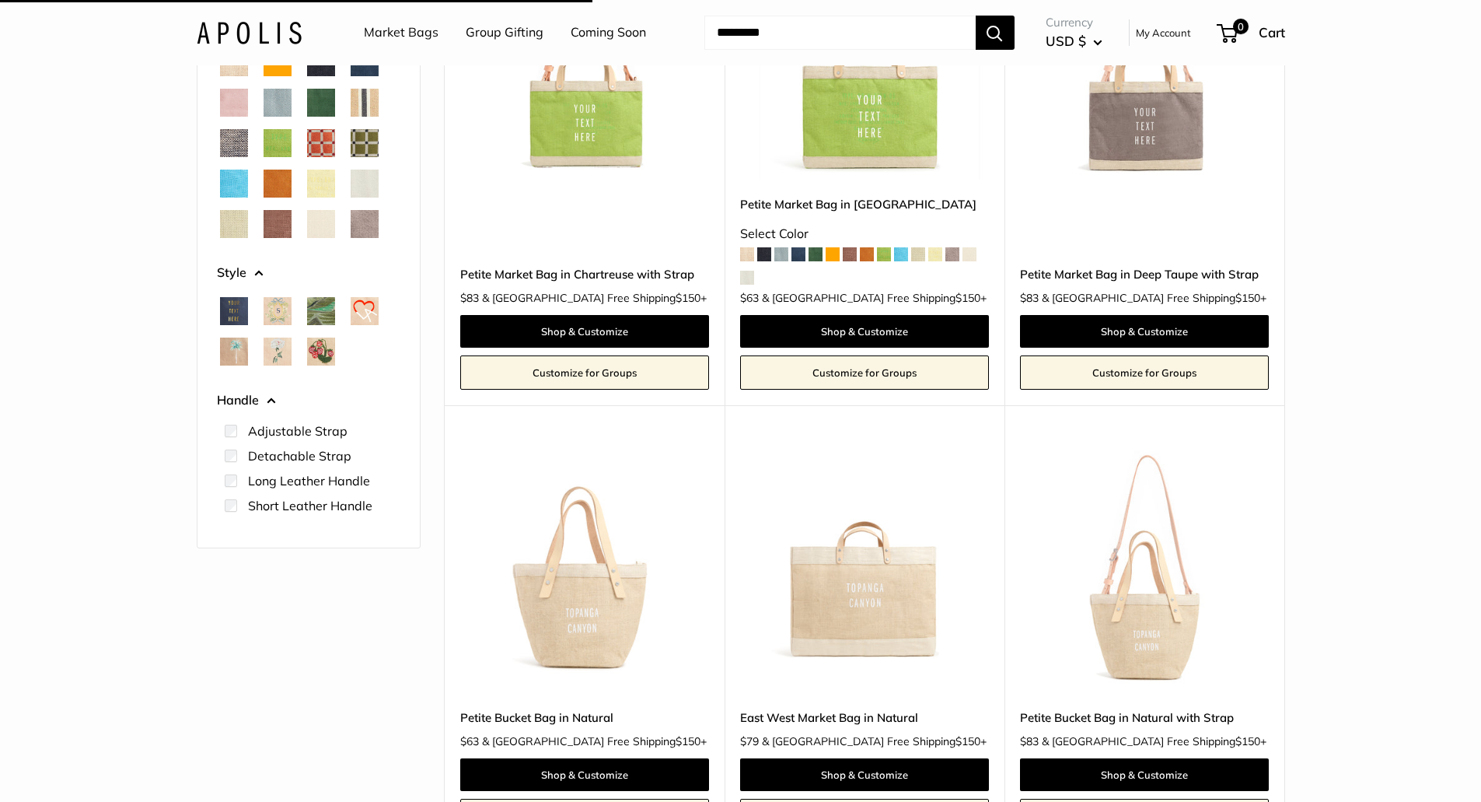
scroll to position [0, 0]
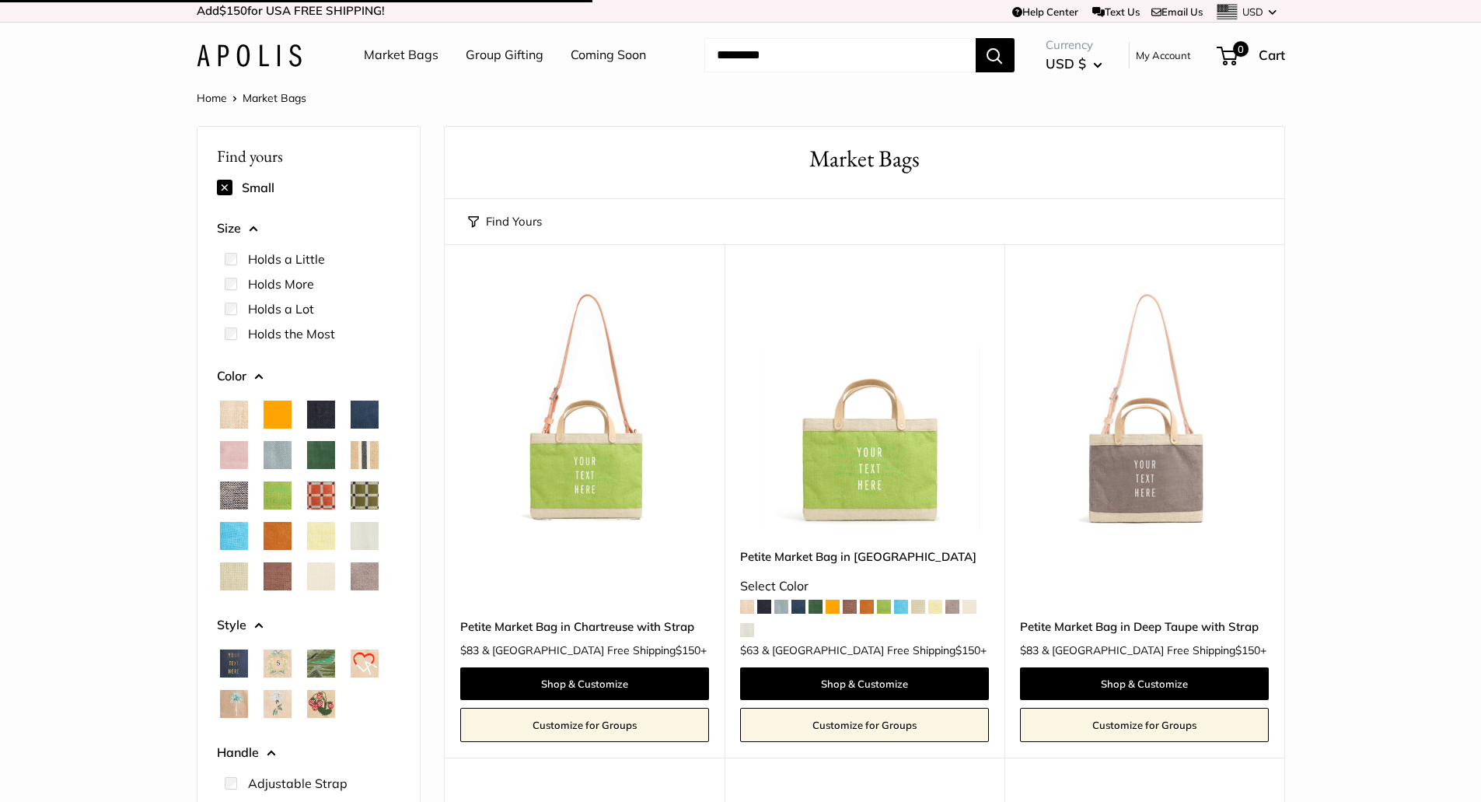
click span "Crest"
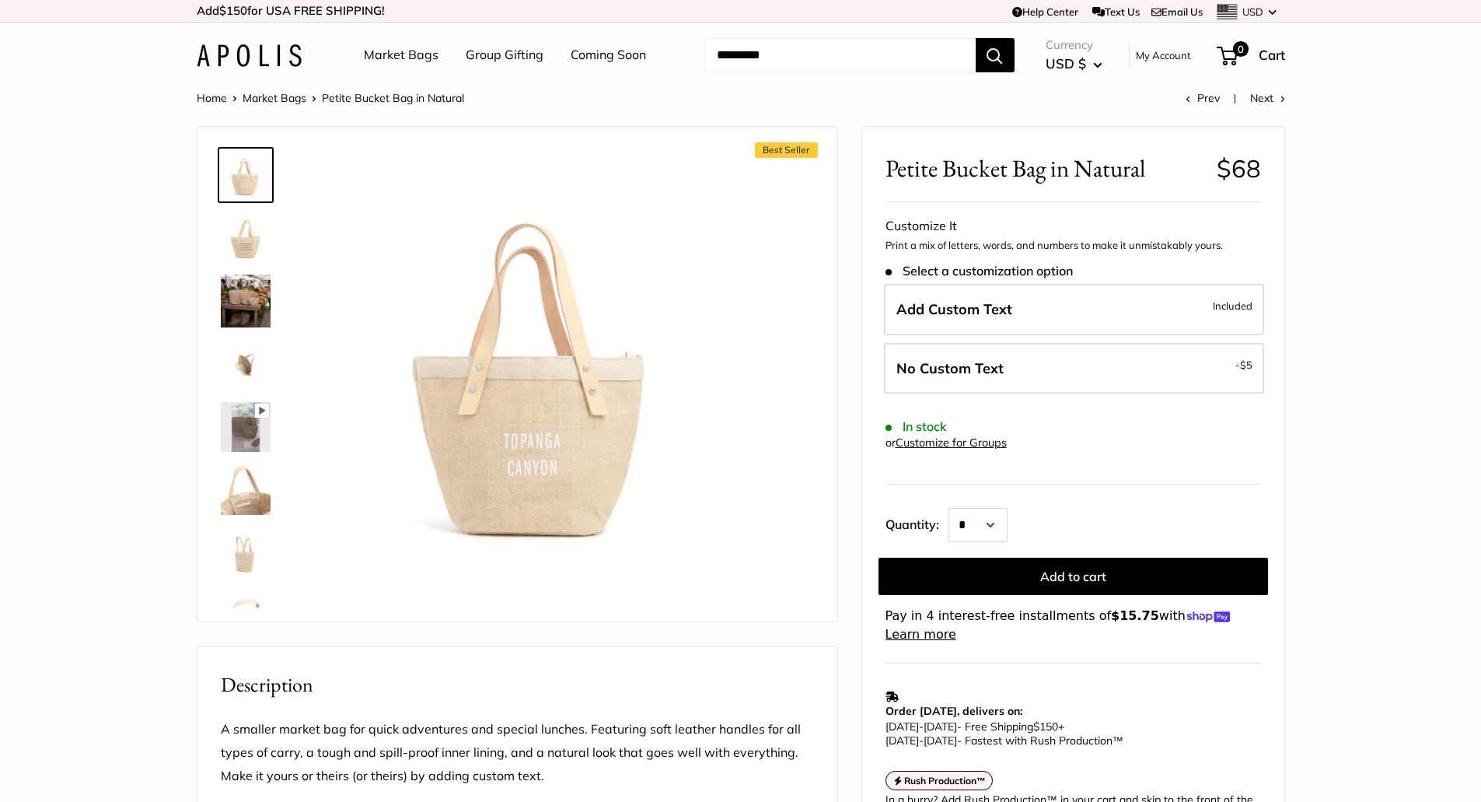
click at [244, 244] on img at bounding box center [246, 237] width 50 height 50
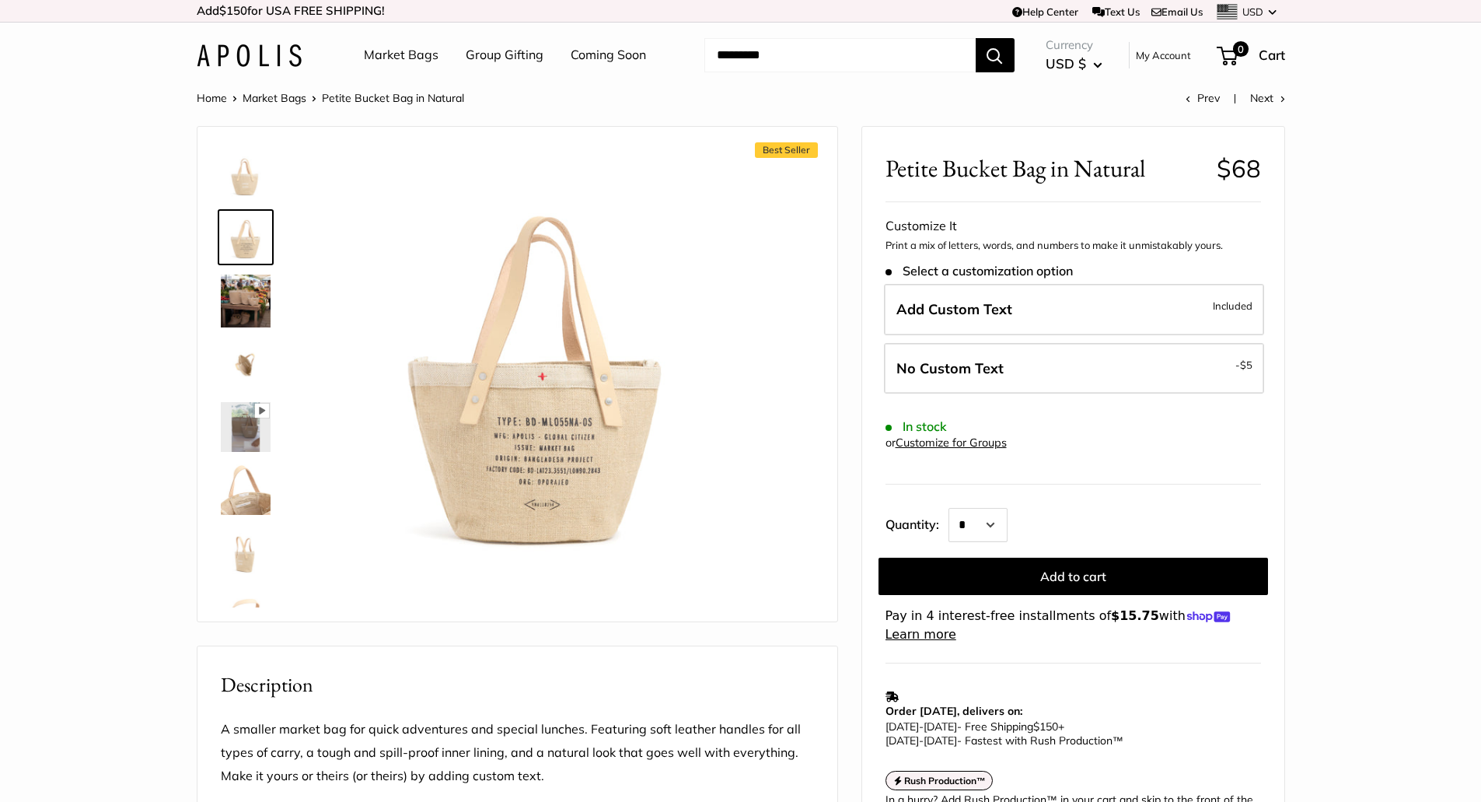
click at [250, 310] on img at bounding box center [246, 301] width 50 height 53
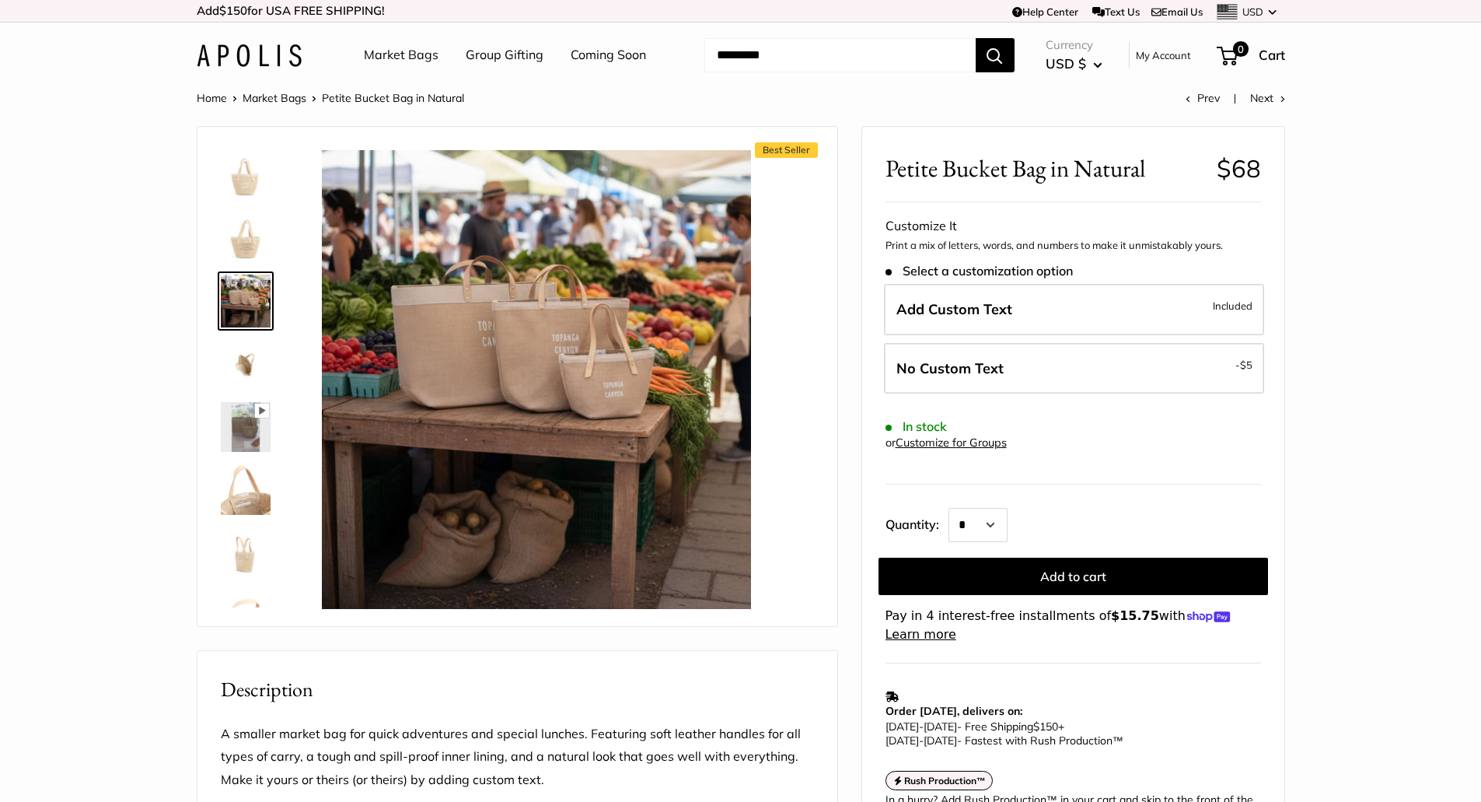
click at [236, 358] on img at bounding box center [246, 365] width 50 height 50
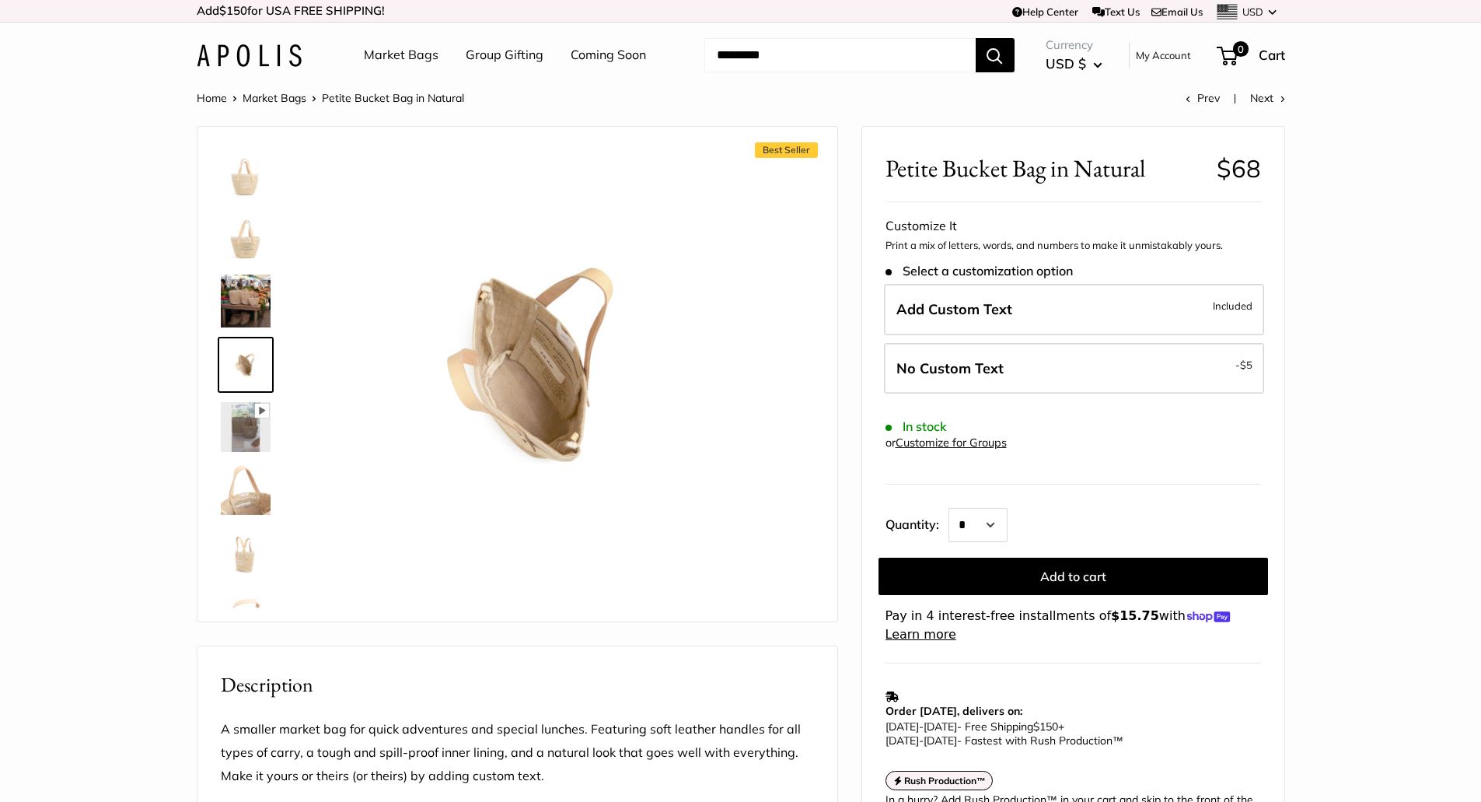
click at [244, 426] on img at bounding box center [246, 427] width 50 height 50
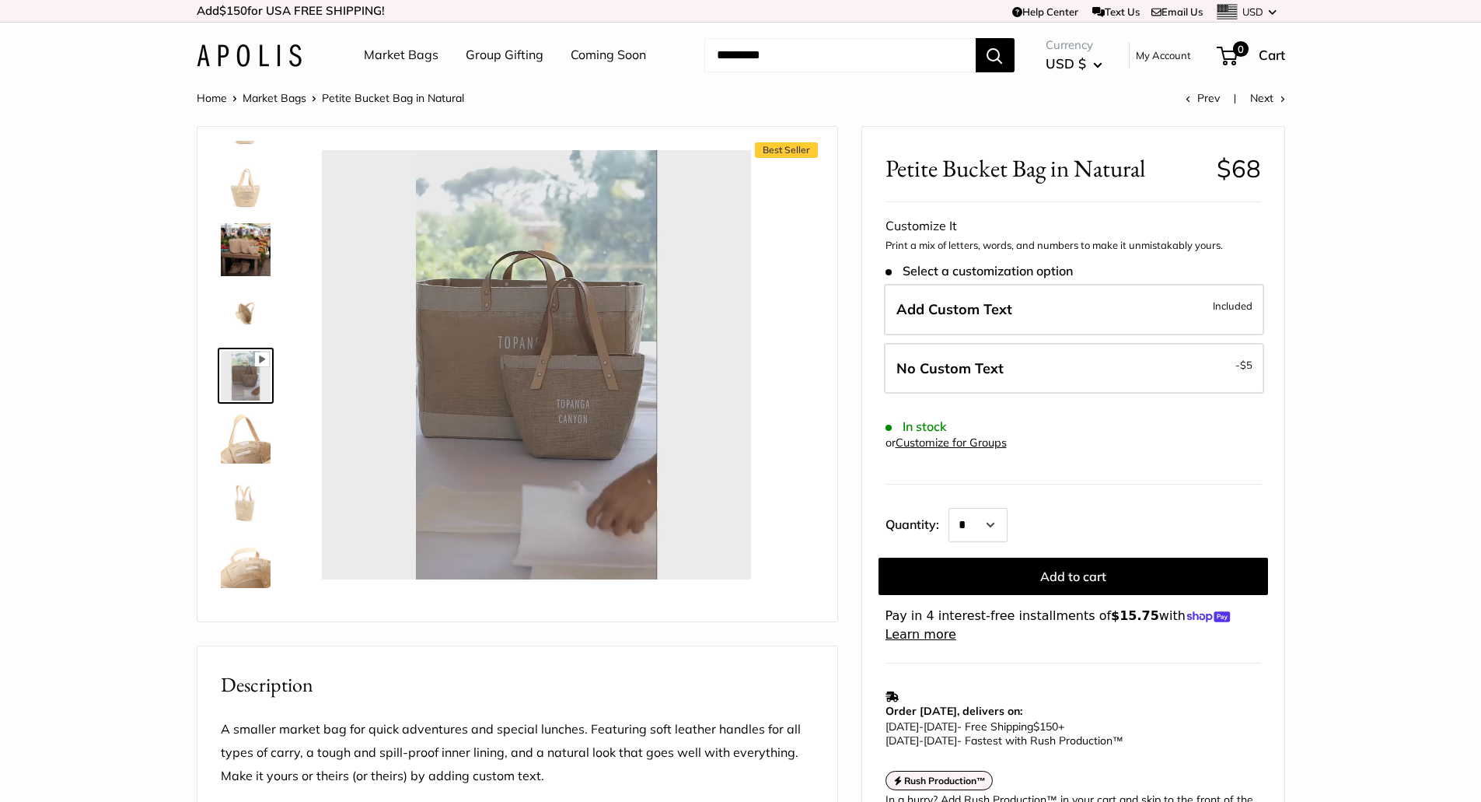
click at [260, 454] on img at bounding box center [246, 438] width 50 height 50
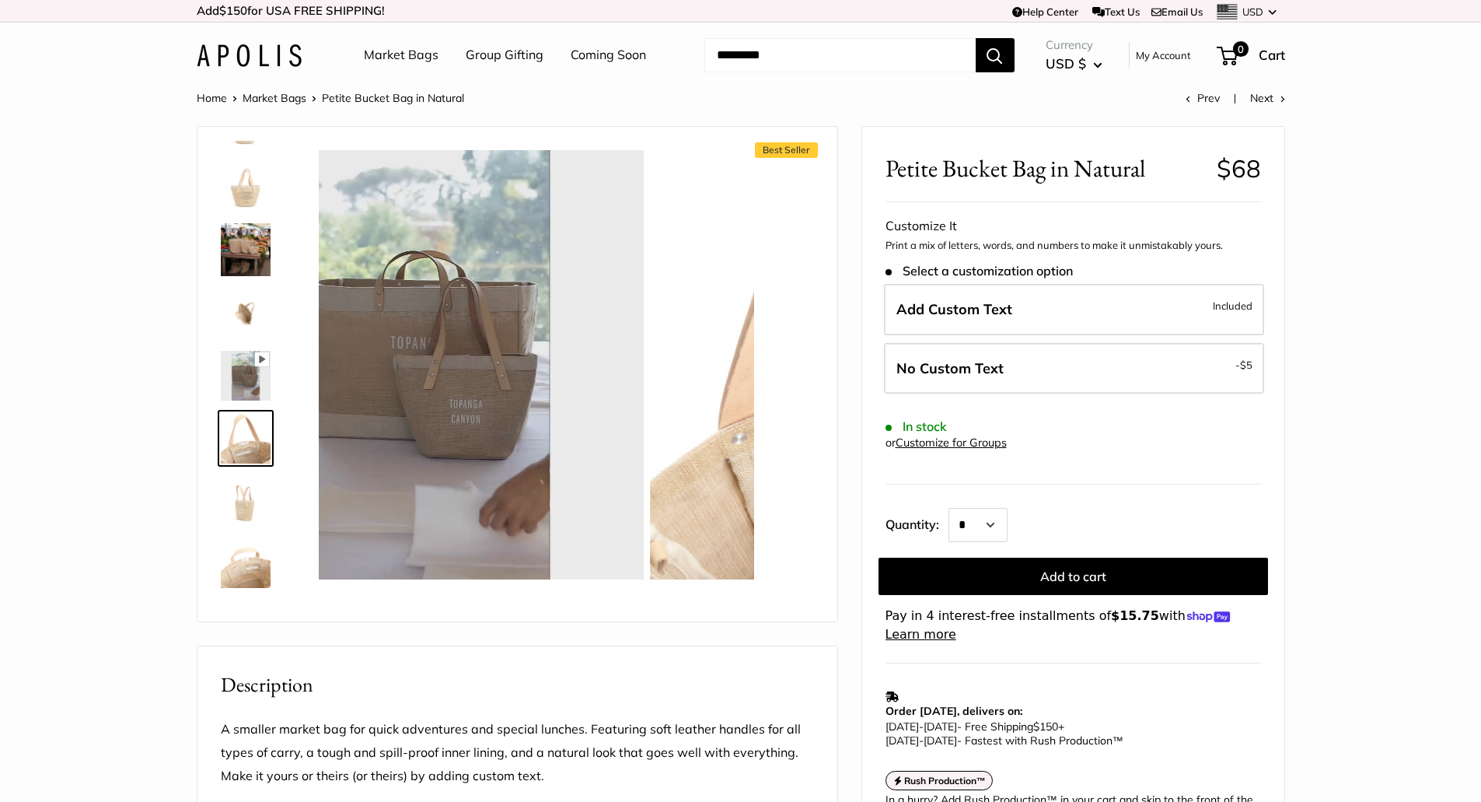
scroll to position [114, 0]
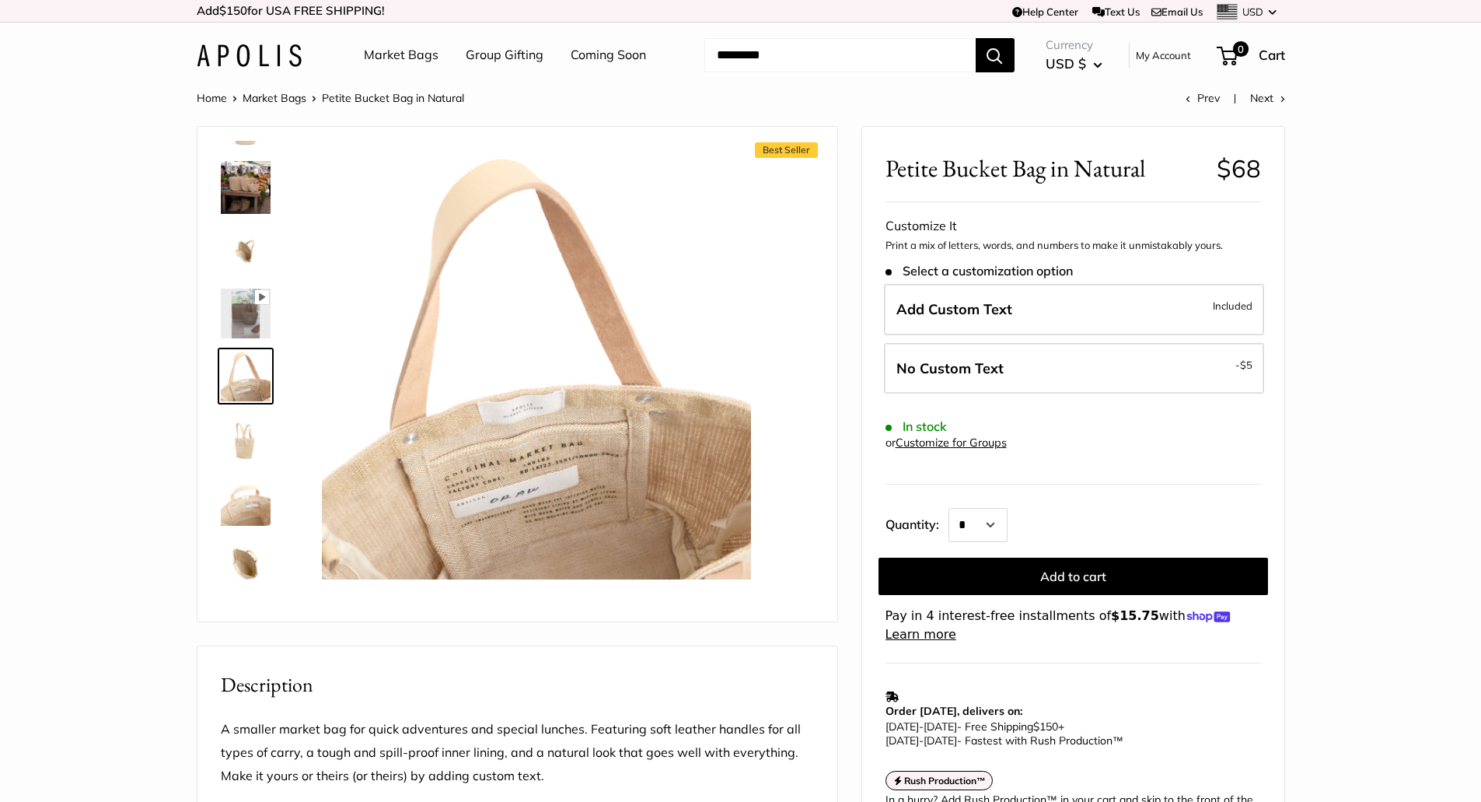
click at [252, 502] on img at bounding box center [246, 501] width 50 height 50
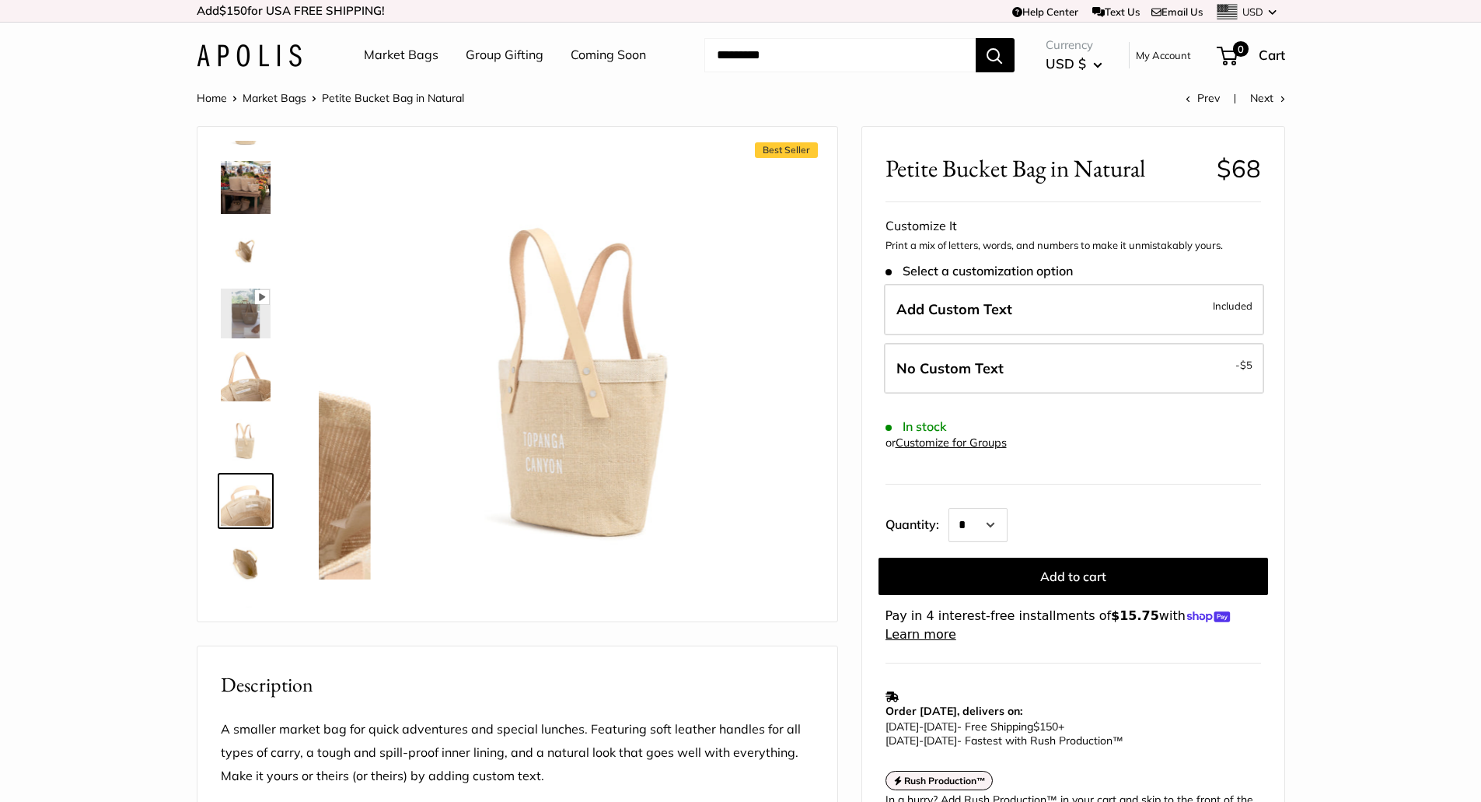
scroll to position [227, 0]
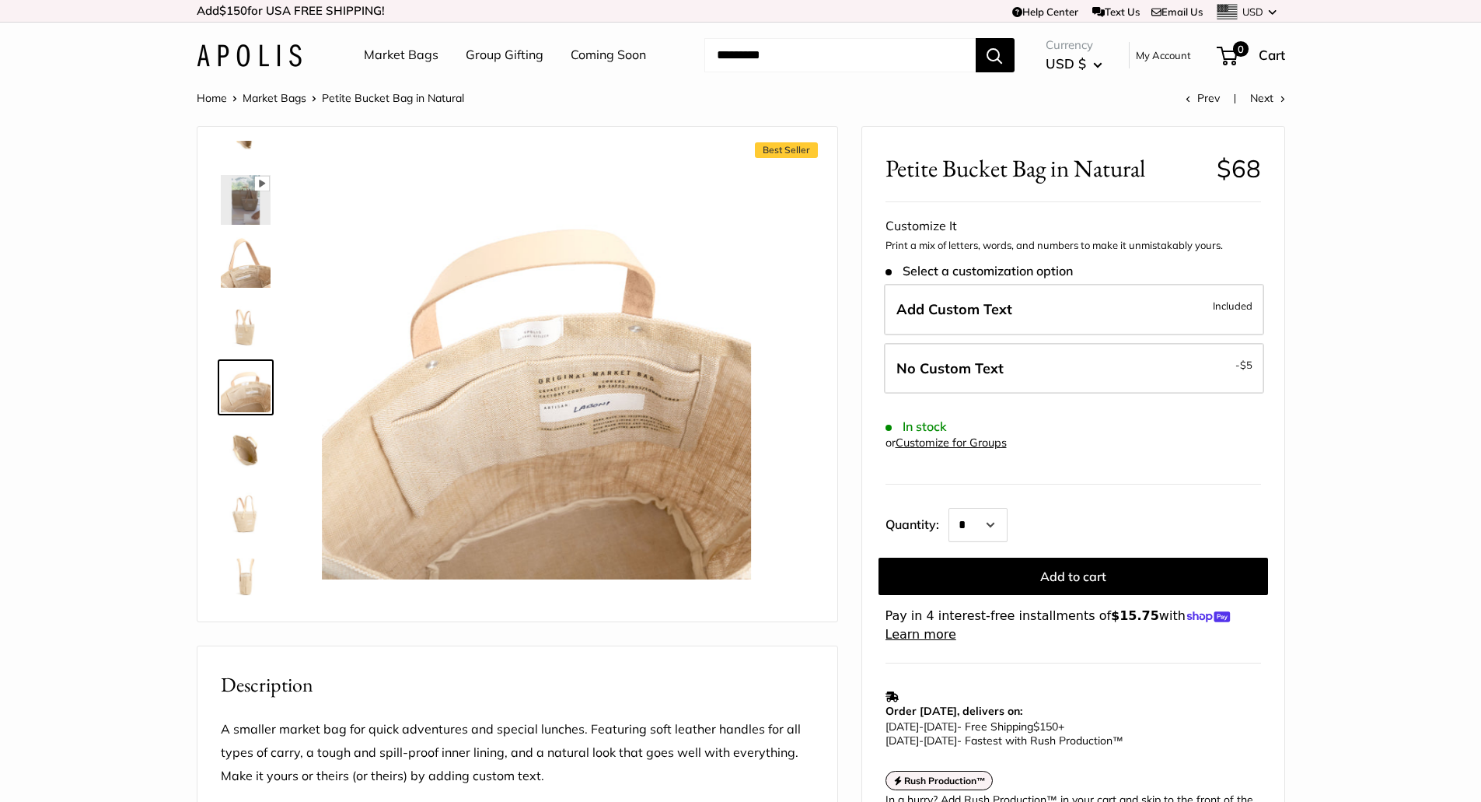
click at [241, 575] on img at bounding box center [246, 574] width 50 height 50
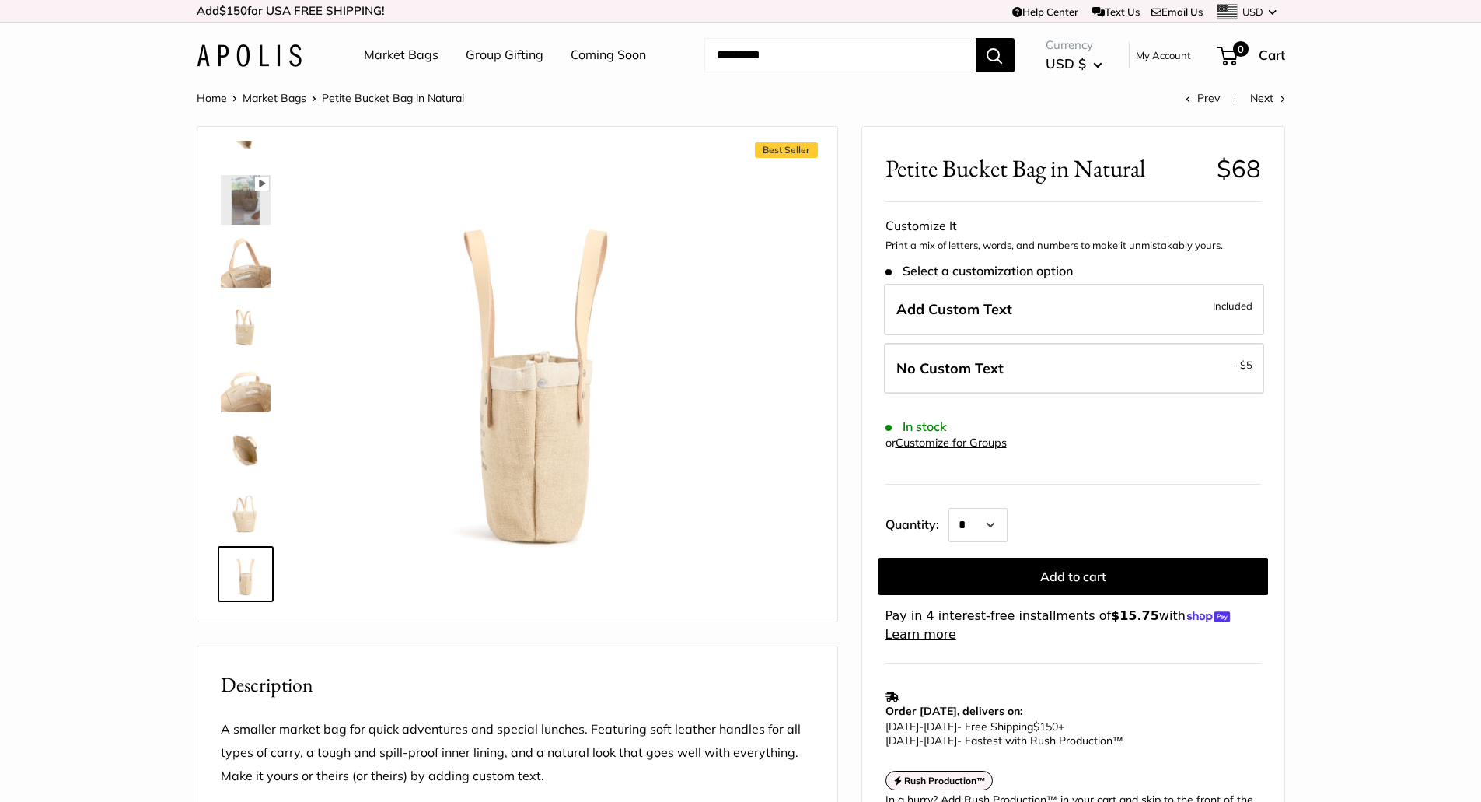
click at [250, 515] on img at bounding box center [246, 512] width 50 height 50
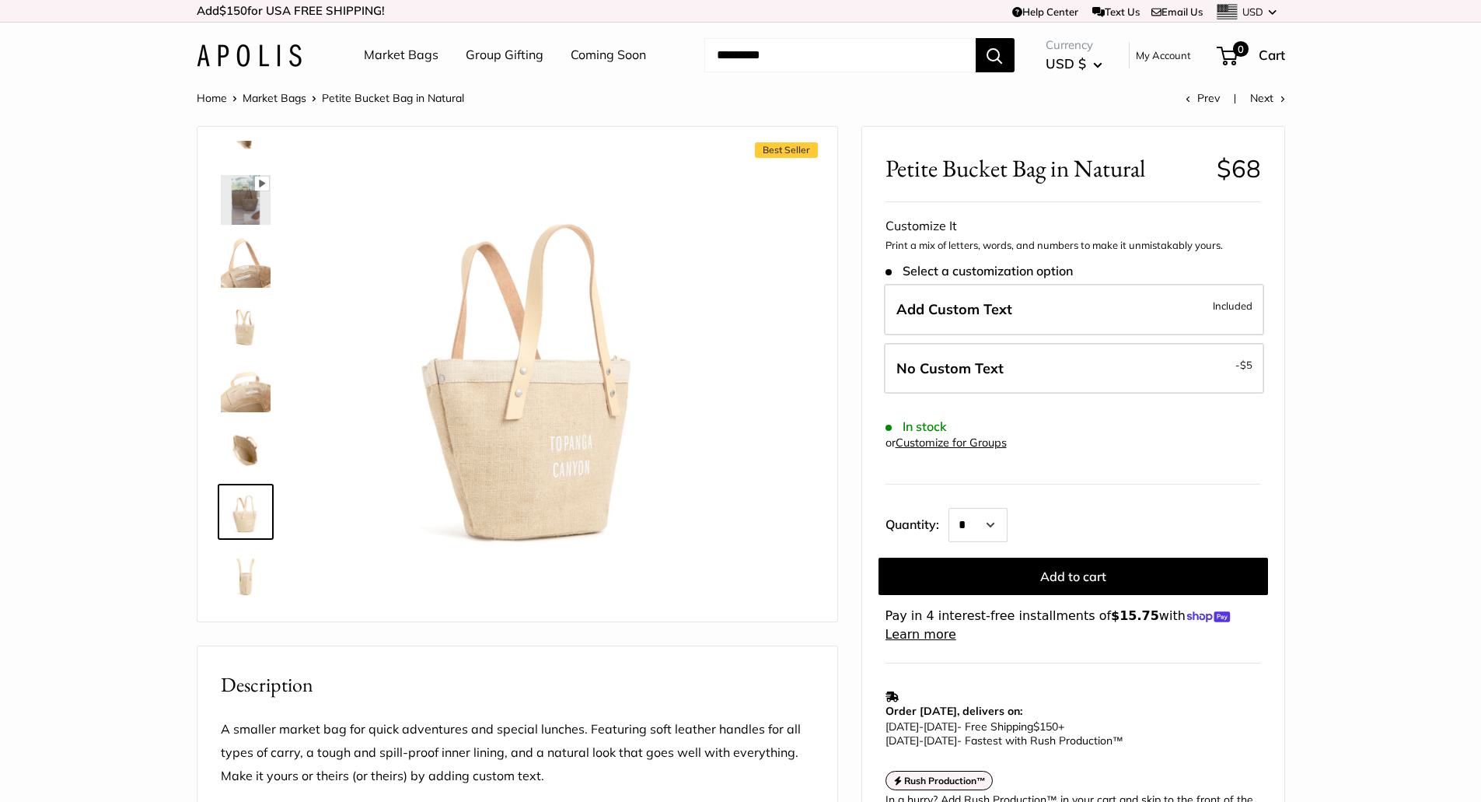
click at [250, 194] on img at bounding box center [246, 200] width 50 height 50
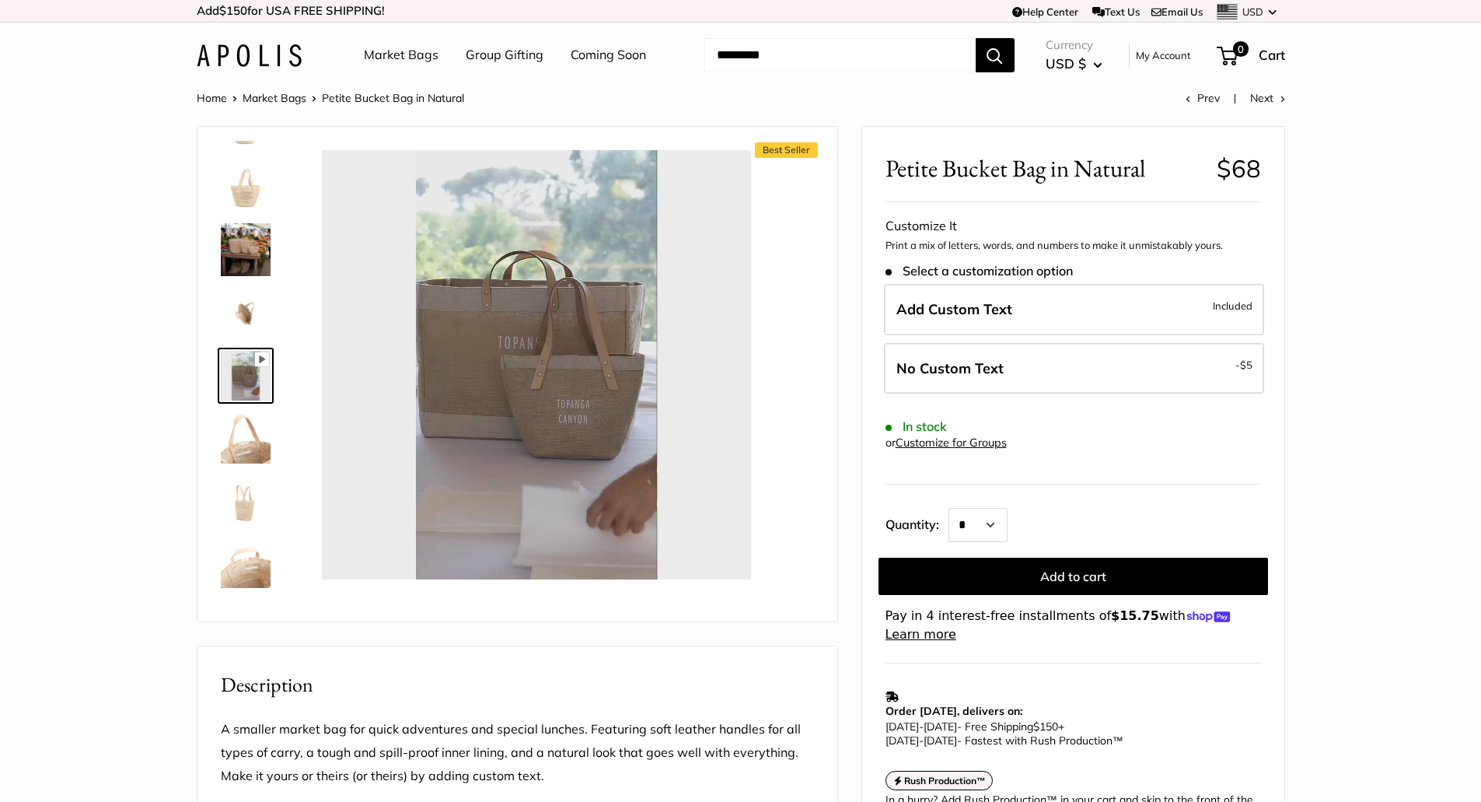
type input "*"
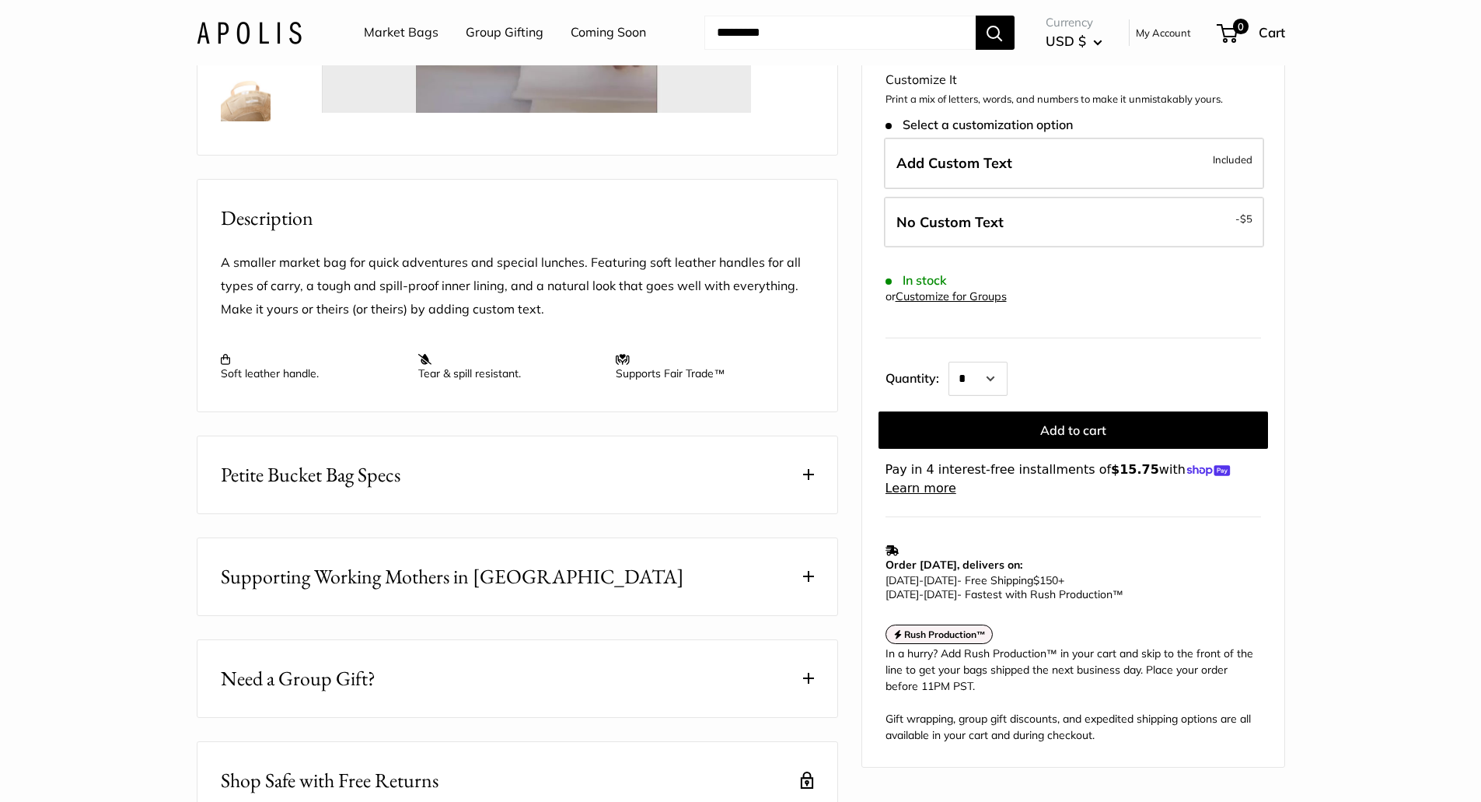
scroll to position [544, 0]
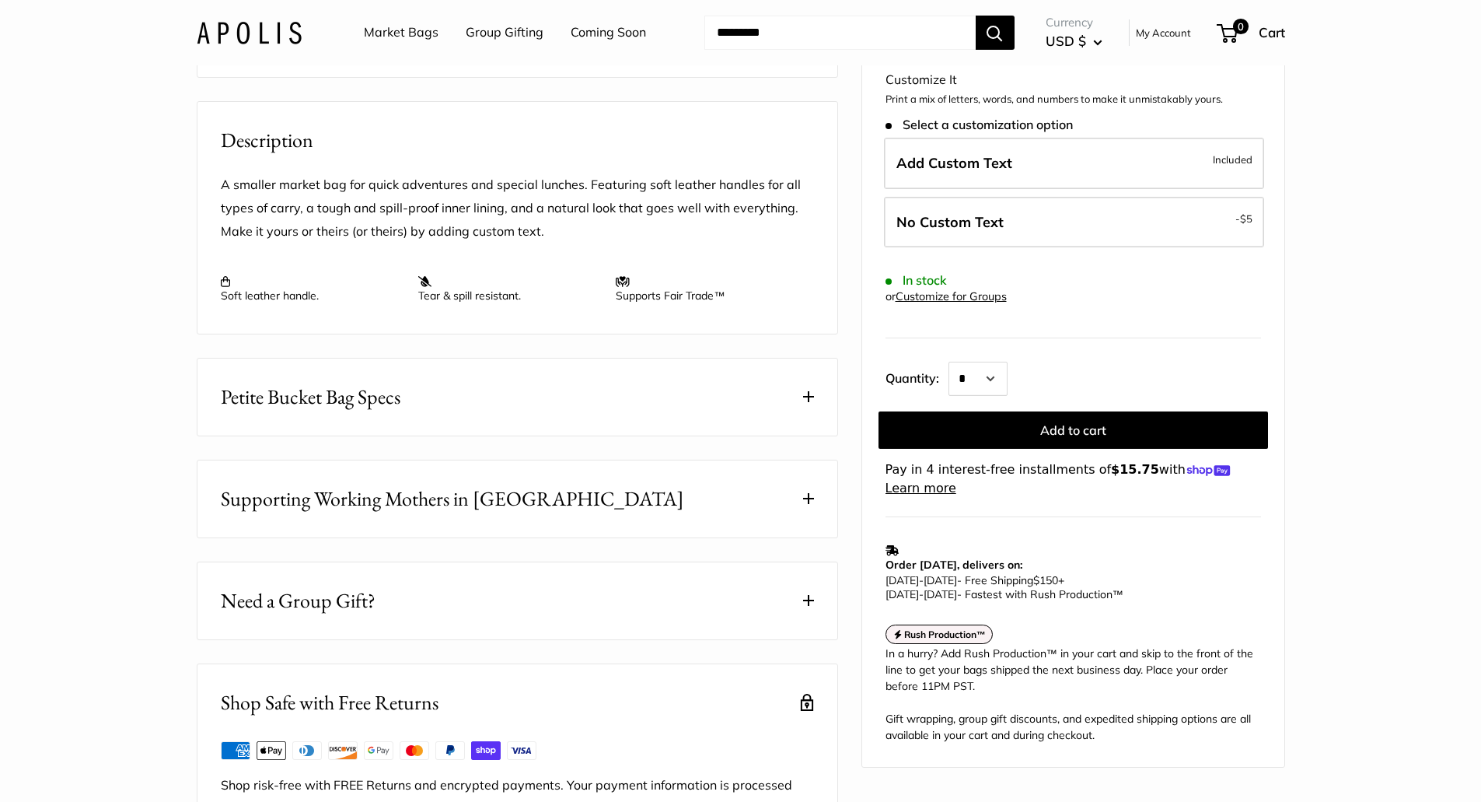
click at [423, 401] on button "Petite Bucket Bag Specs" at bounding box center [518, 396] width 640 height 77
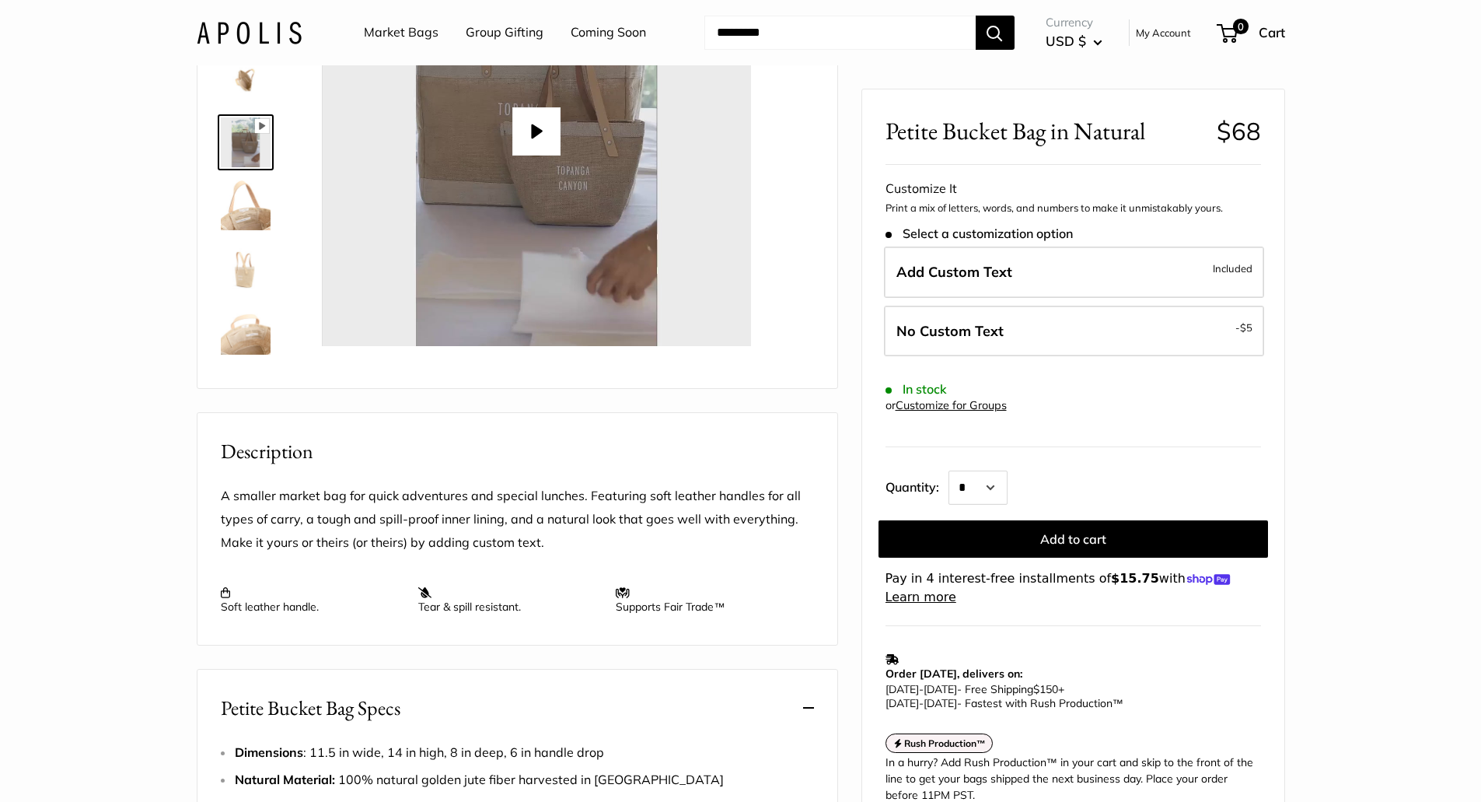
scroll to position [0, 0]
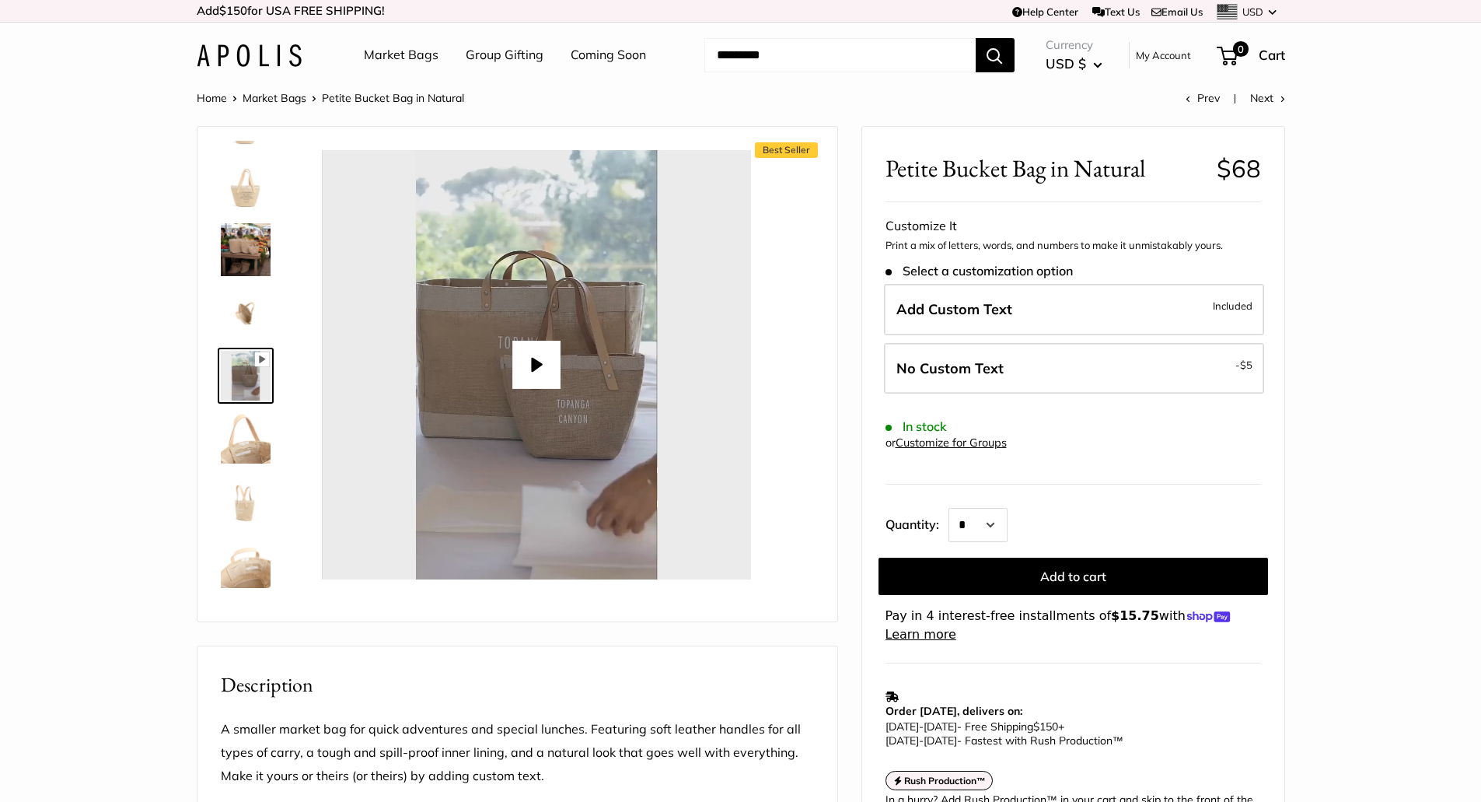
click at [237, 207] on img at bounding box center [246, 186] width 50 height 50
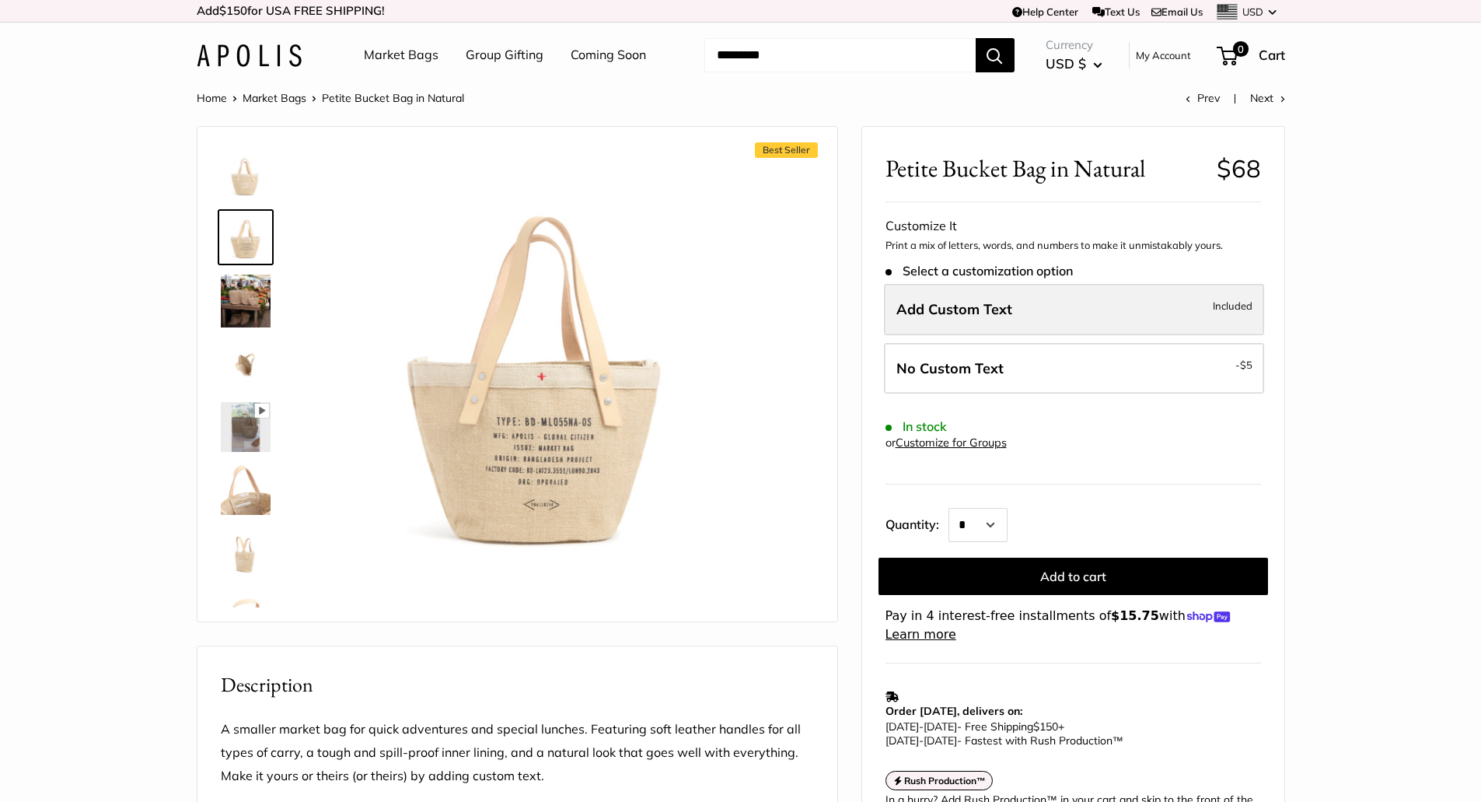
click at [946, 317] on span "Add Custom Text" at bounding box center [955, 309] width 116 height 18
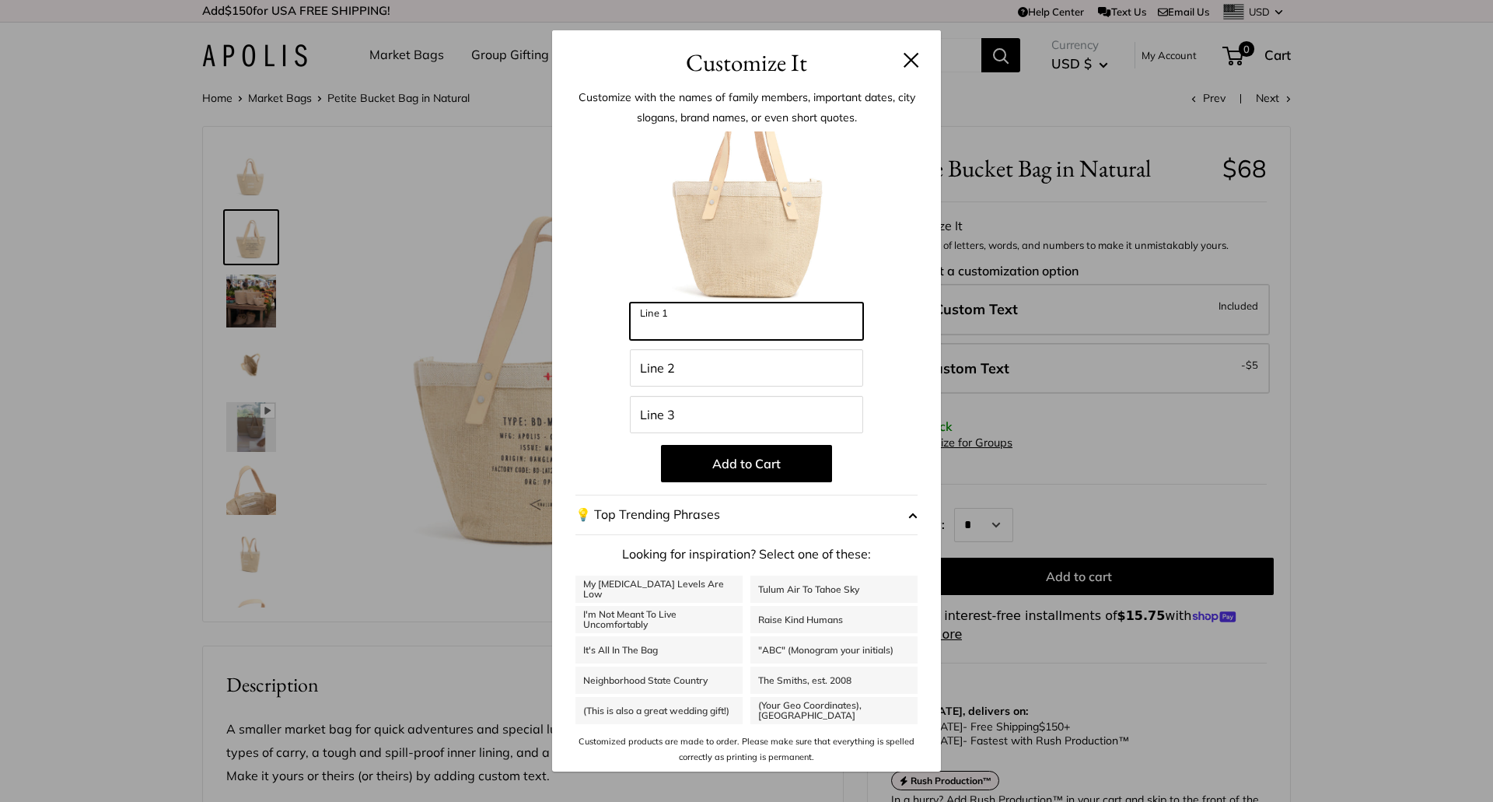
click at [659, 317] on input "Line 1" at bounding box center [746, 321] width 233 height 37
type input "***"
click at [695, 369] on input "Line 2" at bounding box center [746, 367] width 233 height 37
type input "***"
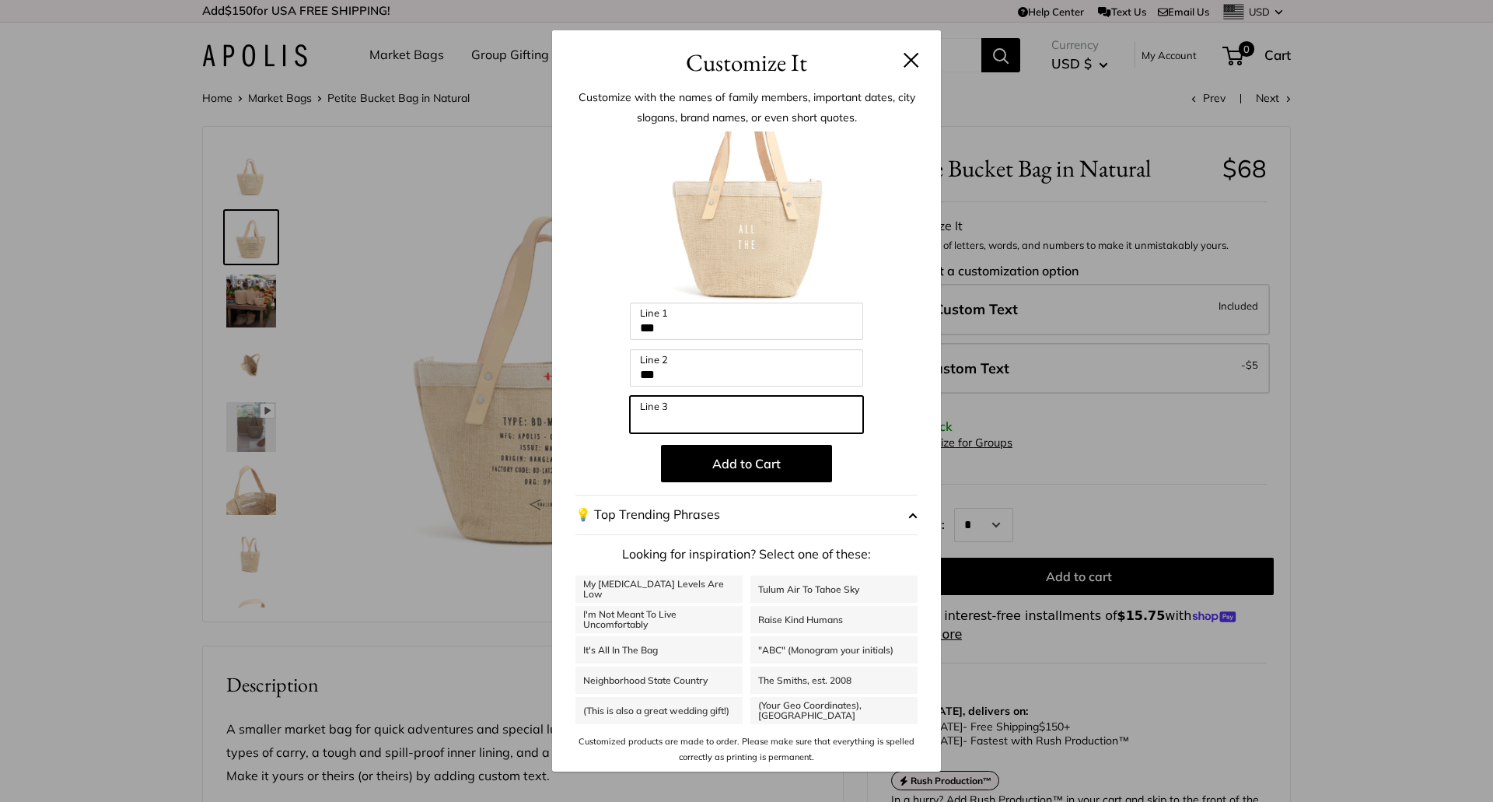
click at [702, 420] on input "Line 3" at bounding box center [746, 414] width 233 height 37
type input "******"
click at [644, 648] on link "It's All In The Bag" at bounding box center [658, 649] width 167 height 27
type input "********"
type input "******"
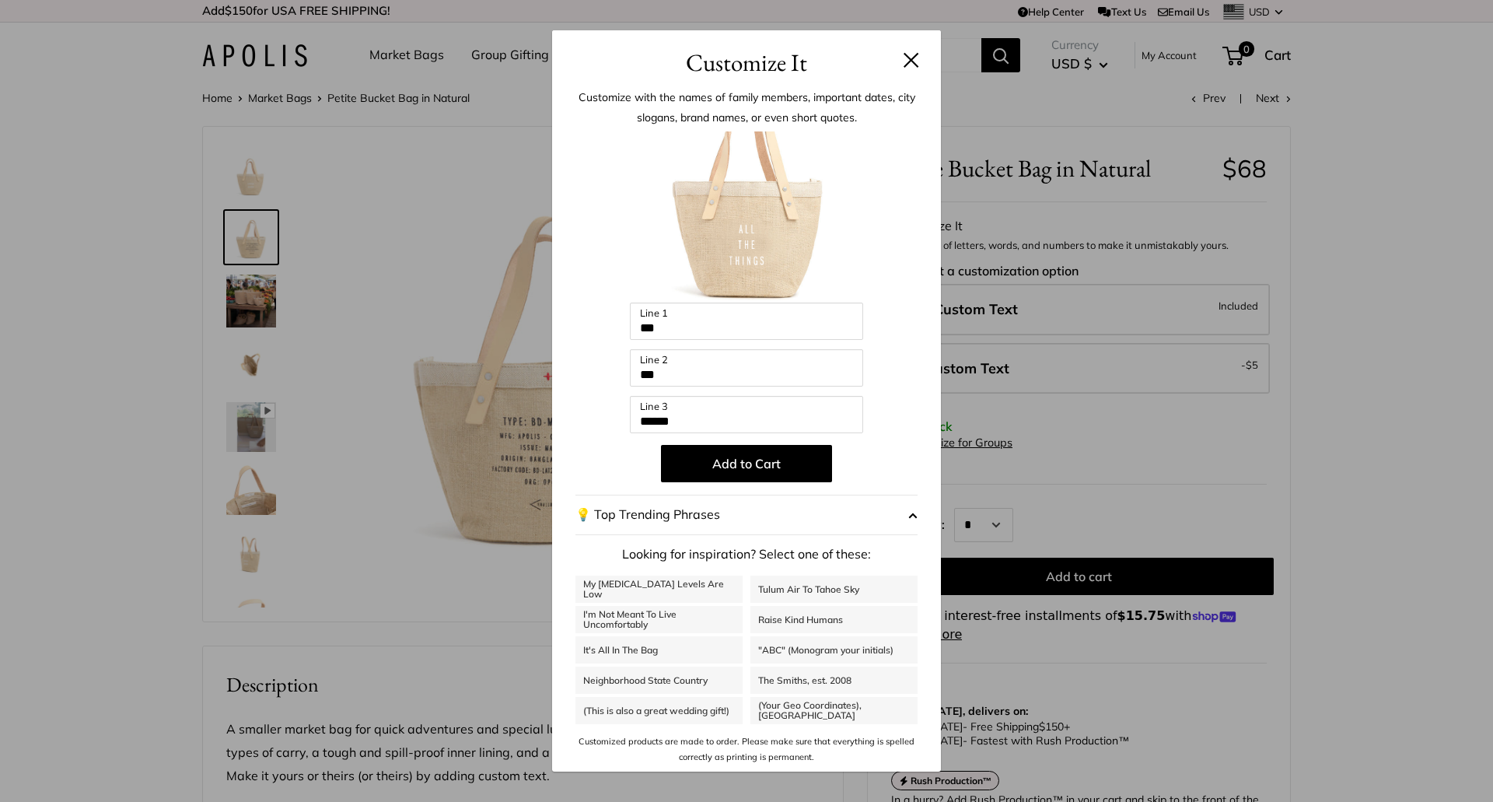
type input "***"
click at [778, 651] on link ""ABC" (Monogram your initials)" at bounding box center [833, 649] width 167 height 27
type input "***"
click at [908, 62] on button at bounding box center [912, 60] width 16 height 16
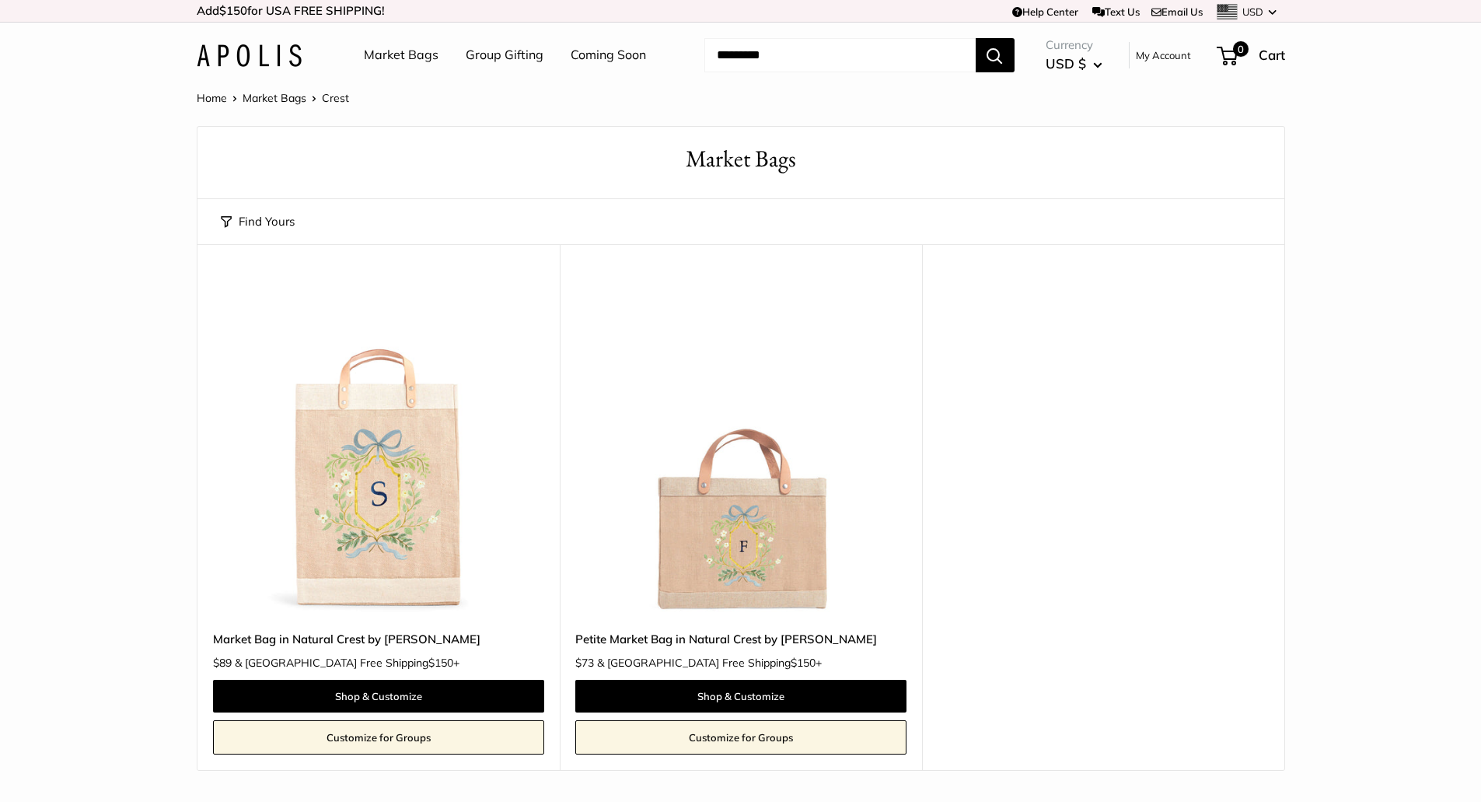
click at [0, 0] on img at bounding box center [0, 0] width 0 height 0
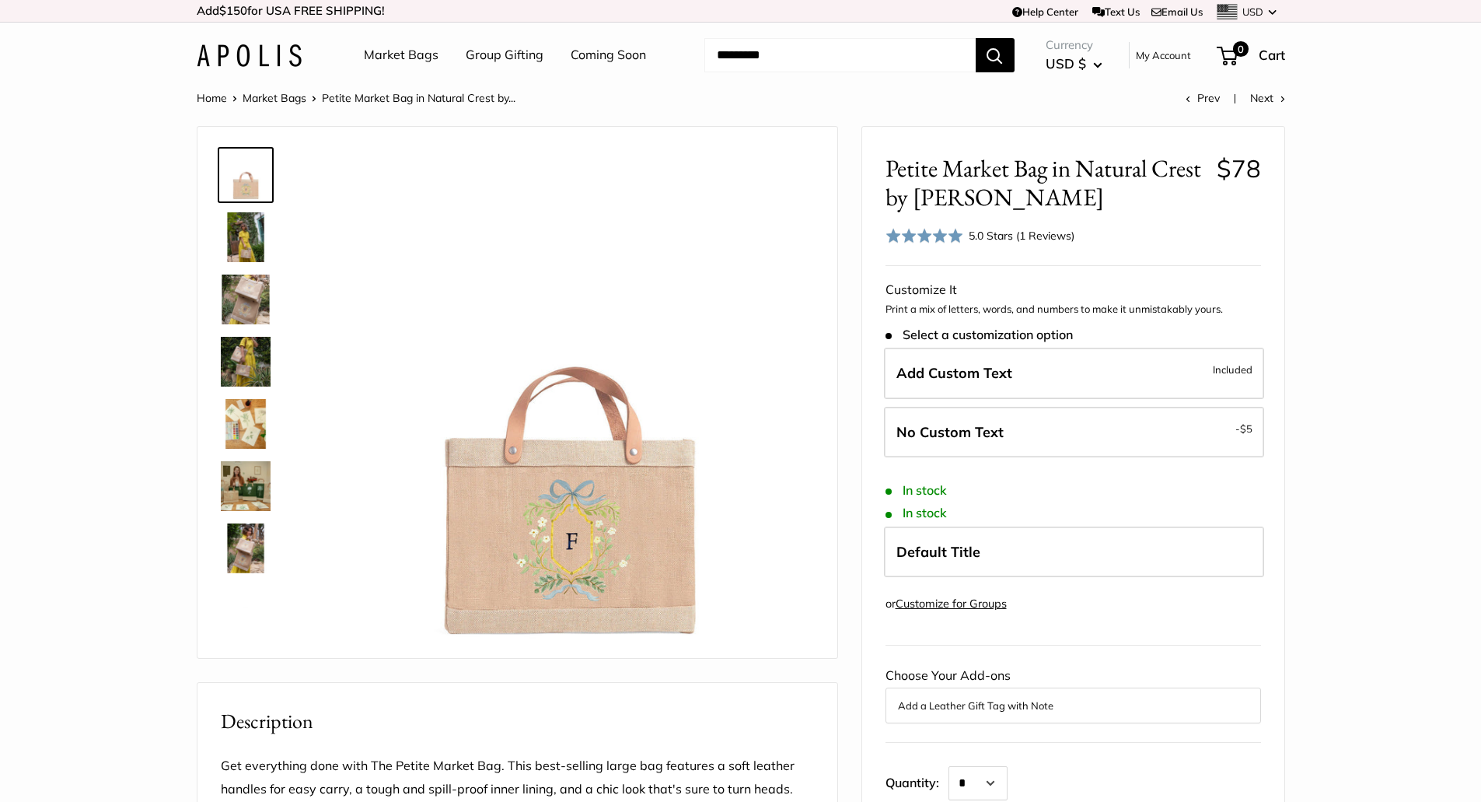
click at [243, 243] on img at bounding box center [246, 237] width 50 height 50
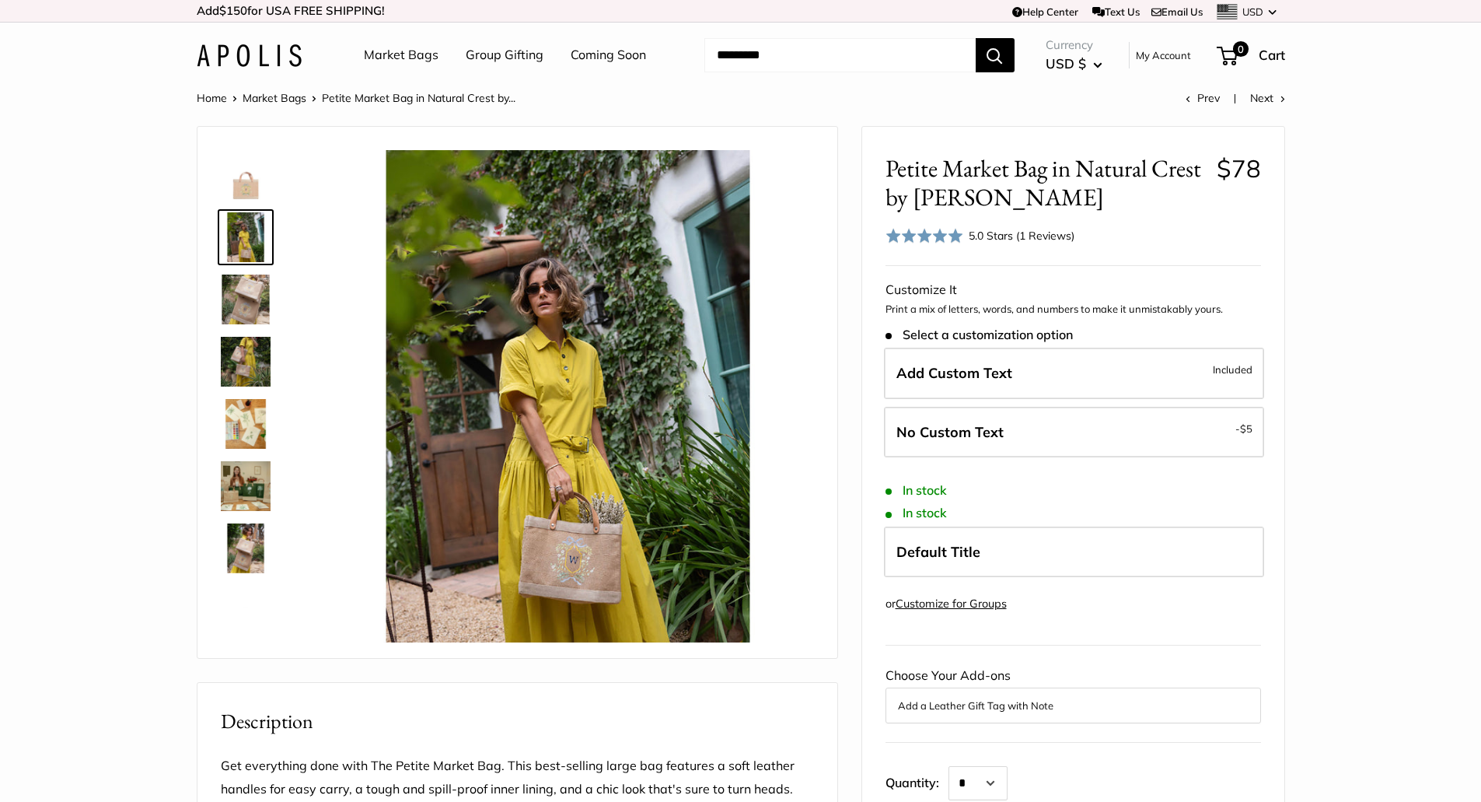
click at [248, 361] on img at bounding box center [246, 362] width 50 height 50
